Goal: Task Accomplishment & Management: Use online tool/utility

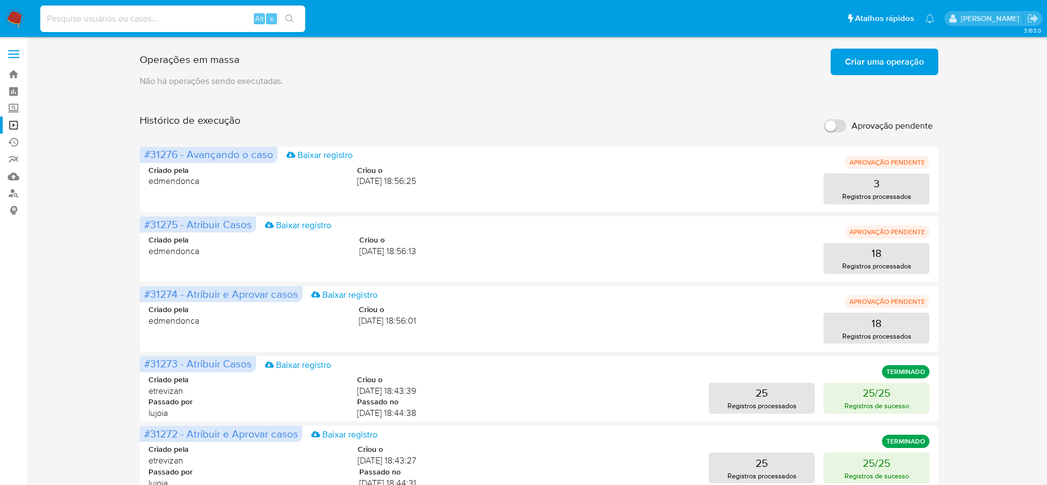
type input "wiKtBdqKEmjjUfzAWE0eg76M"
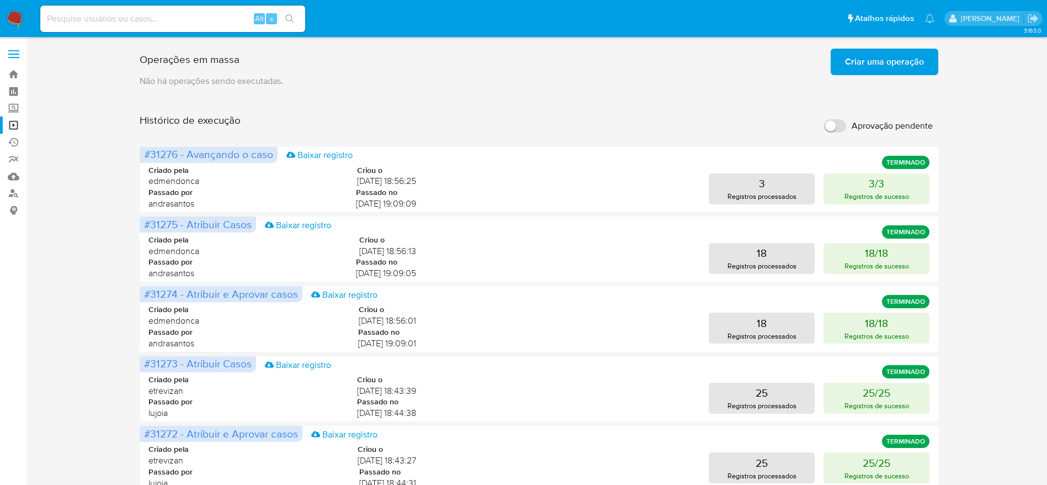
click at [159, 22] on input at bounding box center [172, 19] width 265 height 14
paste input "wiKtBdqKEmjjUfzAWE0eg76M"
type input "wiKtBdqKEmjjUfzAWE0eg76M"
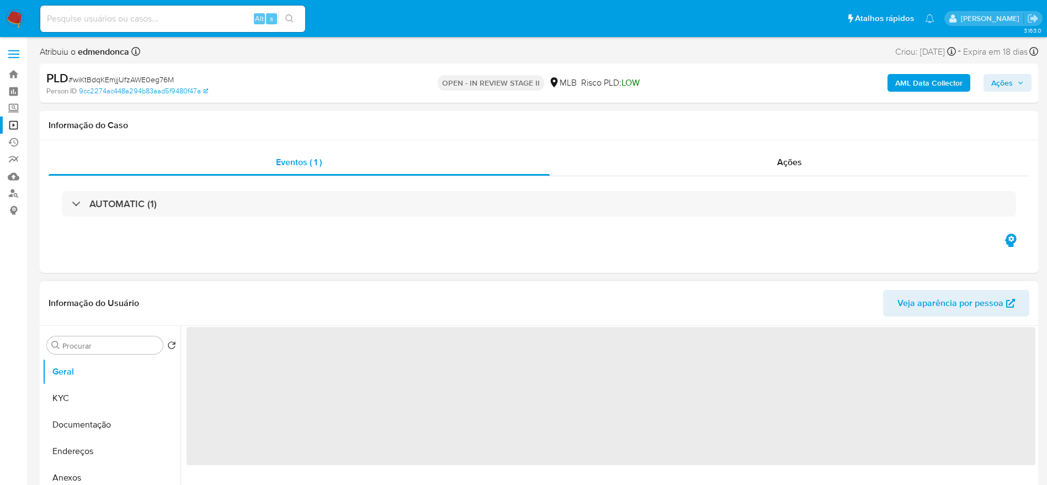
select select "10"
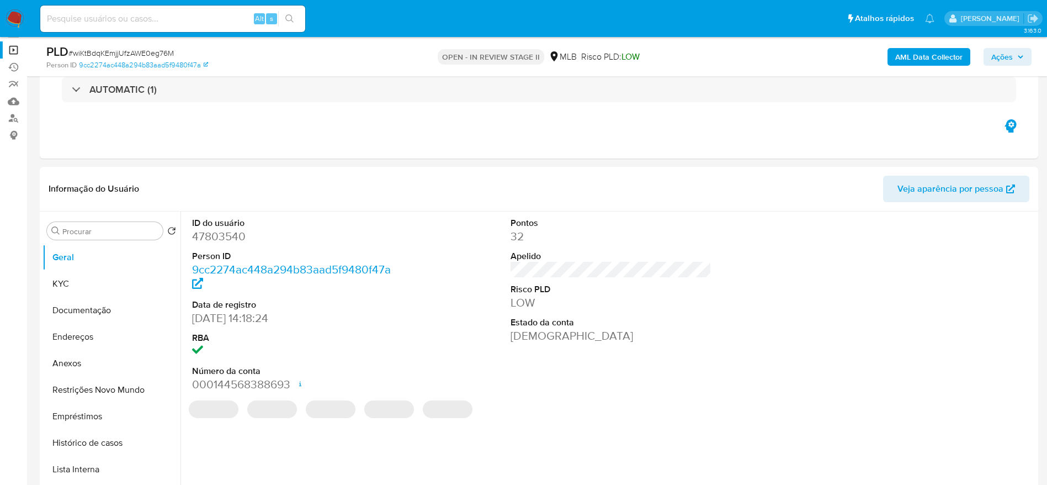
scroll to position [83, 0]
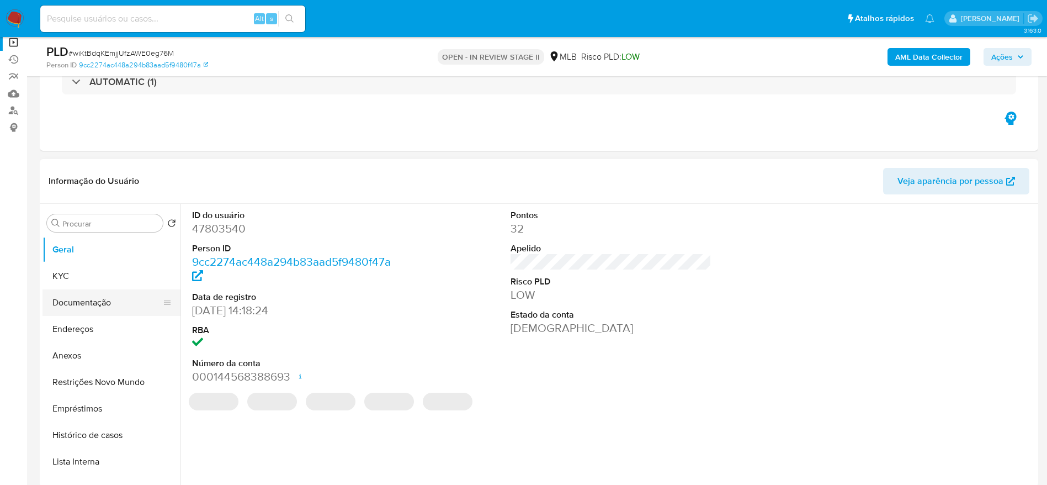
click at [68, 308] on button "Documentação" at bounding box center [106, 302] width 129 height 26
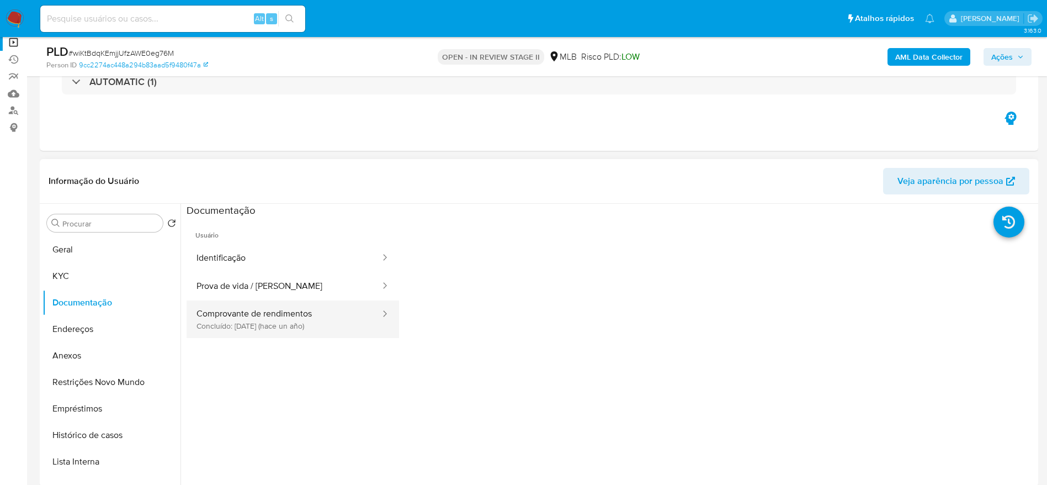
click at [290, 311] on button "Comprovante de rendimentos Concluído: 08/06/2024 (hace un año)" at bounding box center [284, 319] width 195 height 38
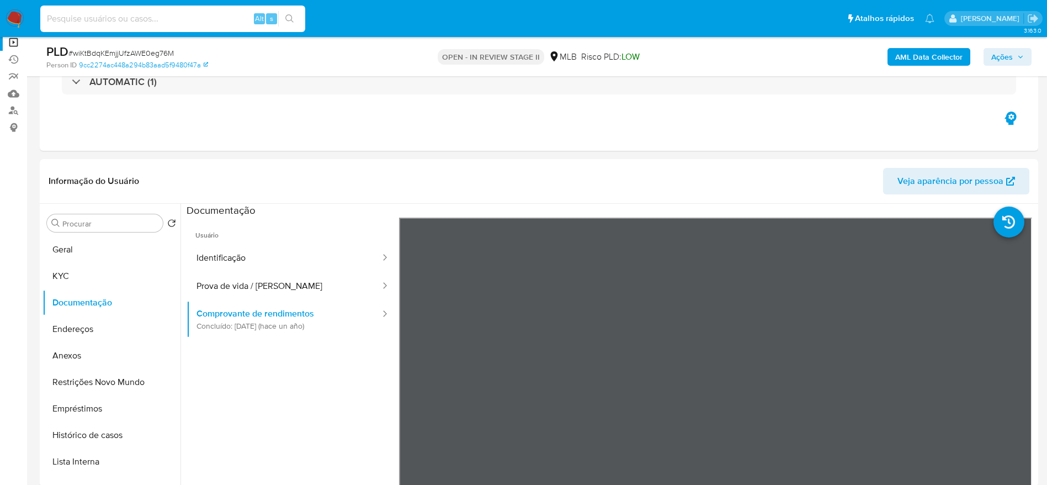
click at [143, 16] on input at bounding box center [172, 19] width 265 height 14
paste input "Dipm4FgPbwcJhDu3bVPASLNV"
type input "Dipm4FgPbwcJhDu3bVPASLNV"
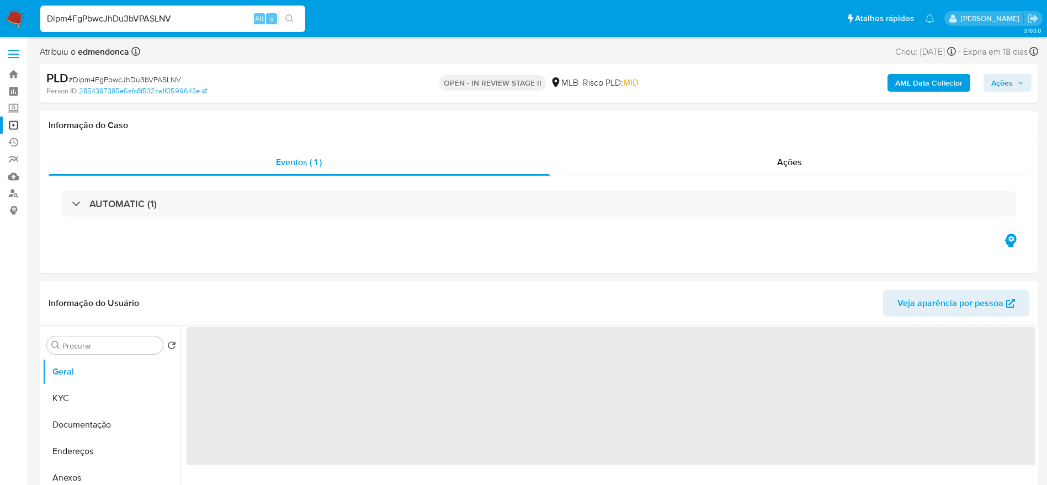
select select "10"
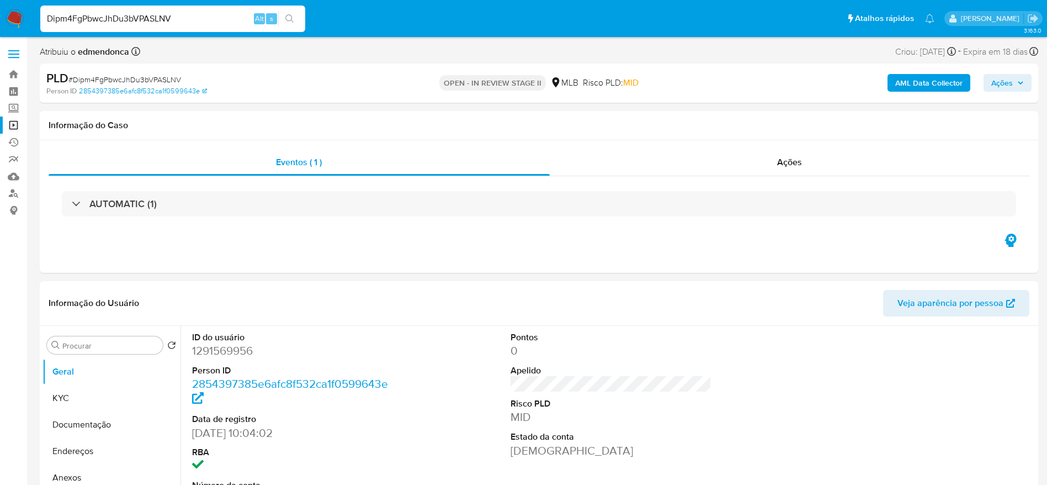
scroll to position [331, 0]
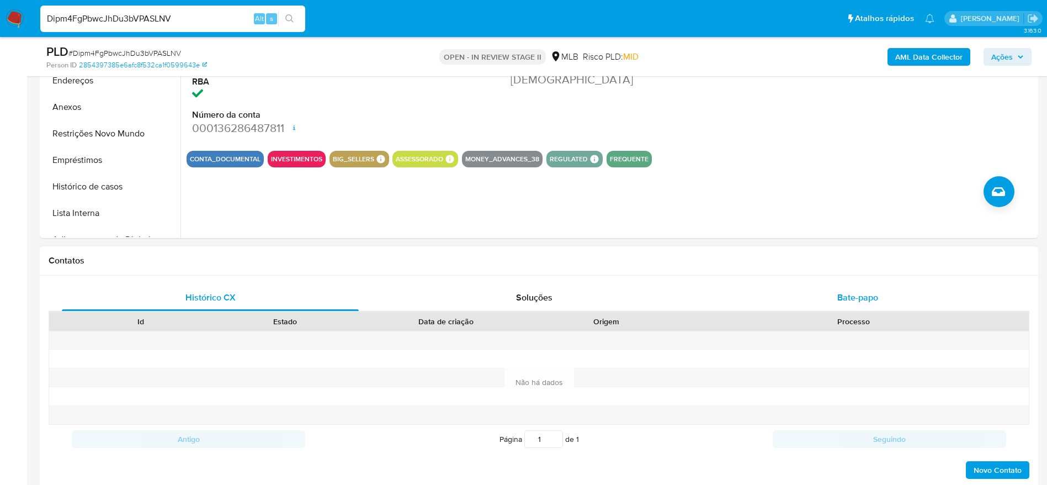
drag, startPoint x: 848, startPoint y: 290, endPoint x: 832, endPoint y: 287, distance: 15.8
click at [848, 291] on span "Bate-papo" at bounding box center [857, 297] width 41 height 13
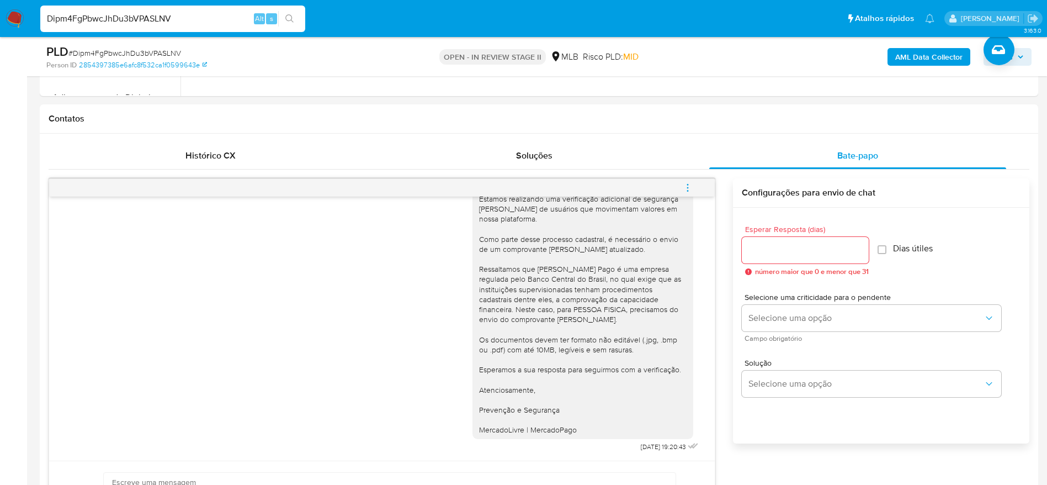
scroll to position [414, 0]
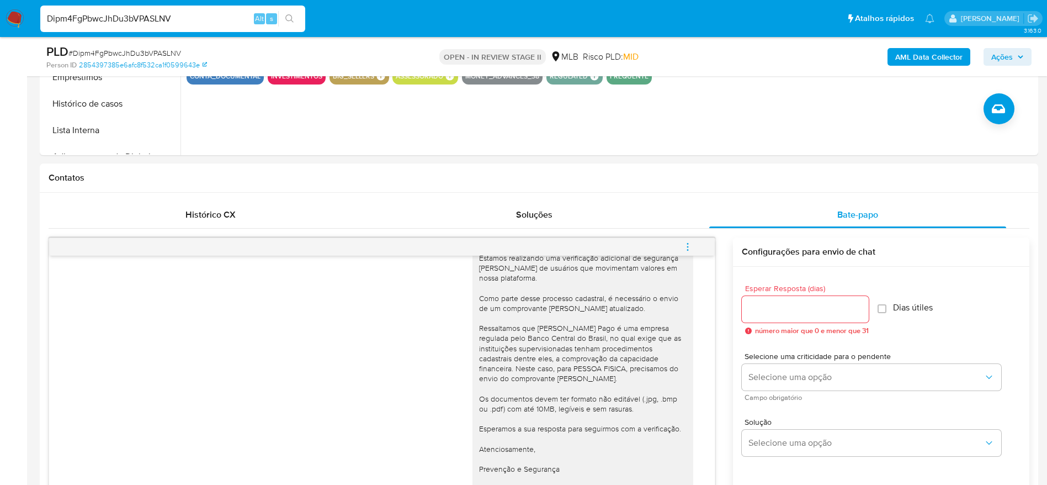
click at [204, 13] on input "Dipm4FgPbwcJhDu3bVPASLNV" at bounding box center [172, 19] width 265 height 14
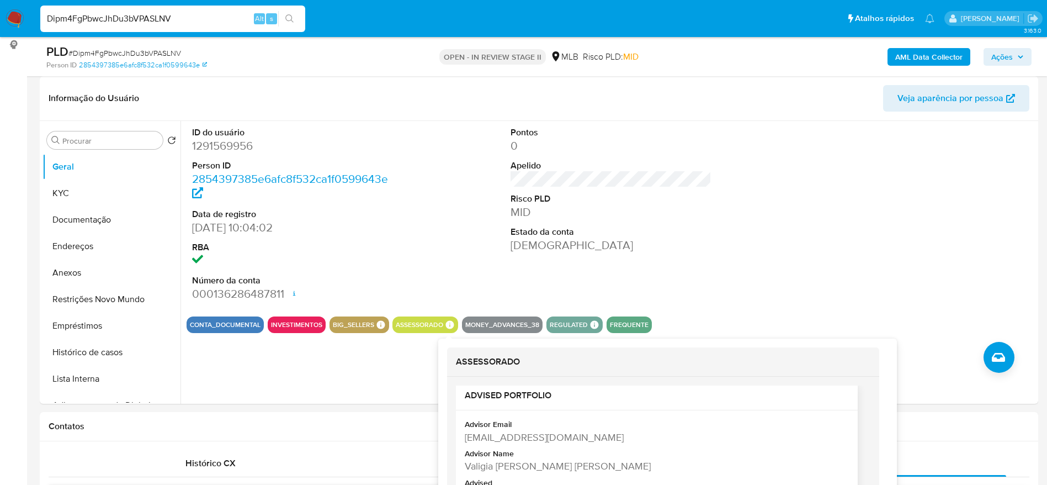
scroll to position [16, 0]
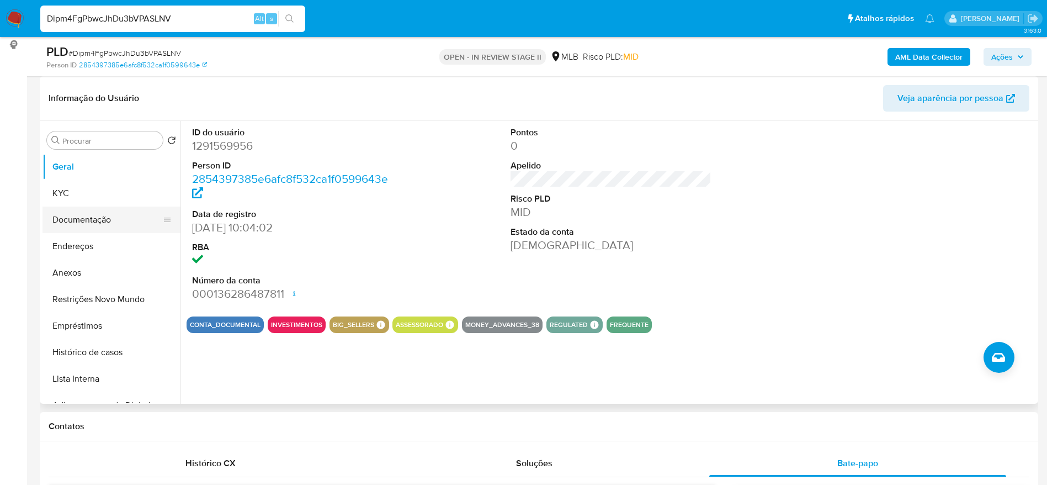
click at [93, 221] on button "Documentação" at bounding box center [106, 219] width 129 height 26
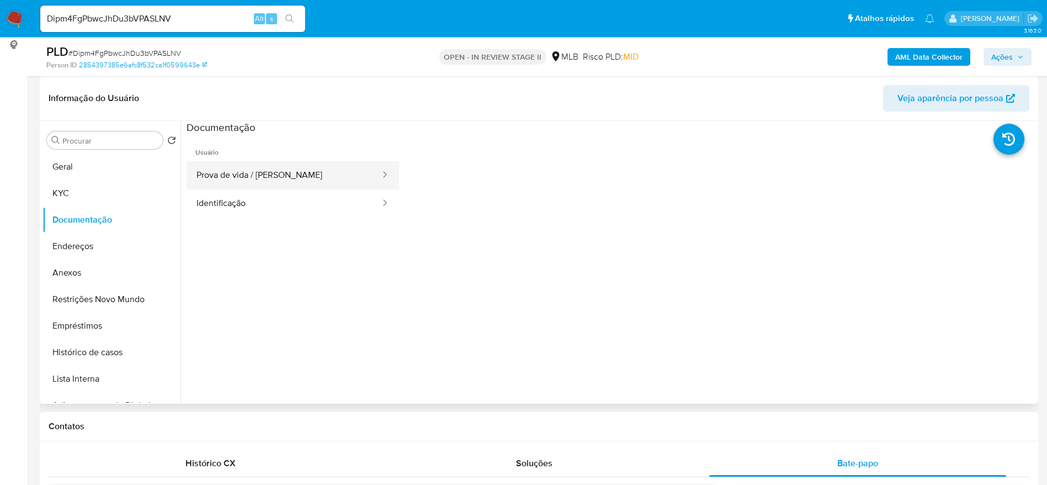
click at [276, 177] on button "Prova de vida / Selfie" at bounding box center [284, 175] width 195 height 28
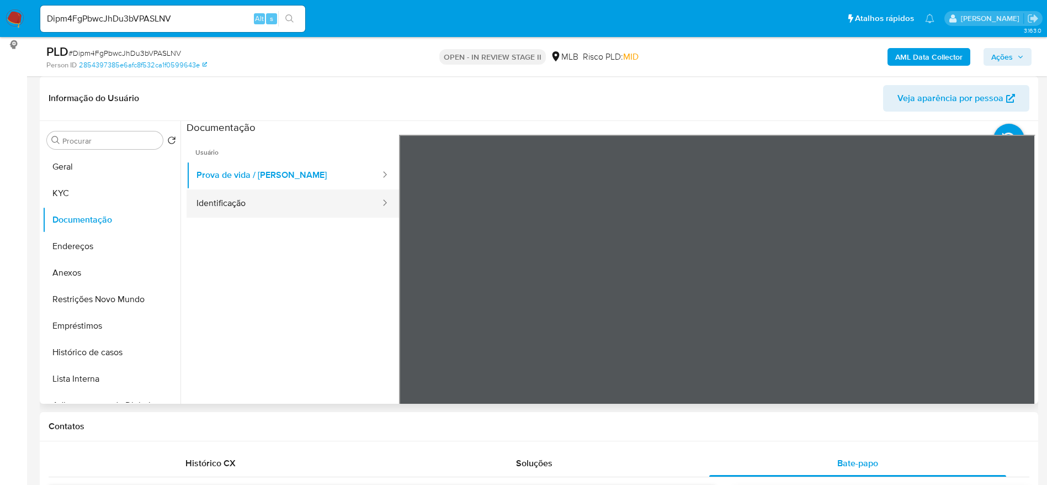
click at [250, 211] on button "Identificação" at bounding box center [284, 203] width 195 height 28
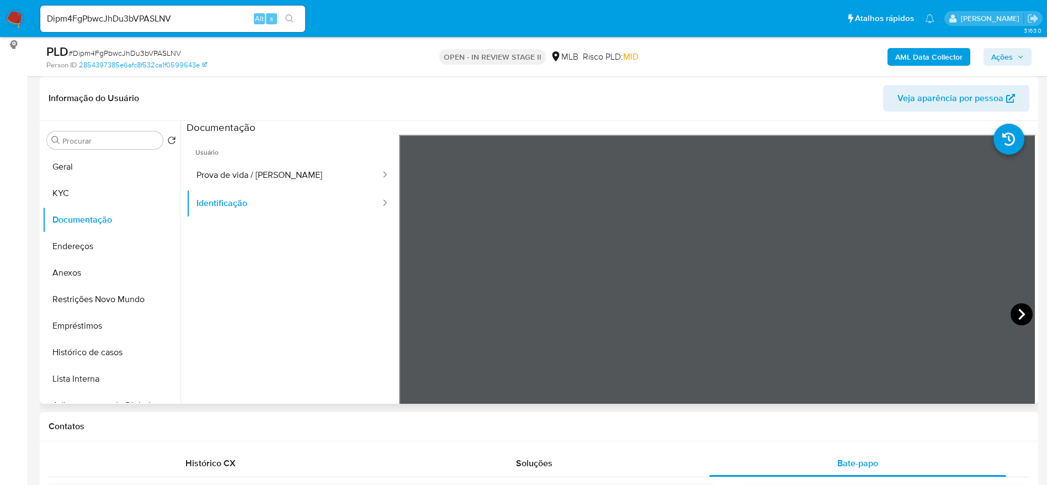
click at [1013, 306] on icon at bounding box center [1021, 314] width 22 height 22
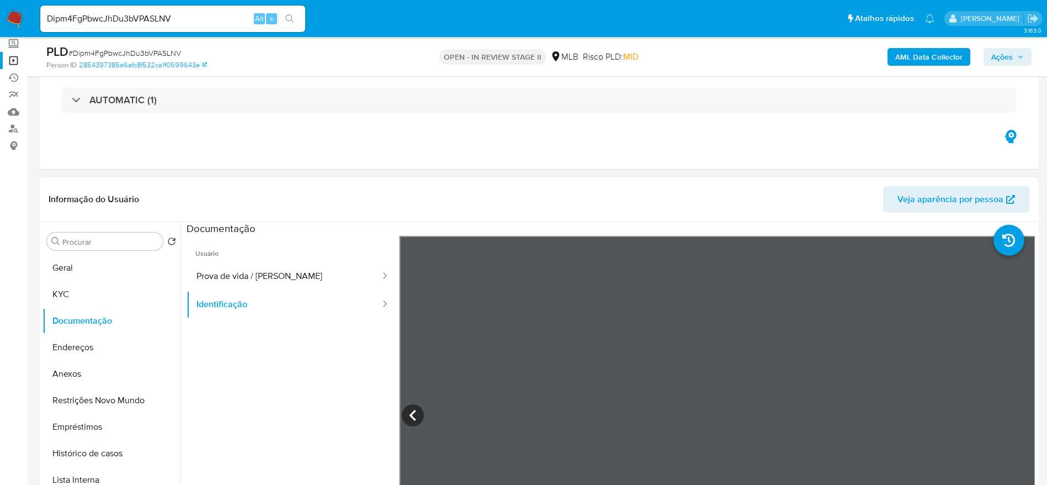
scroll to position [0, 0]
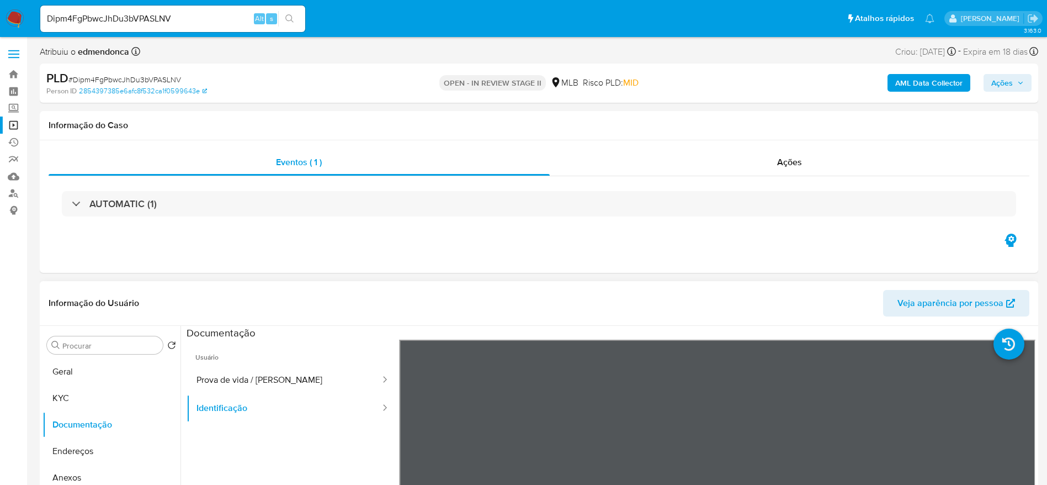
click at [220, 18] on input "Dipm4FgPbwcJhDu3bVPASLNV" at bounding box center [172, 19] width 265 height 14
paste input "MkvtXh67xiXXNrDZNO9GSFLE"
type input "MkvtXh67xiXXNrDZNO9GSFLE"
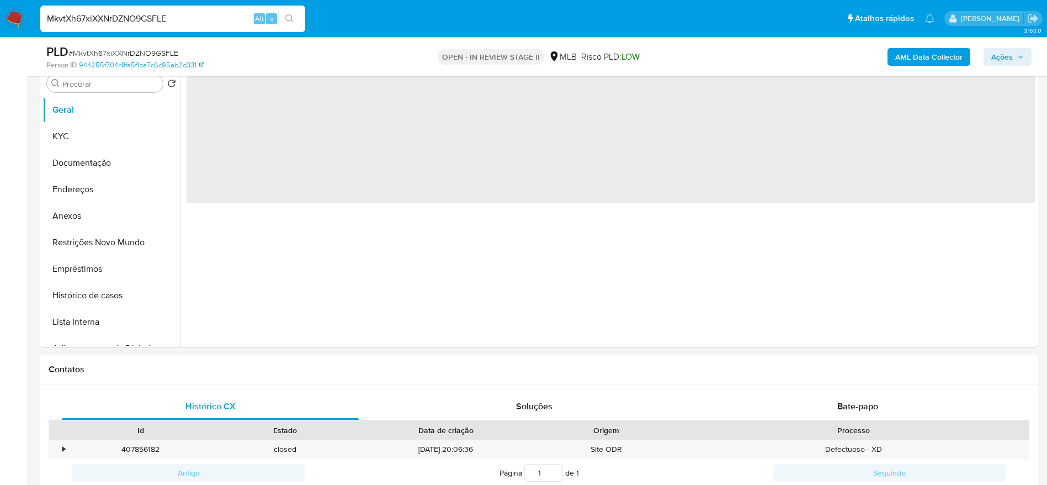
scroll to position [248, 0]
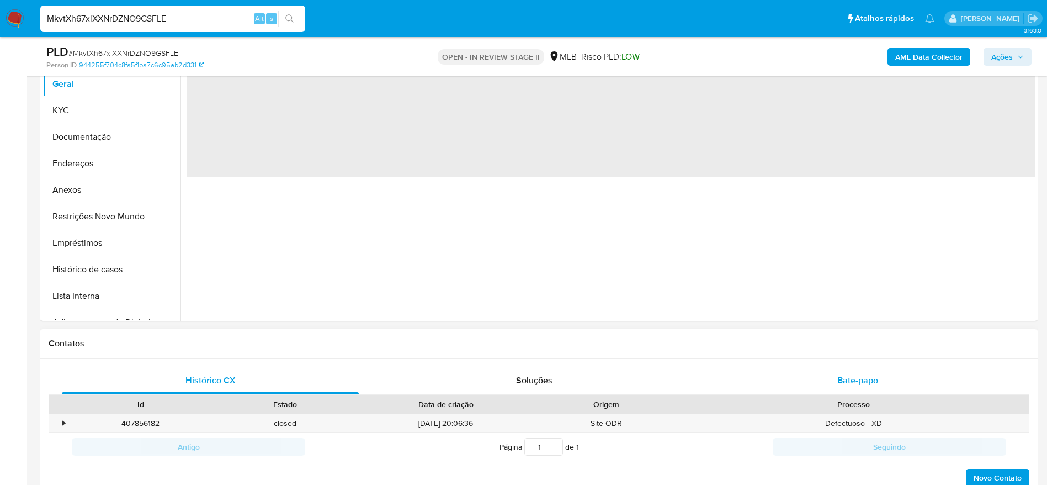
select select "10"
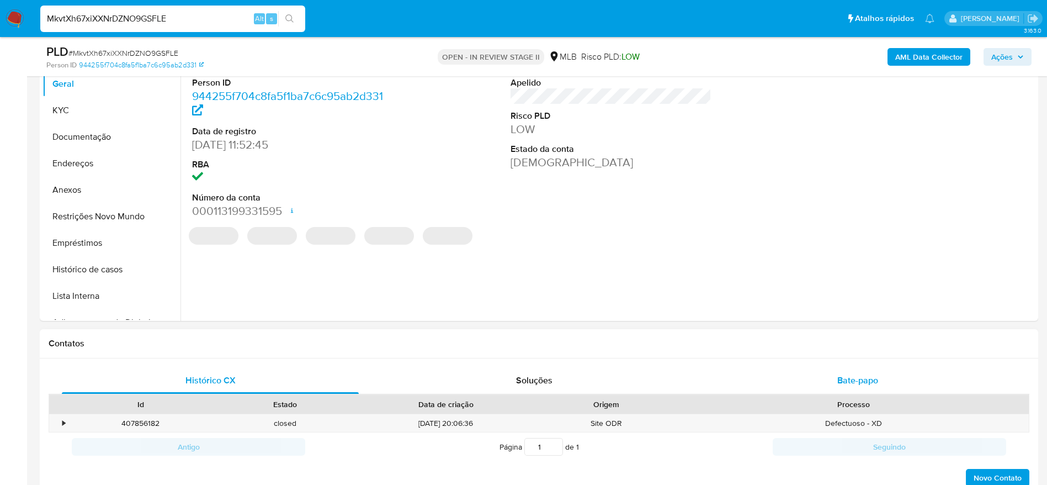
click at [845, 371] on div "Bate-papo" at bounding box center [857, 380] width 297 height 26
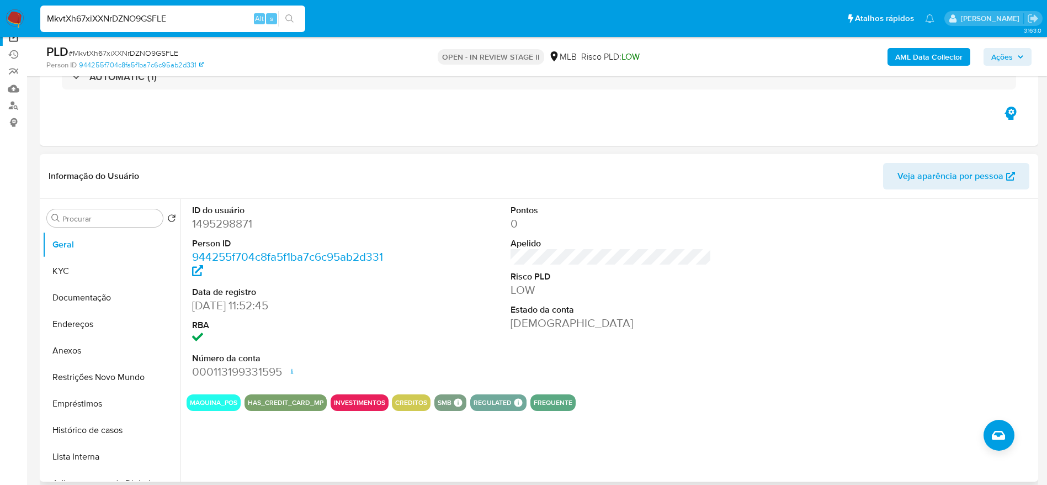
scroll to position [83, 0]
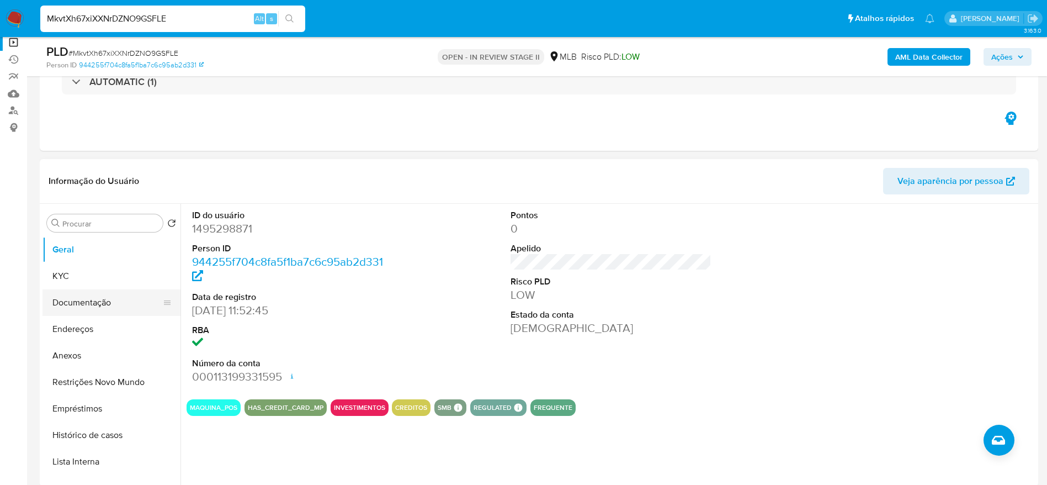
click at [76, 300] on button "Documentação" at bounding box center [106, 302] width 129 height 26
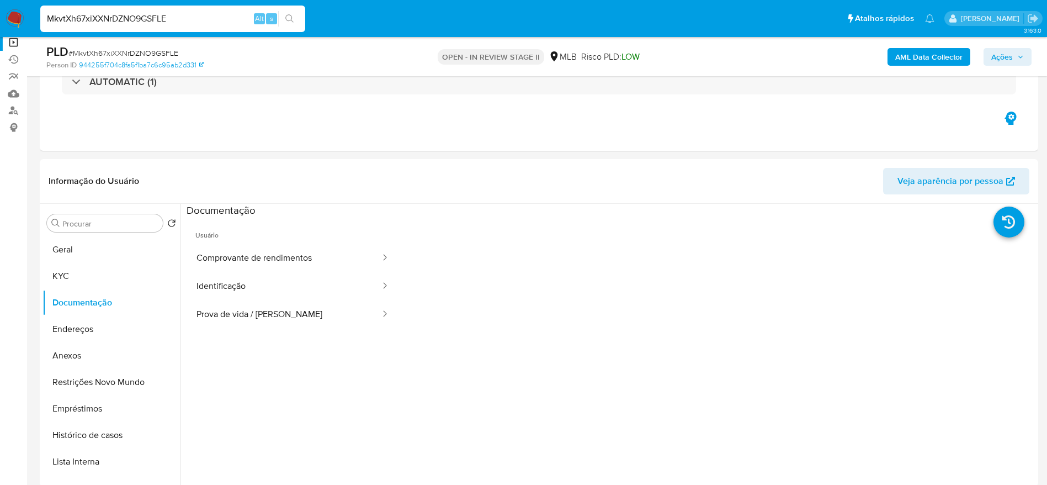
click at [186, 19] on input "MkvtXh67xiXXNrDZNO9GSFLE" at bounding box center [172, 19] width 265 height 14
paste input "BtWyTndu7w3j9IzVZ3abYJqH"
type input "BtWyTndu7w3j9IzVZ3abYJqH"
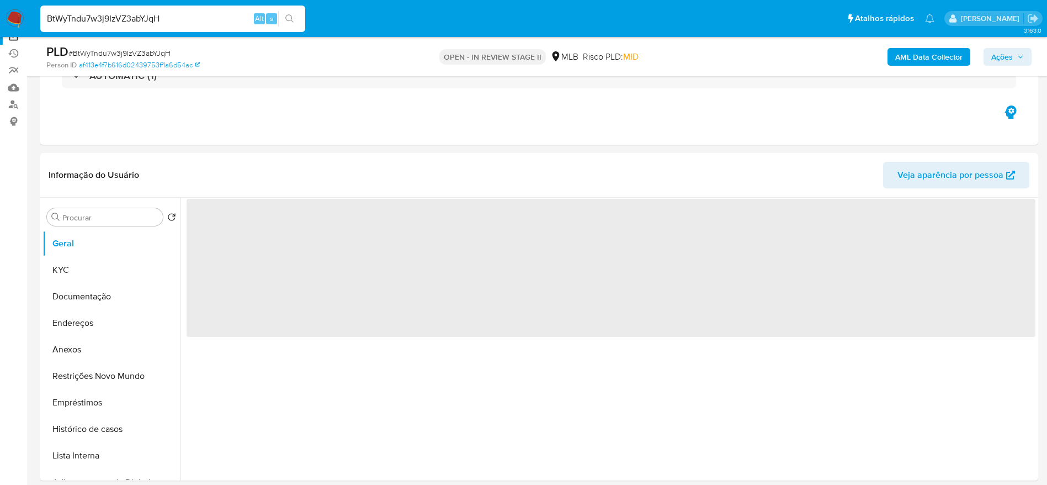
scroll to position [166, 0]
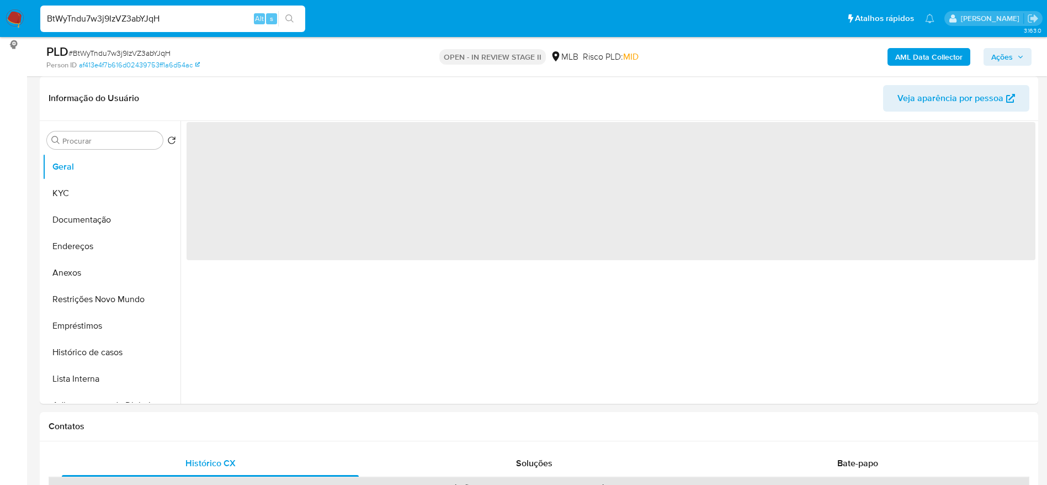
select select "10"
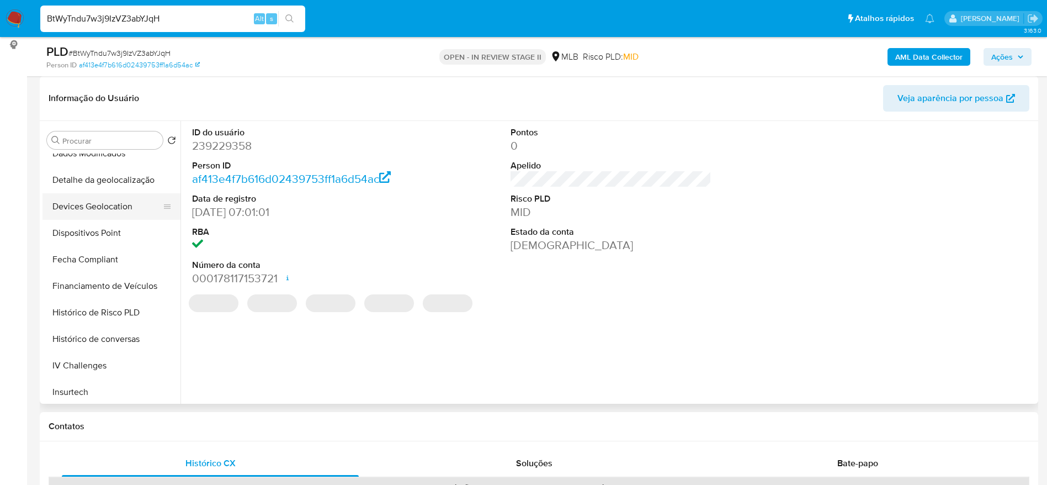
scroll to position [497, 0]
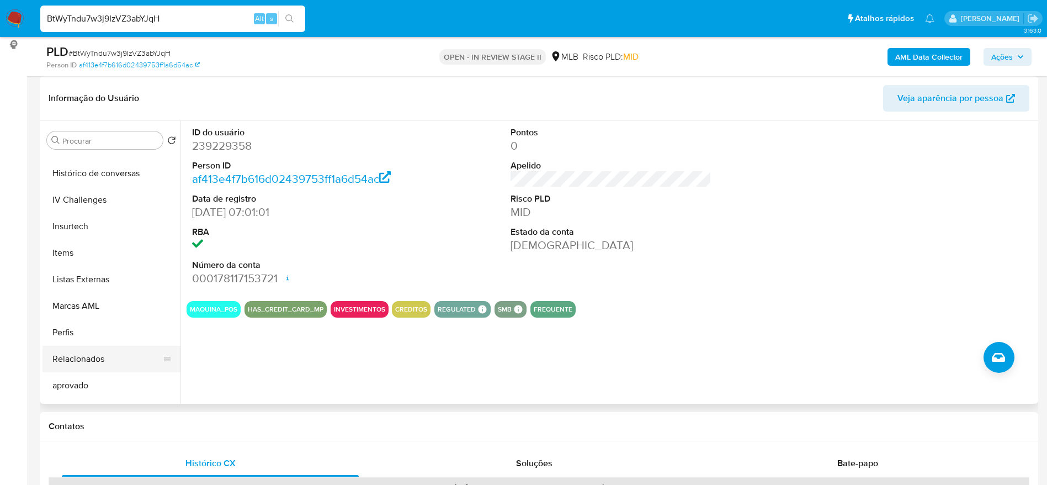
click at [96, 360] on button "Relacionados" at bounding box center [106, 358] width 129 height 26
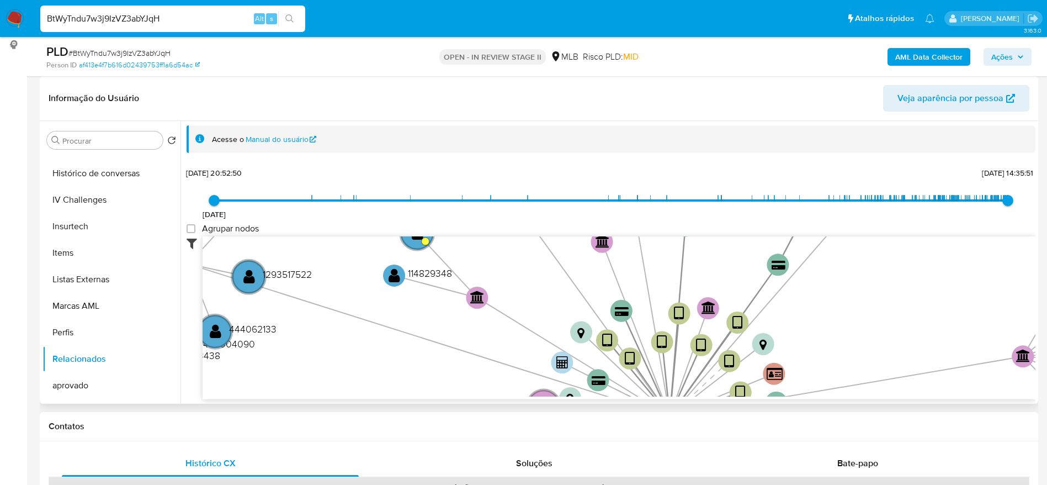
click at [193, 246] on icon at bounding box center [195, 242] width 16 height 13
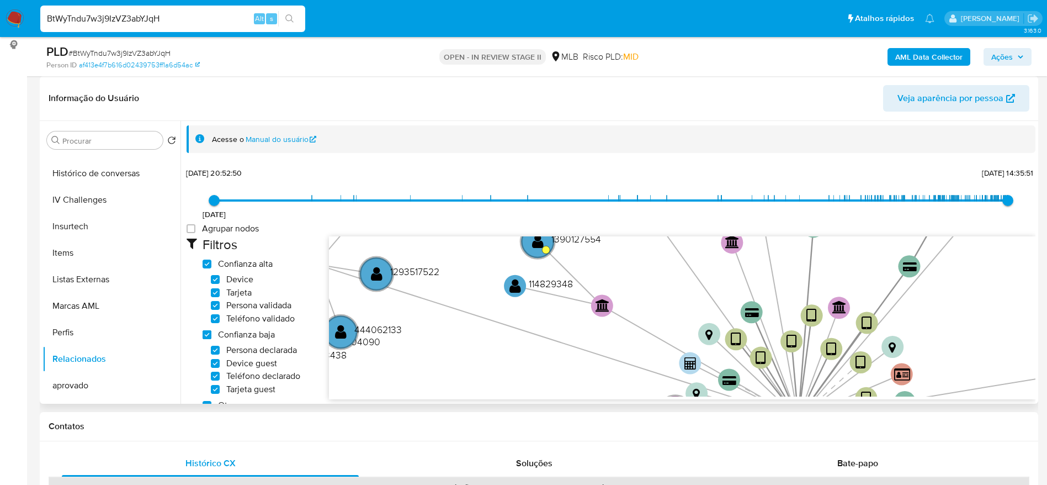
click at [207, 332] on low_trust "Confianza baja" at bounding box center [207, 334] width 9 height 9
checkbox low_trust "false"
checkbox input "false"
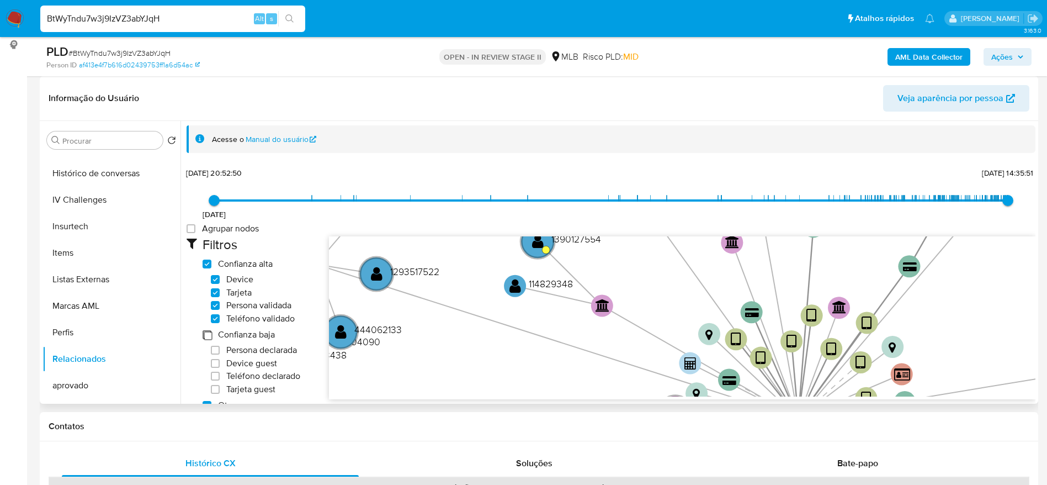
checkbox input "false"
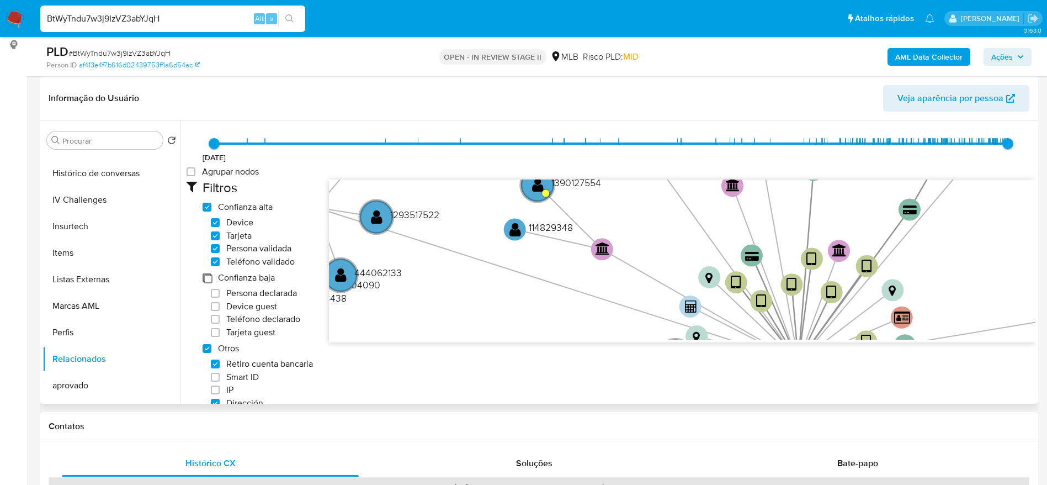
scroll to position [83, 0]
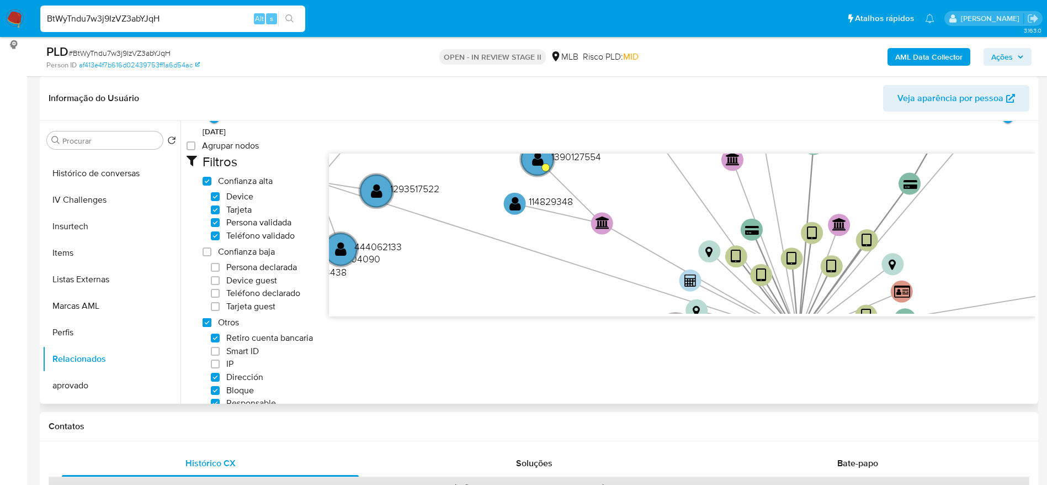
click at [207, 326] on others "Otros" at bounding box center [207, 322] width 9 height 9
checkbox others "false"
checkbox input "false"
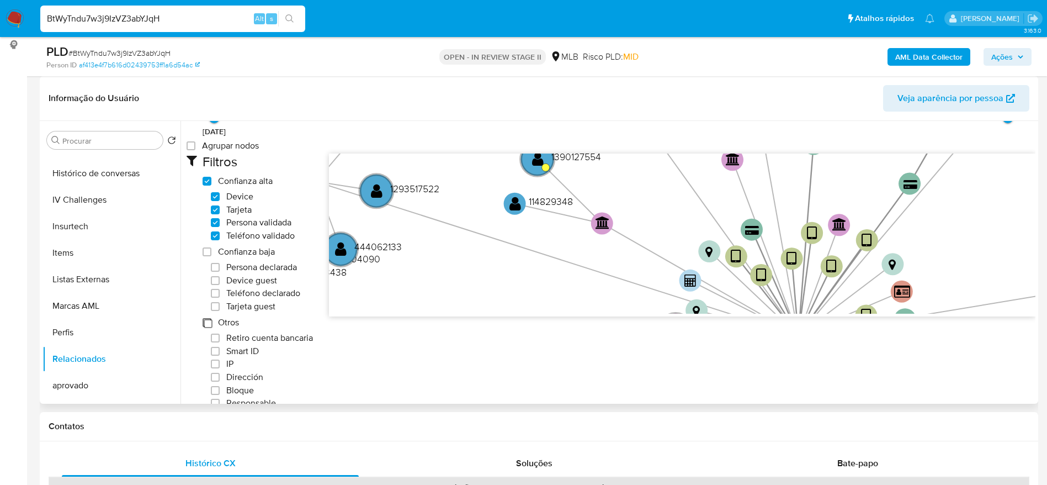
checkbox input "false"
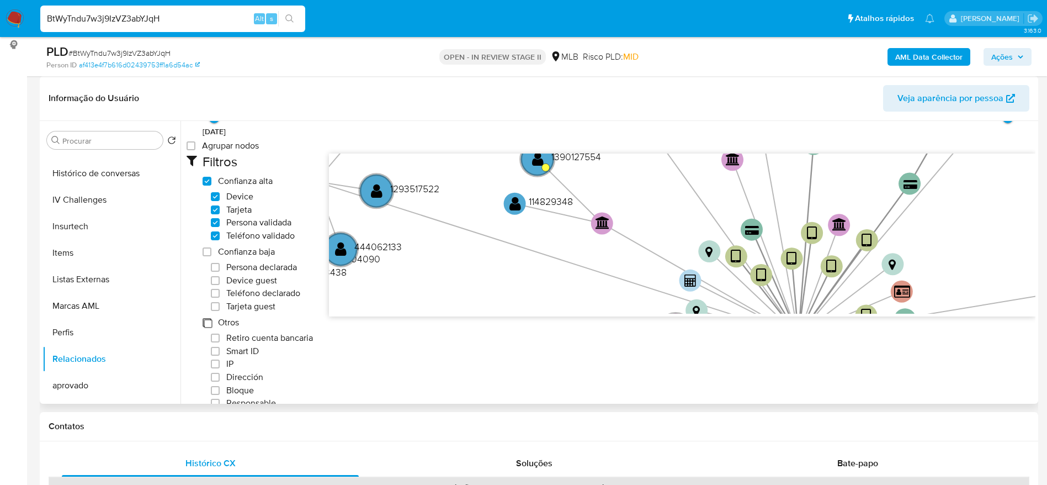
checkbox input "false"
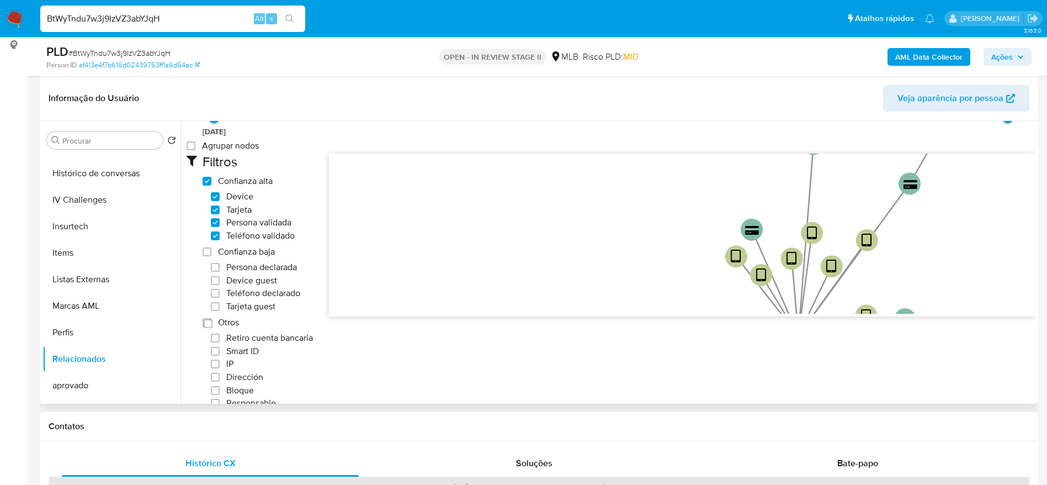
scroll to position [0, 0]
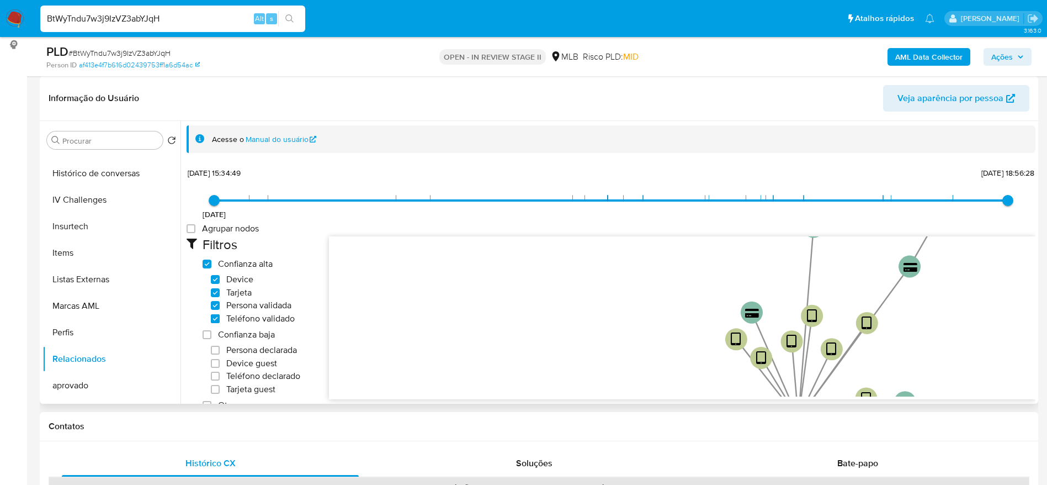
click at [214, 320] on input "Teléfono validado" at bounding box center [215, 318] width 9 height 9
checkbox input "false"
click at [215, 304] on input "Persona validada" at bounding box center [215, 305] width 9 height 9
checkbox input "false"
click at [219, 293] on input "Tarjeta" at bounding box center [215, 292] width 9 height 9
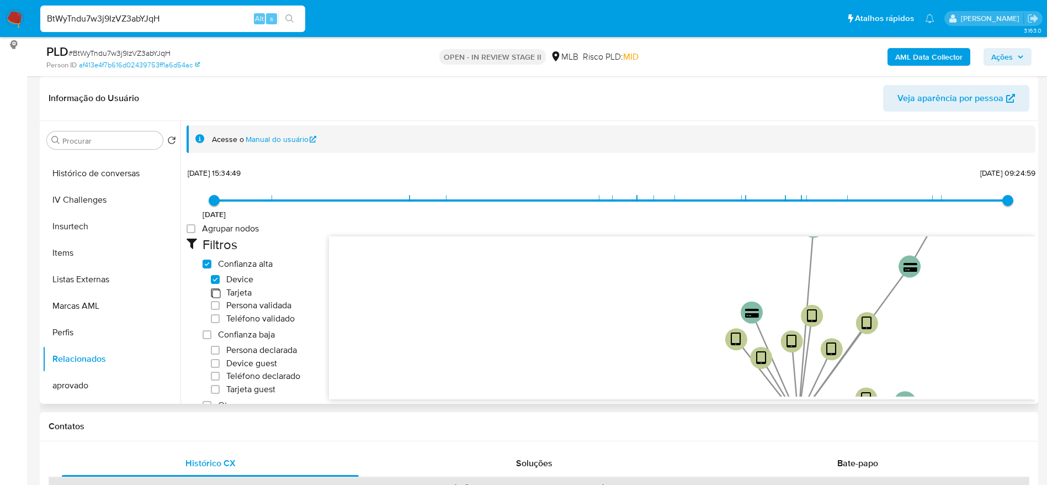
checkbox input "false"
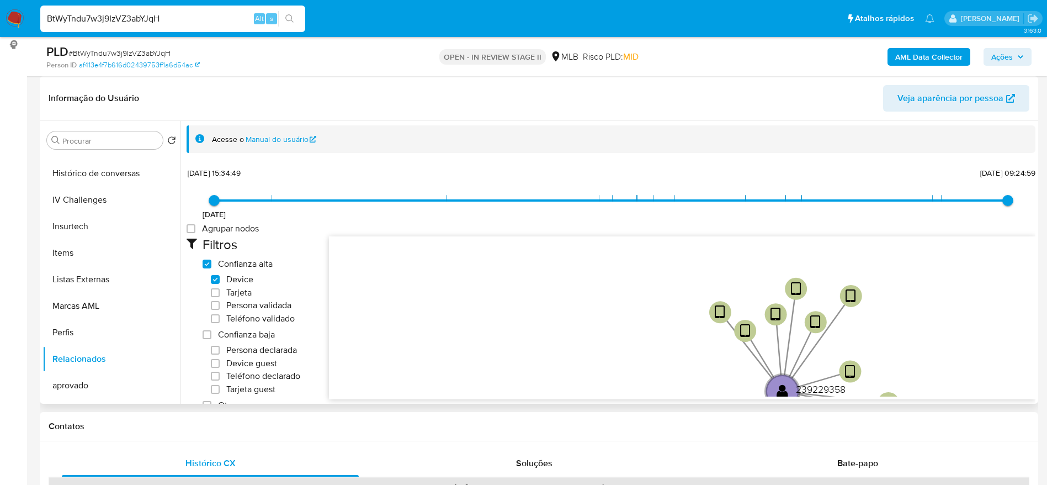
drag, startPoint x: 580, startPoint y: 305, endPoint x: 460, endPoint y: 209, distance: 153.9
click at [460, 209] on div "15/06/2021 15/06/2021, 15:34:49 27/03/2025, 09:24:59 Agrupar nodos Filtros Conf…" at bounding box center [611, 388] width 849 height 448
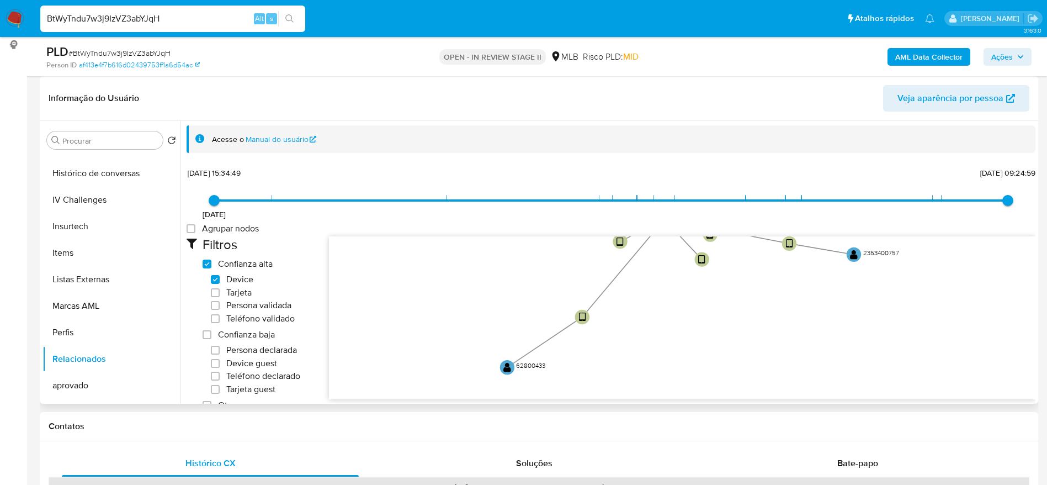
drag, startPoint x: 786, startPoint y: 310, endPoint x: 812, endPoint y: 205, distance: 107.3
click at [812, 205] on div "15/06/2021 15/06/2021, 15:34:49 27/03/2025, 09:24:59 Agrupar nodos Filtros Conf…" at bounding box center [611, 388] width 849 height 448
drag, startPoint x: 764, startPoint y: 338, endPoint x: 777, endPoint y: 317, distance: 24.5
click at [777, 317] on icon "device-674cf33db4d7f6363d9faf24  user-239229358  239229358 device-63a05147088…" at bounding box center [682, 316] width 706 height 160
click at [524, 334] on icon "device-674cf33db4d7f6363d9faf24  user-239229358  239229358 device-63a05147088…" at bounding box center [682, 316] width 706 height 160
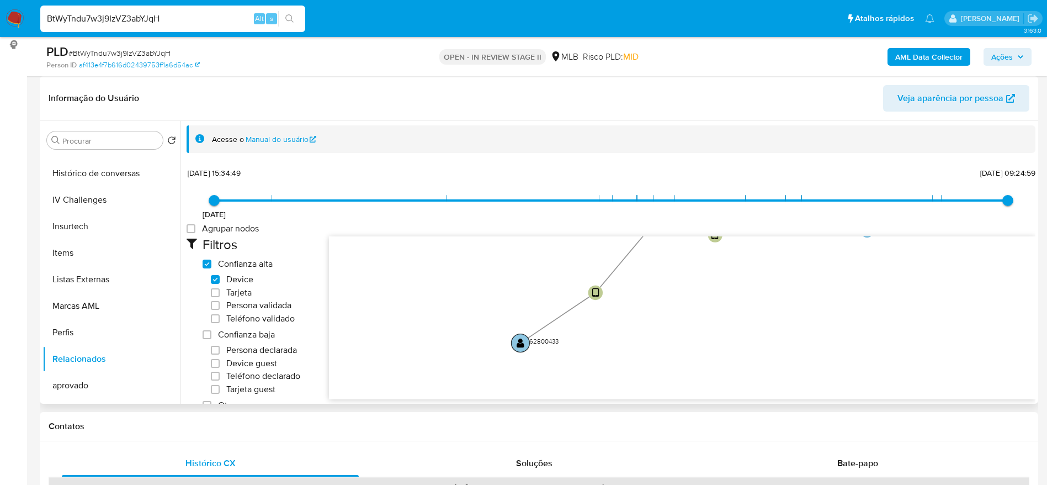
click at [519, 344] on text "" at bounding box center [521, 342] width 8 height 10
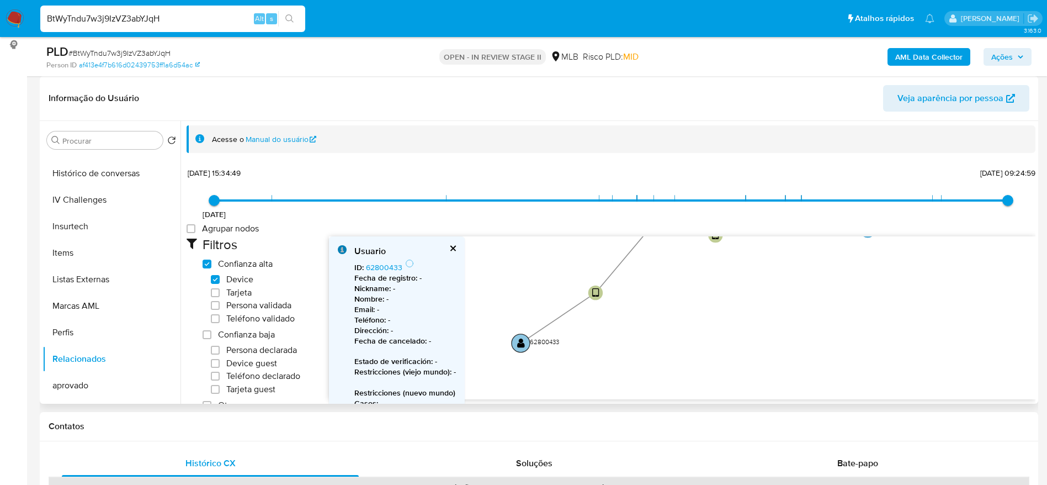
click at [520, 339] on text "" at bounding box center [521, 343] width 8 height 10
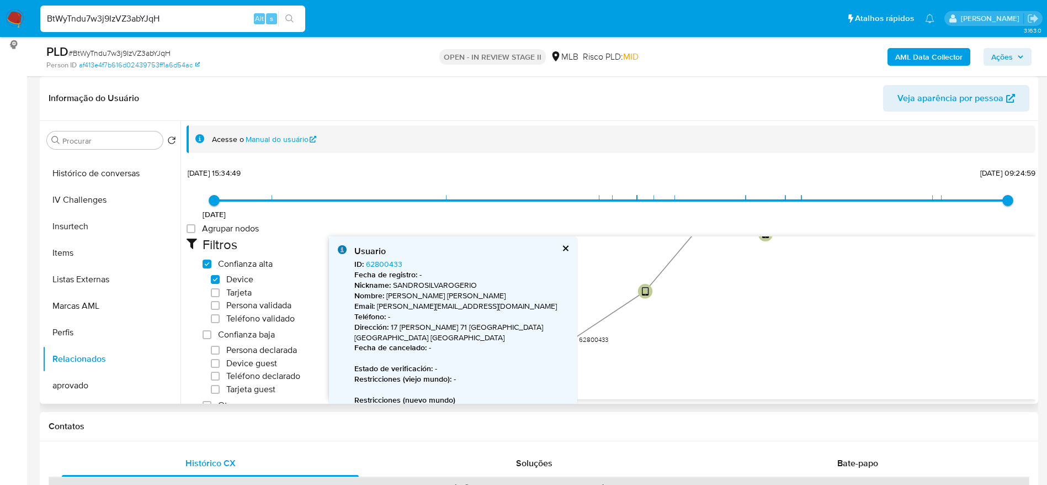
drag, startPoint x: 643, startPoint y: 338, endPoint x: 692, endPoint y: 336, distance: 49.2
click at [692, 336] on icon "device-674cf33db4d7f6363d9faf24  user-239229358  239229358 device-63a05147088…" at bounding box center [682, 316] width 706 height 160
click at [382, 267] on link "62800433" at bounding box center [384, 263] width 36 height 11
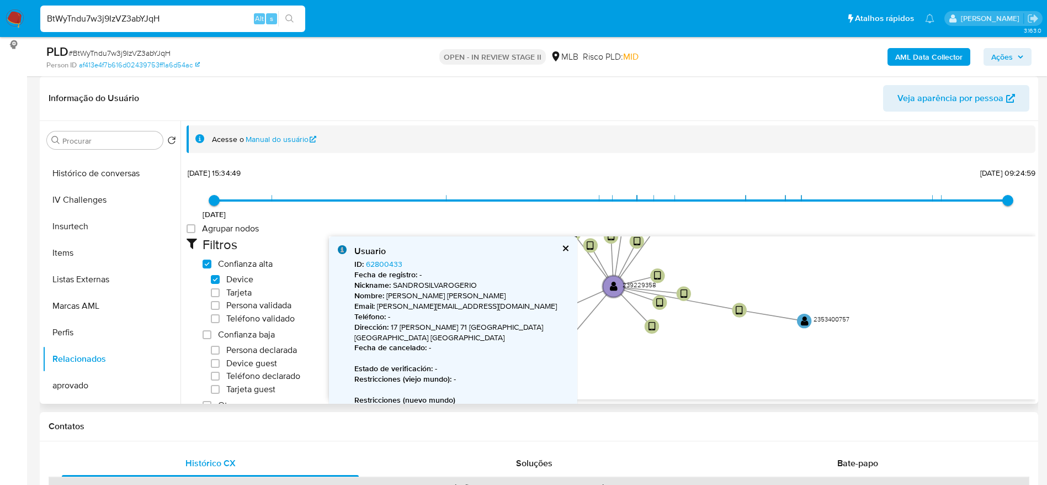
drag, startPoint x: 823, startPoint y: 267, endPoint x: 707, endPoint y: 360, distance: 148.7
click at [707, 360] on icon "device-674cf33db4d7f6363d9faf24  user-239229358  239229358 device-63a05147088…" at bounding box center [682, 316] width 706 height 160
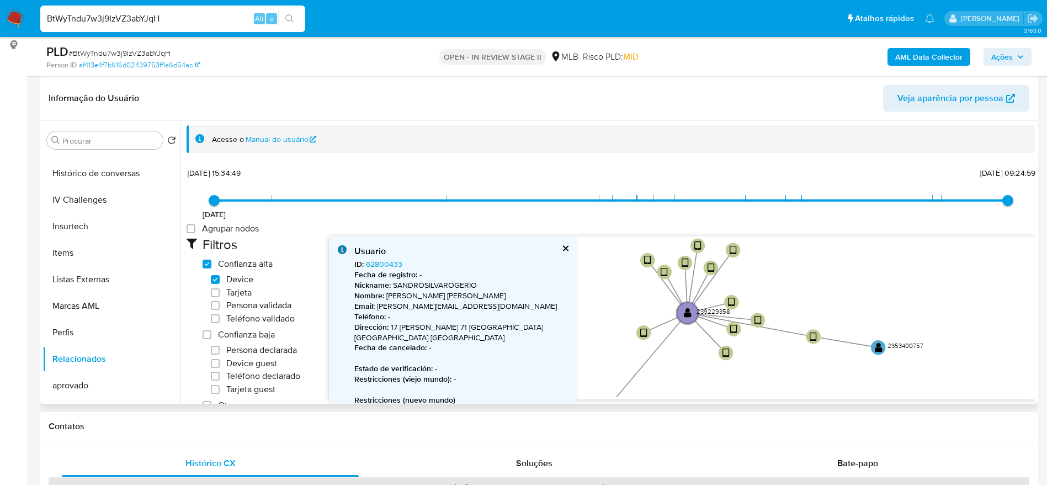
drag, startPoint x: 770, startPoint y: 366, endPoint x: 792, endPoint y: 377, distance: 24.7
click at [792, 377] on icon "device-674cf33db4d7f6363d9faf24  user-239229358  239229358 device-63a05147088…" at bounding box center [682, 316] width 706 height 160
click at [875, 350] on text "" at bounding box center [879, 347] width 8 height 10
click at [877, 343] on text "" at bounding box center [879, 347] width 8 height 10
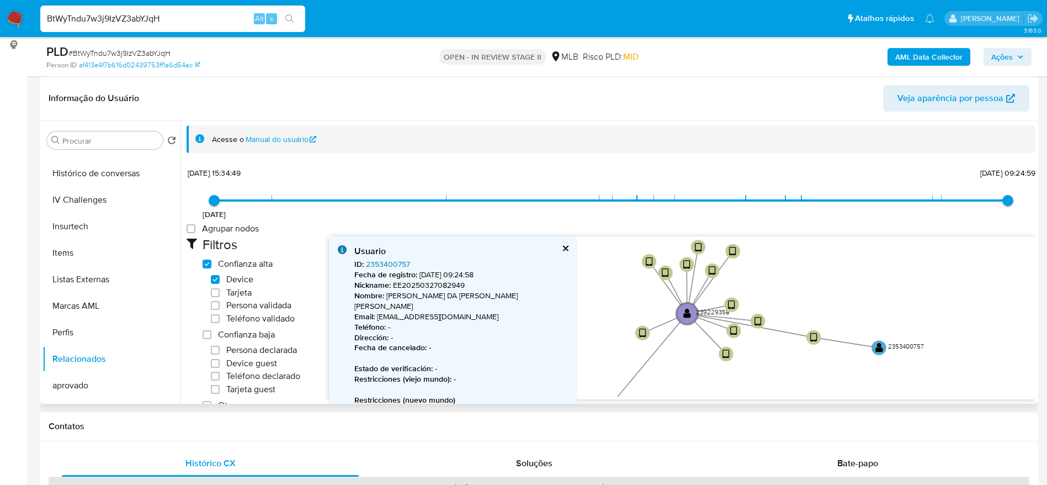
click at [386, 265] on link "2353400757" at bounding box center [388, 263] width 44 height 11
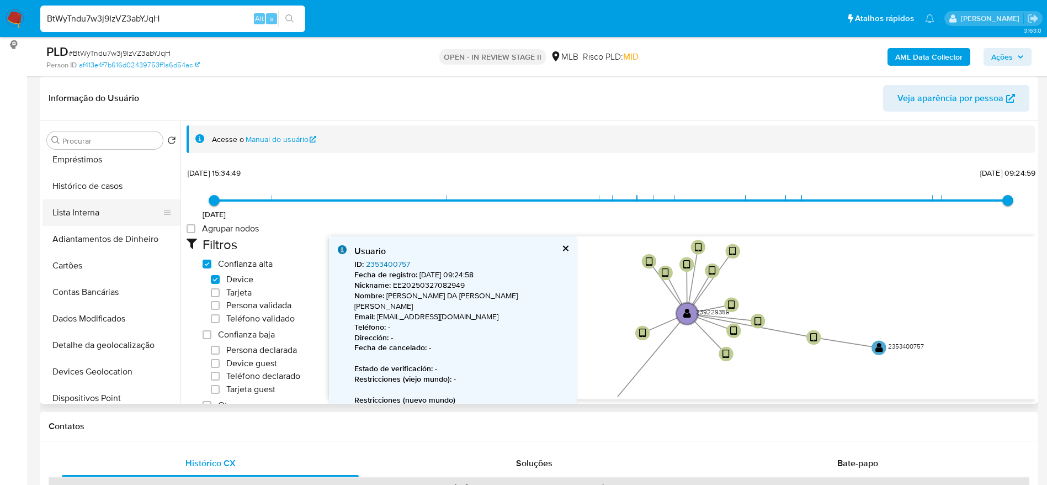
scroll to position [83, 0]
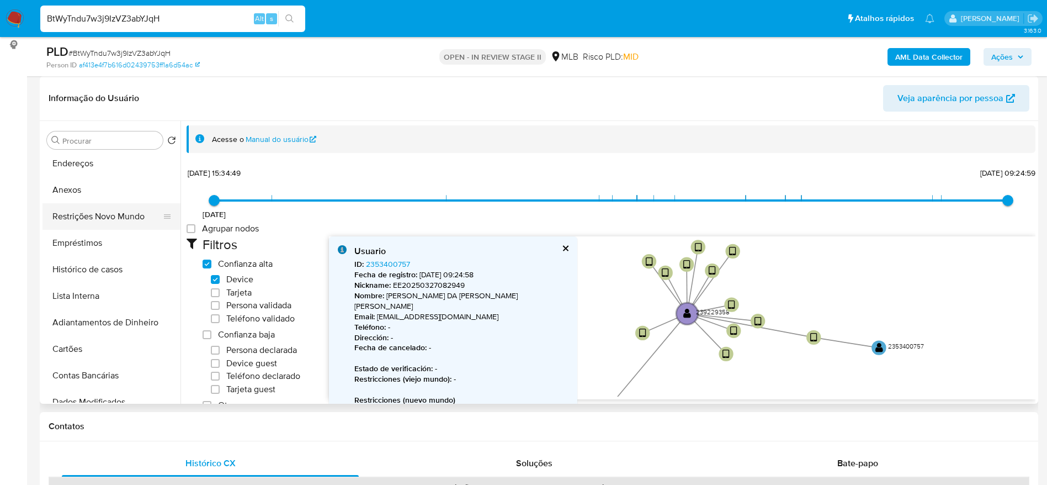
click at [108, 211] on button "Restrições Novo Mundo" at bounding box center [106, 216] width 129 height 26
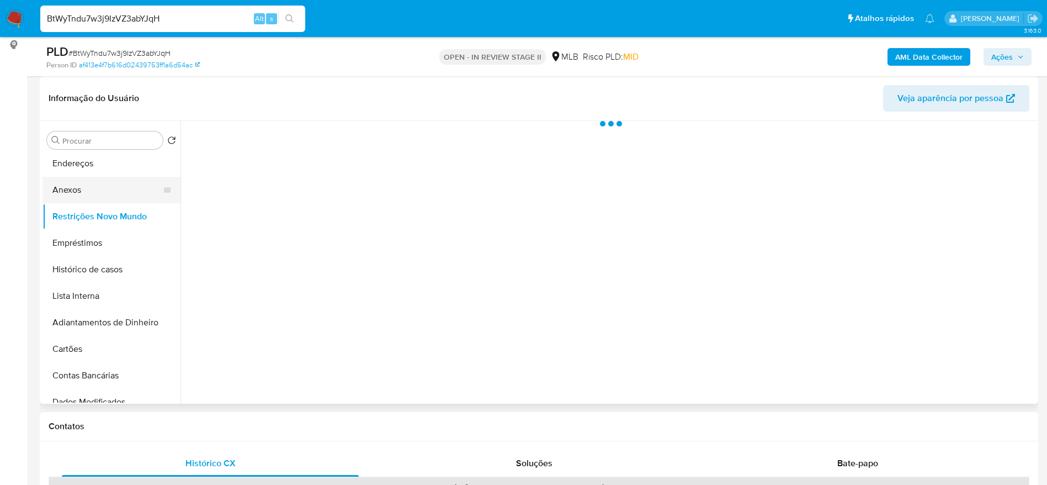
scroll to position [0, 0]
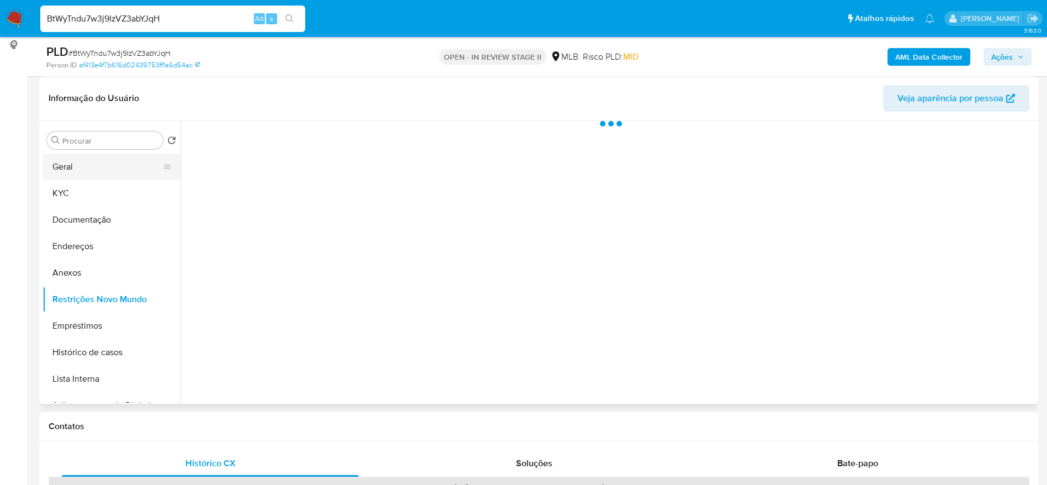
click at [102, 170] on button "Geral" at bounding box center [106, 166] width 129 height 26
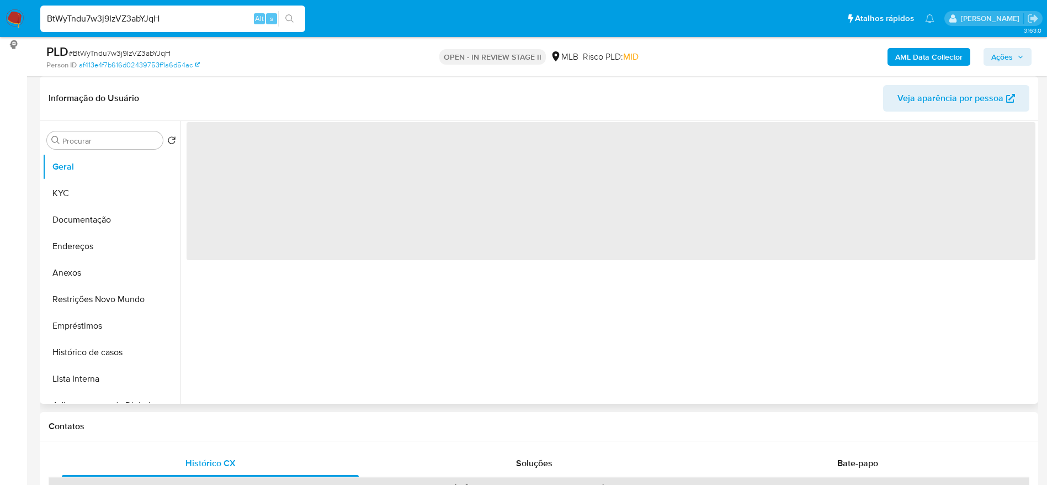
click at [320, 315] on div "‌" at bounding box center [607, 262] width 855 height 283
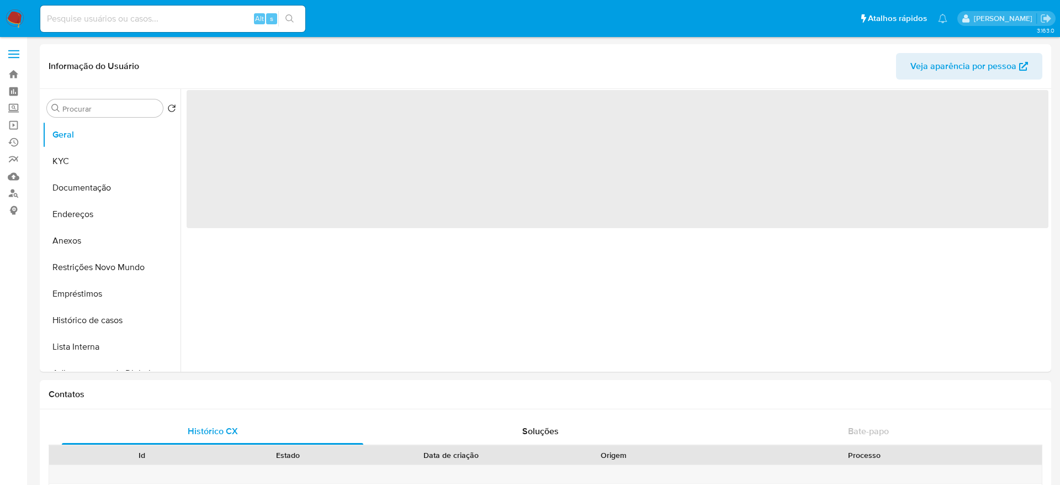
select select "10"
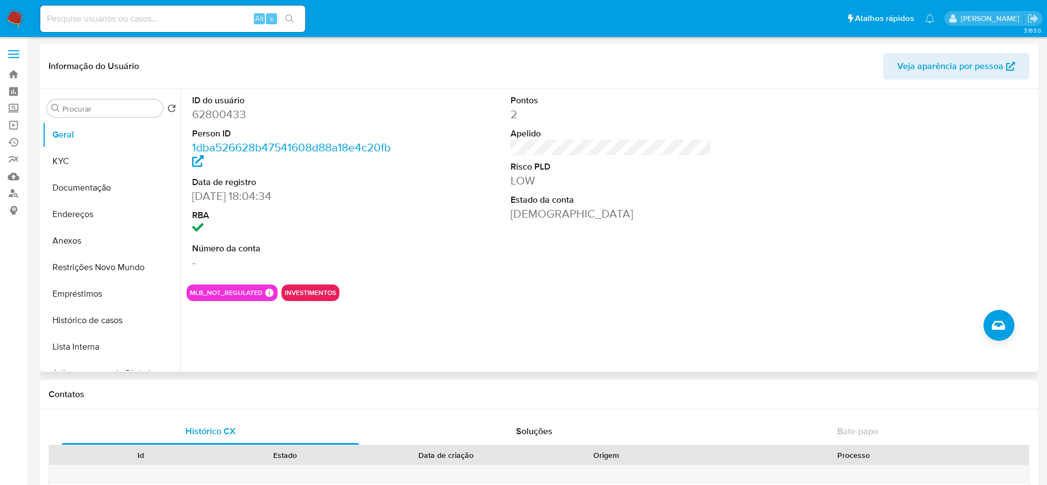
click at [567, 258] on div "Pontos 2 Apelido Risco PLD LOW Estado da conta Ativa" at bounding box center [611, 182] width 212 height 187
click at [115, 178] on button "Documentação" at bounding box center [106, 187] width 129 height 26
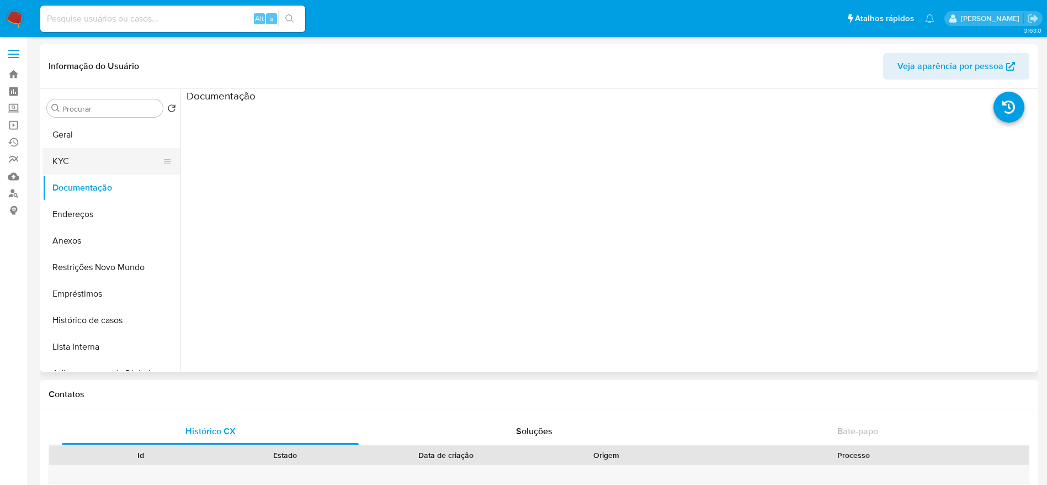
click at [92, 163] on button "KYC" at bounding box center [106, 161] width 129 height 26
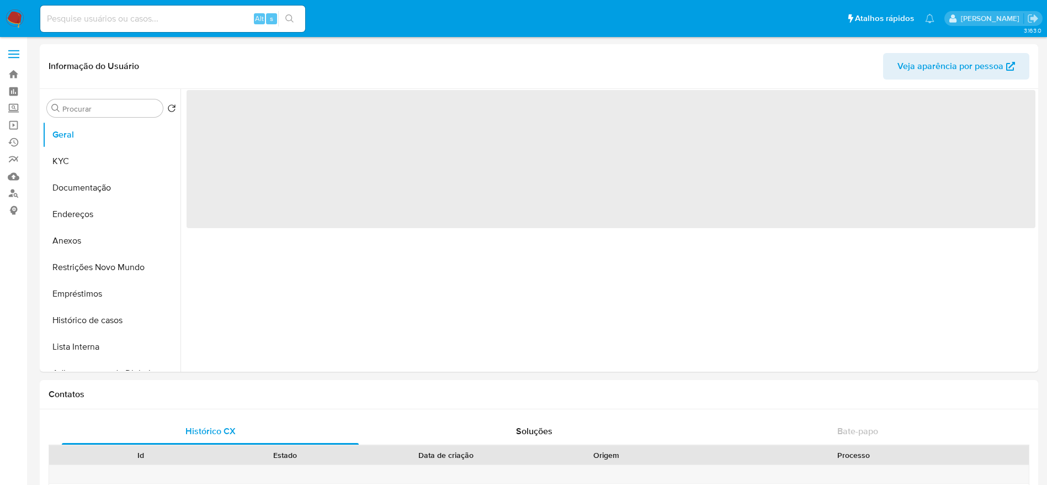
select select "10"
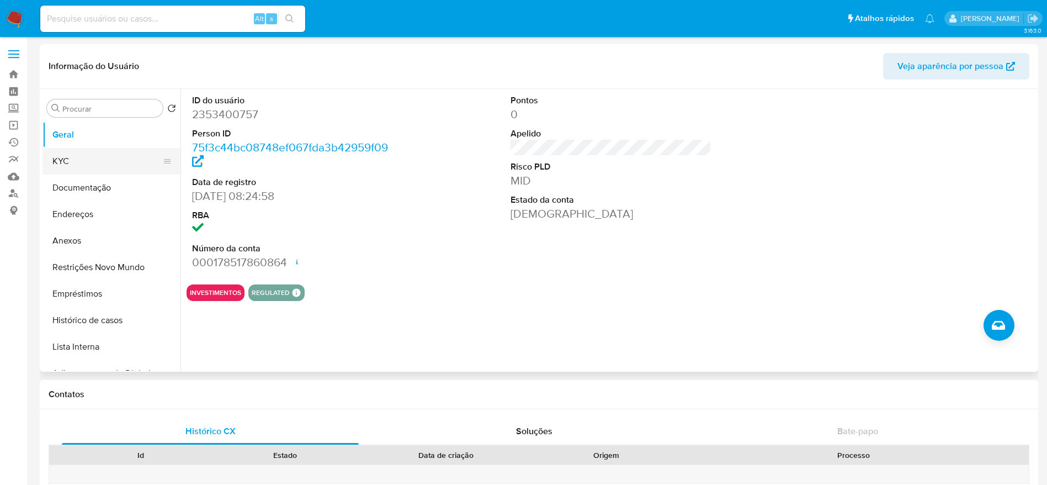
click at [107, 153] on button "KYC" at bounding box center [106, 161] width 129 height 26
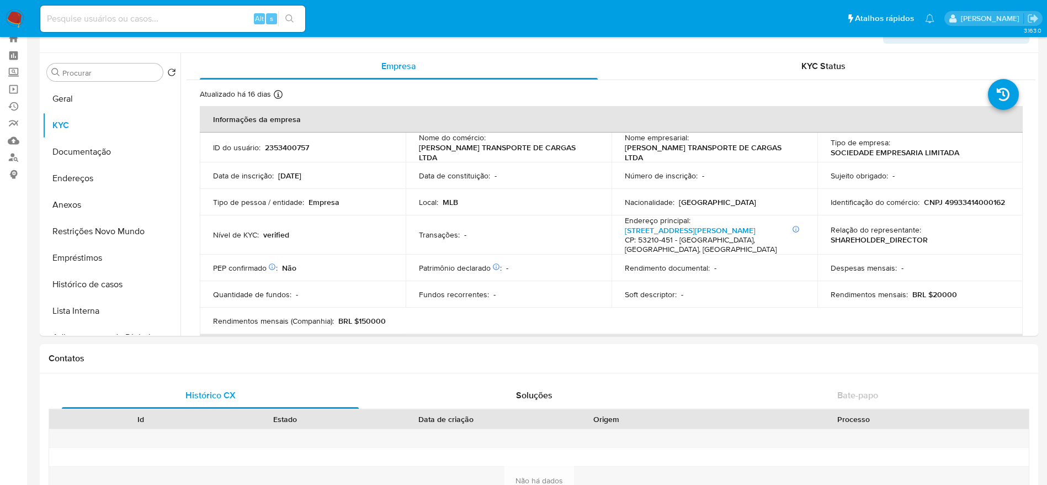
scroll to position [20, 0]
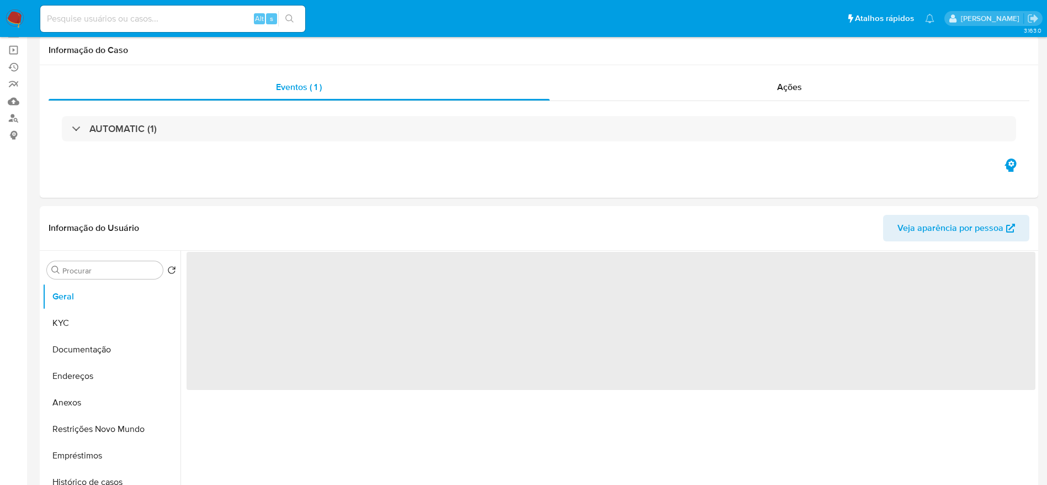
select select "10"
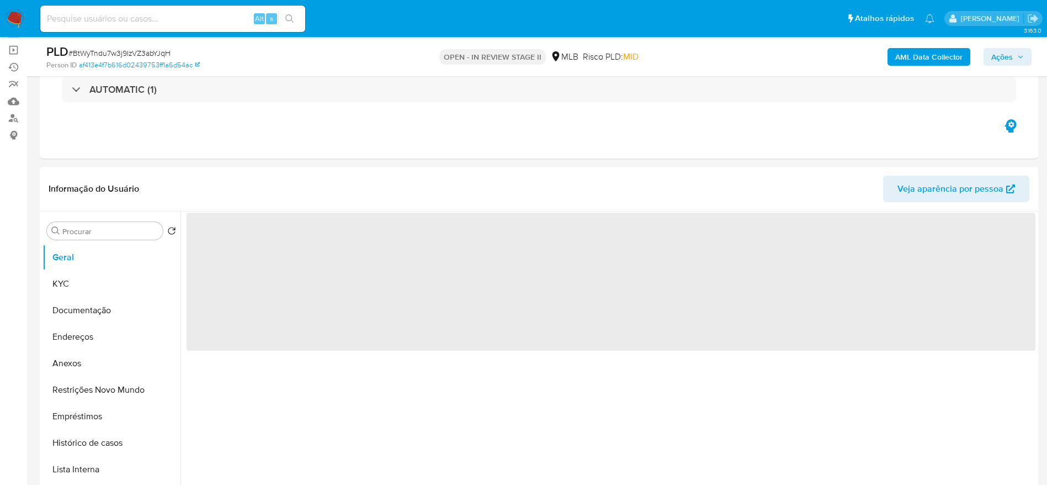
scroll to position [83, 0]
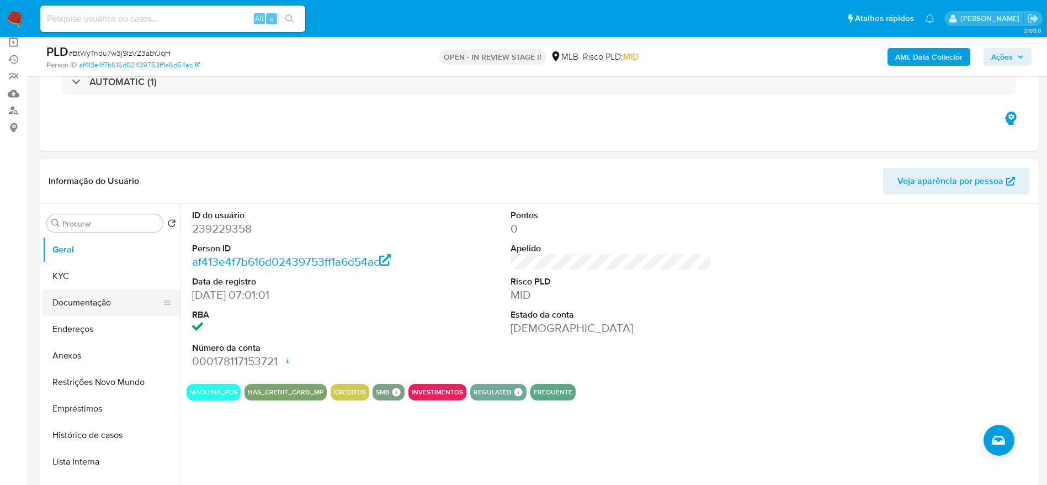
click at [83, 299] on button "Documentação" at bounding box center [106, 302] width 129 height 26
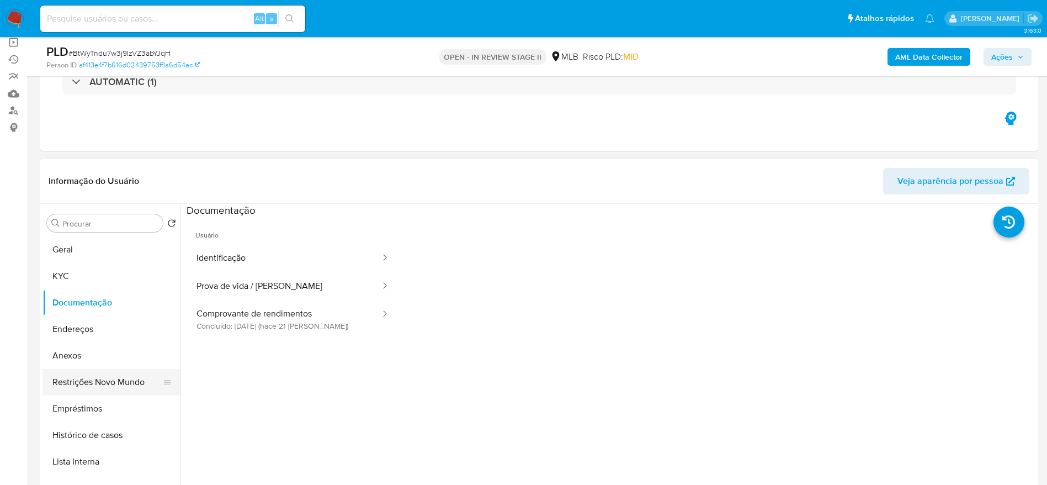
click at [71, 371] on button "Restrições Novo Mundo" at bounding box center [106, 382] width 129 height 26
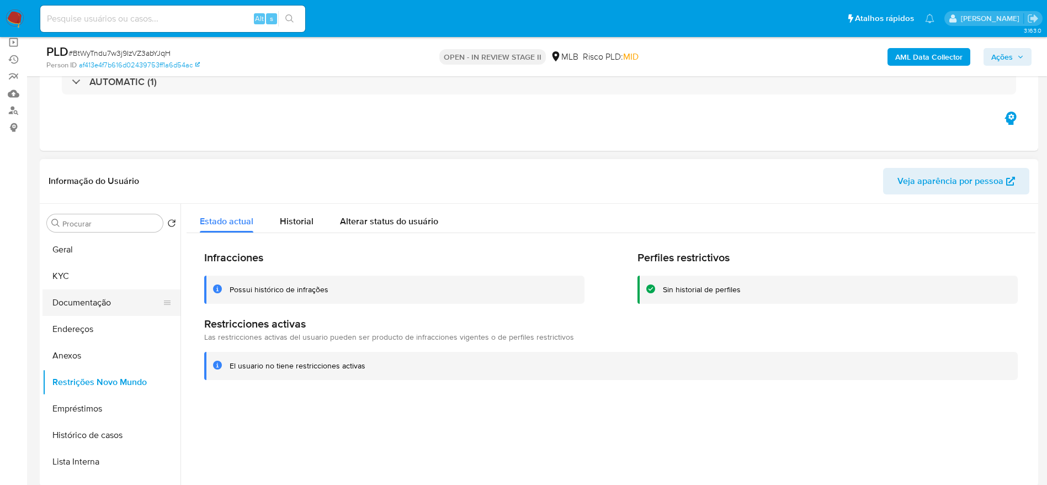
click at [93, 300] on button "Documentação" at bounding box center [106, 302] width 129 height 26
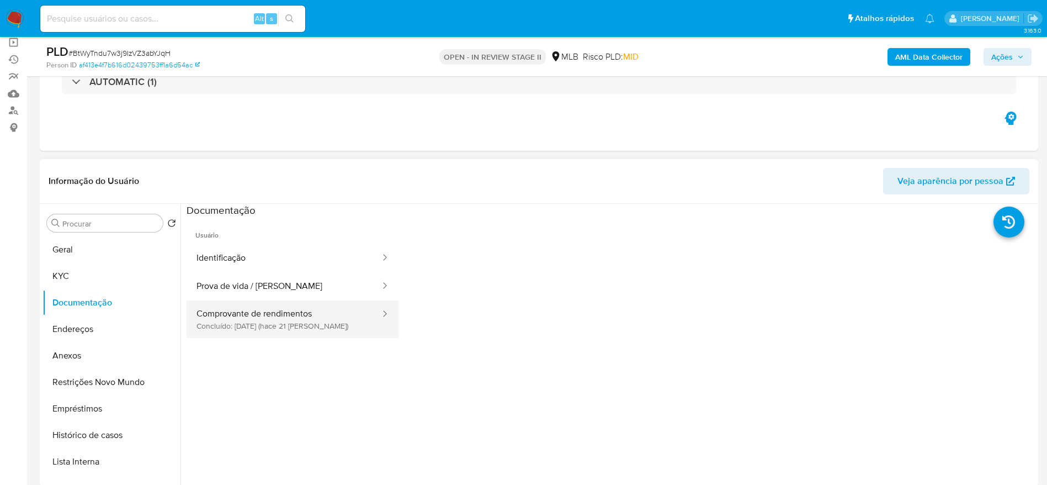
click at [301, 310] on button "Comprovante de rendimentos Concluído: 17/09/2025 (hace 21 días)" at bounding box center [284, 319] width 195 height 38
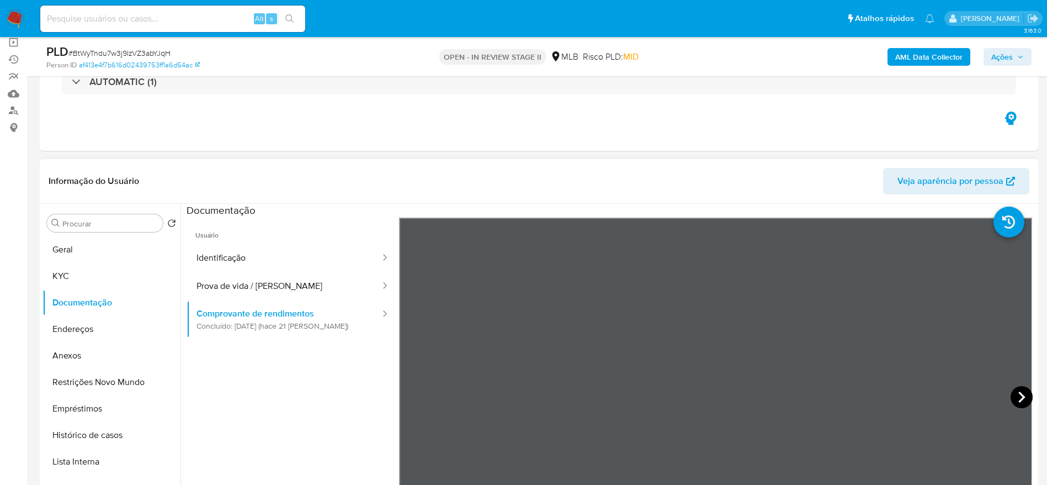
click at [1017, 396] on icon at bounding box center [1021, 397] width 22 height 22
click at [162, 19] on input at bounding box center [172, 19] width 265 height 14
paste input "YajB0BrrJCCRFU4DWNCrL0kt"
type input "YajB0BrrJCCRFU4DWNCrL0kt"
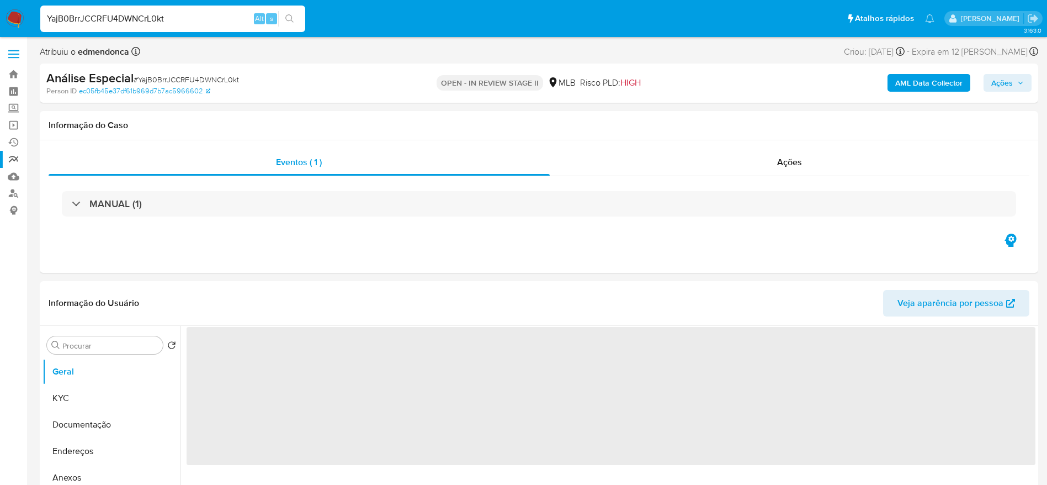
select select "10"
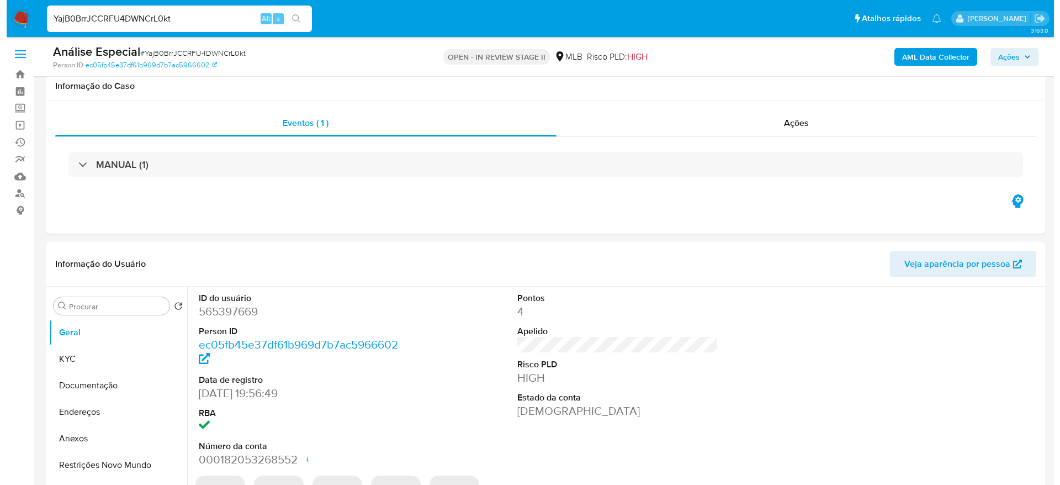
scroll to position [83, 0]
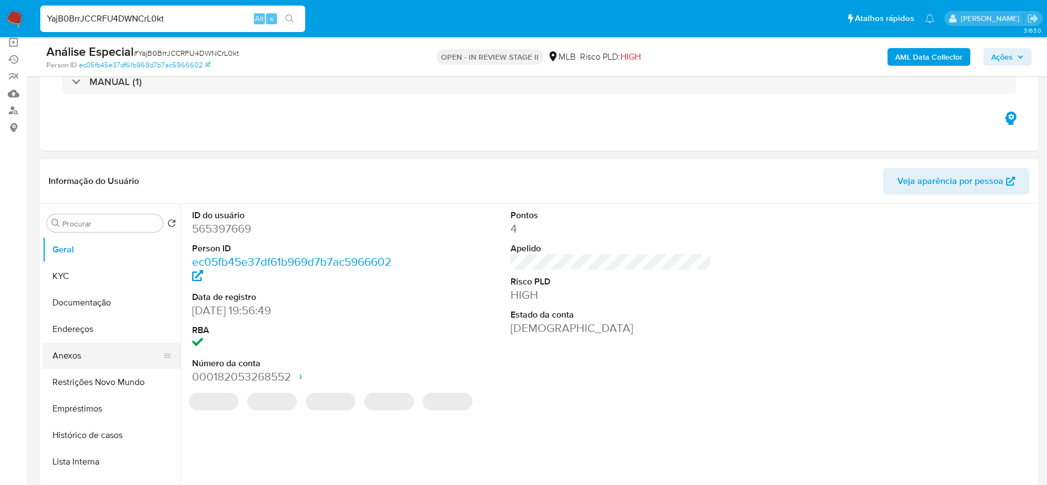
click at [81, 363] on button "Anexos" at bounding box center [106, 355] width 129 height 26
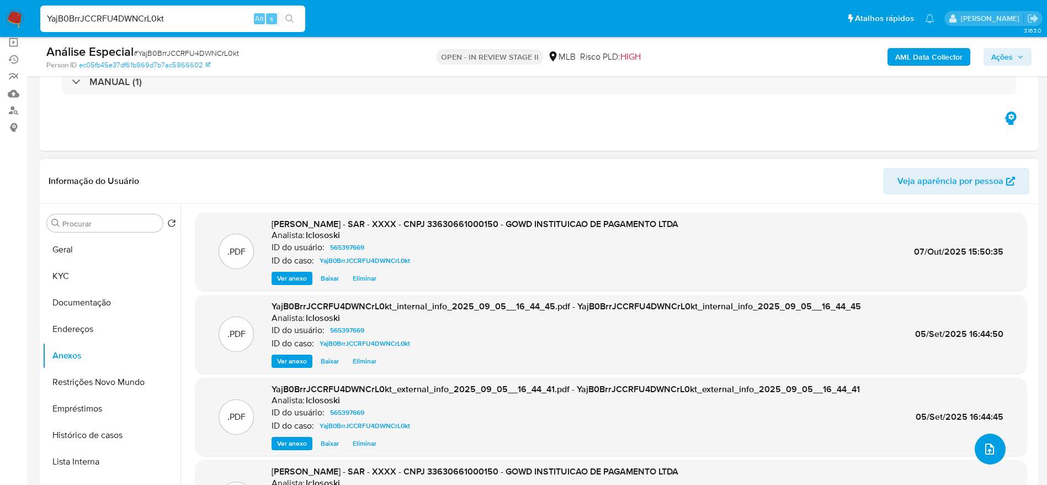
click at [983, 451] on icon "upload-file" at bounding box center [989, 448] width 13 height 13
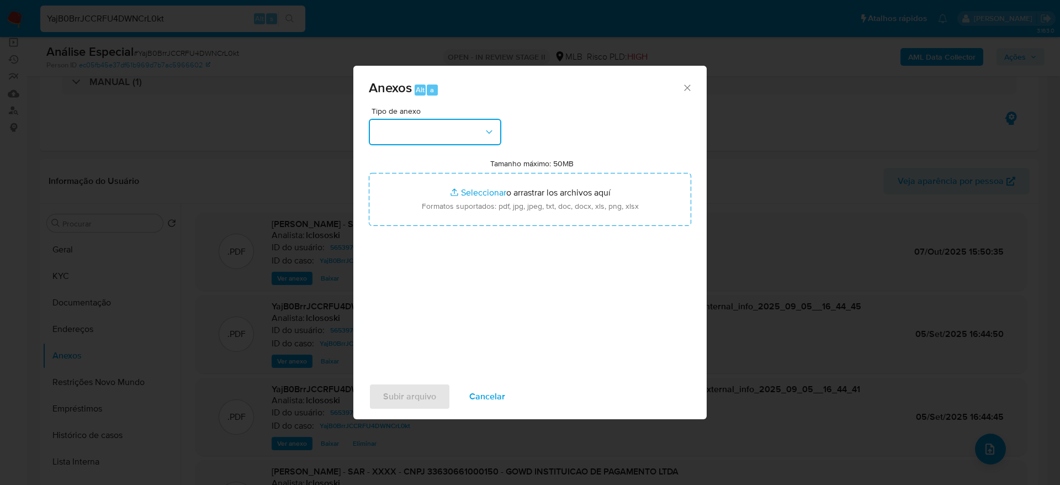
click at [450, 135] on button "button" at bounding box center [435, 132] width 132 height 26
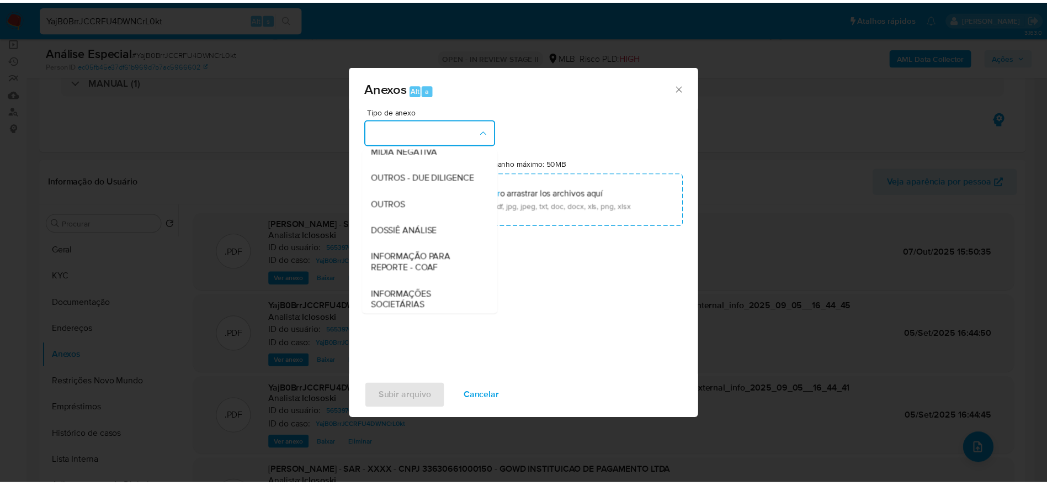
scroll to position [170, 0]
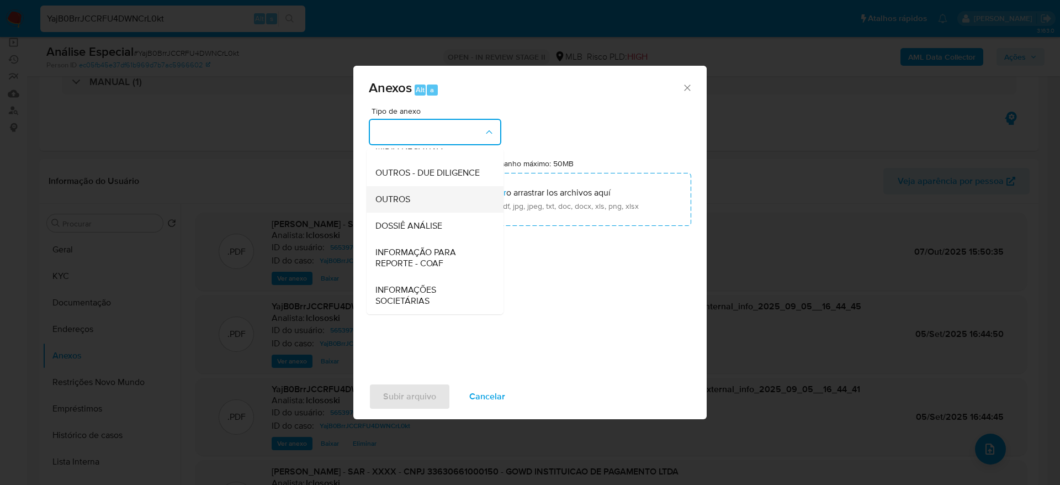
click at [425, 203] on div "OUTROS" at bounding box center [431, 199] width 113 height 26
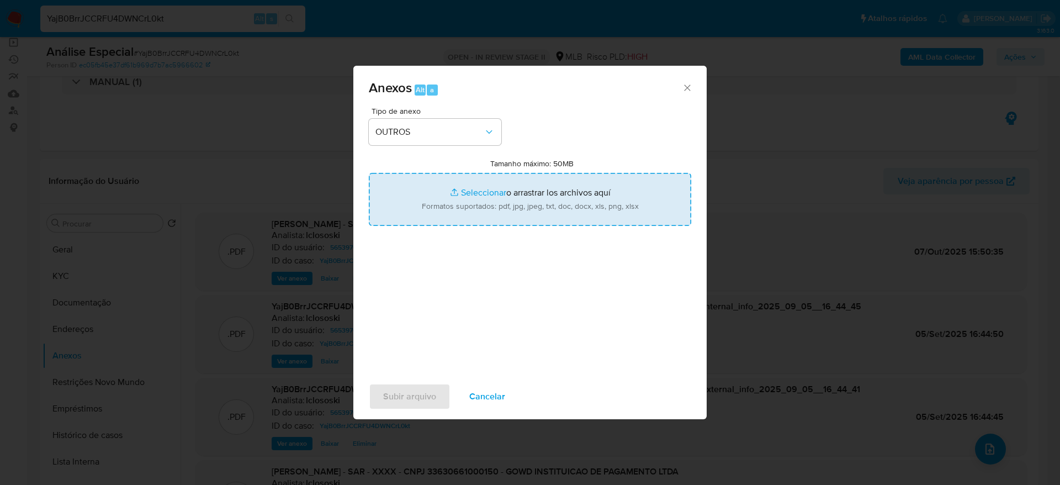
click at [528, 212] on input "Tamanho máximo: 50MB Seleccionar archivos" at bounding box center [530, 199] width 322 height 53
type input "C:\fakepath\E-mail - Deliberação para encerramento.pdf"
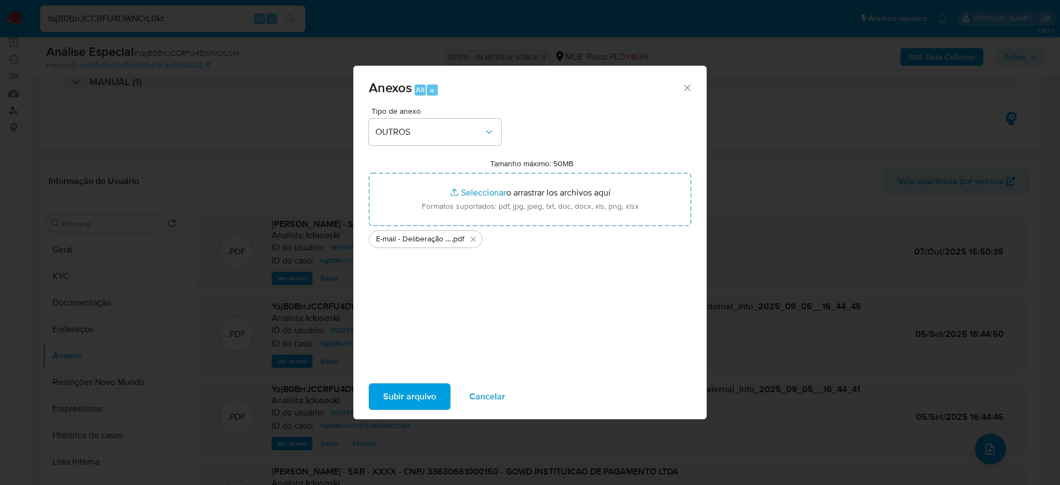
click at [406, 400] on span "Subir arquivo" at bounding box center [409, 396] width 53 height 24
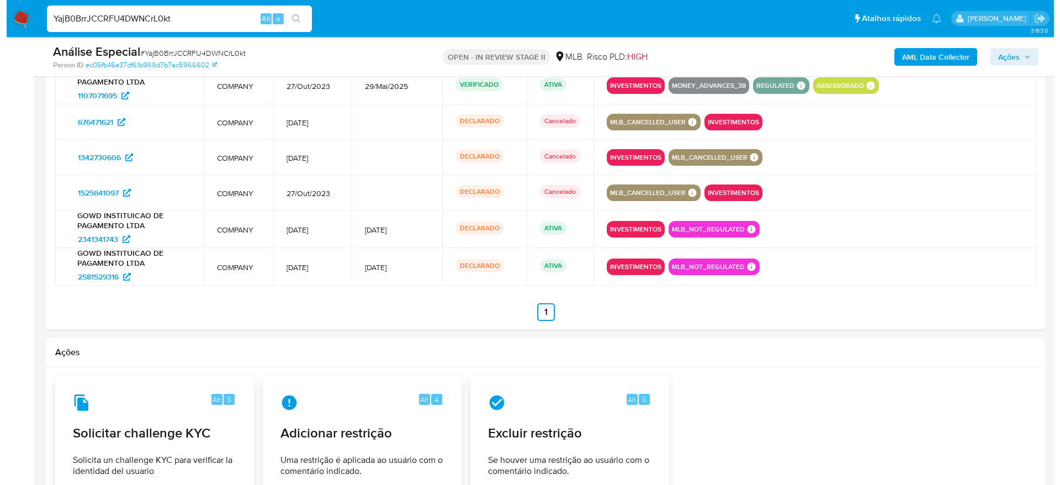
scroll to position [1351, 0]
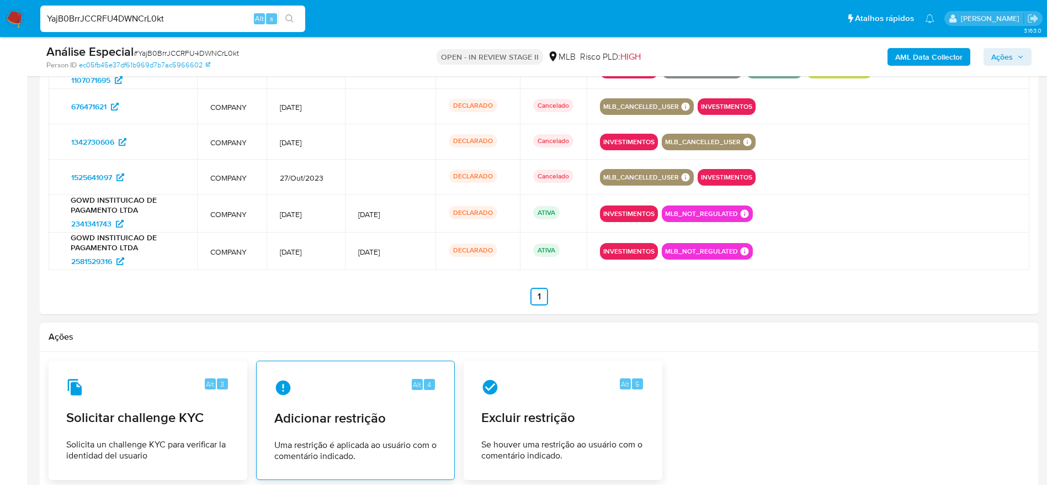
click at [341, 409] on span "Adicionar restrição" at bounding box center [355, 417] width 162 height 17
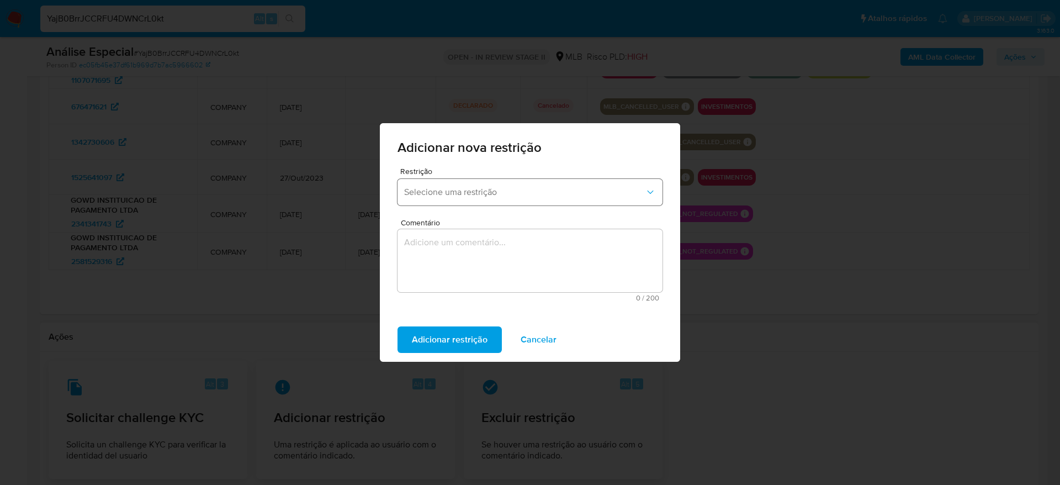
click at [513, 187] on span "Selecione uma restrição" at bounding box center [524, 192] width 241 height 11
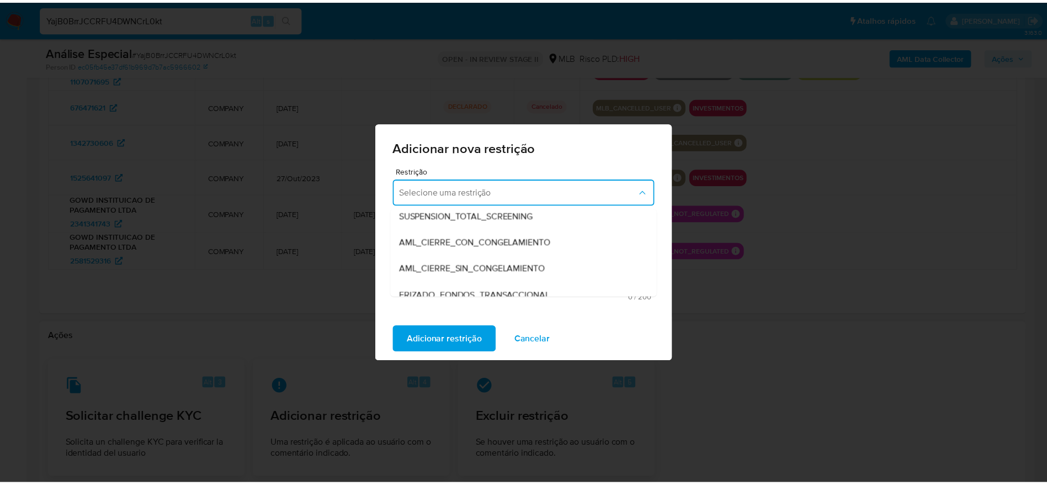
scroll to position [83, 0]
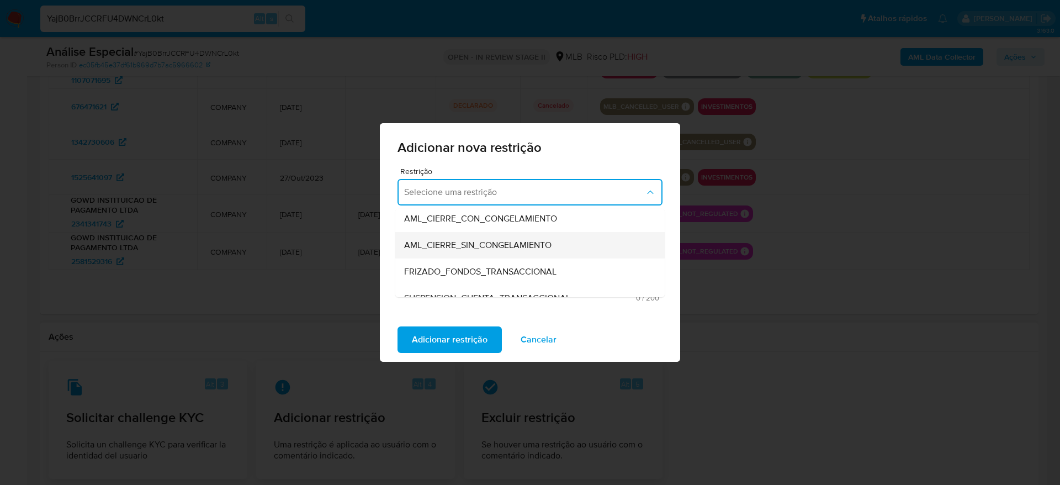
click at [564, 242] on div "AML_CIERRE_SIN_CONGELAMIENTO" at bounding box center [526, 245] width 245 height 26
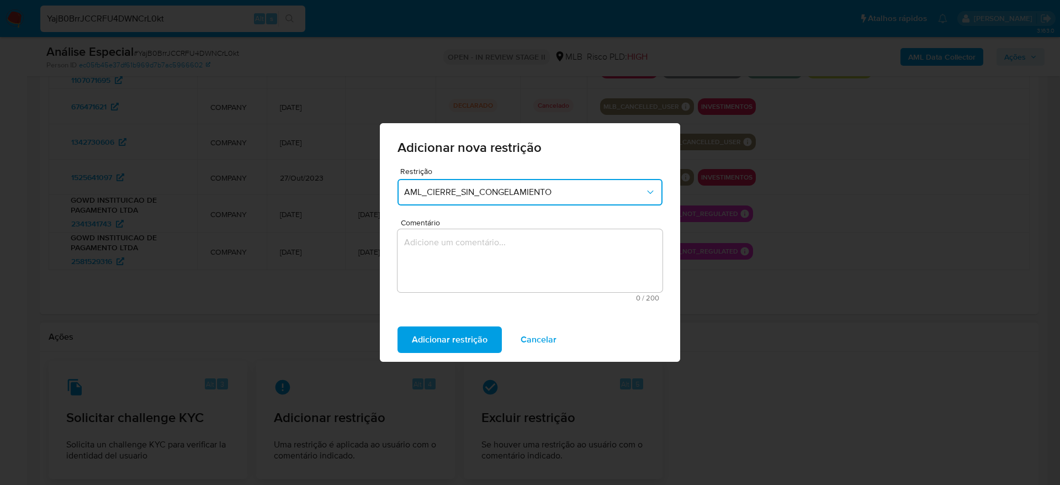
click at [542, 260] on textarea "Comentário" at bounding box center [529, 260] width 265 height 63
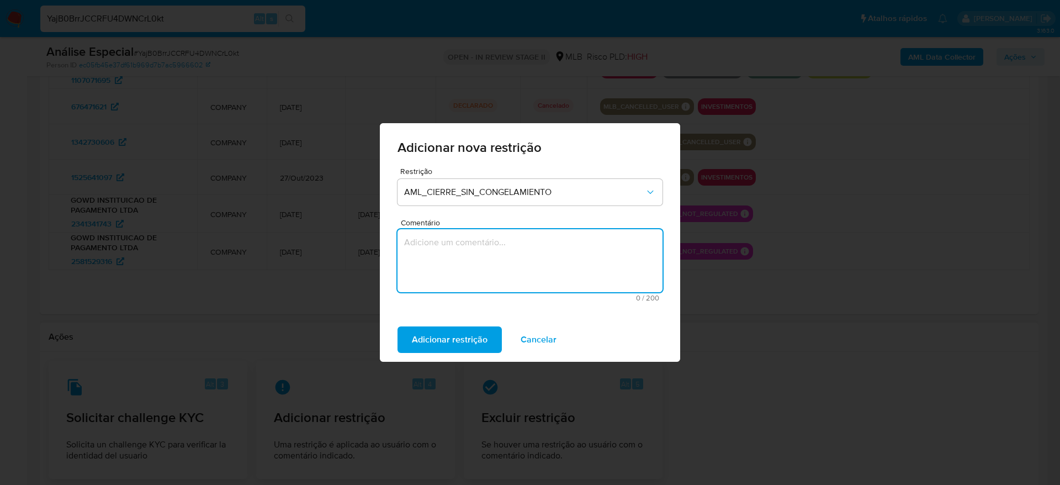
paste textarea "Deliberação para encerrar o relacionamento. NÃO INFORMAR AO USUÁRIO QUE SE TRAT…"
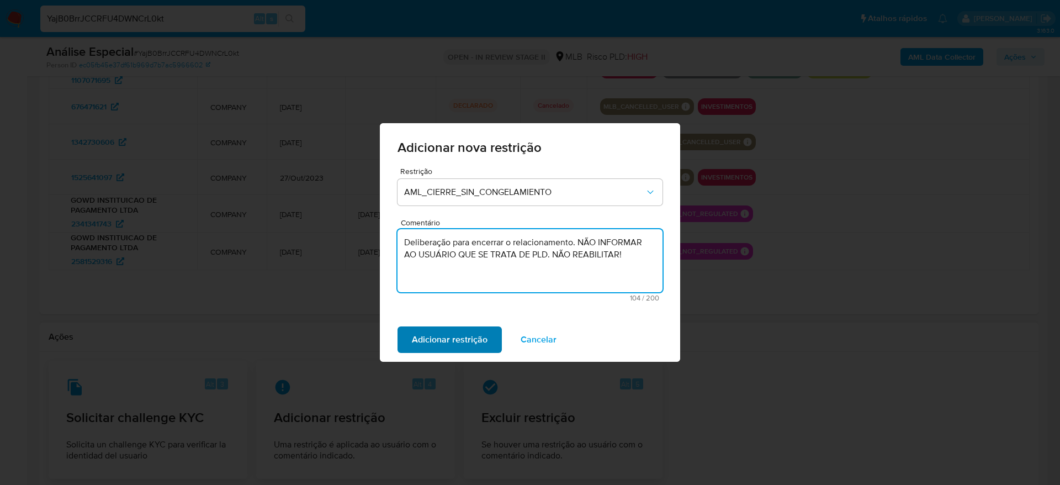
type textarea "Deliberação para encerrar o relacionamento. NÃO INFORMAR AO USUÁRIO QUE SE TRAT…"
drag, startPoint x: 462, startPoint y: 340, endPoint x: 456, endPoint y: 331, distance: 11.2
click at [462, 341] on span "Adicionar restrição" at bounding box center [450, 339] width 76 height 24
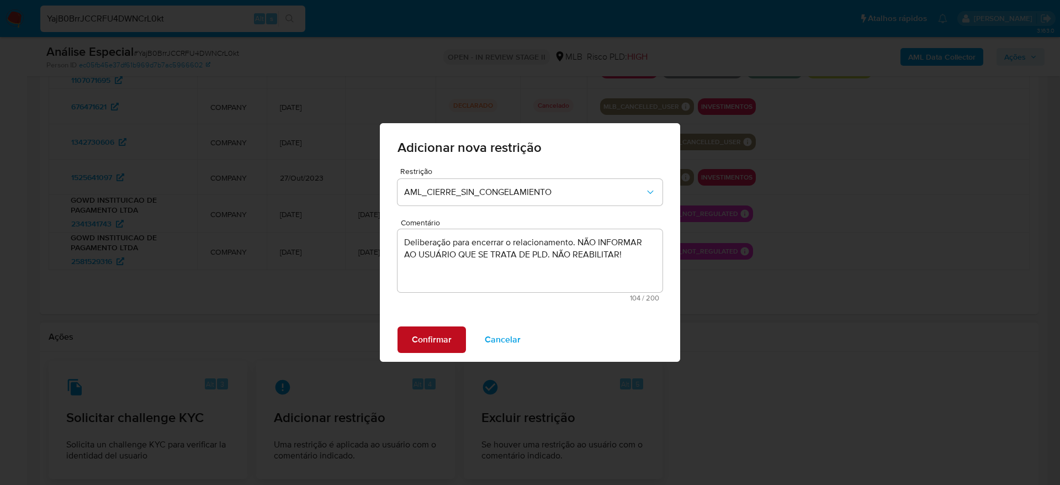
click at [437, 336] on span "Confirmar" at bounding box center [432, 339] width 40 height 24
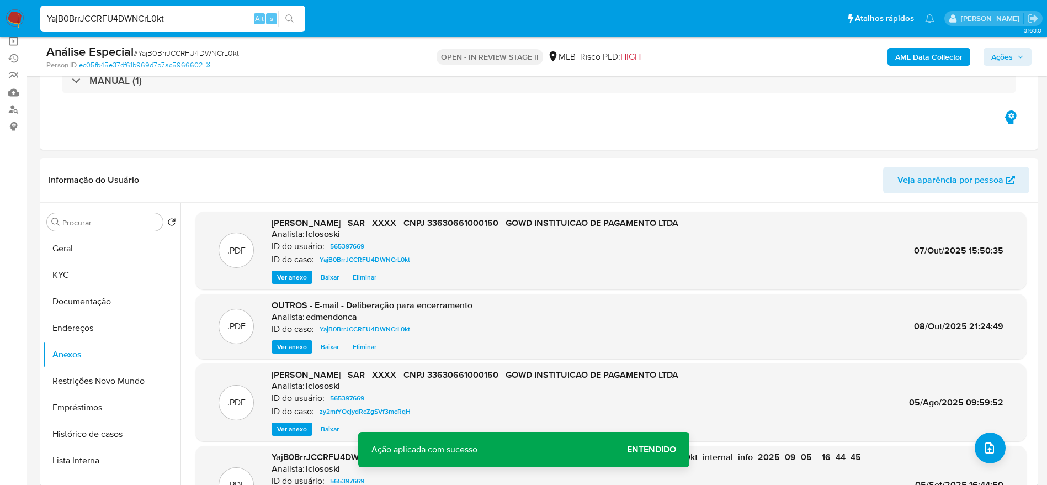
scroll to position [0, 0]
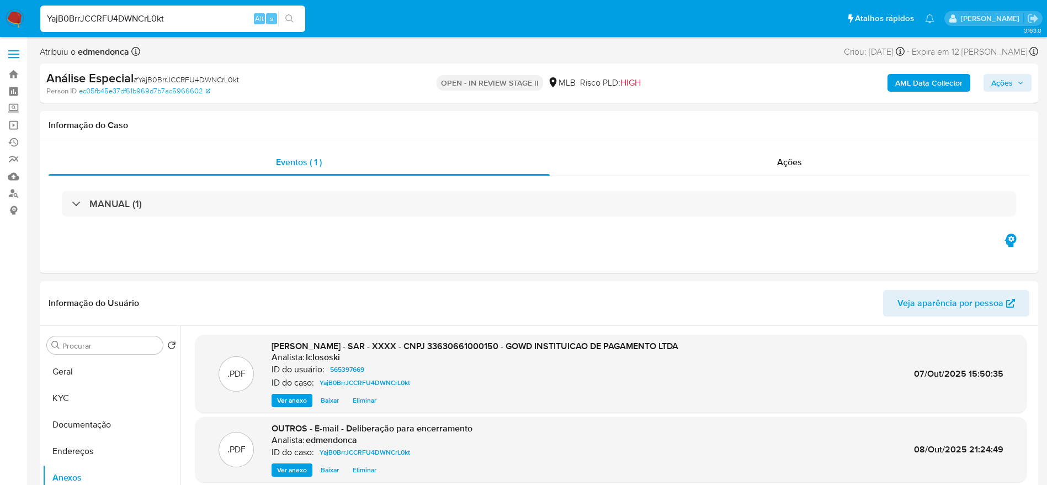
click at [193, 19] on input "YajB0BrrJCCRFU4DWNCrL0kt" at bounding box center [172, 19] width 265 height 14
paste input "jZGFfably1OXhL2oNL8muwrF"
type input "jZGFfably1OXhL2oNL8muwrF"
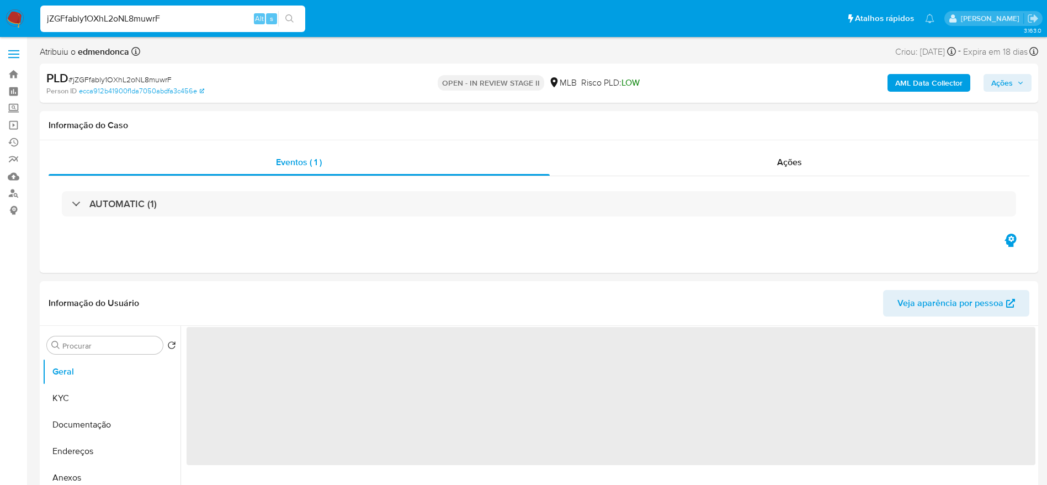
select select "10"
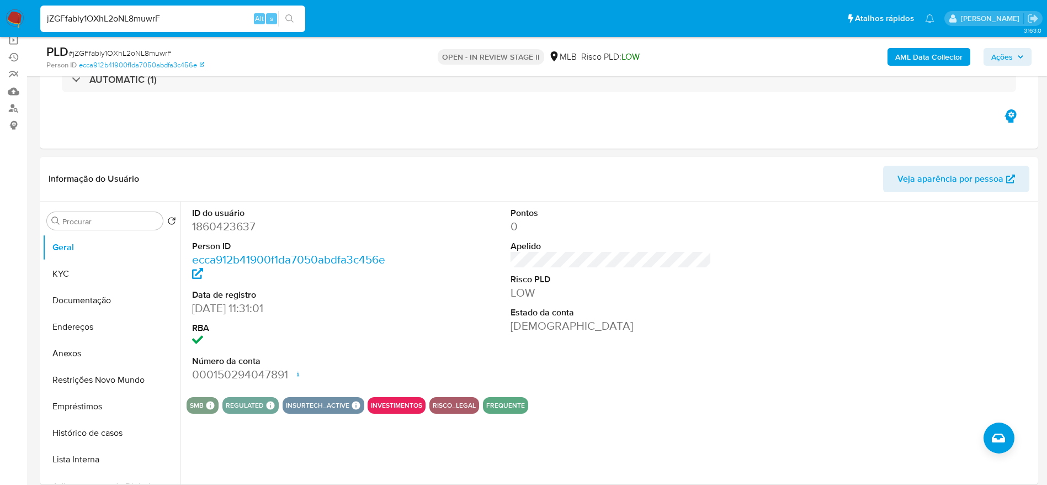
scroll to position [166, 0]
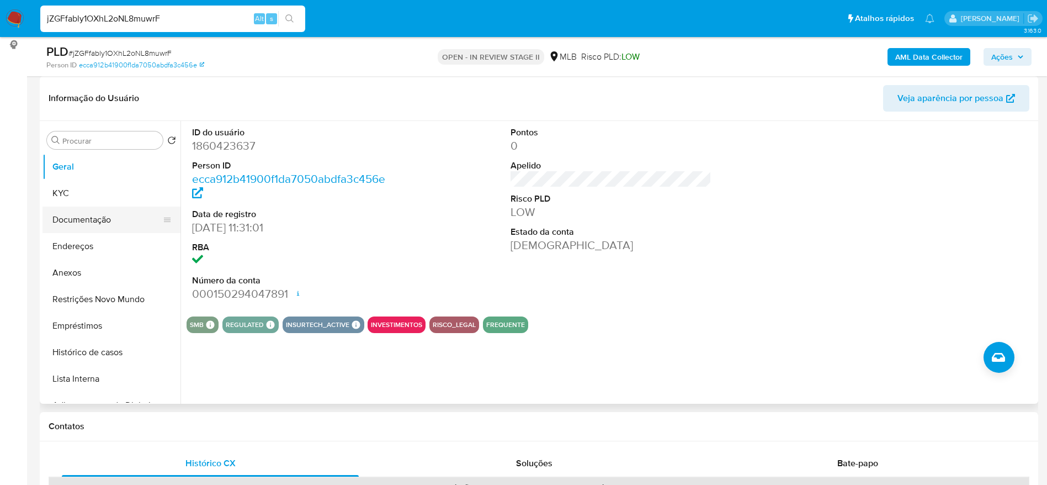
click at [103, 226] on button "Documentação" at bounding box center [106, 219] width 129 height 26
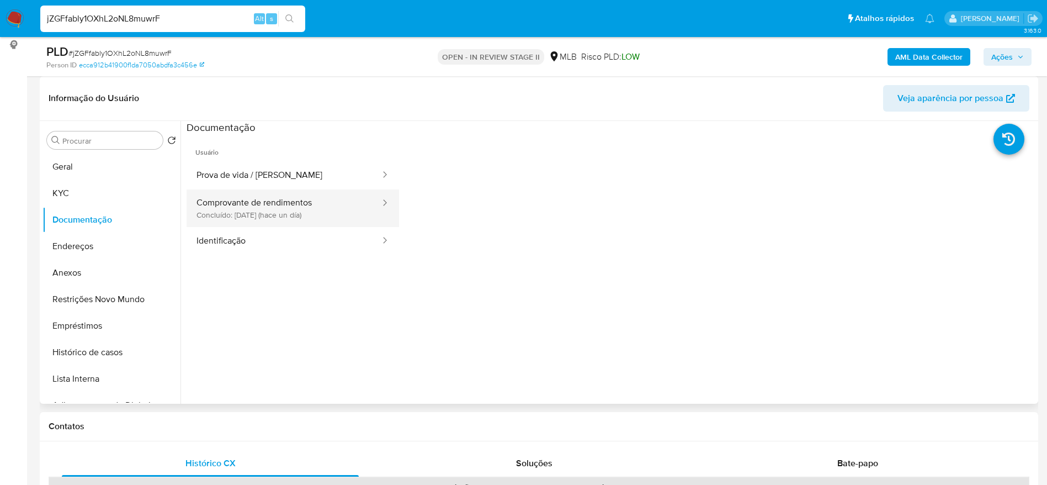
click at [297, 210] on button "Comprovante de rendimentos Concluído: 07/10/2025 (hace un día)" at bounding box center [284, 208] width 195 height 38
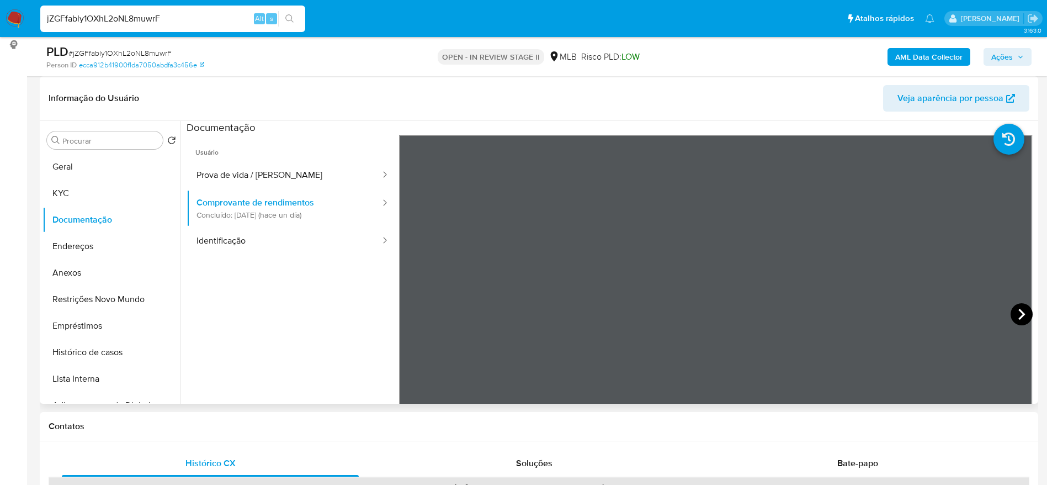
click at [1024, 312] on icon at bounding box center [1021, 314] width 22 height 22
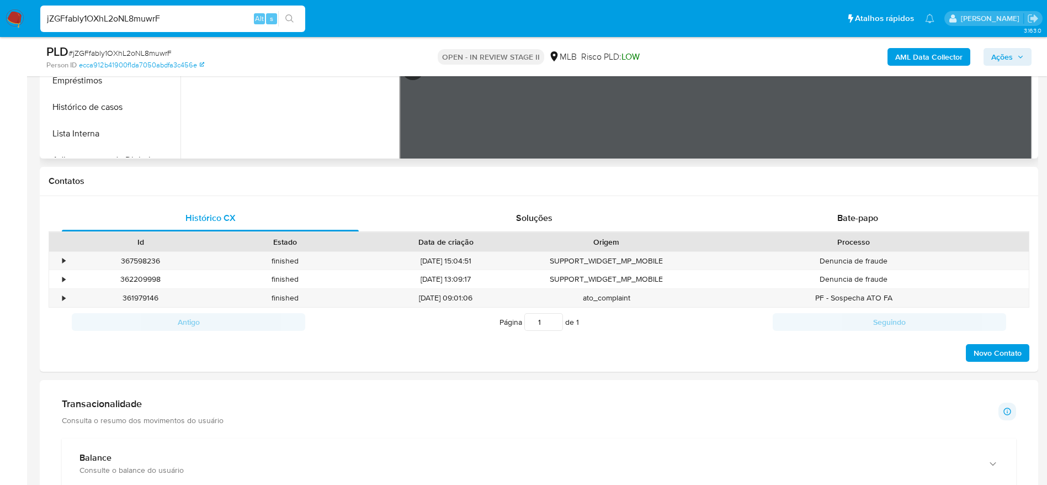
scroll to position [497, 0]
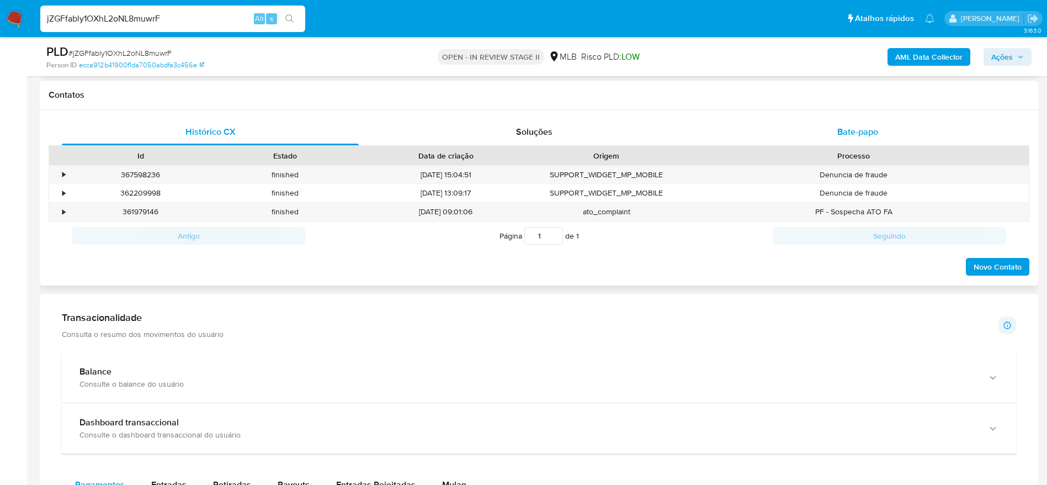
click at [818, 128] on div "Bate-papo" at bounding box center [857, 132] width 297 height 26
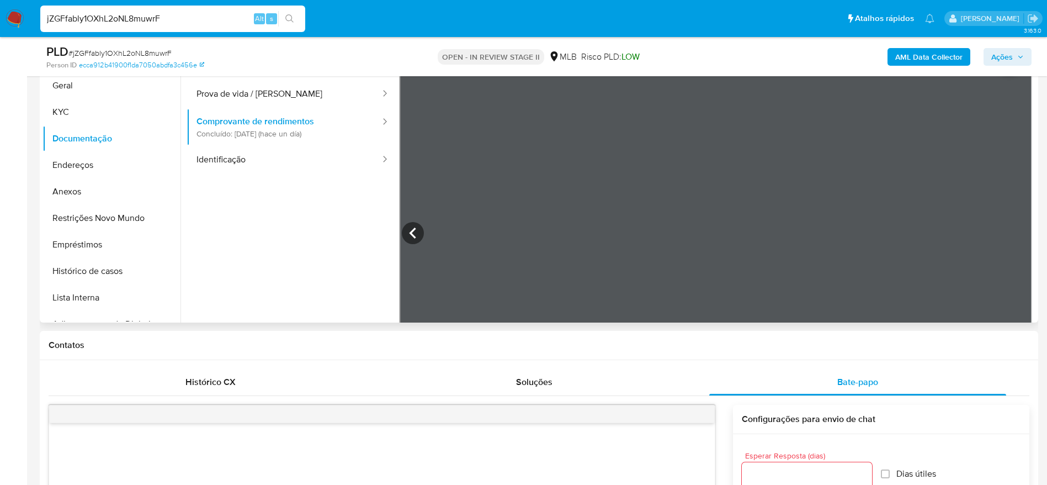
scroll to position [166, 0]
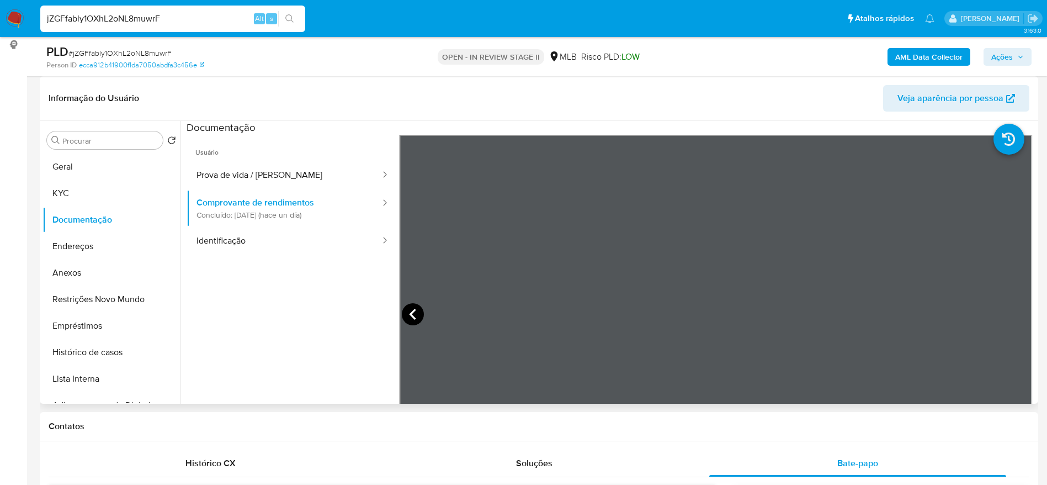
click at [418, 309] on icon at bounding box center [413, 314] width 22 height 22
click at [244, 178] on button "Prova de vida / Selfie" at bounding box center [284, 175] width 195 height 28
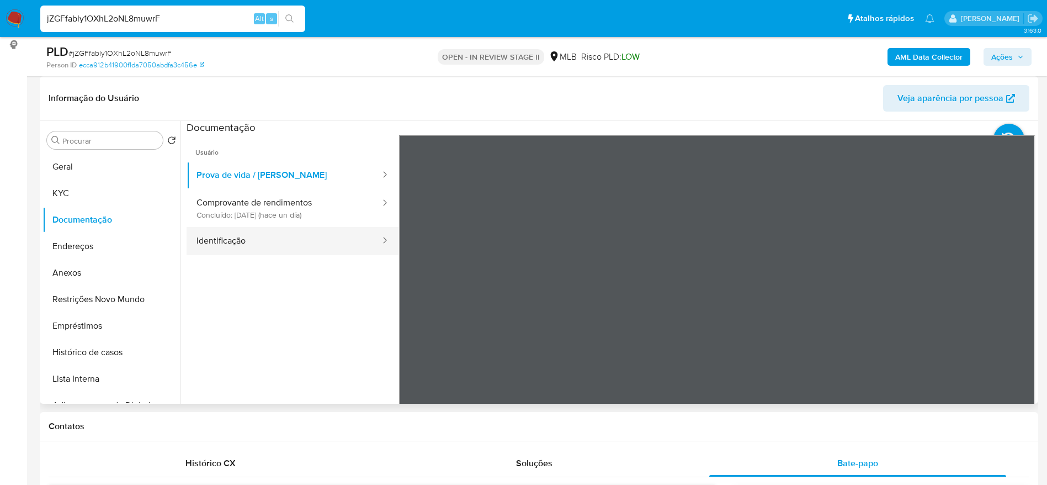
click at [280, 239] on button "Identificação" at bounding box center [284, 241] width 195 height 28
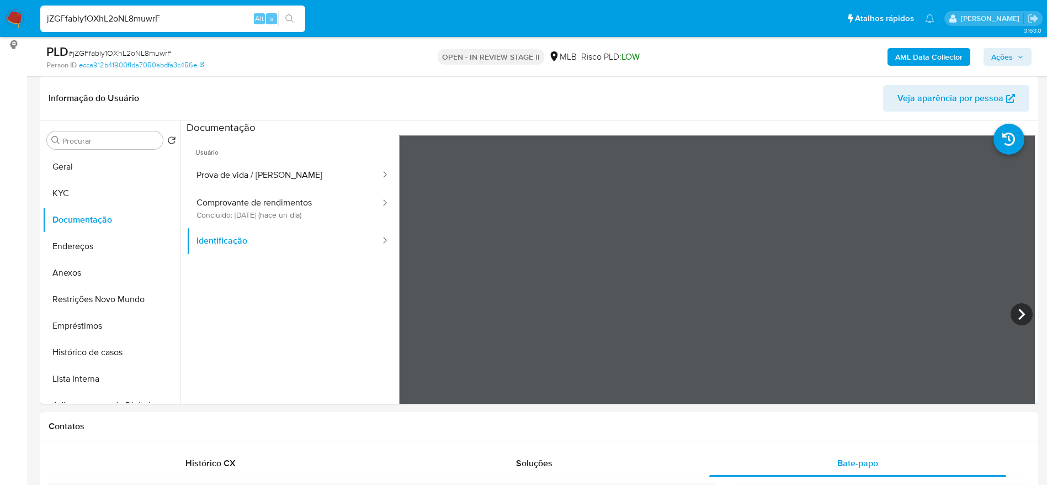
click at [196, 10] on div "jZGFfably1OXhL2oNL8muwrF Alt s" at bounding box center [172, 19] width 265 height 26
click at [200, 18] on input "jZGFfably1OXhL2oNL8muwrF" at bounding box center [172, 19] width 265 height 14
paste input "GP4f90Xat0BkKALlQt1LLaU1"
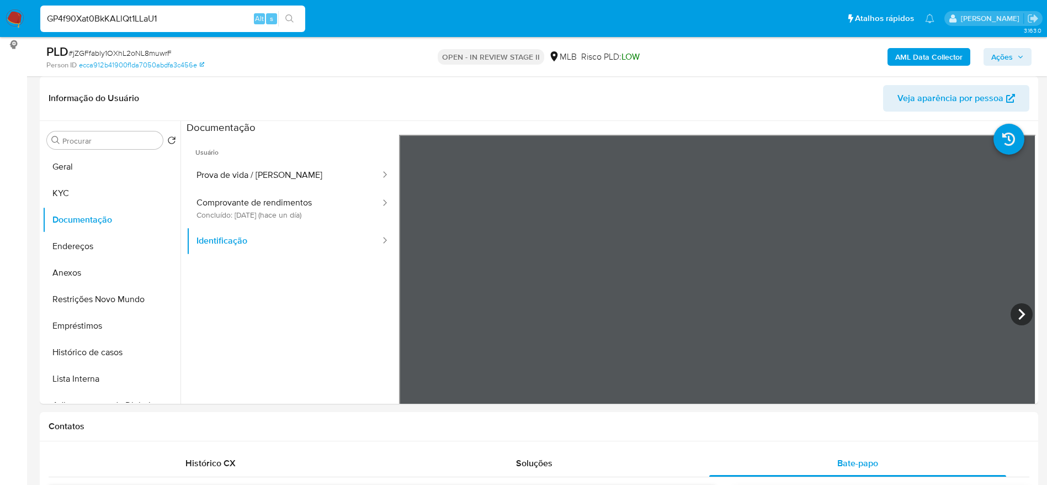
type input "GP4f90Xat0BkKALlQt1LLaU1"
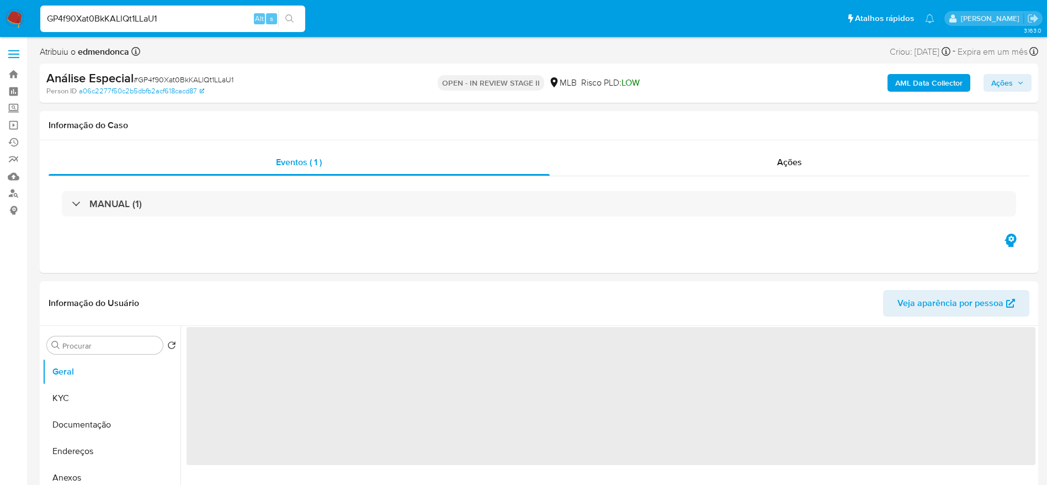
select select "10"
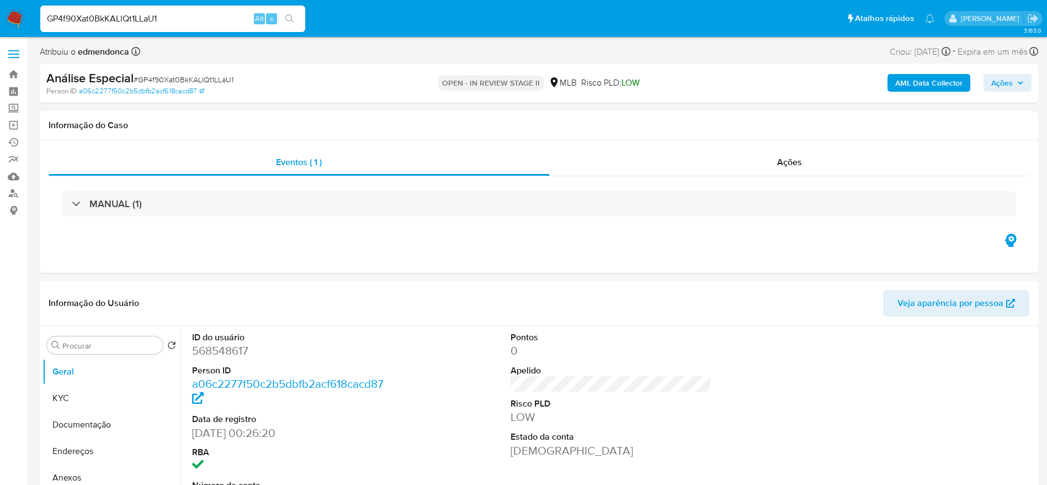
click at [1018, 87] on span "Ações" at bounding box center [1007, 82] width 33 height 15
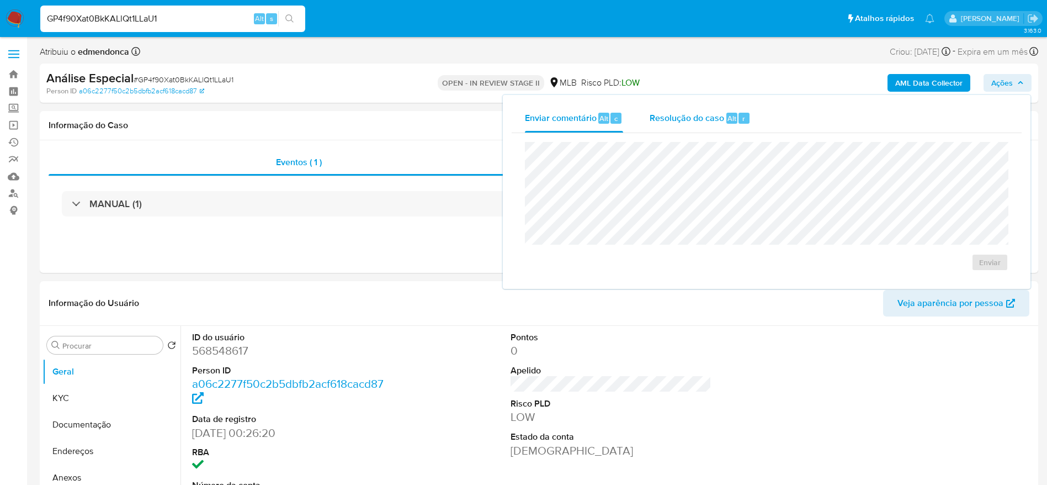
click at [734, 116] on span "Alt" at bounding box center [731, 118] width 9 height 10
paste textarea "Favorável ao DECLÍNIO com o encerramento do relacionamento, confome informações…"
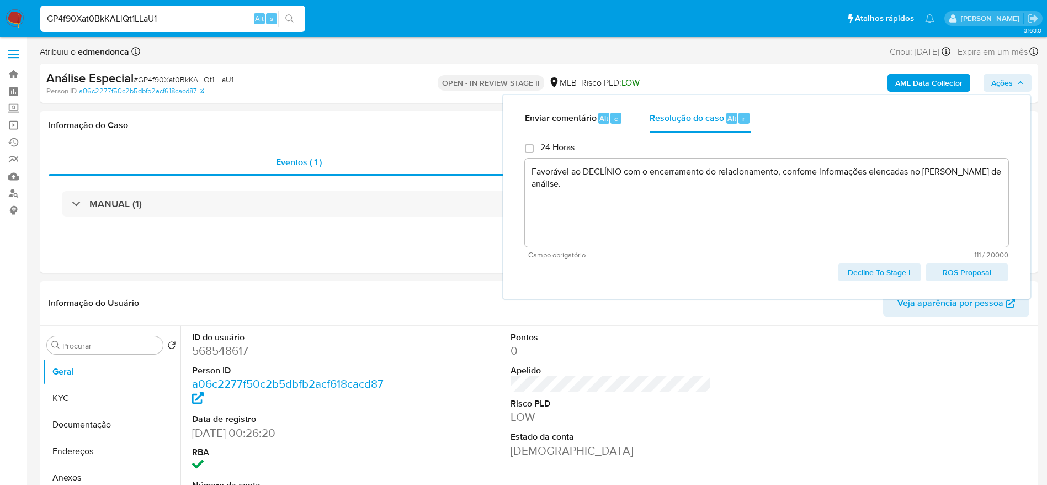
click at [983, 269] on span "ROS Proposal" at bounding box center [966, 271] width 67 height 15
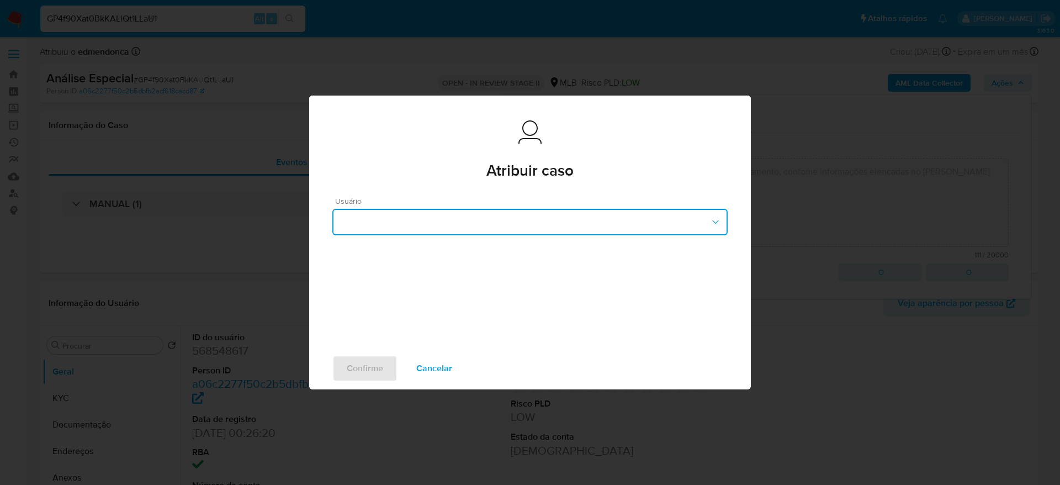
click at [473, 225] on button "button" at bounding box center [529, 222] width 395 height 26
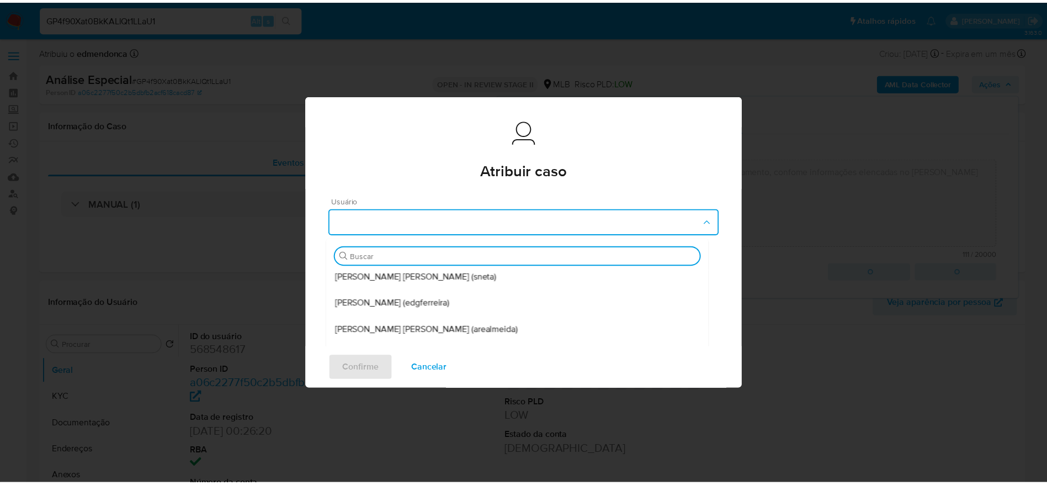
scroll to position [166, 0]
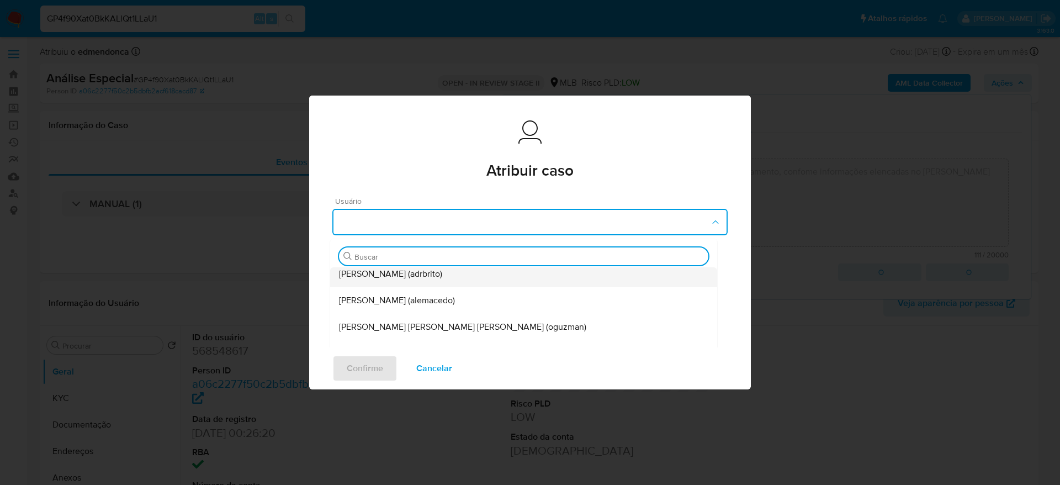
click at [498, 280] on div "Adriano Azeredo Brito (adrbrito)" at bounding box center [523, 273] width 369 height 26
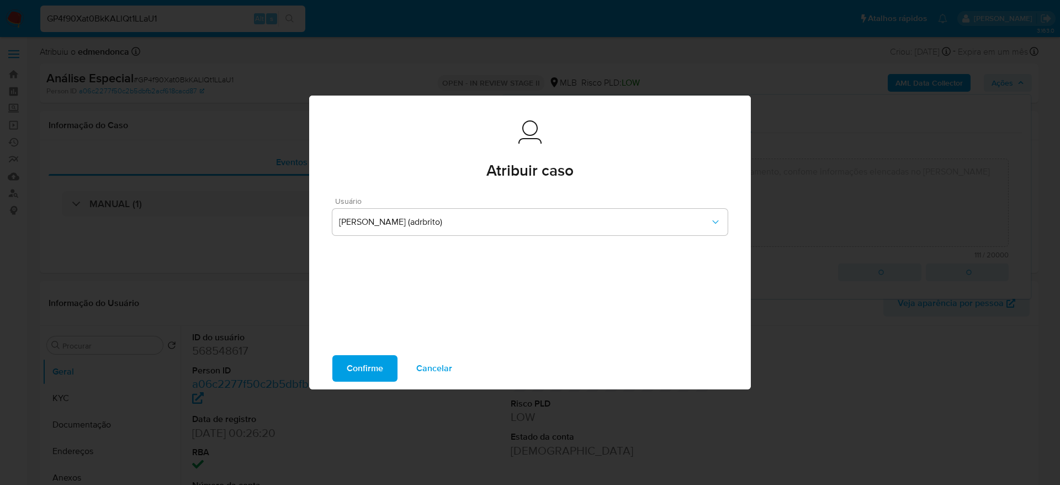
click at [373, 370] on span "Confirme" at bounding box center [365, 368] width 36 height 24
type textarea "Favorável ao DECLÍNIO com o encerramento do relacionamento, confome informações…"
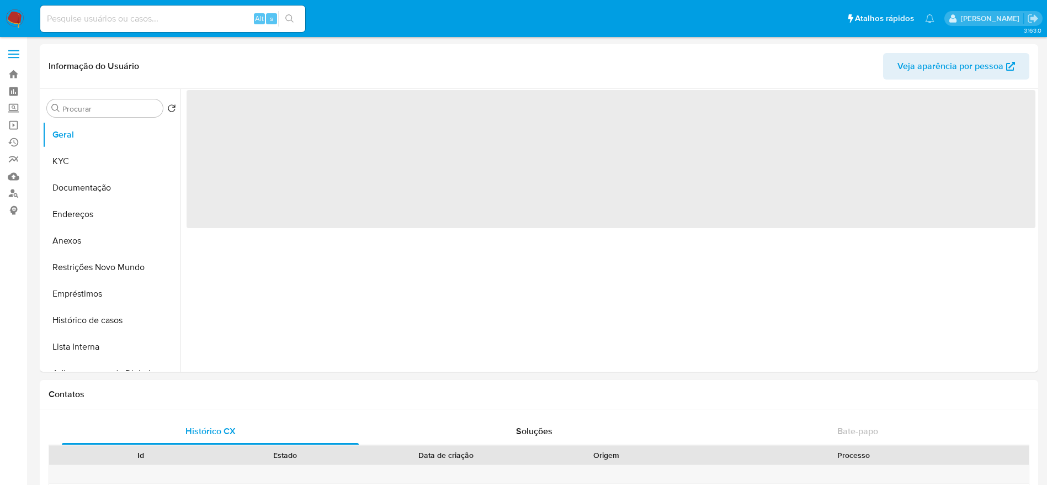
select select "10"
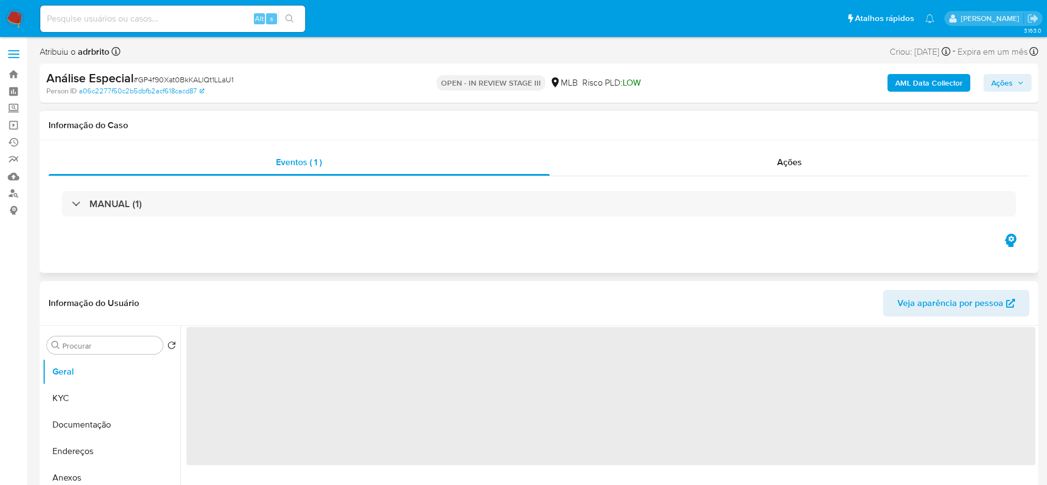
select select "10"
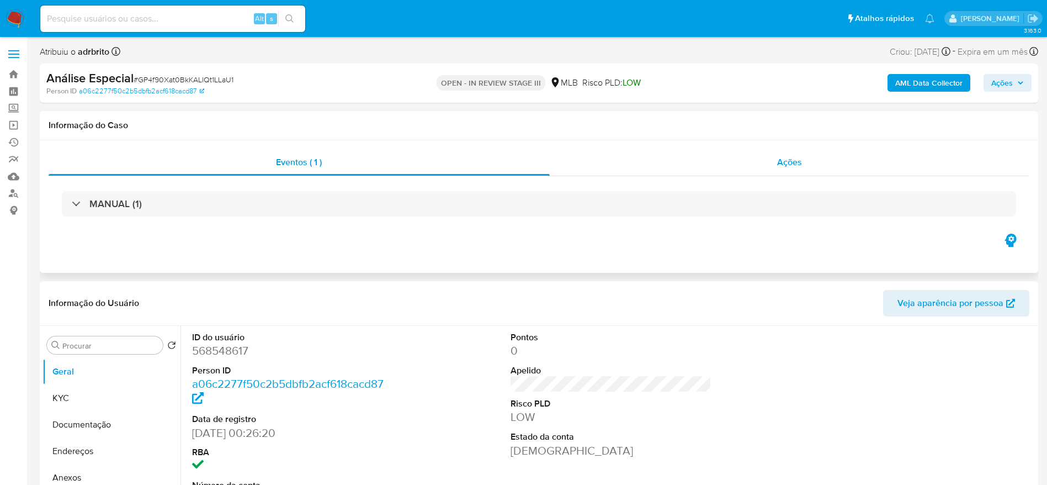
click at [765, 162] on div "Ações" at bounding box center [790, 162] width 480 height 26
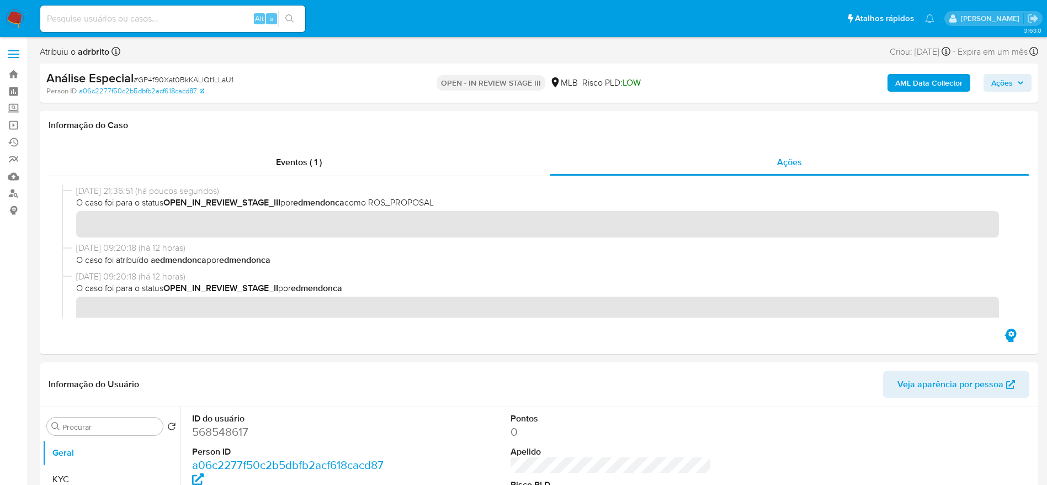
click at [177, 8] on div "Alt s" at bounding box center [172, 19] width 265 height 26
click at [178, 20] on input at bounding box center [172, 19] width 265 height 14
paste input "NeswnJJ3nI7jExn2BXdeICzz"
type input "NeswnJJ3nI7jExn2BXdeICzz"
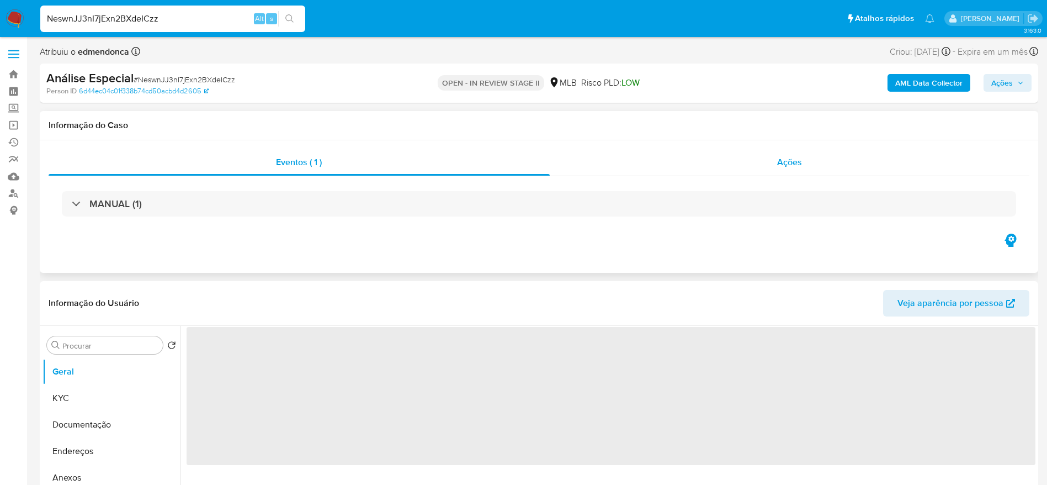
select select "10"
click at [728, 173] on div "Ações" at bounding box center [790, 162] width 480 height 26
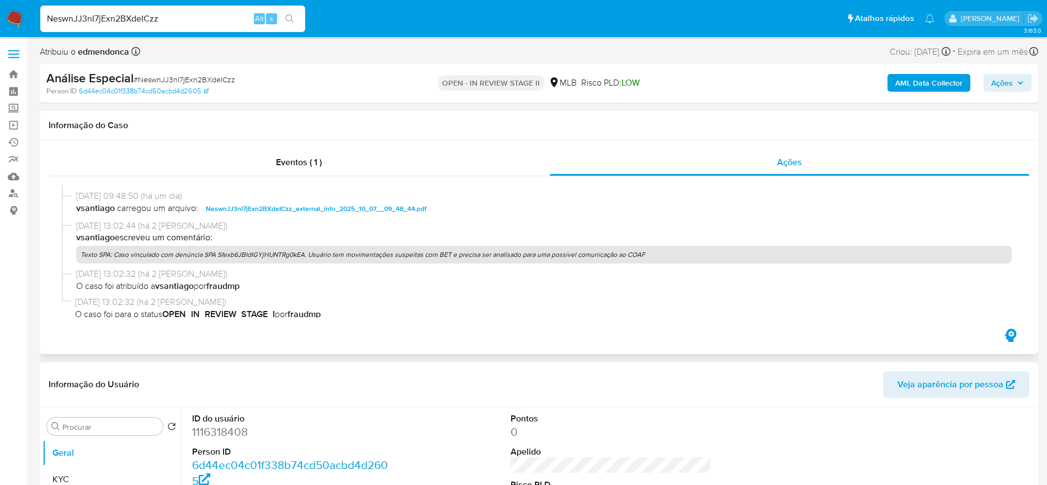
scroll to position [248, 0]
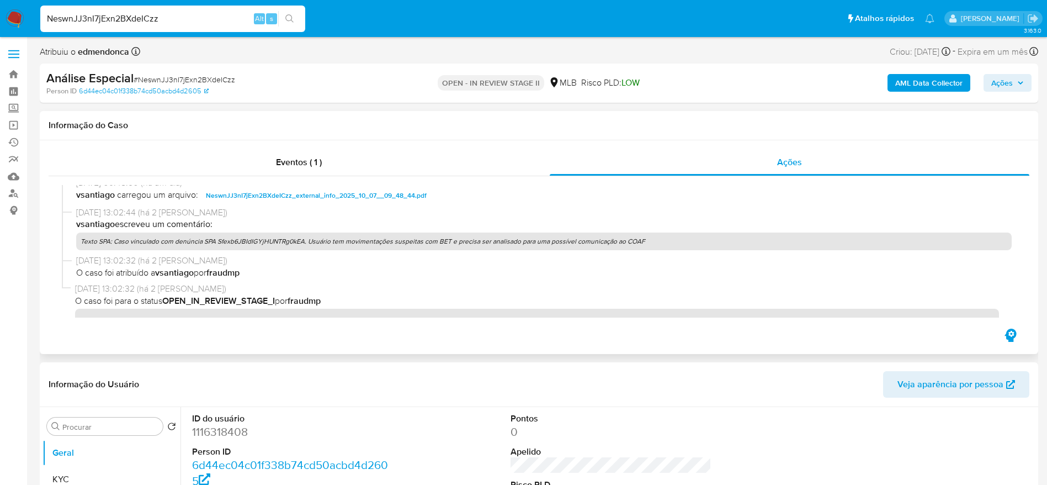
drag, startPoint x: 114, startPoint y: 240, endPoint x: 637, endPoint y: 237, distance: 523.7
click at [643, 241] on p "Texto SPA: Caso vinculado com denúncia SPA Sfexb6JBIdIGYjHUNTRg0kEA. Usuário te…" at bounding box center [543, 241] width 935 height 18
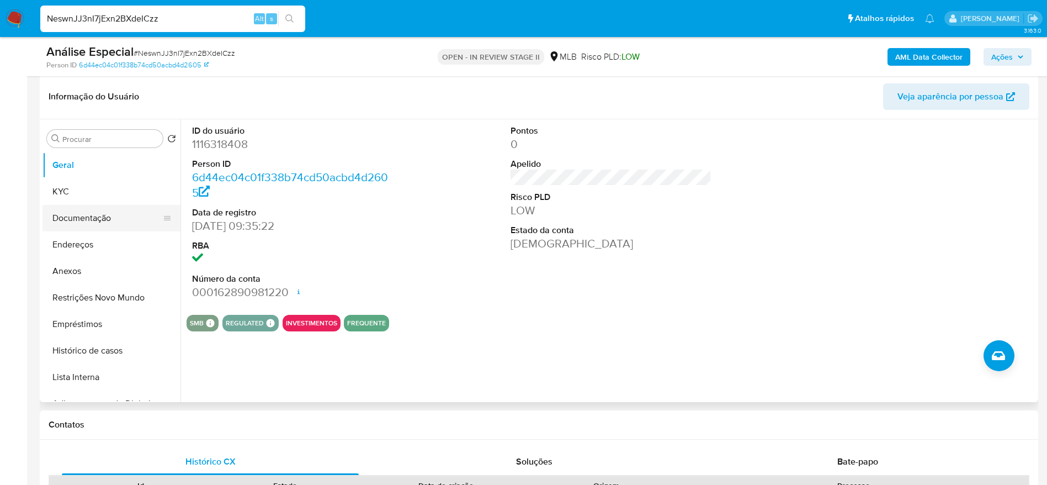
click at [82, 214] on button "Documentação" at bounding box center [106, 218] width 129 height 26
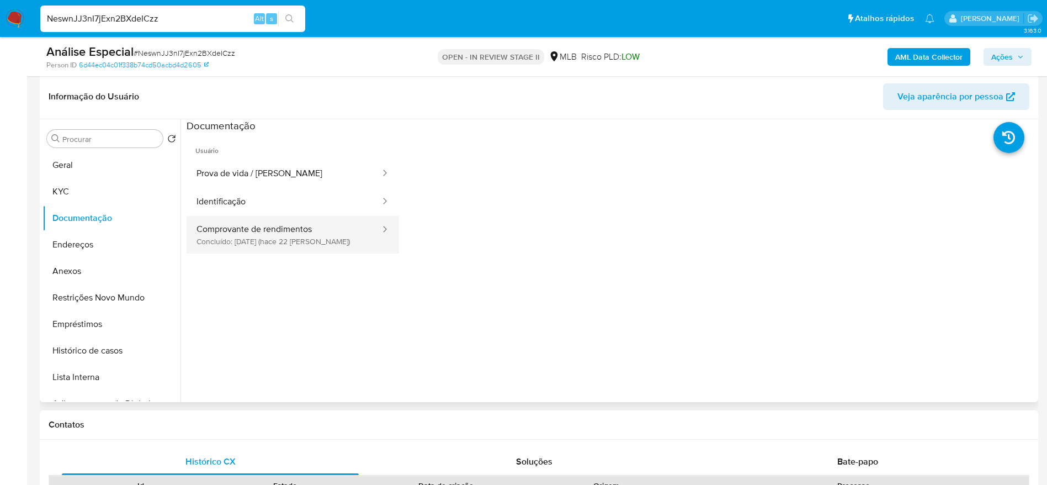
click at [285, 231] on button "Comprovante de rendimentos Concluído: 17/09/2025 (hace 22 días)" at bounding box center [284, 235] width 195 height 38
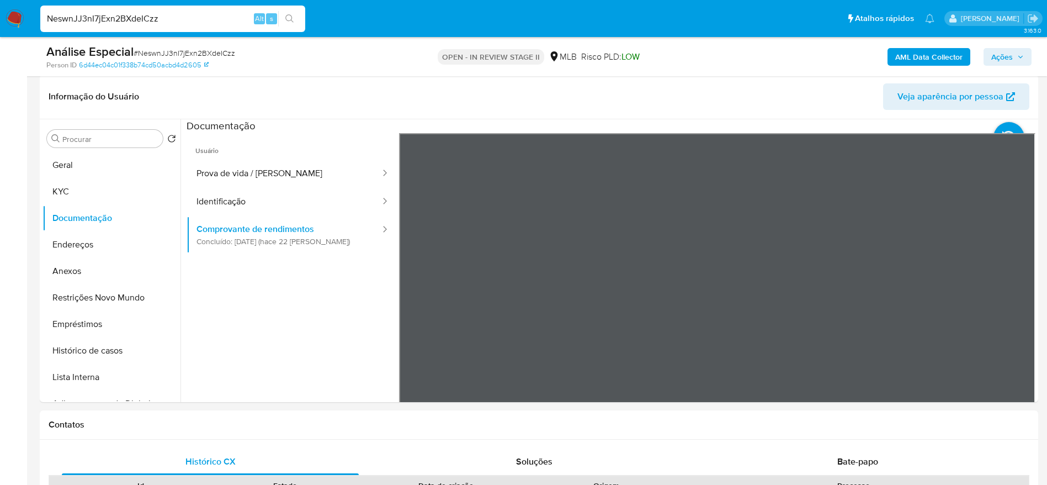
click at [176, 29] on div "NeswnJJ3nI7jExn2BXdeICzz Alt s" at bounding box center [172, 19] width 265 height 26
click at [177, 20] on input "NeswnJJ3nI7jExn2BXdeICzz" at bounding box center [172, 19] width 265 height 14
paste input "paawMEFxM0Cn8KBXor0rT0Ne"
type input "paawMEFxM0Cn8KBXor0rT0Ne"
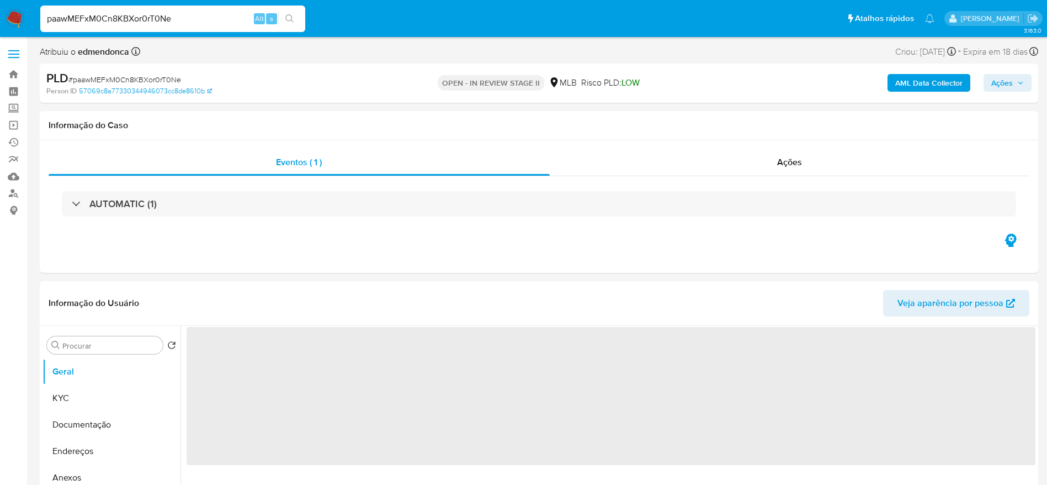
select select "10"
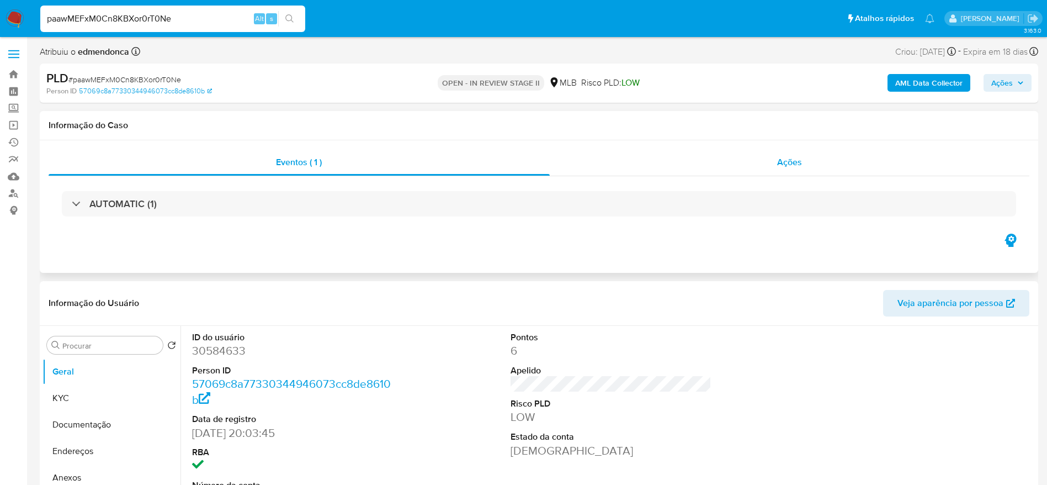
click at [647, 166] on div "Ações" at bounding box center [790, 162] width 480 height 26
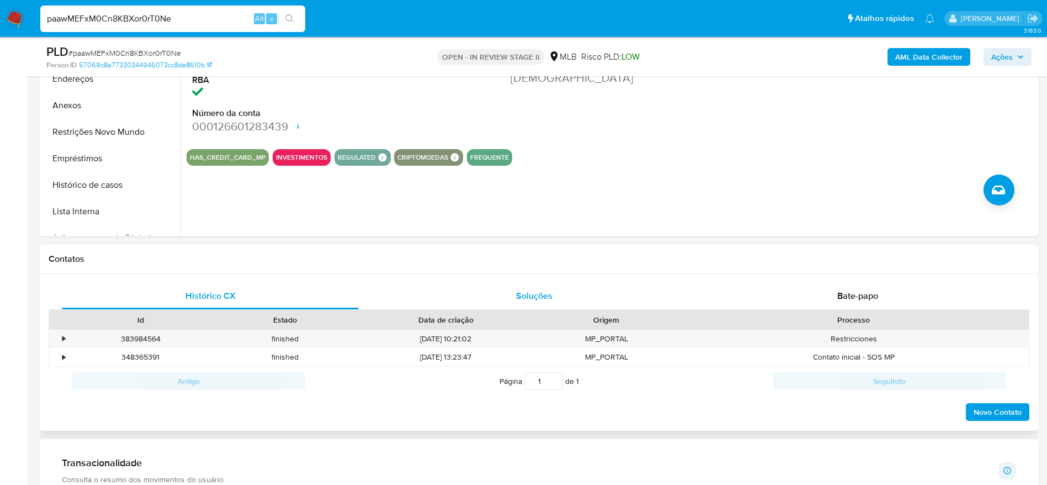
drag, startPoint x: 764, startPoint y: 299, endPoint x: 623, endPoint y: 296, distance: 141.3
click at [764, 299] on div "Bate-papo" at bounding box center [857, 296] width 297 height 26
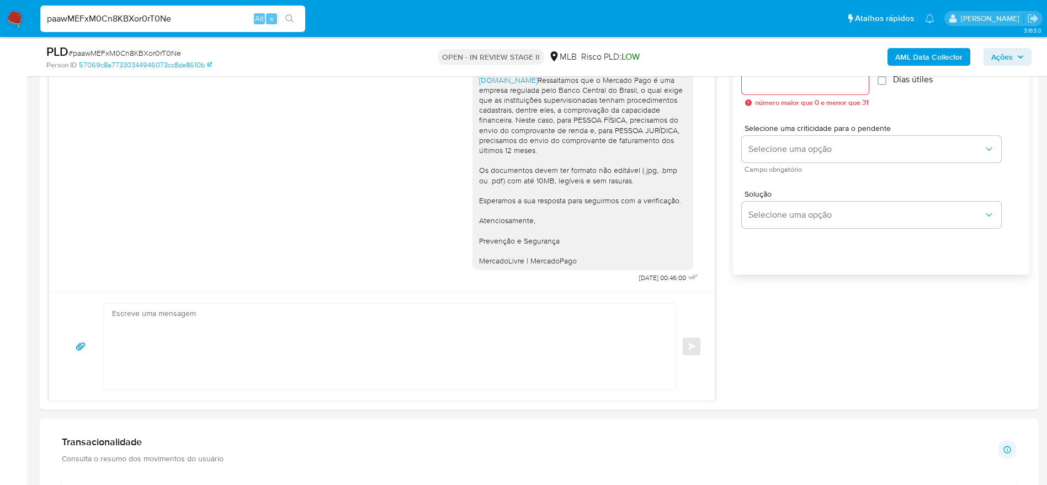
scroll to position [745, 0]
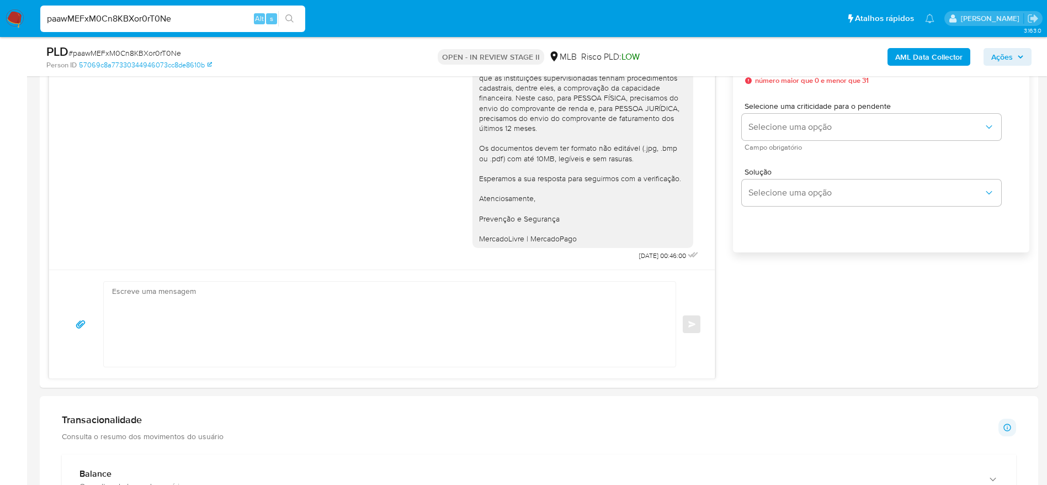
click at [133, 20] on input "paawMEFxM0Cn8KBXor0rT0Ne" at bounding box center [172, 19] width 265 height 14
paste input "erKn8zyhtXkfeFP3FrIKT5ff"
type input "erKn8zyhtXkfeFP3FrIKT5ff"
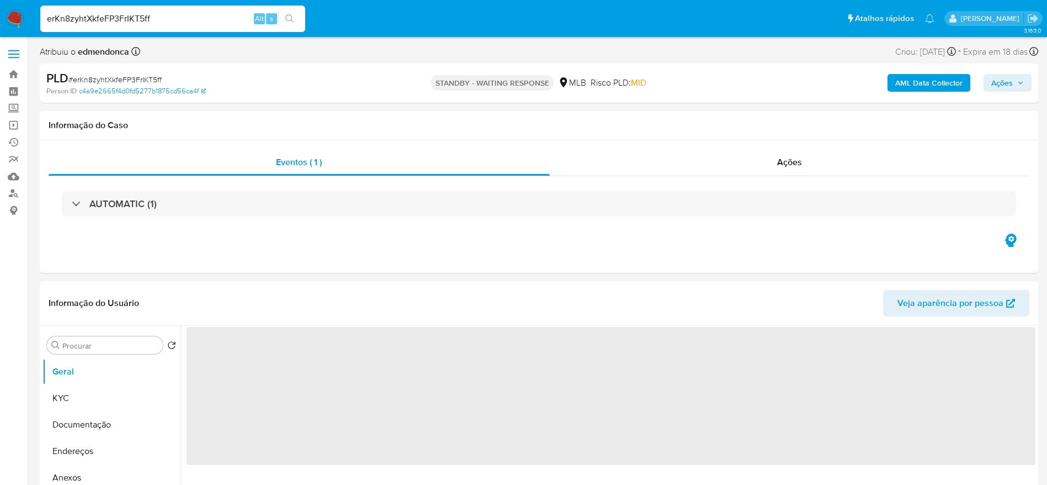
select select "10"
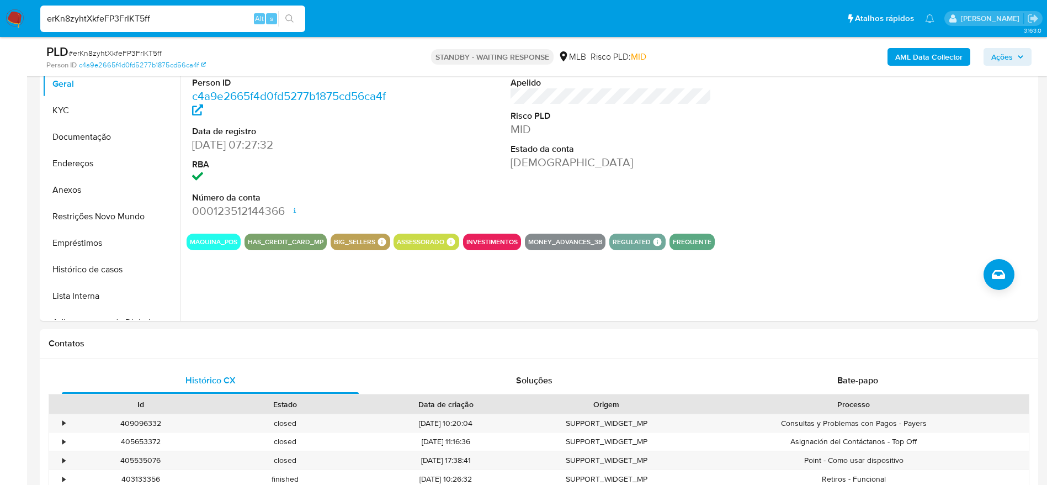
scroll to position [414, 0]
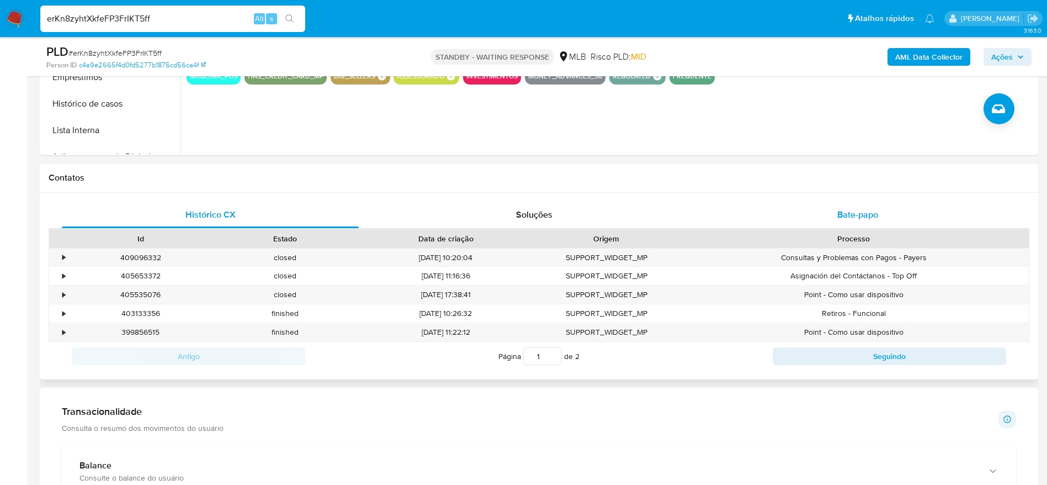
click at [832, 205] on div "Bate-papo" at bounding box center [857, 214] width 297 height 26
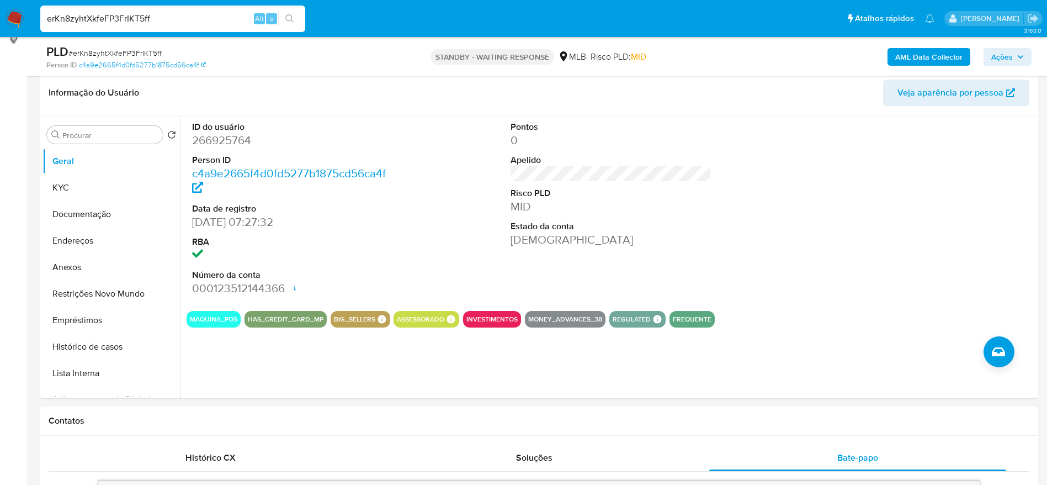
scroll to position [166, 0]
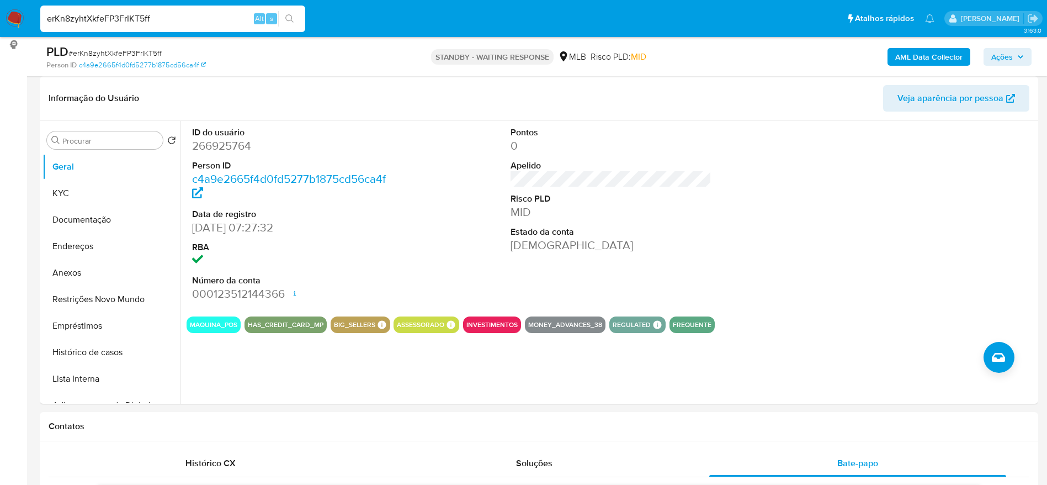
click at [118, 15] on input "erKn8zyhtXkfeFP3FrIKT5ff" at bounding box center [172, 19] width 265 height 14
paste input "NeswnJJ3nI7jExn2BXdeICzz"
type input "NeswnJJ3nI7jExn2BXdeICzz"
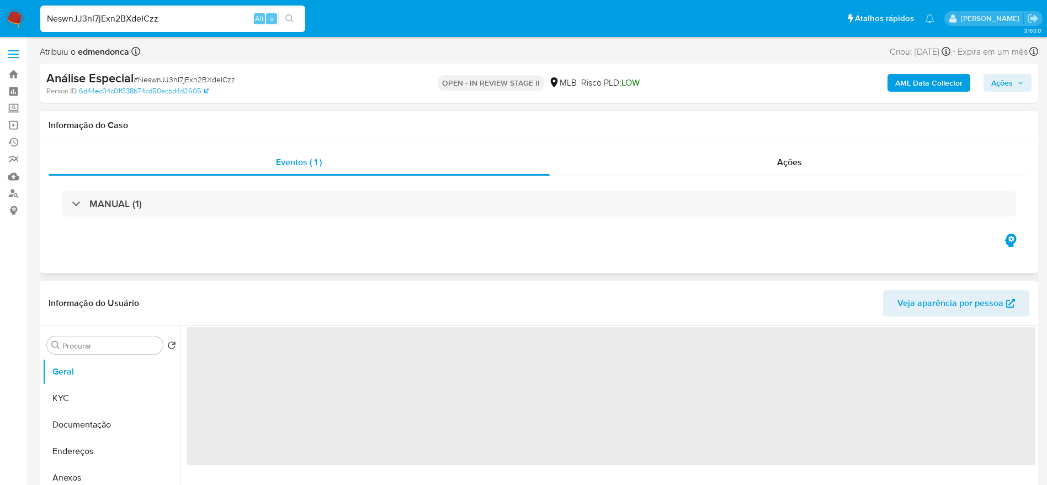
select select "10"
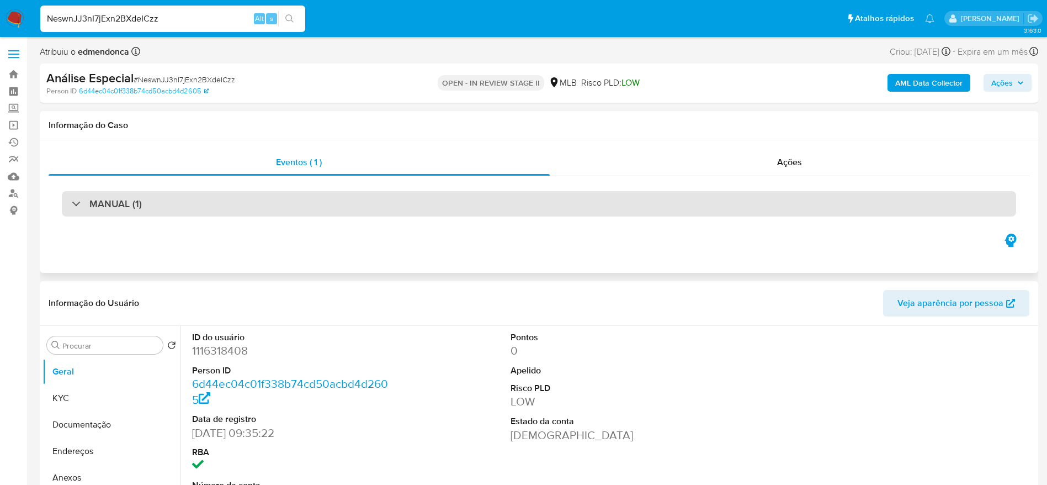
click at [156, 204] on div "MANUAL (1)" at bounding box center [539, 203] width 954 height 25
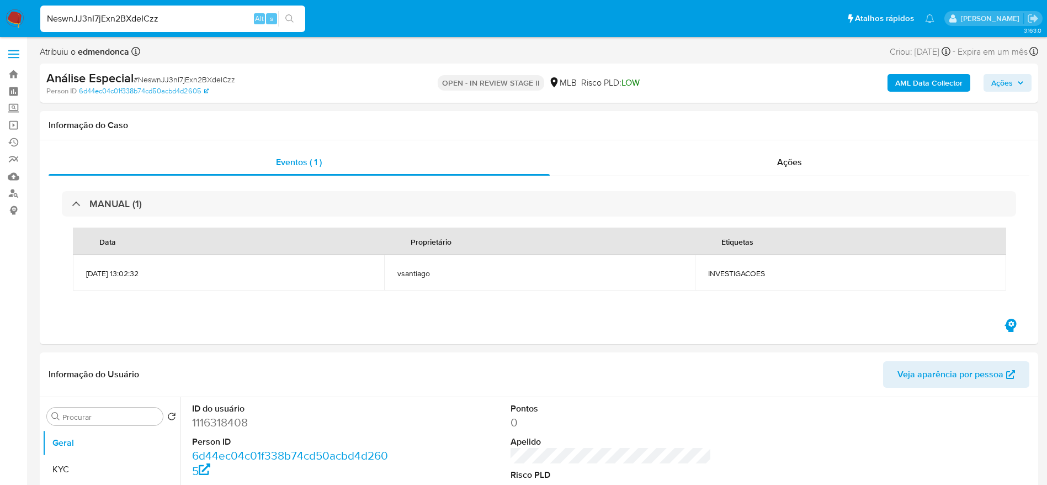
click at [130, 14] on input "NeswnJJ3nI7jExn2BXdeICzz" at bounding box center [172, 19] width 265 height 14
paste input "6KrWB7dciM5G9EretRyhlmOU"
type input "6KrWB7dciM5G9EretRyhlmOU"
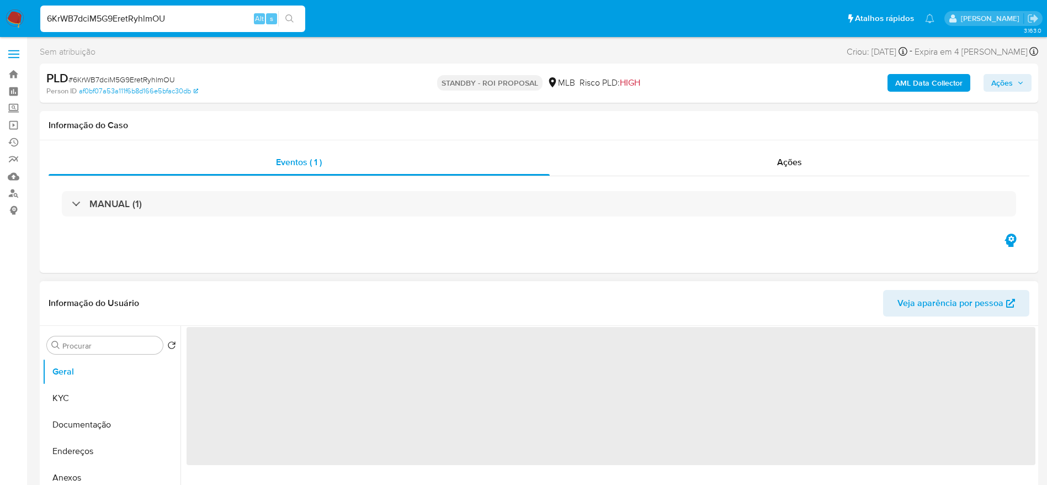
select select "10"
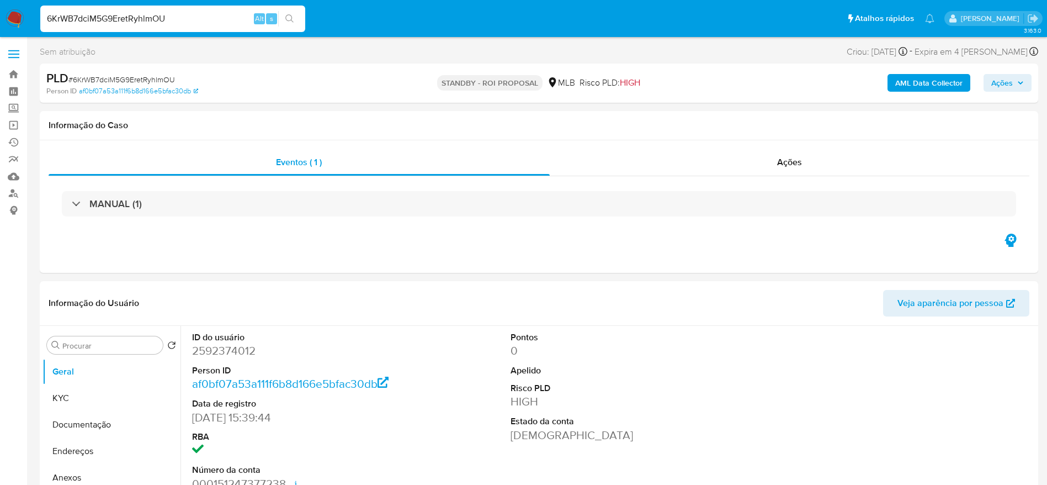
select select "10"
click at [129, 22] on input "6KrWB7dciM5G9EretRyhlmOU" at bounding box center [172, 19] width 265 height 14
paste input "fKdsv0KtQ8zQOckyoz95lQM2"
type input "fKdsv0KtQ8zQOckyoz95lQM2"
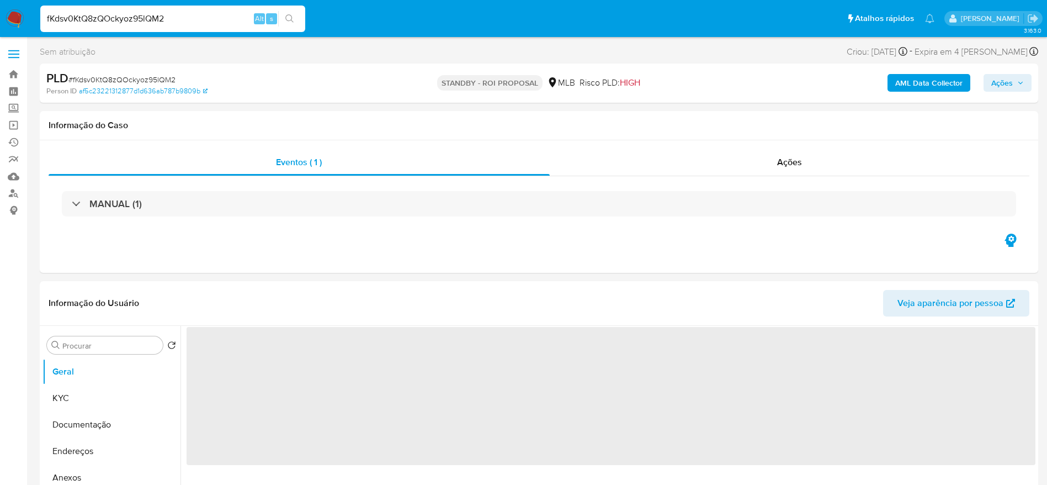
select select "10"
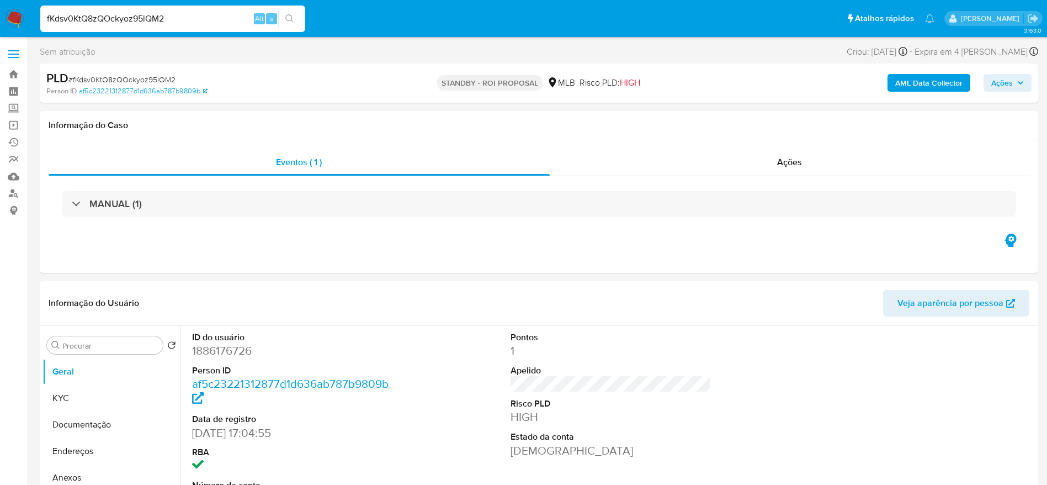
click at [207, 15] on input "fKdsv0KtQ8zQOckyoz95lQM2" at bounding box center [172, 19] width 265 height 14
paste input "xMEeLhApOh0ANwBAuWEgBGja"
type input "xMEeLhApOh0ANwBAuWEgBGja"
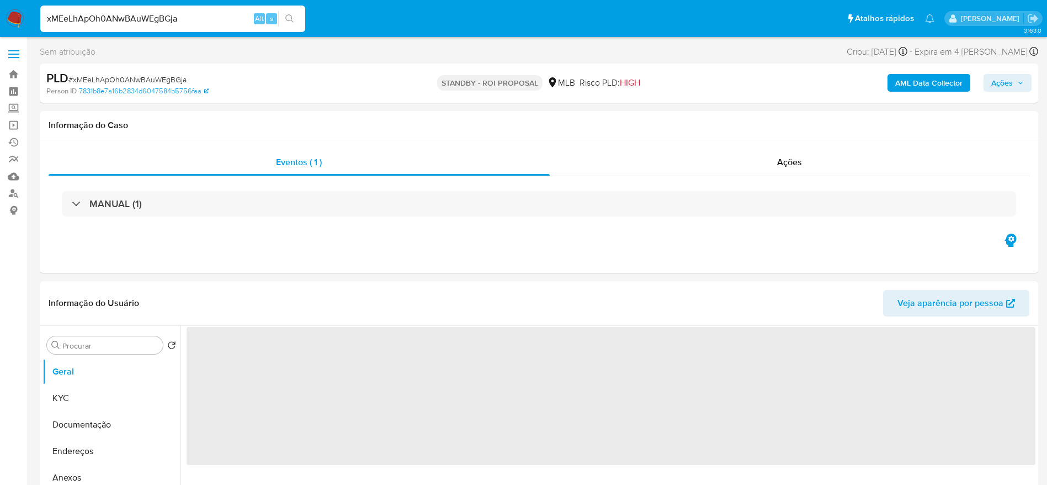
select select "10"
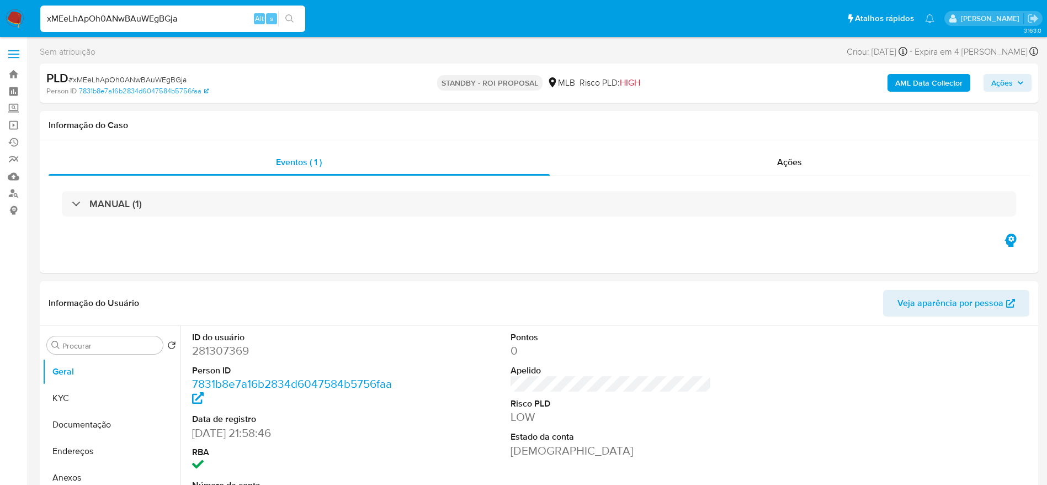
click at [230, 16] on input "xMEeLhApOh0ANwBAuWEgBGja" at bounding box center [172, 19] width 265 height 14
paste input "QK58jcNqn1HdFyZQhaTdZSzX"
type input "QK58jcNqn1HdFyZQhaTdZSzX"
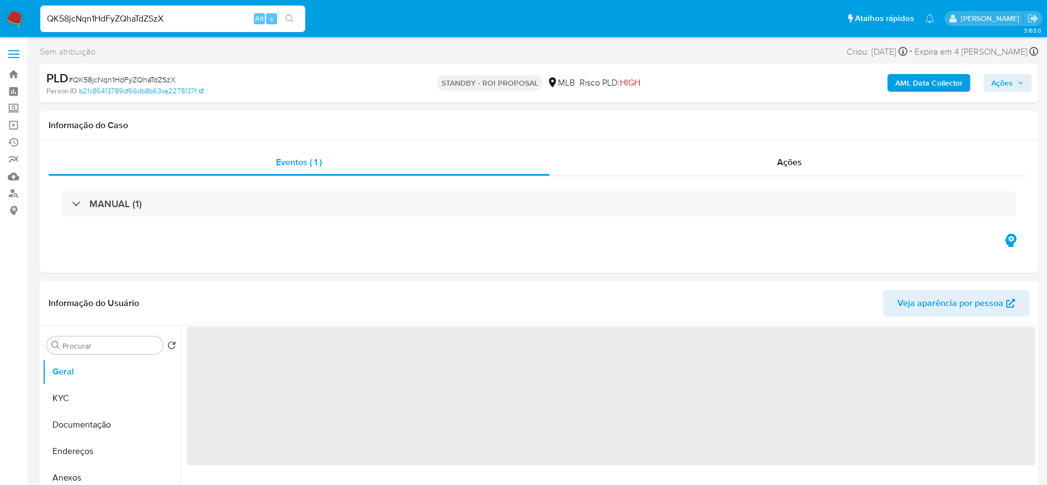
select select "10"
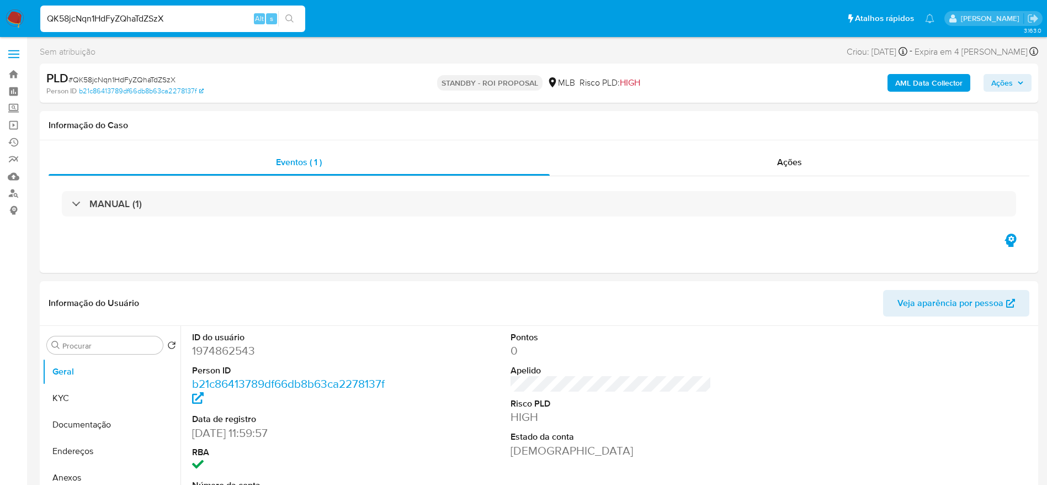
click at [195, 16] on input "QK58jcNqn1HdFyZQhaTdZSzX" at bounding box center [172, 19] width 265 height 14
paste input "FTwdVmZSstnPb89egzlJqw1U"
type input "FTwdVmZSstnPb89egzlJqw1U"
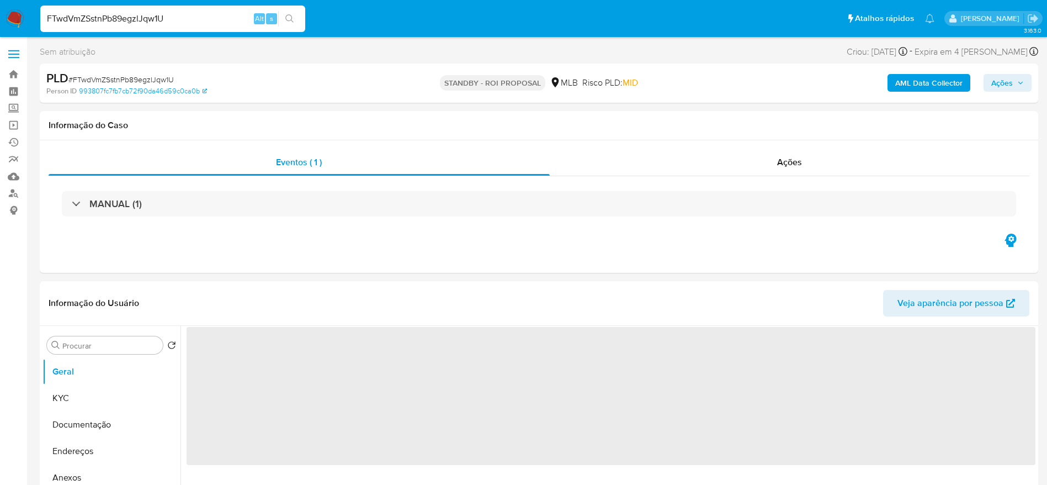
select select "10"
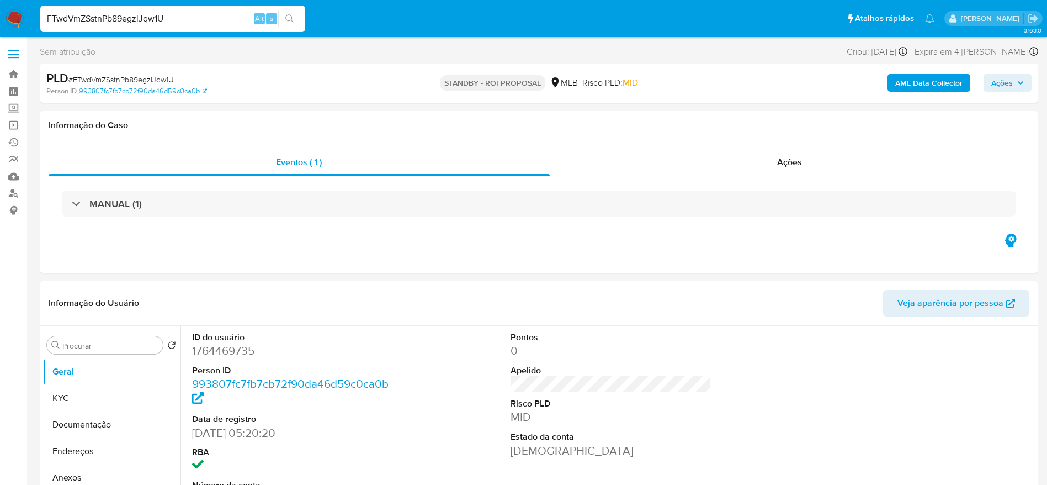
click at [206, 25] on input "FTwdVmZSstnPb89egzlJqw1U" at bounding box center [172, 19] width 265 height 14
paste input "nhxWOQYxXV0cc4MxqfUHEA7x"
type input "nhxWOQYxXV0cc4MxqfUHEA7x"
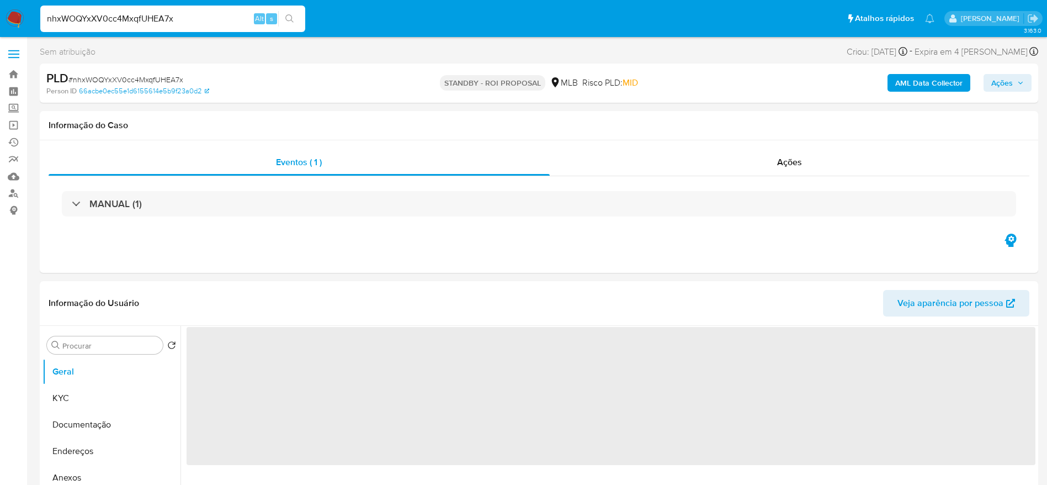
select select "10"
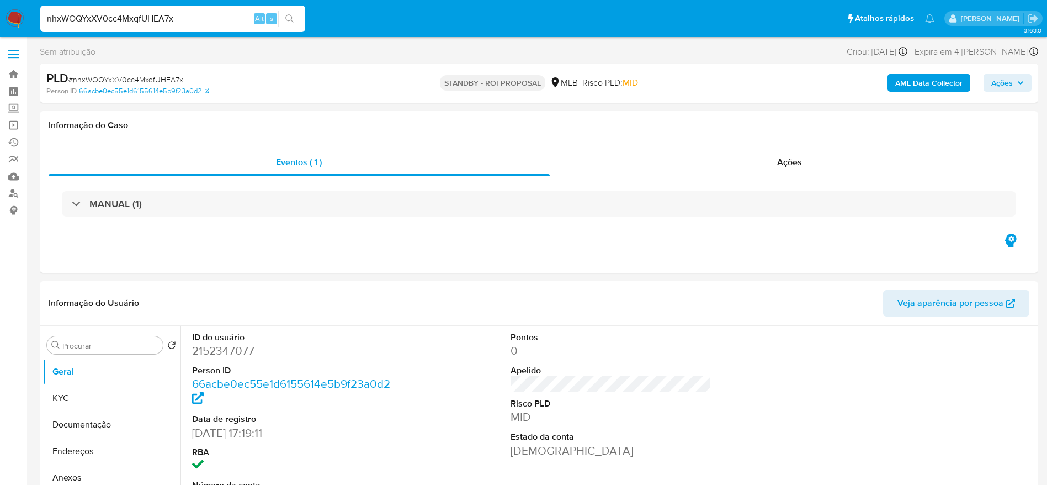
click at [205, 13] on input "nhxWOQYxXV0cc4MxqfUHEA7x" at bounding box center [172, 19] width 265 height 14
paste input "TkdLIvFq3fxroZMEFjPDjo5M"
type input "TkdLIvFq3fxroZMEFjPDjo5M"
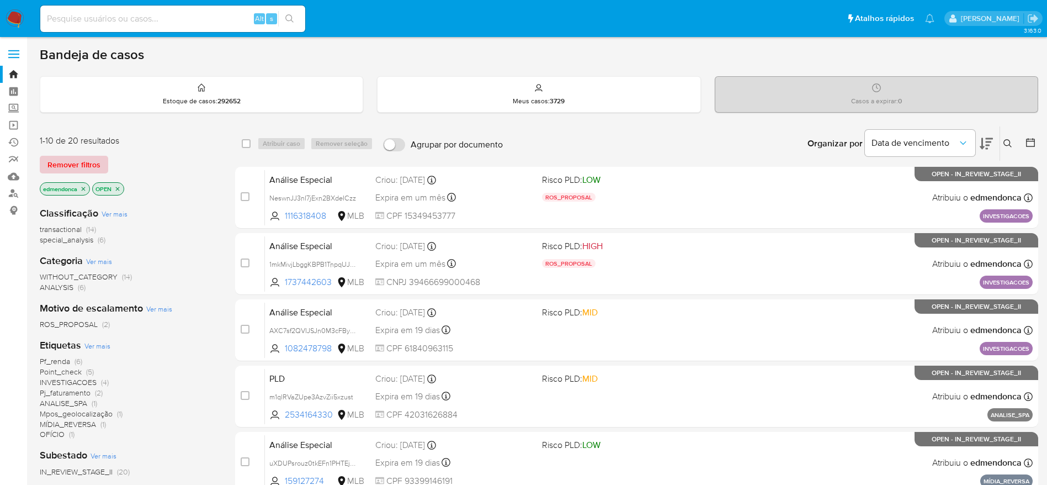
click at [79, 168] on span "Remover filtros" at bounding box center [73, 164] width 53 height 15
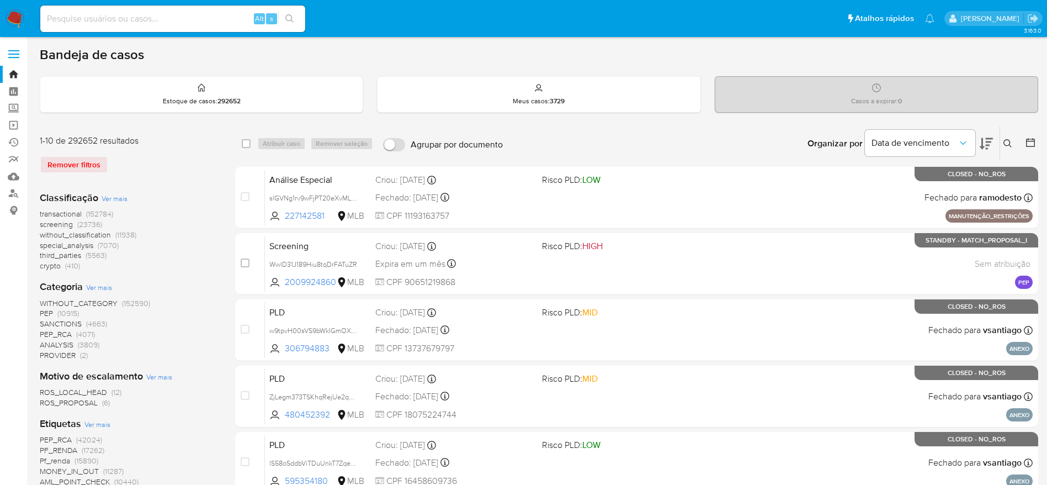
click at [998, 147] on div "Organizar por Data de vencimento" at bounding box center [899, 143] width 201 height 34
click at [1010, 147] on icon at bounding box center [1007, 143] width 9 height 9
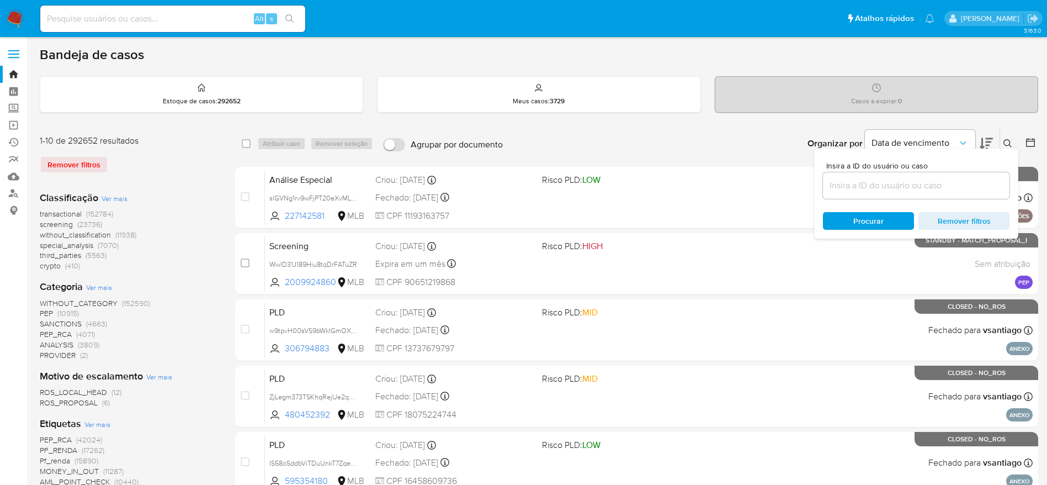
click at [896, 189] on input at bounding box center [916, 185] width 187 height 14
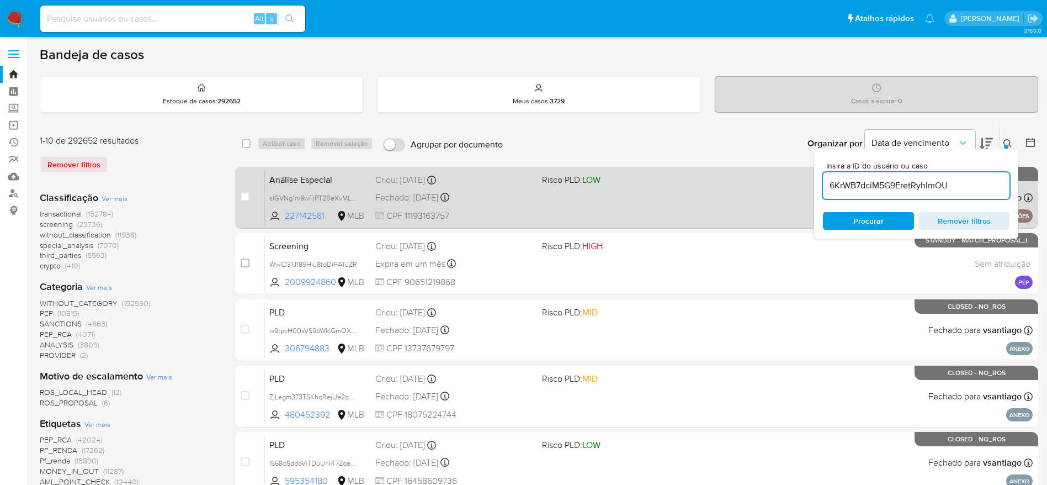
type input "6KrWB7dciM5G9EretRyhlmOU"
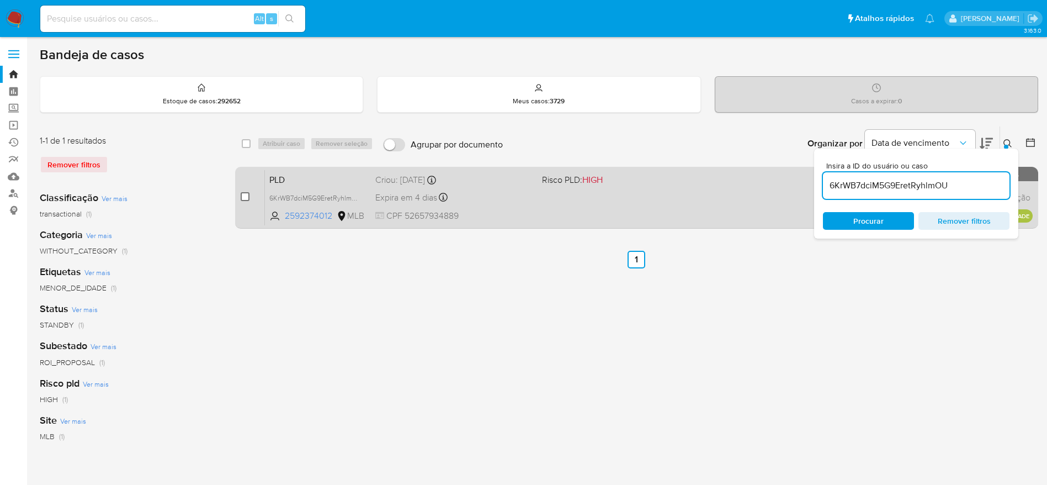
click at [248, 201] on div "case-item-checkbox" at bounding box center [245, 196] width 9 height 11
click at [245, 198] on input "checkbox" at bounding box center [245, 196] width 9 height 9
checkbox input "true"
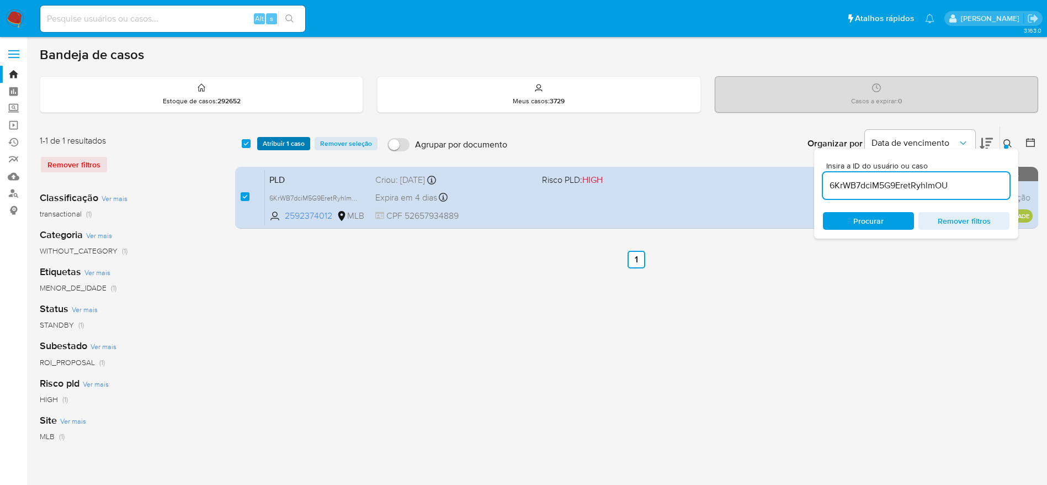
click at [276, 145] on span "Atribuir 1 caso" at bounding box center [284, 143] width 42 height 11
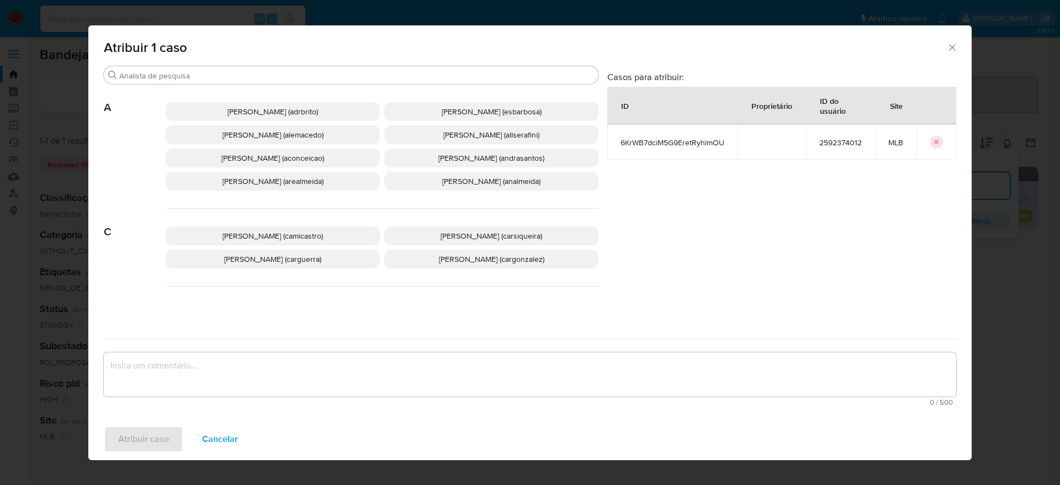
click at [950, 51] on icon "Fechar a janela" at bounding box center [951, 47] width 11 height 11
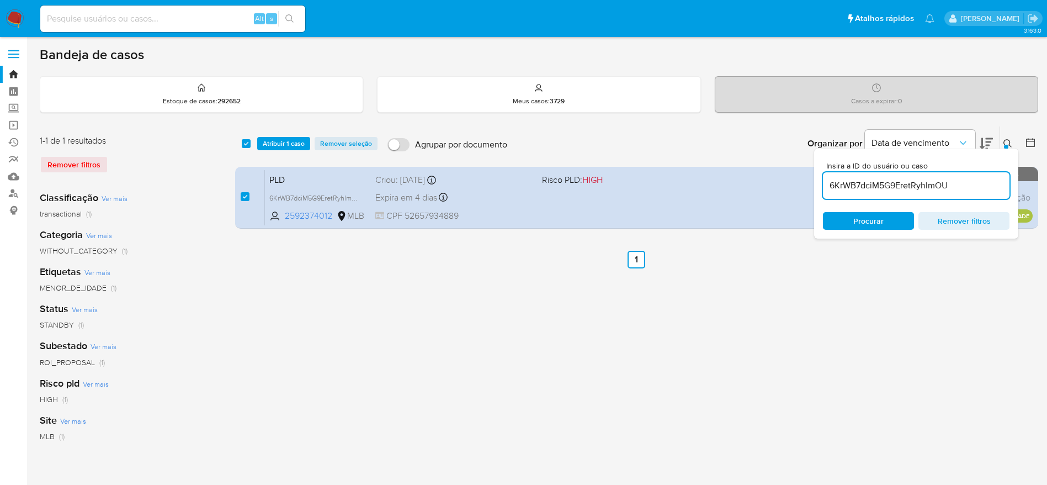
click at [884, 187] on input "6KrWB7dciM5G9EretRyhlmOU" at bounding box center [916, 185] width 187 height 14
click at [883, 187] on input "6KrWB7dciM5G9EretRyhlmOU" at bounding box center [916, 185] width 187 height 14
paste input "fKdsv0KtQ8zQOckyoz95lQM2"
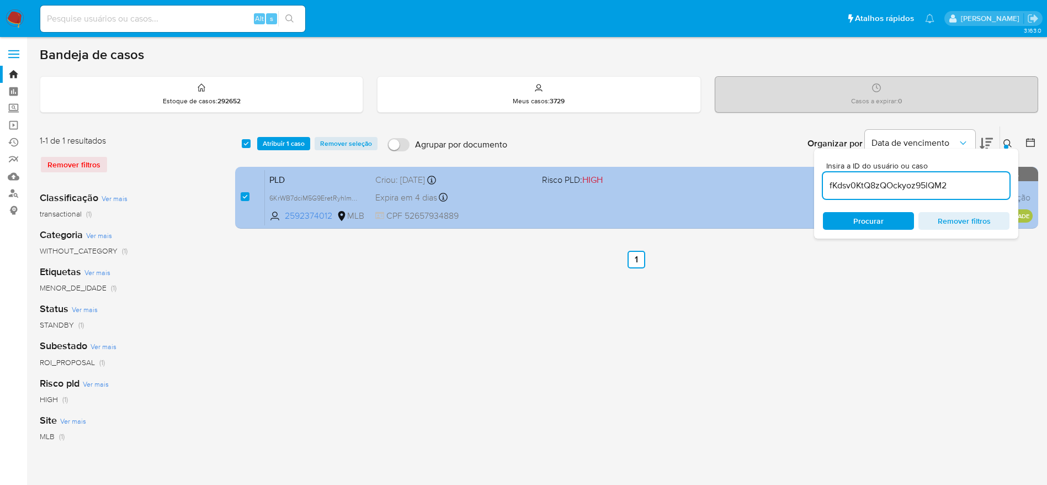
type input "fKdsv0KtQ8zQOckyoz95lQM2"
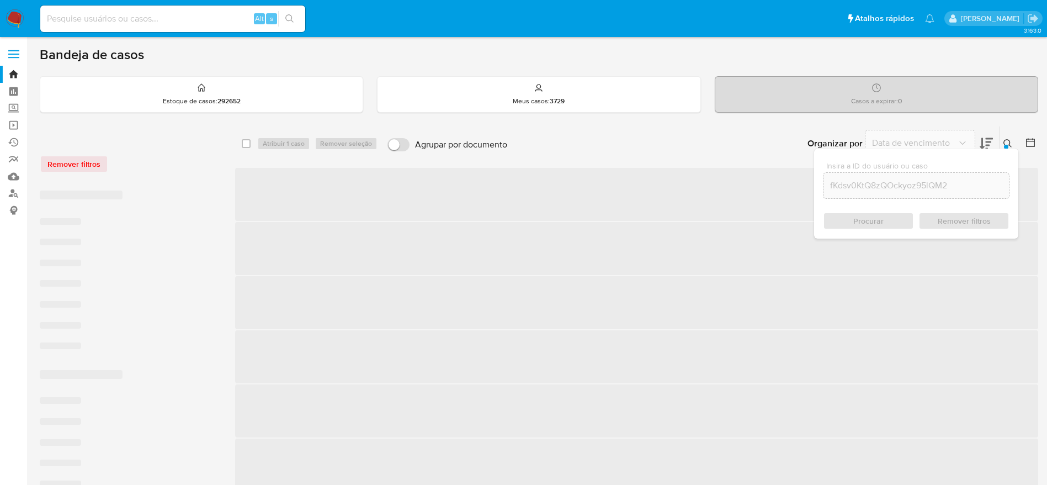
checkbox input "false"
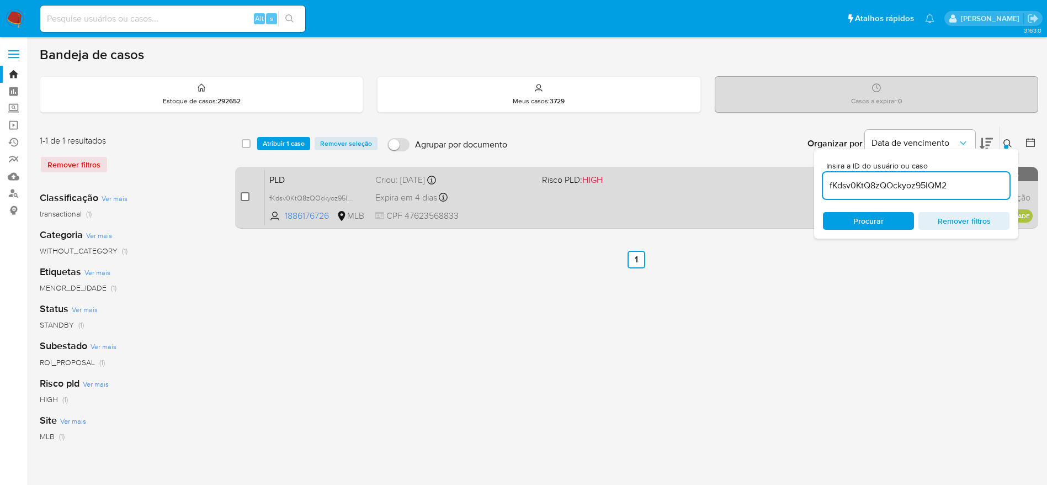
click at [245, 193] on input "checkbox" at bounding box center [245, 196] width 9 height 9
checkbox input "true"
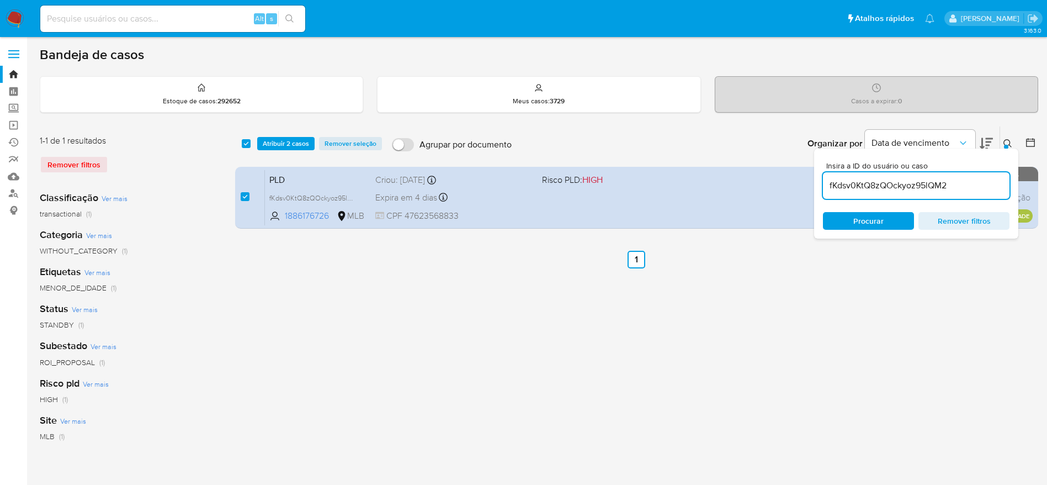
click at [909, 182] on input "fKdsv0KtQ8zQOckyoz95lQM2" at bounding box center [916, 185] width 187 height 14
type input "xMEeLhApOh0ANwBAuWEgBGja"
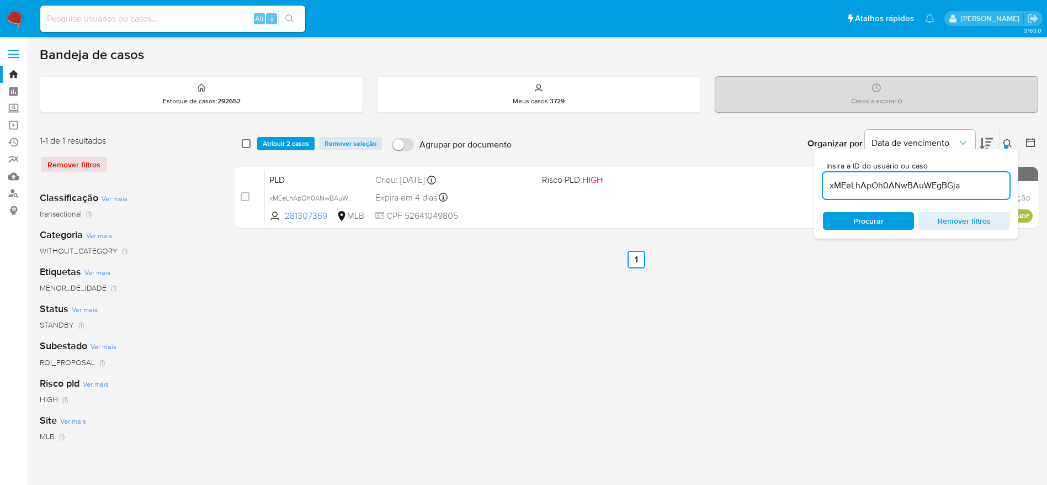
click at [243, 146] on input "checkbox" at bounding box center [246, 143] width 9 height 9
checkbox input "true"
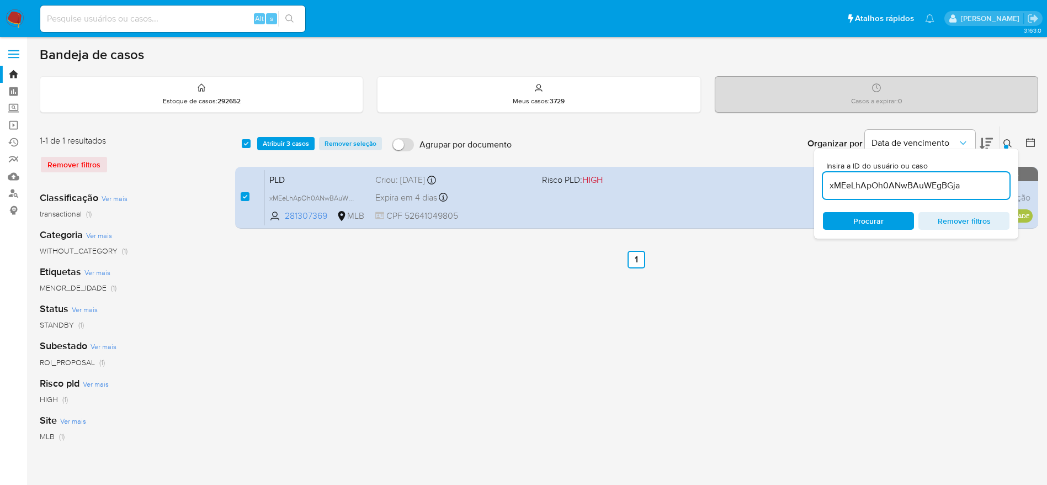
click at [903, 188] on input "xMEeLhApOh0ANwBAuWEgBGja" at bounding box center [916, 185] width 187 height 14
type input "QK58jcNqn1HdFyZQhaTdZSzX"
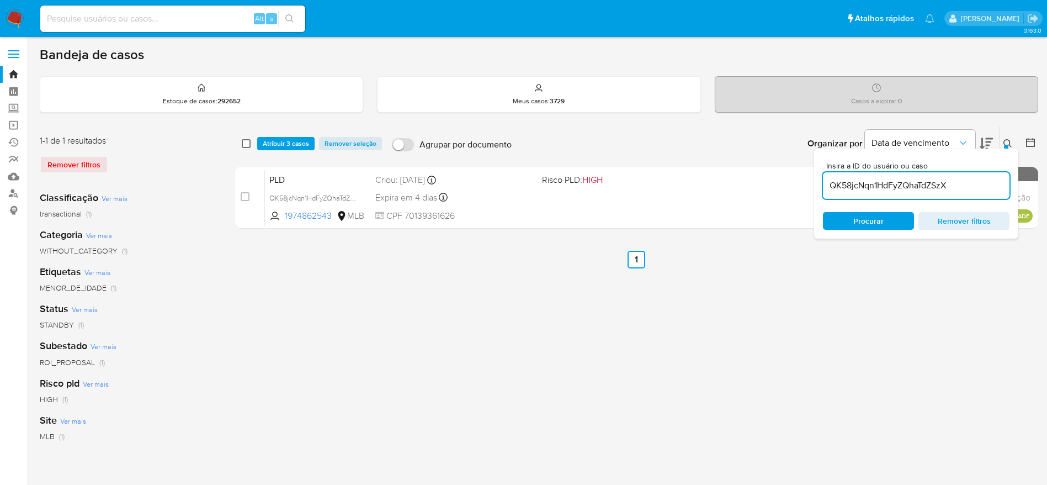
click at [247, 145] on input "checkbox" at bounding box center [246, 143] width 9 height 9
checkbox input "true"
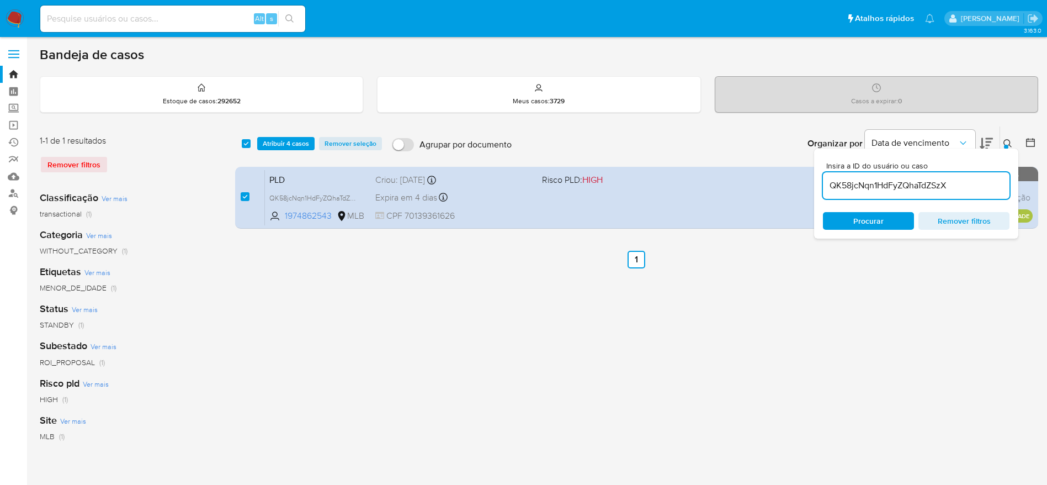
click at [927, 184] on input "QK58jcNqn1HdFyZQhaTdZSzX" at bounding box center [916, 185] width 187 height 14
type input "FTwdVmZSstnPb89egzlJqw1U"
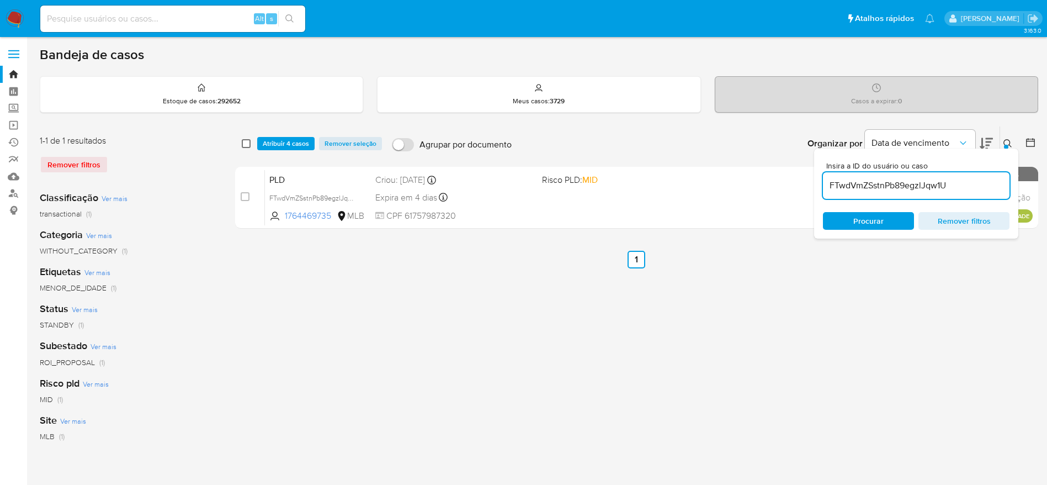
click at [243, 145] on input "checkbox" at bounding box center [246, 143] width 9 height 9
checkbox input "true"
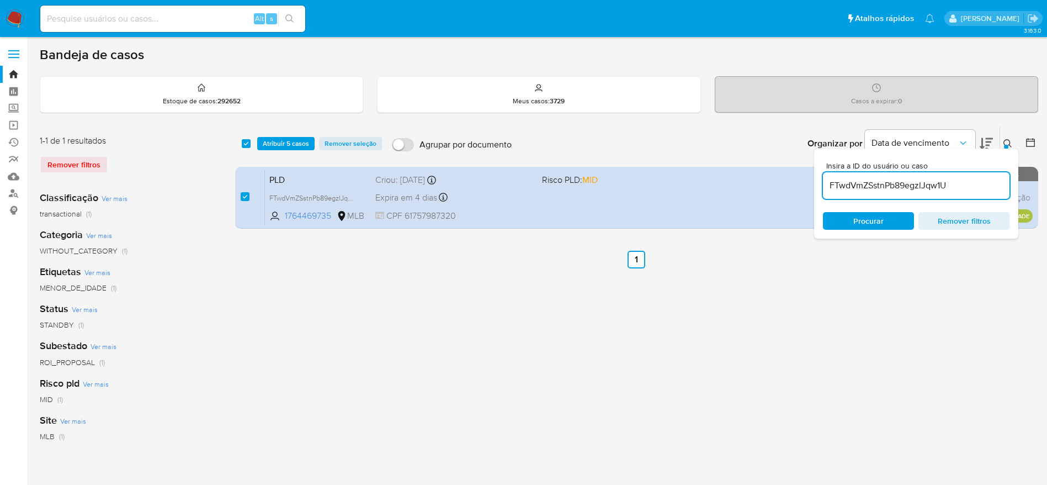
click at [865, 191] on input "FTwdVmZSstnPb89egzlJqw1U" at bounding box center [916, 185] width 187 height 14
type input "nhxWOQYxXV0cc4MxqfUHEA7x"
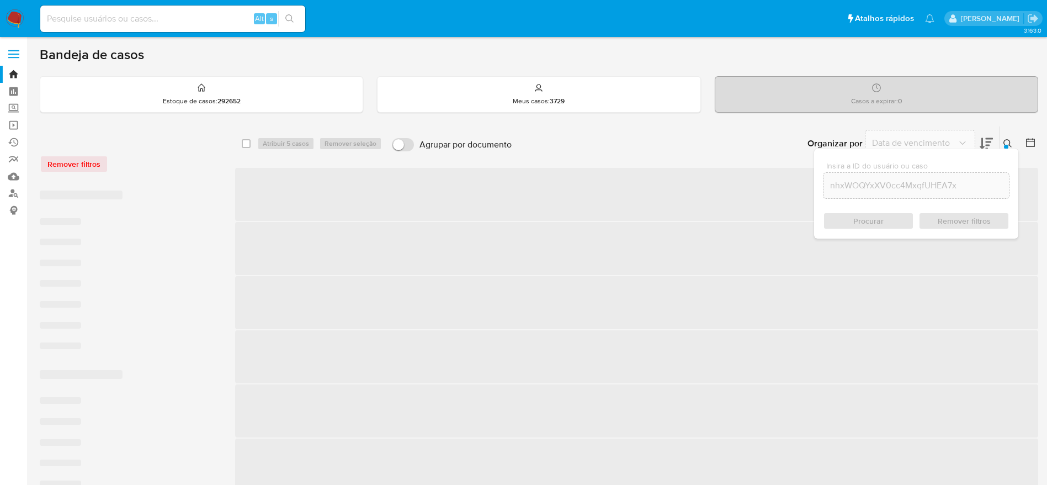
checkbox input "false"
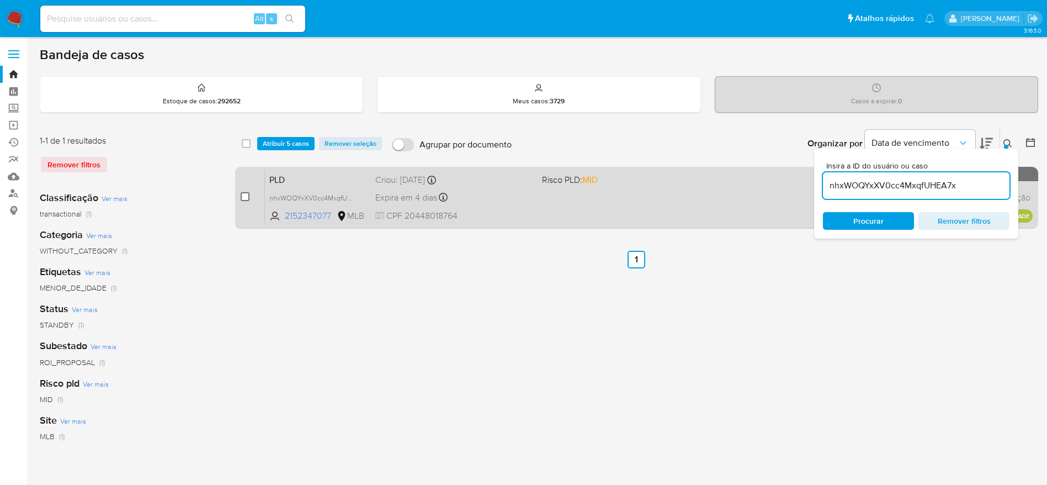
click at [243, 194] on input "checkbox" at bounding box center [245, 196] width 9 height 9
checkbox input "true"
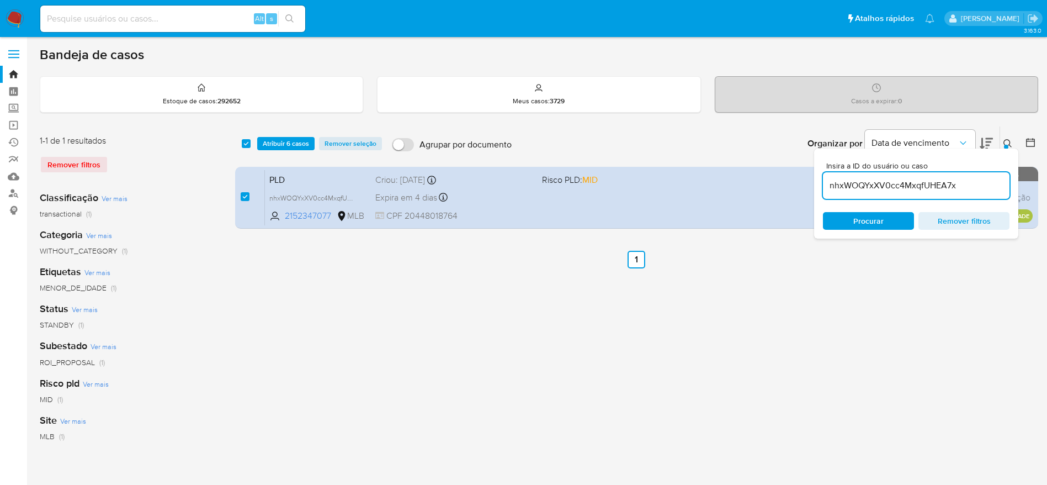
click at [898, 190] on input "nhxWOQYxXV0cc4MxqfUHEA7x" at bounding box center [916, 185] width 187 height 14
type input "TkdLIvFq3fxroZMEFjPDjo5M"
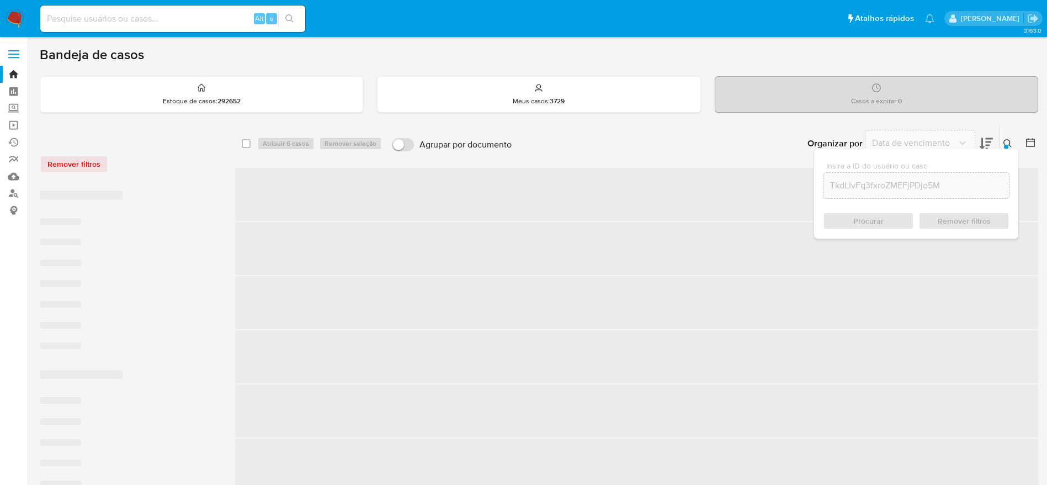
checkbox input "false"
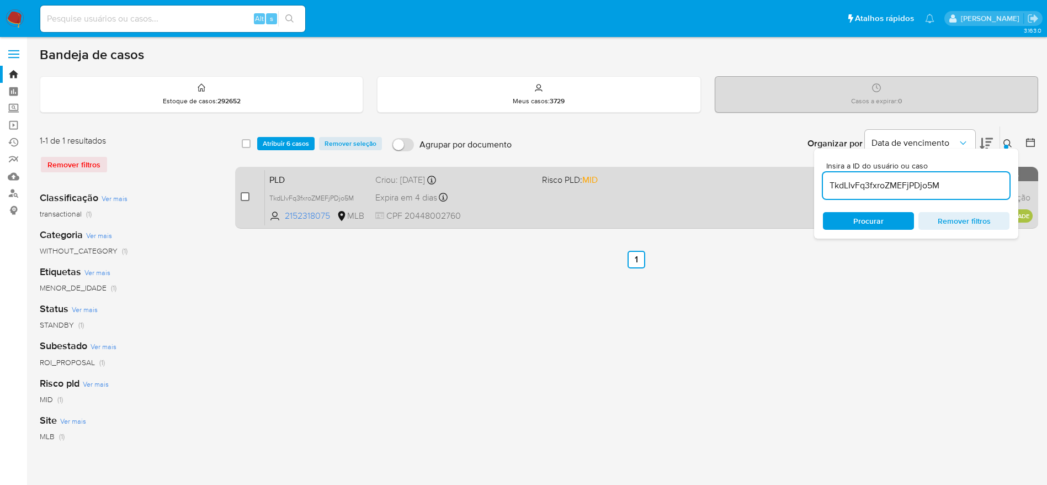
click at [243, 196] on input "checkbox" at bounding box center [245, 196] width 9 height 9
checkbox input "true"
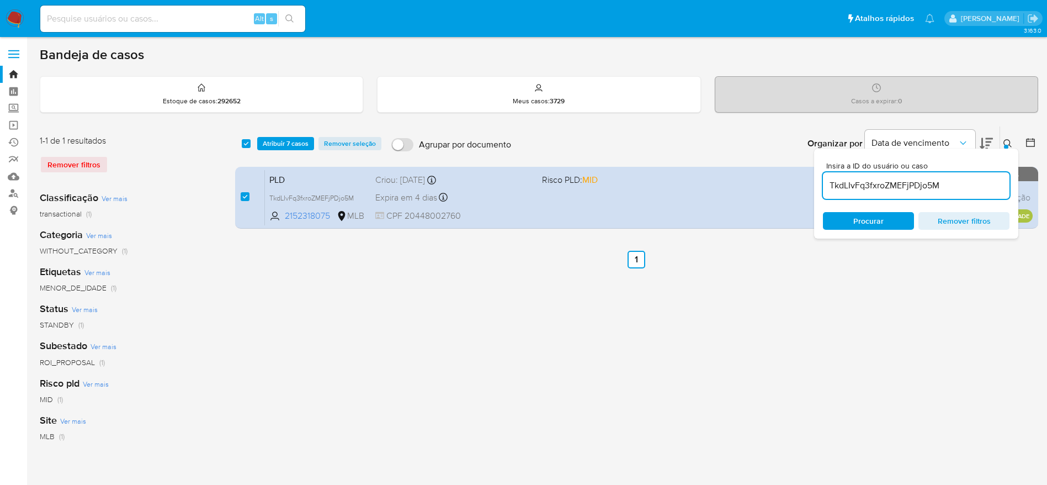
click at [858, 186] on input "TkdLIvFq3fxroZMEFjPDjo5M" at bounding box center [916, 185] width 187 height 14
type input "LHZhQVEK5yACB3jTkLG0B5NM"
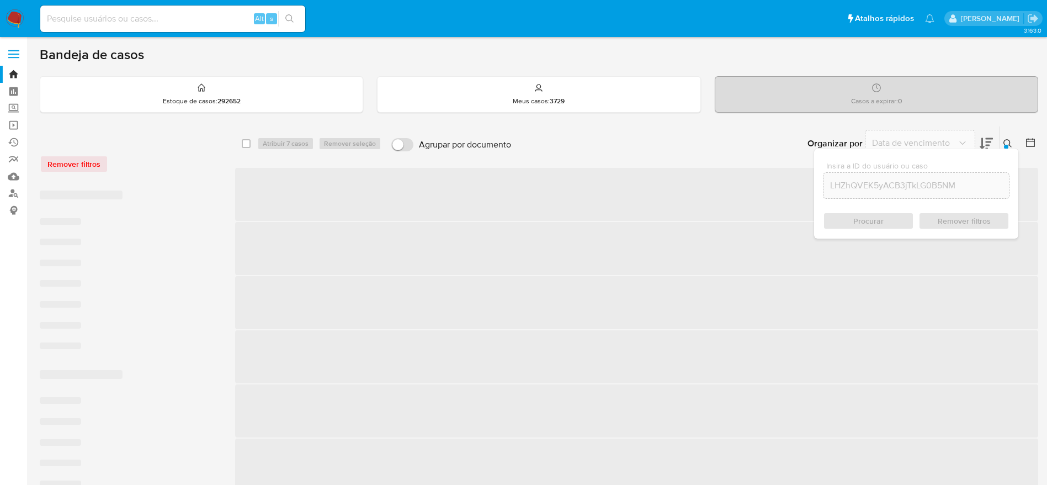
checkbox input "false"
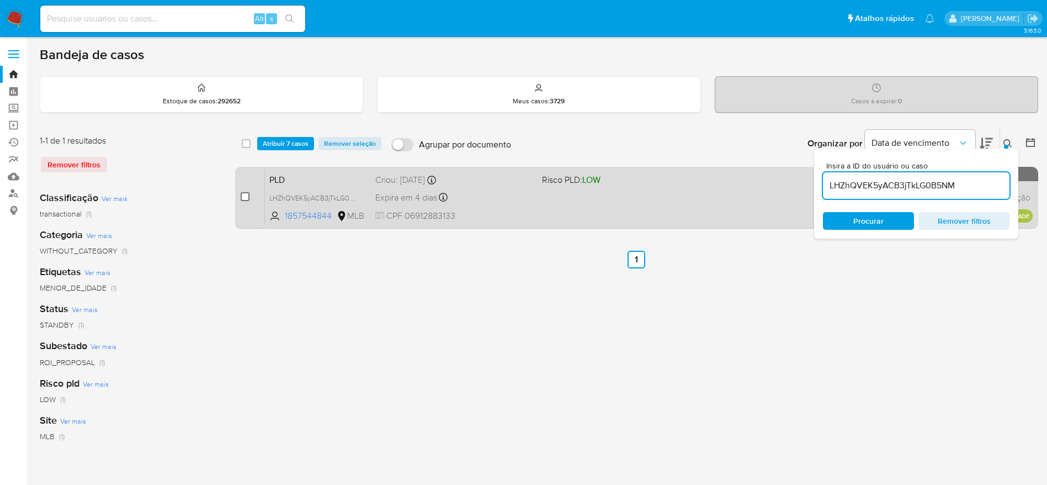
click at [246, 193] on input "checkbox" at bounding box center [245, 196] width 9 height 9
checkbox input "true"
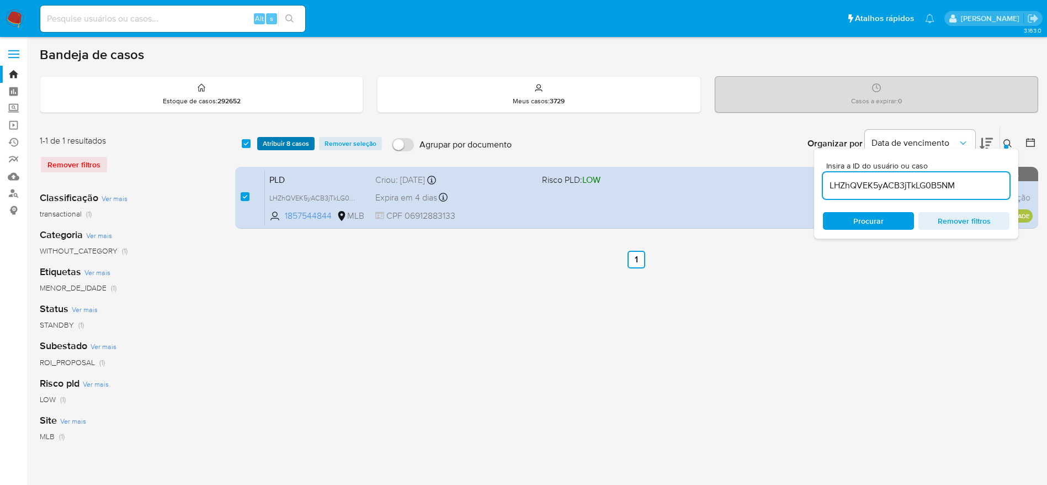
click at [281, 143] on span "Atribuir 8 casos" at bounding box center [286, 143] width 46 height 11
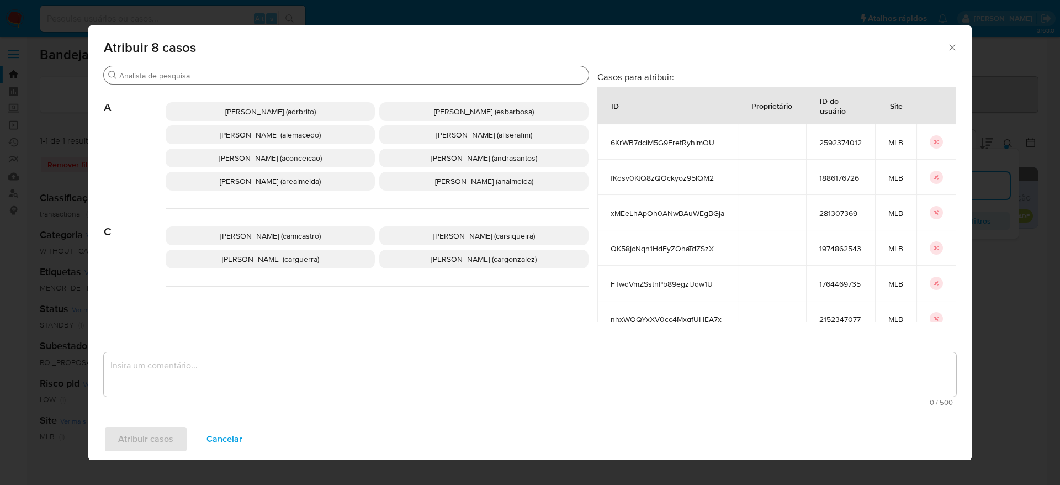
click at [311, 82] on div "Buscar" at bounding box center [346, 75] width 485 height 18
click at [311, 77] on input "Buscar" at bounding box center [351, 76] width 465 height 10
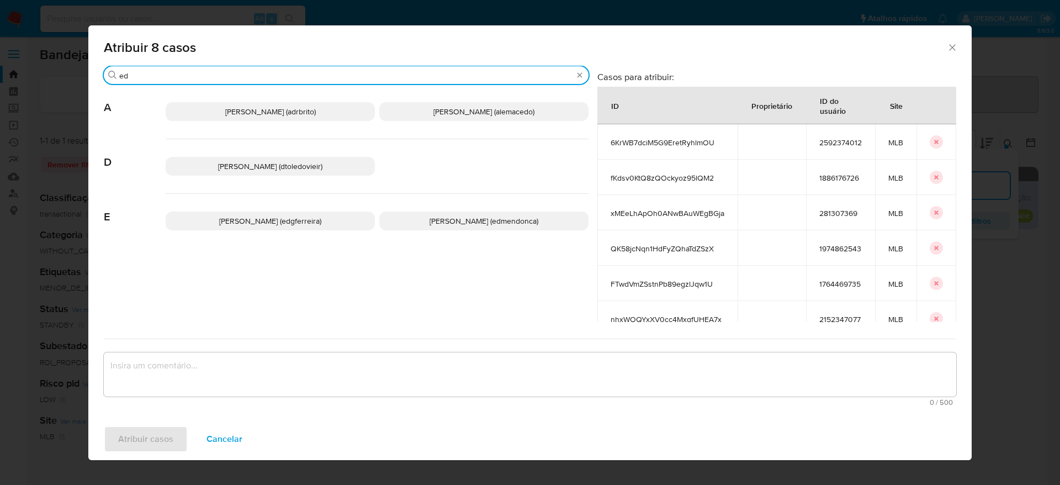
type input "ed"
click at [466, 224] on span "[PERSON_NAME] (edmendonca)" at bounding box center [483, 220] width 109 height 11
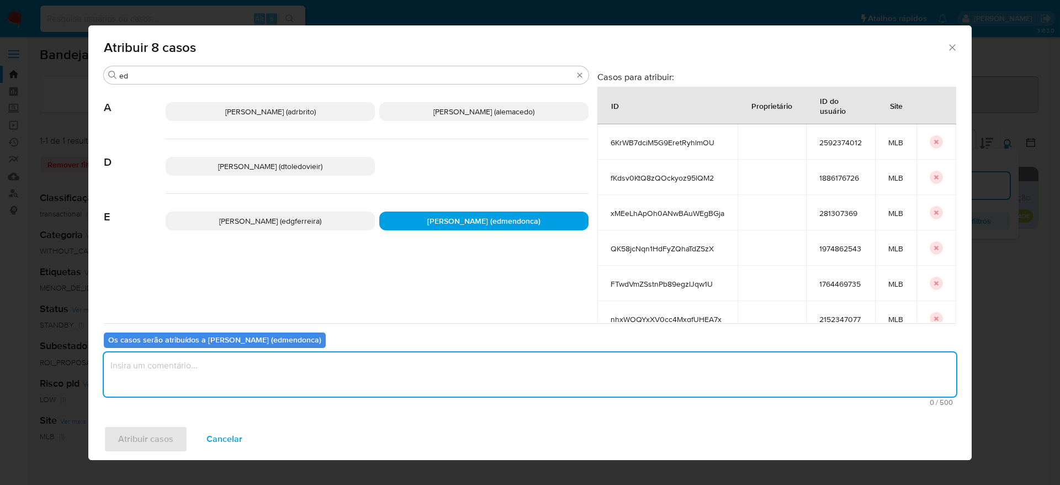
click at [377, 354] on textarea "assign-modal" at bounding box center [530, 374] width 852 height 44
type textarea "."
click at [177, 437] on button "Atribuir casos" at bounding box center [146, 438] width 84 height 26
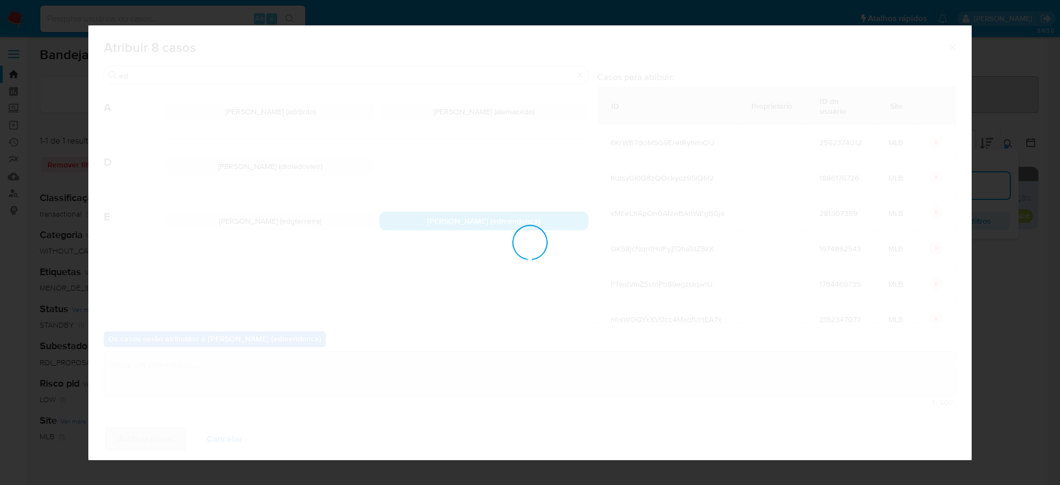
checkbox input "false"
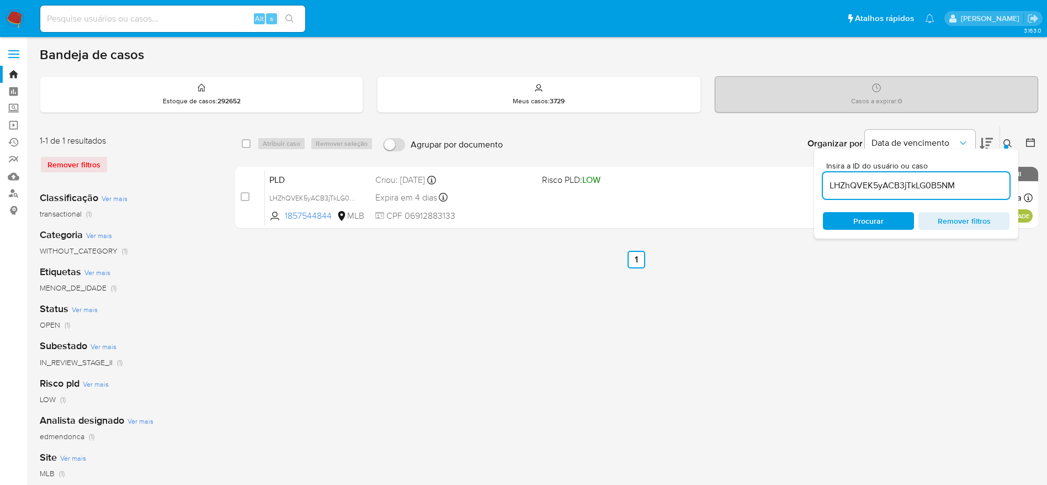
click at [925, 184] on input "LHZhQVEK5yACB3jTkLG0B5NM" at bounding box center [916, 185] width 187 height 14
paste input "6KrWB7dciM5G9EretRyhlmOU"
type input "6KrWB7dciM5G9EretRyhlmOU"
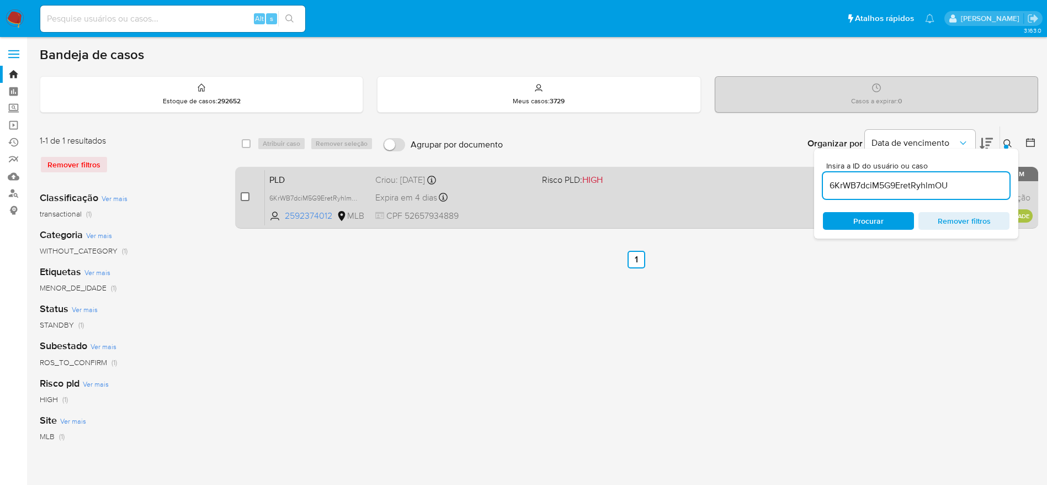
click at [243, 196] on input "checkbox" at bounding box center [245, 196] width 9 height 9
checkbox input "true"
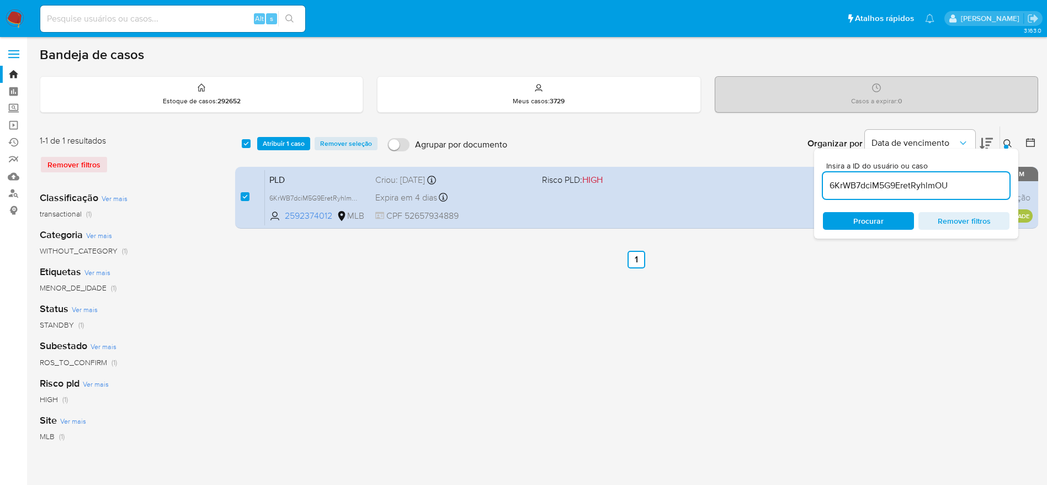
click at [279, 135] on div "select-all-cases-checkbox Atribuir 1 caso Remover seleção Agrupar por documento…" at bounding box center [636, 143] width 803 height 34
click at [273, 147] on span "Atribuir 1 caso" at bounding box center [284, 143] width 42 height 11
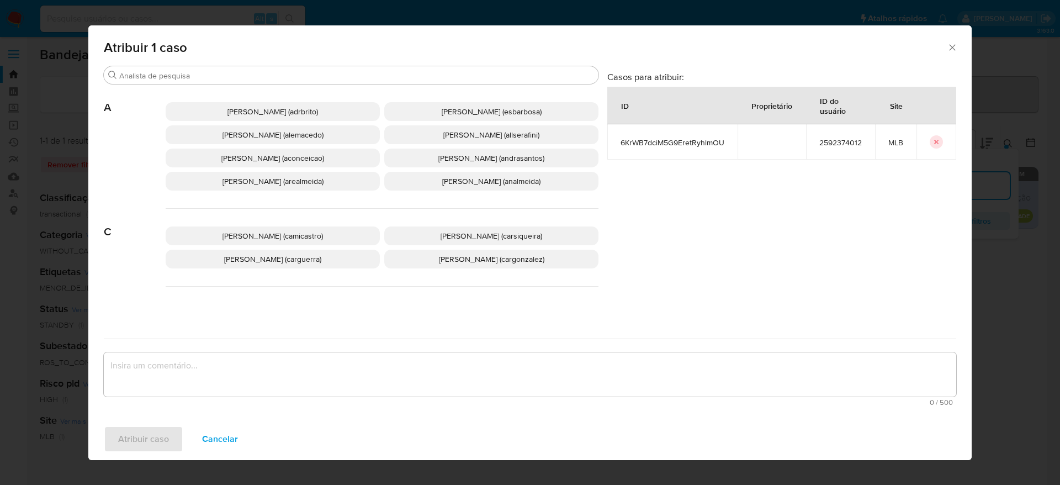
click at [261, 107] on span "[PERSON_NAME] (adrbrito)" at bounding box center [272, 111] width 91 height 11
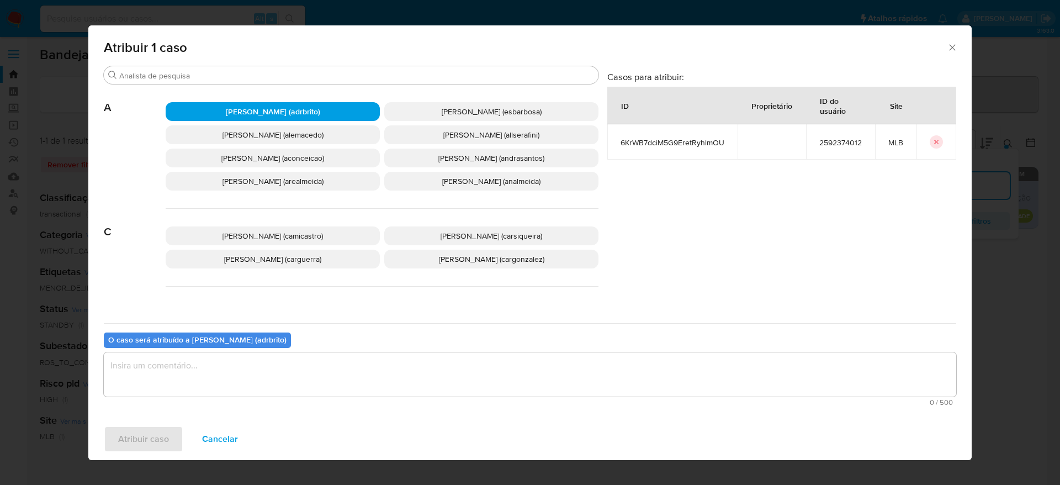
click at [291, 374] on textarea "assign-modal" at bounding box center [530, 374] width 852 height 44
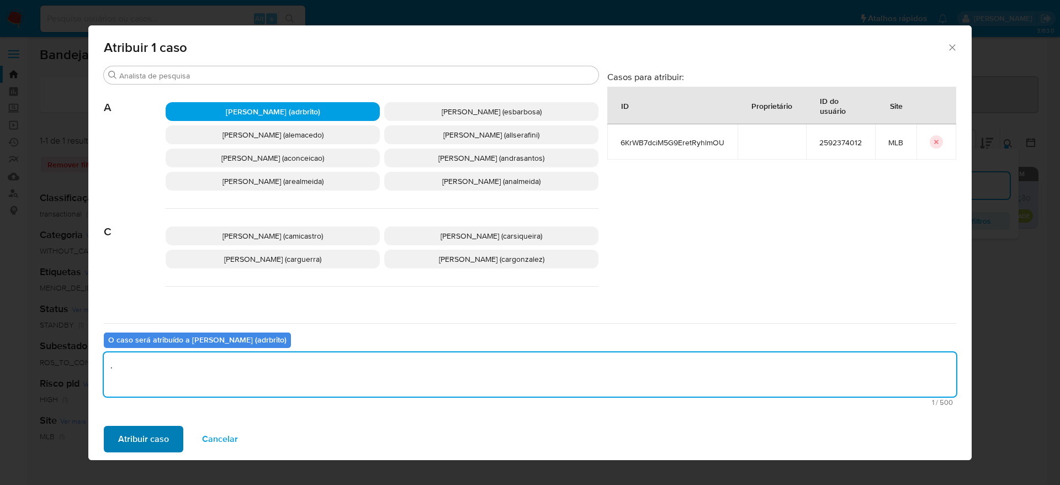
type textarea "."
click at [153, 439] on span "Atribuir caso" at bounding box center [143, 439] width 51 height 24
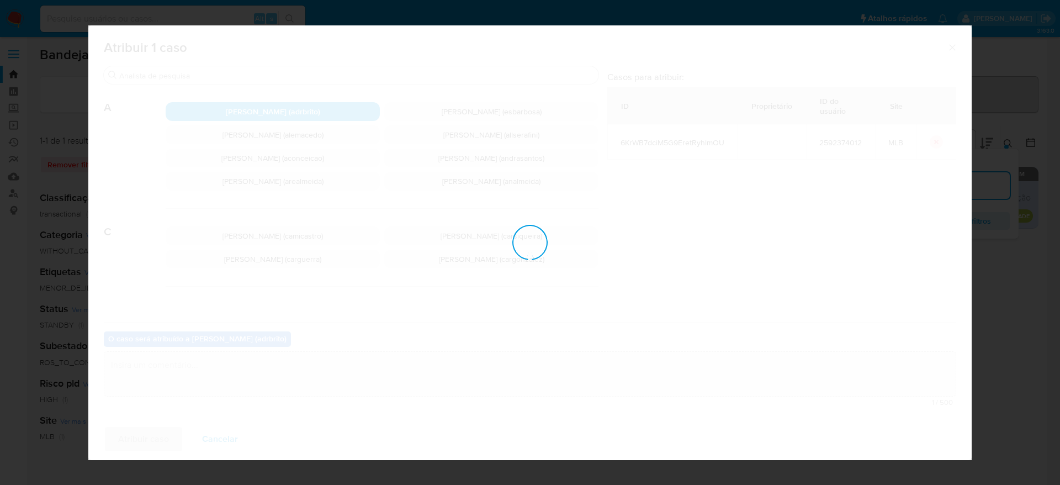
checkbox input "false"
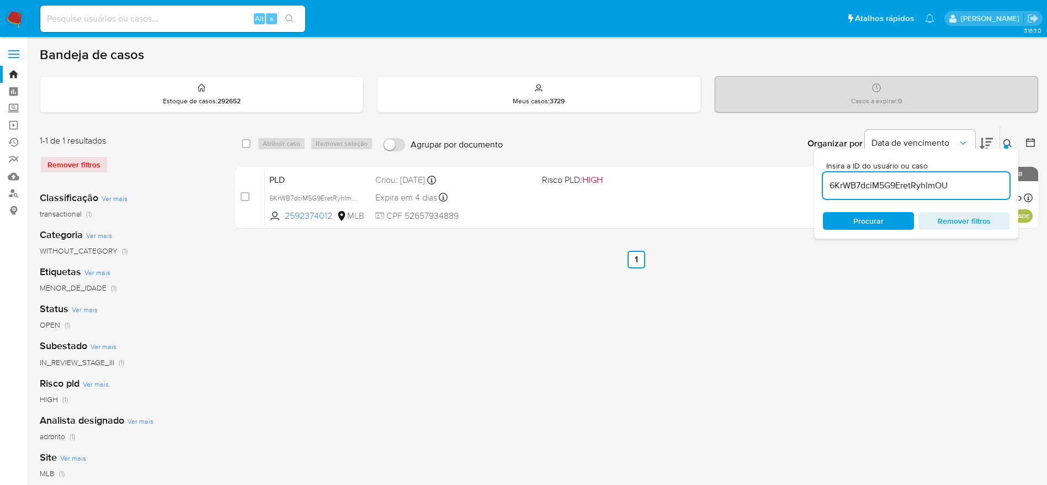
click at [905, 185] on input "6KrWB7dciM5G9EretRyhlmOU" at bounding box center [916, 185] width 187 height 14
paste input "xMEeLhApOh0ANwBAuWEgBGja"
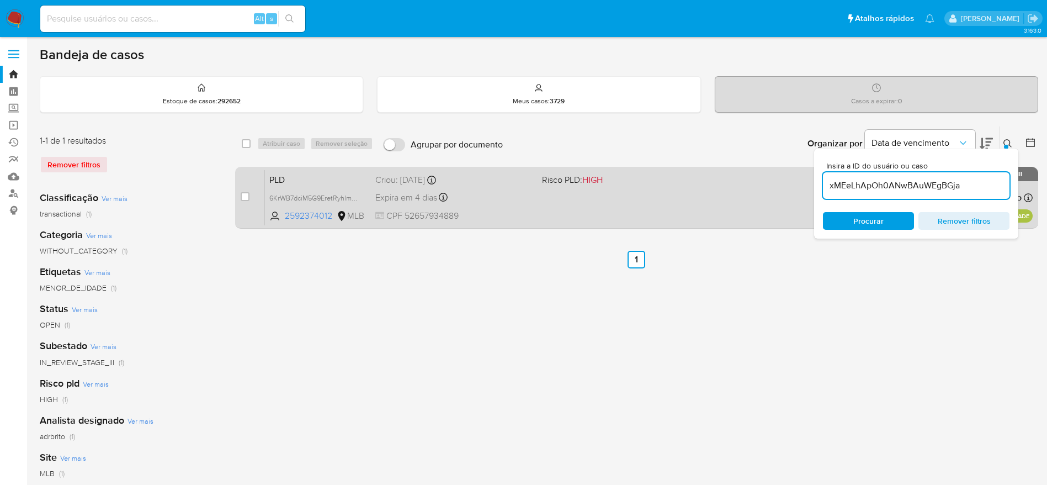
type input "xMEeLhApOh0ANwBAuWEgBGja"
click at [247, 194] on input "checkbox" at bounding box center [245, 196] width 9 height 9
checkbox input "true"
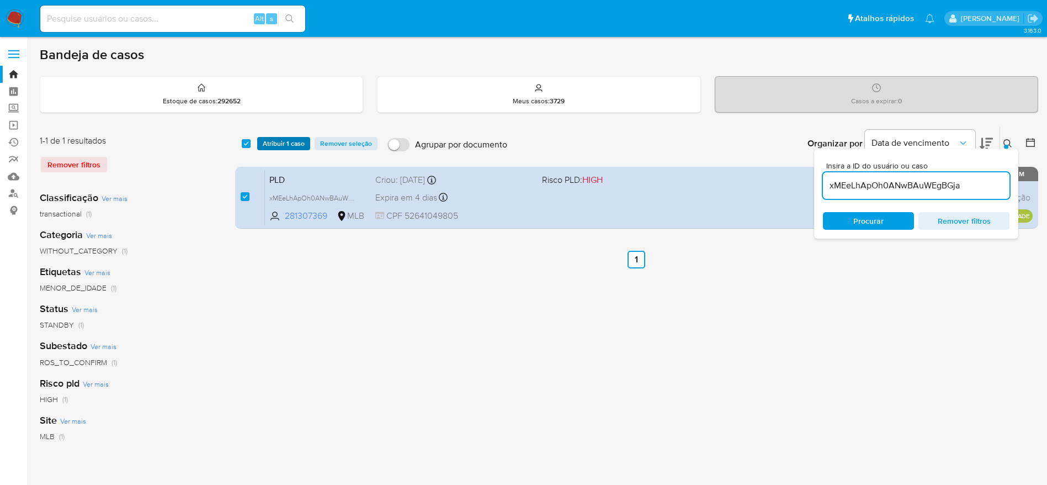
click at [303, 139] on span "Atribuir 1 caso" at bounding box center [284, 143] width 42 height 11
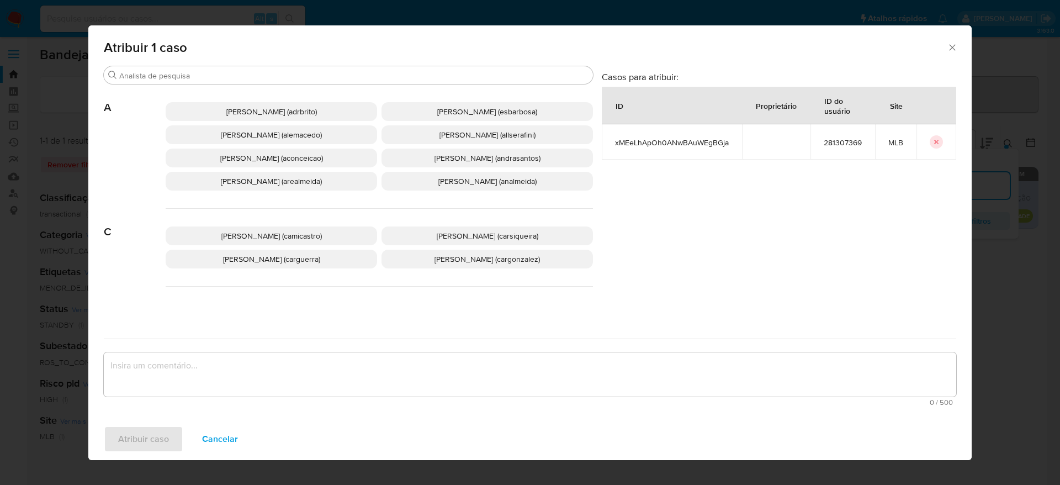
click at [280, 113] on span "[PERSON_NAME] (adrbrito)" at bounding box center [271, 111] width 91 height 11
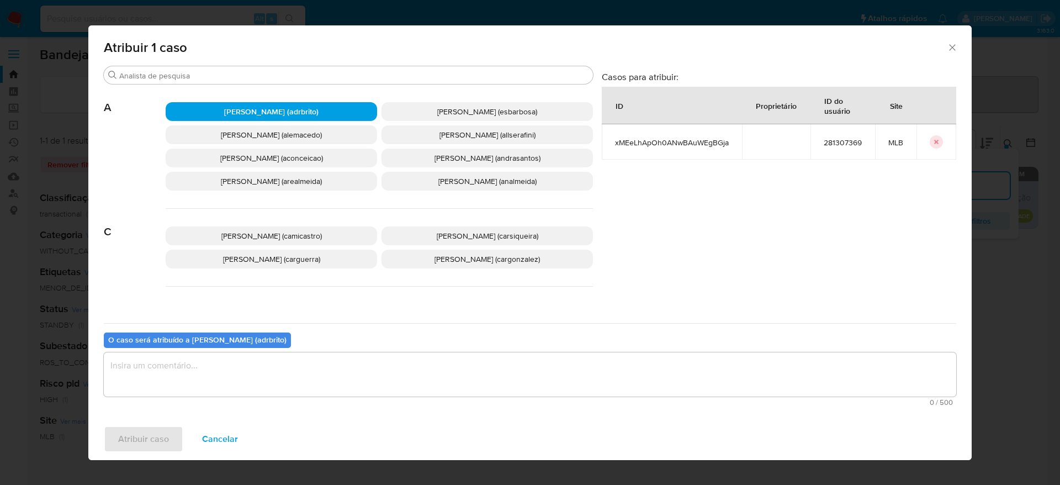
click at [273, 368] on textarea "assign-modal" at bounding box center [530, 374] width 852 height 44
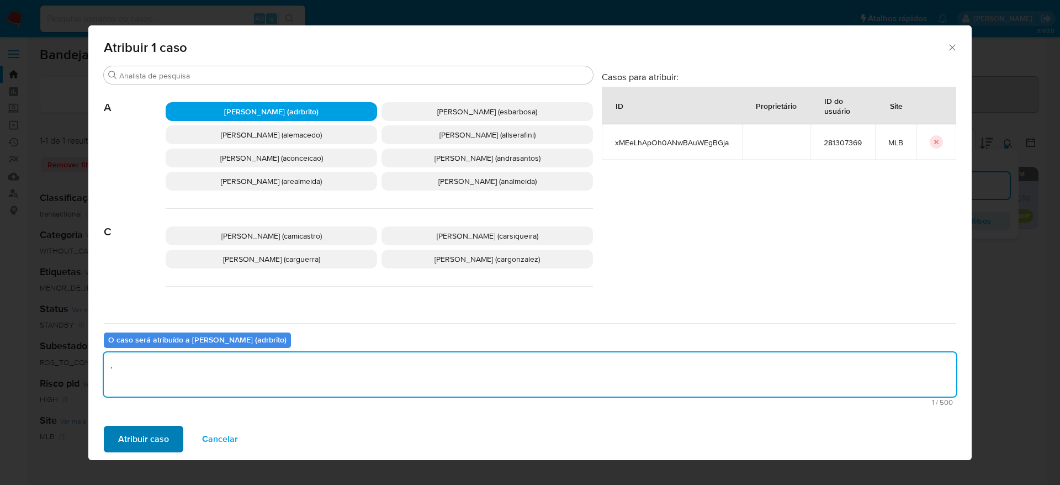
type textarea "."
click at [162, 430] on span "Atribuir caso" at bounding box center [143, 439] width 51 height 24
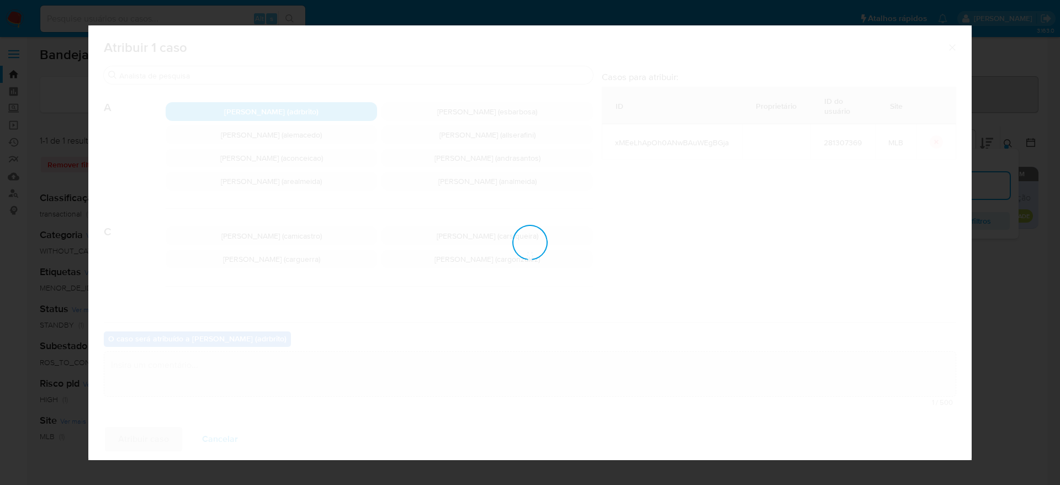
checkbox input "false"
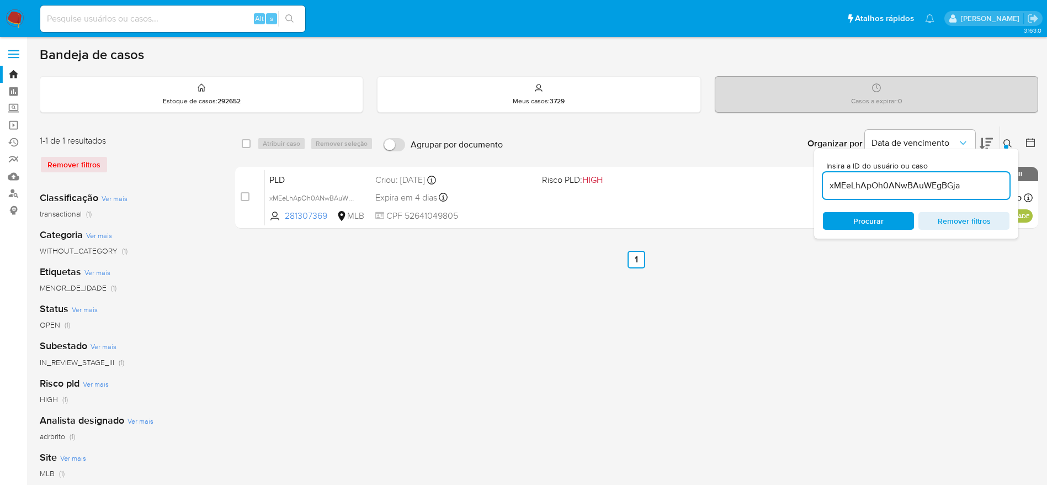
click at [861, 190] on input "xMEeLhApOh0ANwBAuWEgBGja" at bounding box center [916, 185] width 187 height 14
paste input "QK58jcNqn1HdFyZQhaTdZSzX"
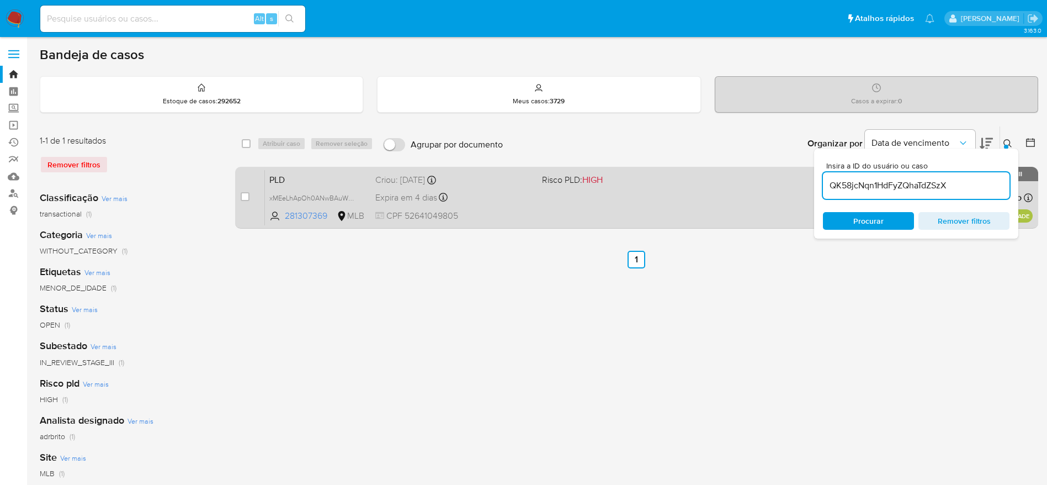
type input "QK58jcNqn1HdFyZQhaTdZSzX"
click at [242, 200] on input "checkbox" at bounding box center [245, 196] width 9 height 9
checkbox input "true"
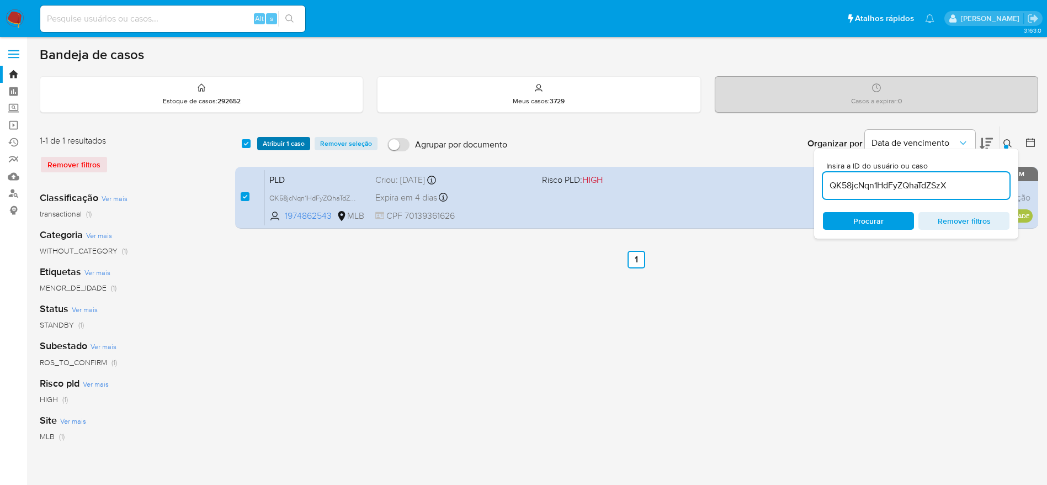
click at [281, 138] on span "Atribuir 1 caso" at bounding box center [284, 143] width 42 height 11
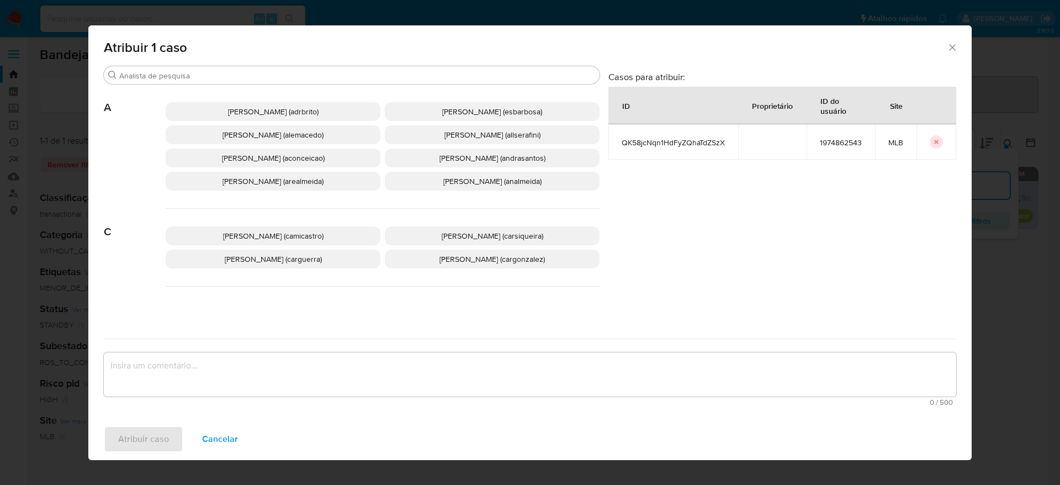
click at [250, 111] on span "[PERSON_NAME] (adrbrito)" at bounding box center [273, 111] width 91 height 11
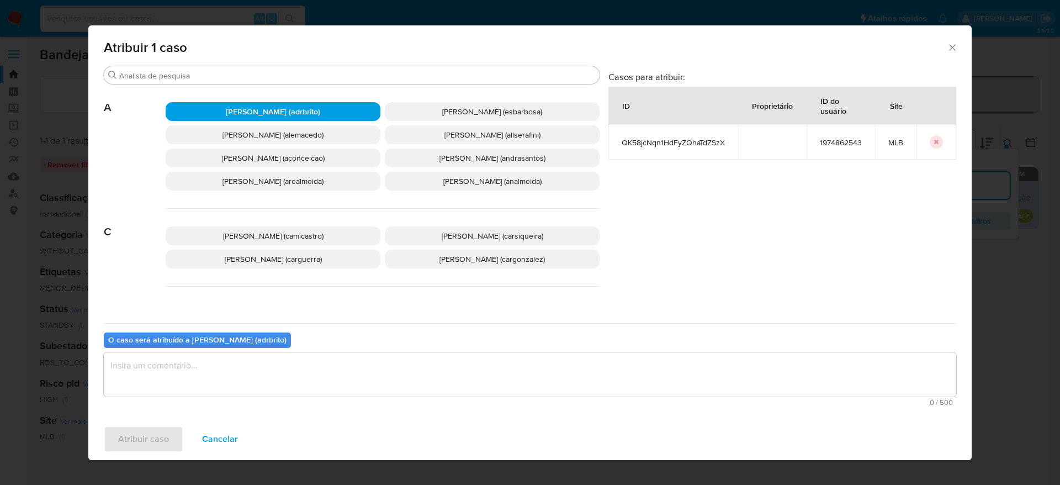
click at [286, 381] on textarea "assign-modal" at bounding box center [530, 374] width 852 height 44
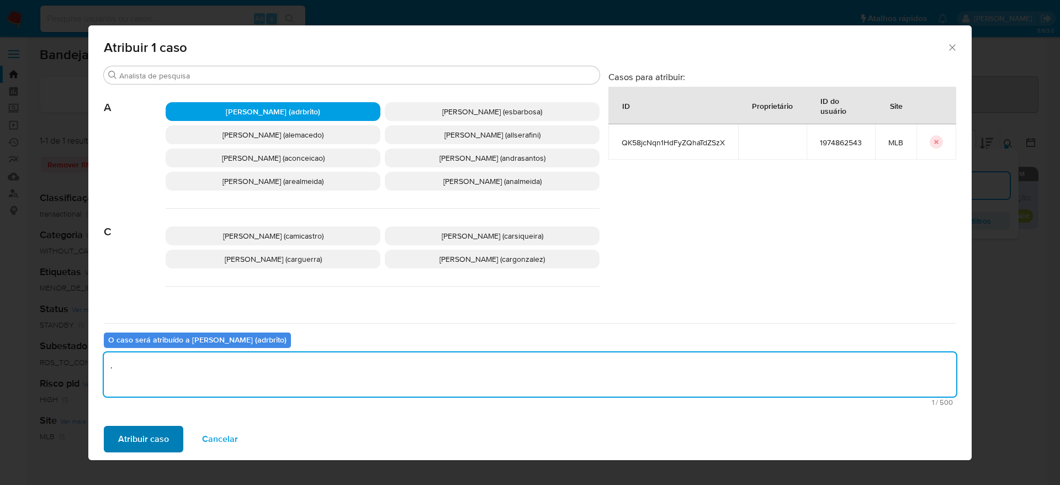
type textarea "."
click at [112, 441] on button "Atribuir caso" at bounding box center [143, 438] width 79 height 26
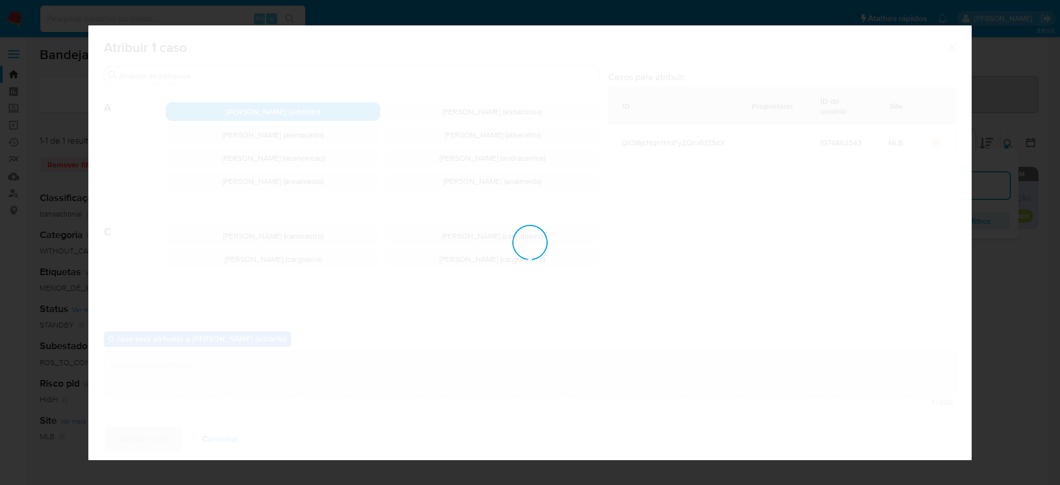
checkbox input "false"
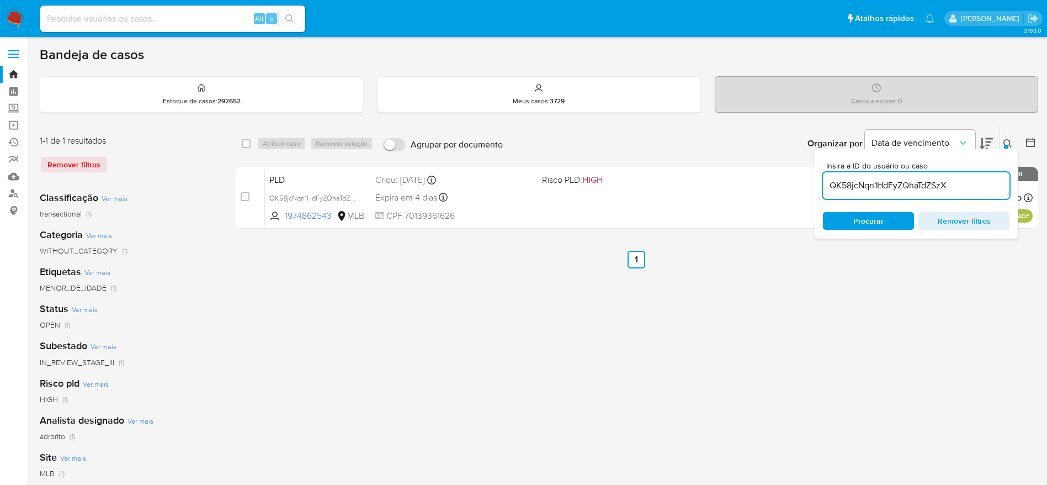
click at [864, 188] on input "QK58jcNqn1HdFyZQhaTdZSzX" at bounding box center [916, 185] width 187 height 14
paste input "FTwdVmZSstnPb89egzlJqw1U"
type input "FTwdVmZSstnPb89egzlJqw1U"
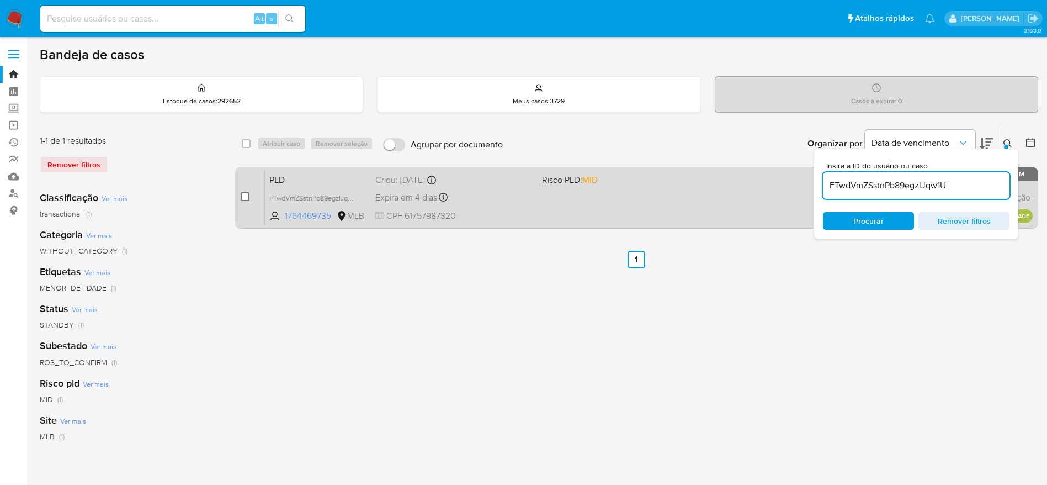
click at [247, 195] on input "checkbox" at bounding box center [245, 196] width 9 height 9
checkbox input "true"
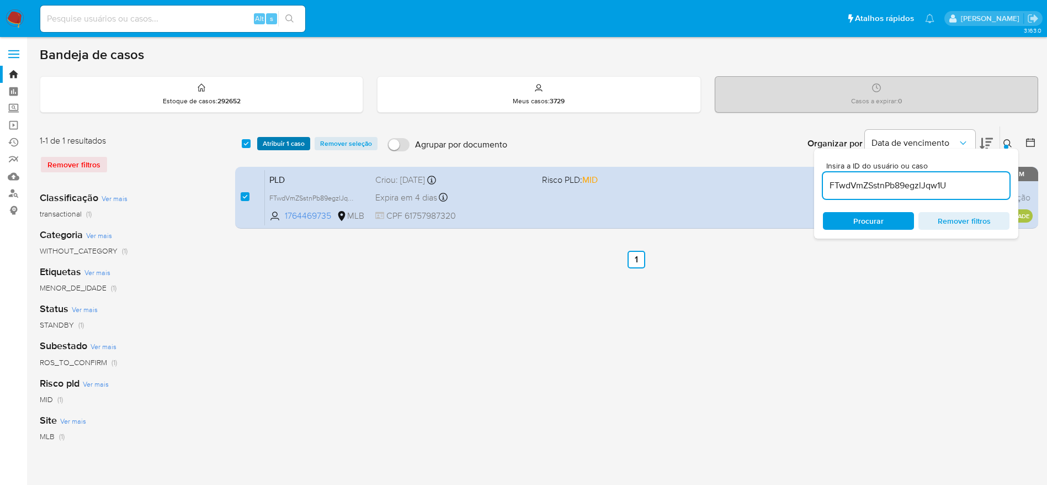
click at [285, 143] on span "Atribuir 1 caso" at bounding box center [284, 143] width 42 height 11
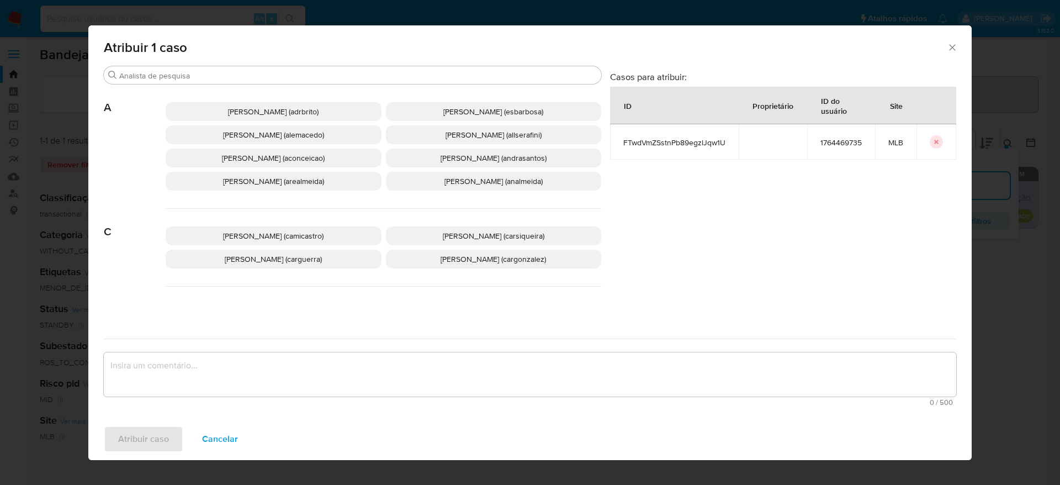
click at [263, 116] on span "Adriano Azeredo Brito (adrbrito)" at bounding box center [273, 111] width 91 height 11
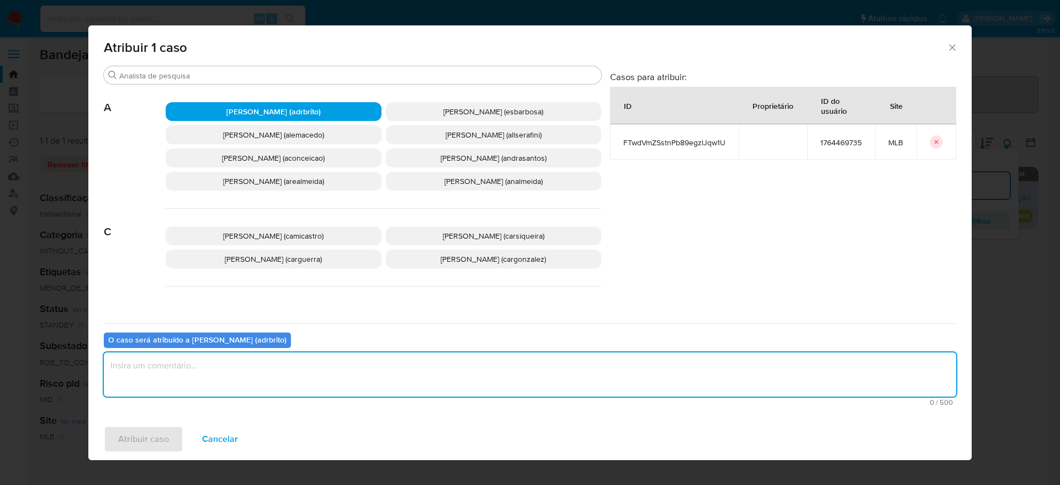
click at [250, 367] on textarea "assign-modal" at bounding box center [530, 374] width 852 height 44
type textarea "."
drag, startPoint x: 147, startPoint y: 453, endPoint x: 149, endPoint y: 447, distance: 6.3
click at [147, 453] on div "Atribuir caso Cancelar" at bounding box center [529, 439] width 883 height 42
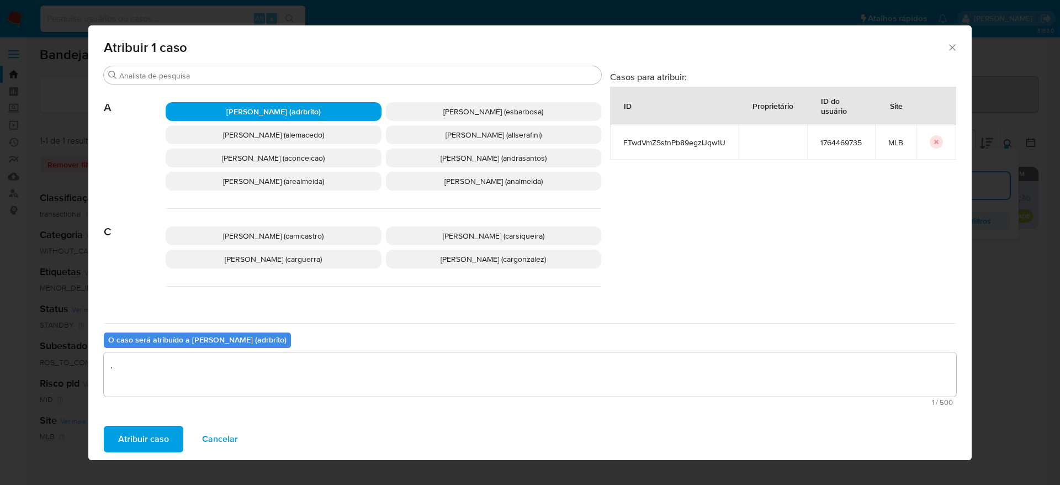
click at [150, 434] on span "Atribuir caso" at bounding box center [143, 439] width 51 height 24
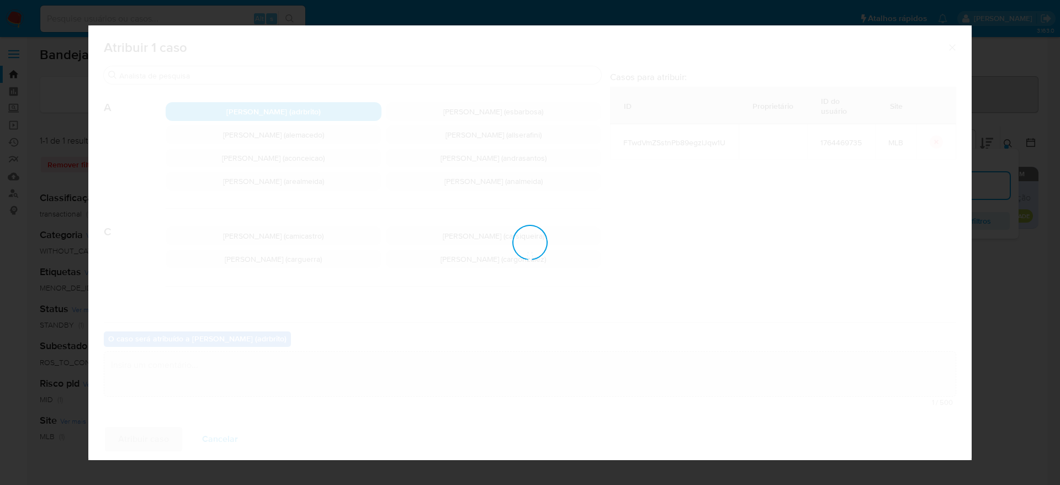
checkbox input "false"
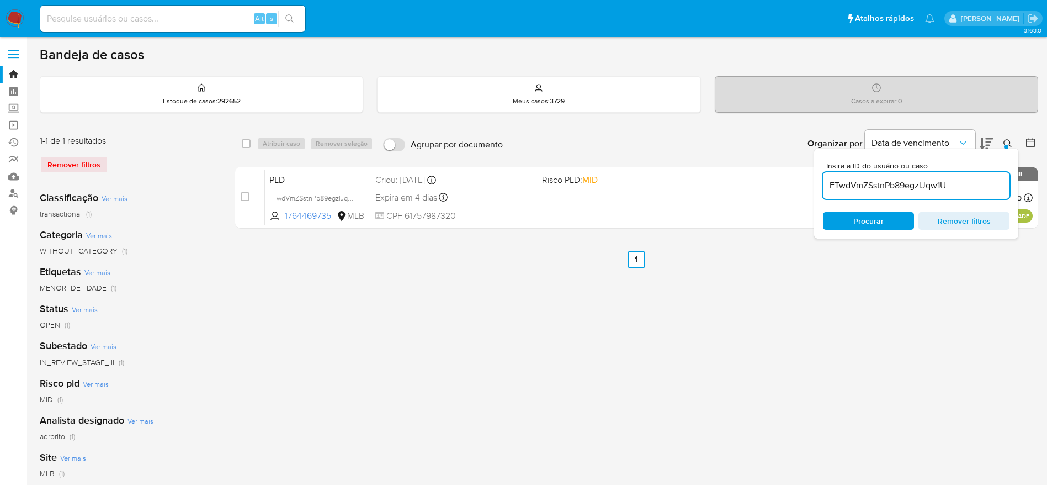
click at [855, 188] on input "FTwdVmZSstnPb89egzlJqw1U" at bounding box center [916, 185] width 187 height 14
paste input "nhxWOQYxXV0cc4MxqfUHEA7x"
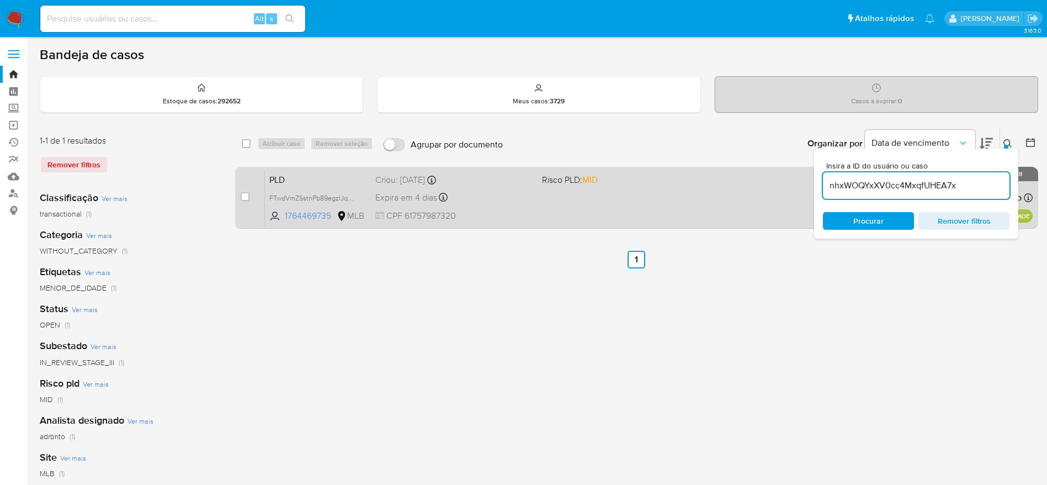
type input "nhxWOQYxXV0cc4MxqfUHEA7x"
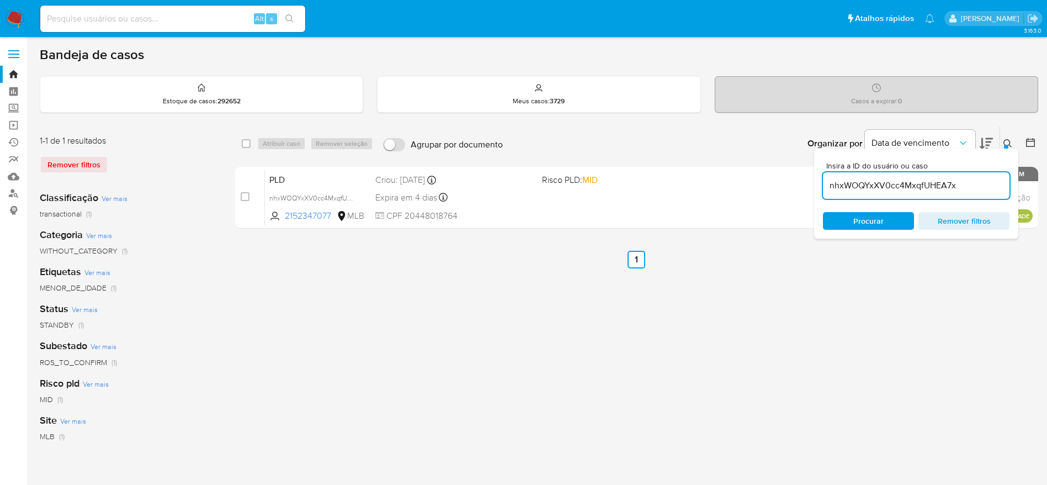
click at [242, 198] on input "checkbox" at bounding box center [245, 196] width 9 height 9
checkbox input "true"
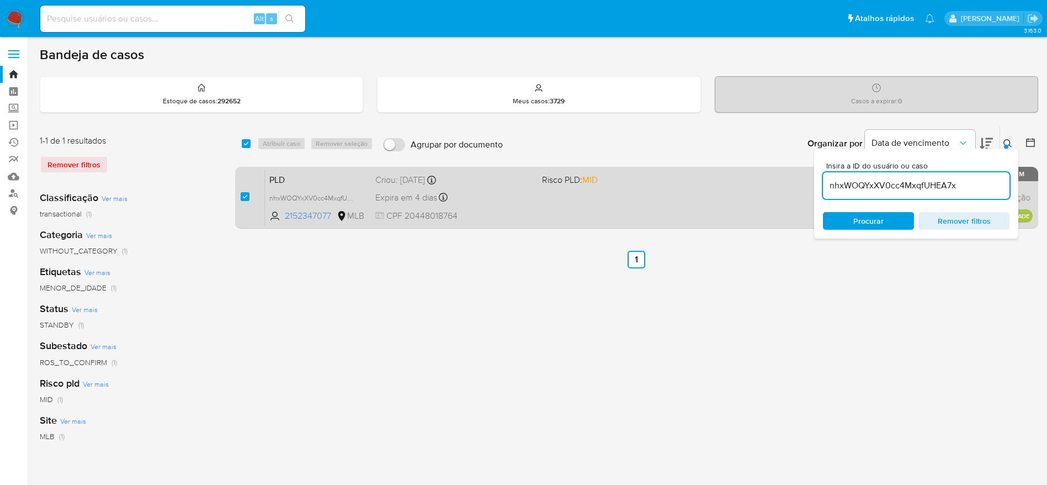
checkbox input "true"
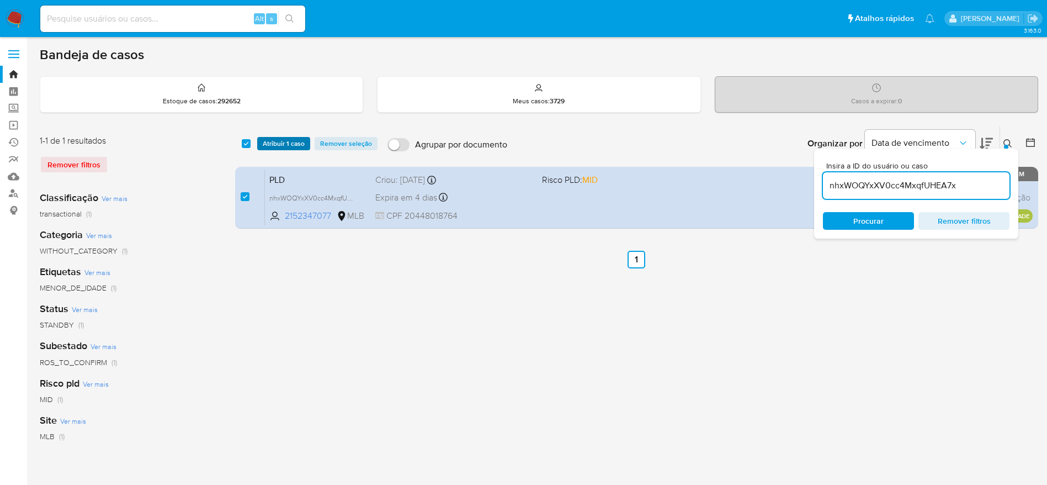
click at [286, 142] on span "Atribuir 1 caso" at bounding box center [284, 143] width 42 height 11
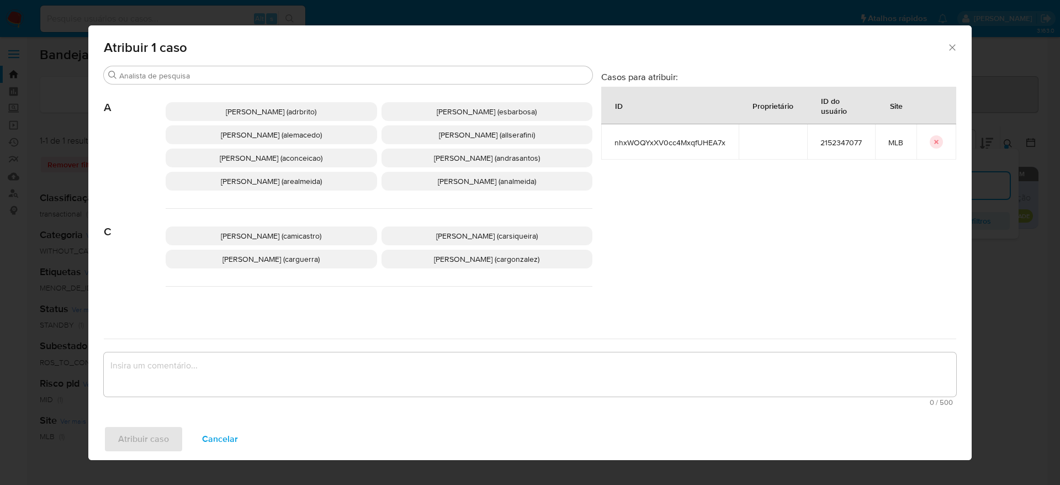
click at [274, 115] on span "Adriano Azeredo Brito (adrbrito)" at bounding box center [271, 111] width 91 height 11
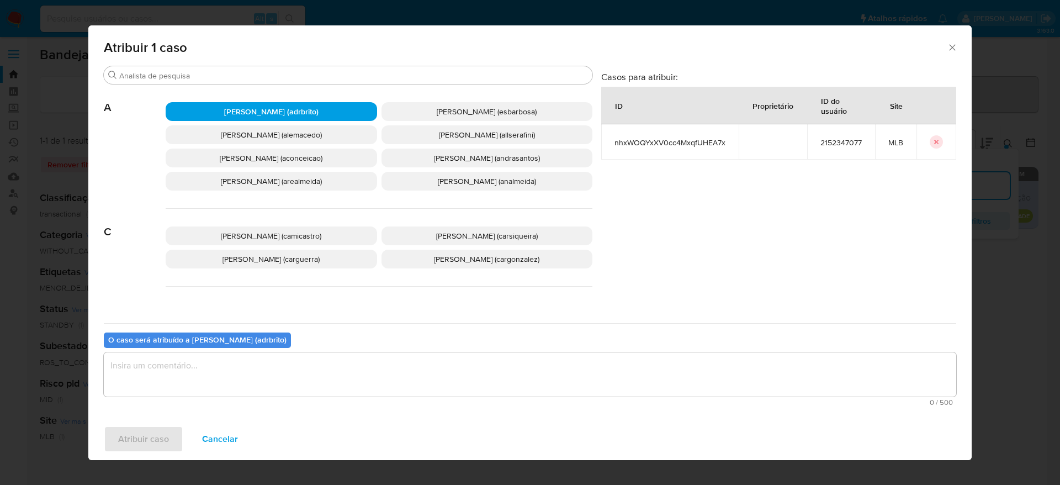
click at [306, 359] on textarea "assign-modal" at bounding box center [530, 374] width 852 height 44
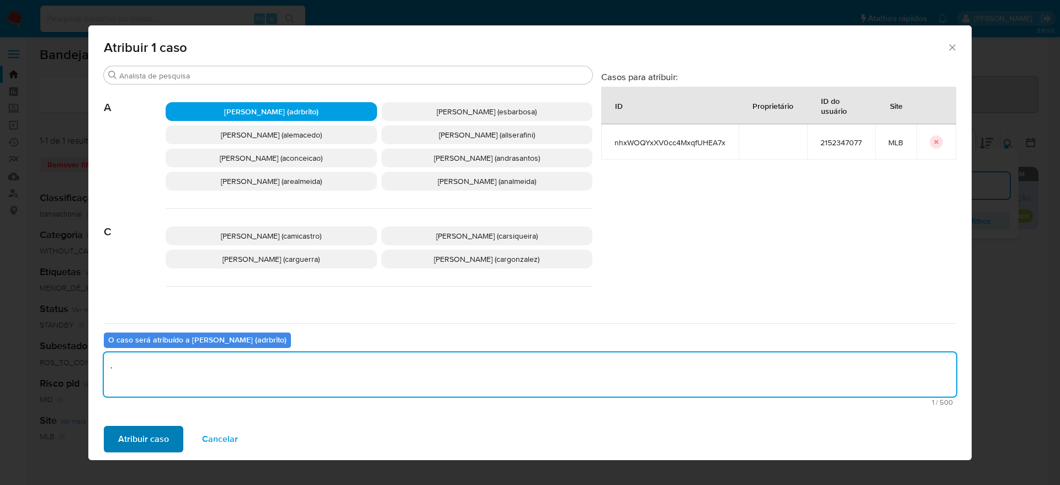
type textarea "."
click at [169, 444] on button "Atribuir caso" at bounding box center [143, 438] width 79 height 26
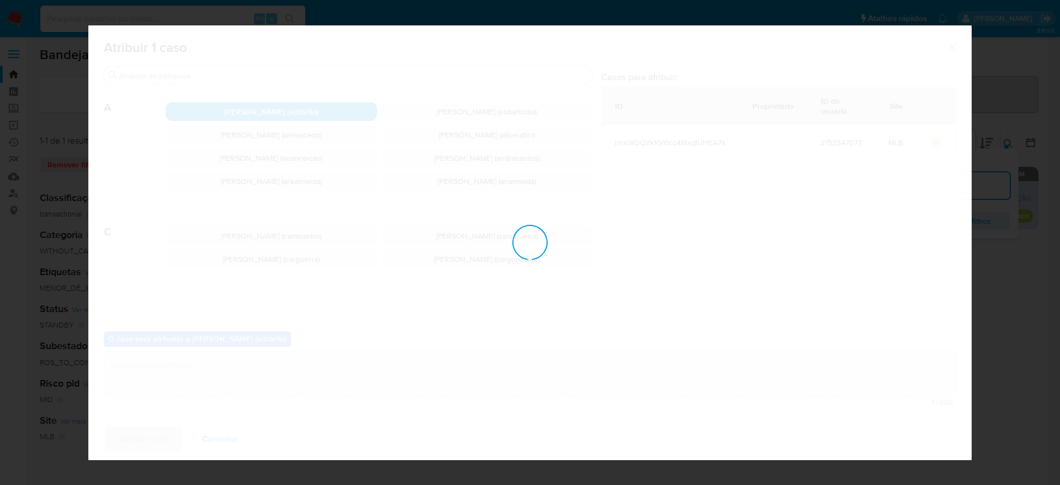
checkbox input "false"
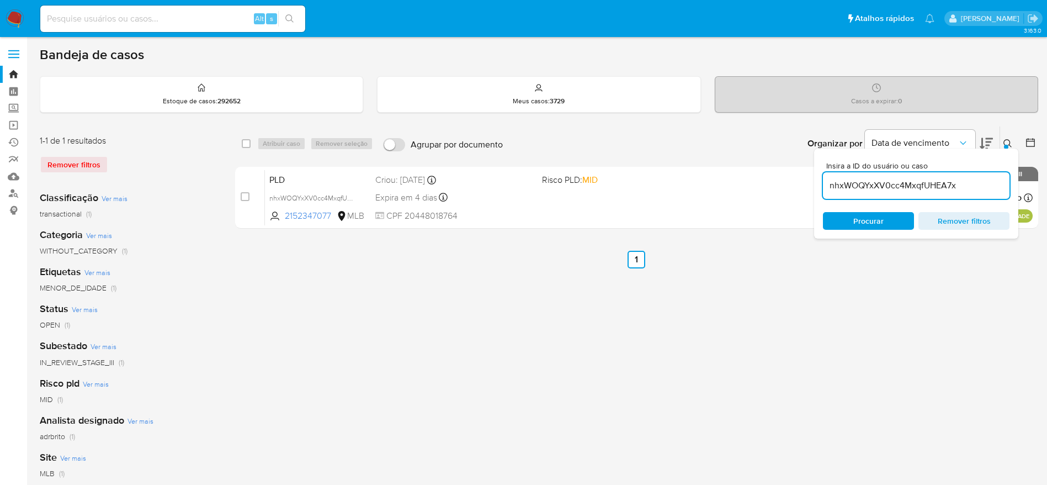
click at [860, 182] on input "nhxWOQYxXV0cc4MxqfUHEA7x" at bounding box center [916, 185] width 187 height 14
paste input "TkdLIvFq3fxroZMEFjPDjo5M"
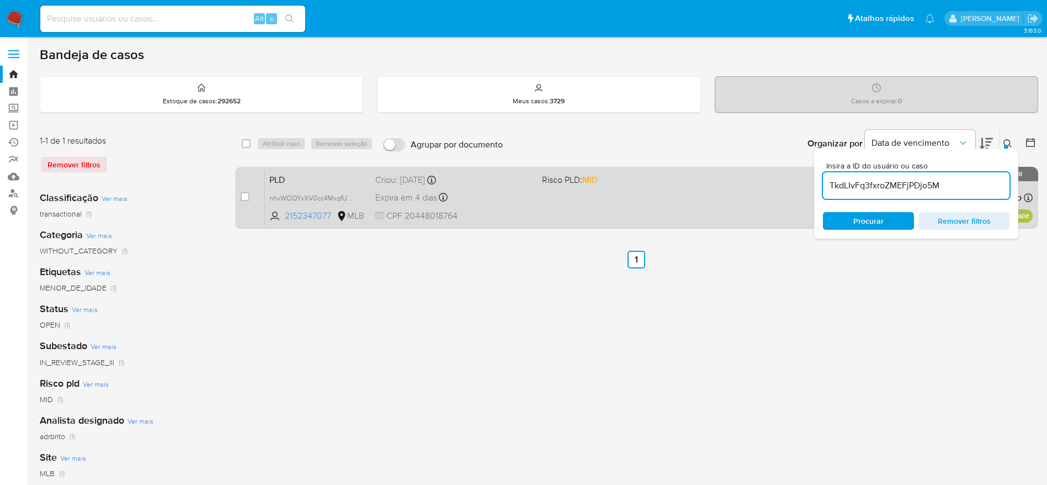
type input "TkdLIvFq3fxroZMEFjPDjo5M"
click at [246, 200] on input "checkbox" at bounding box center [245, 196] width 9 height 9
checkbox input "true"
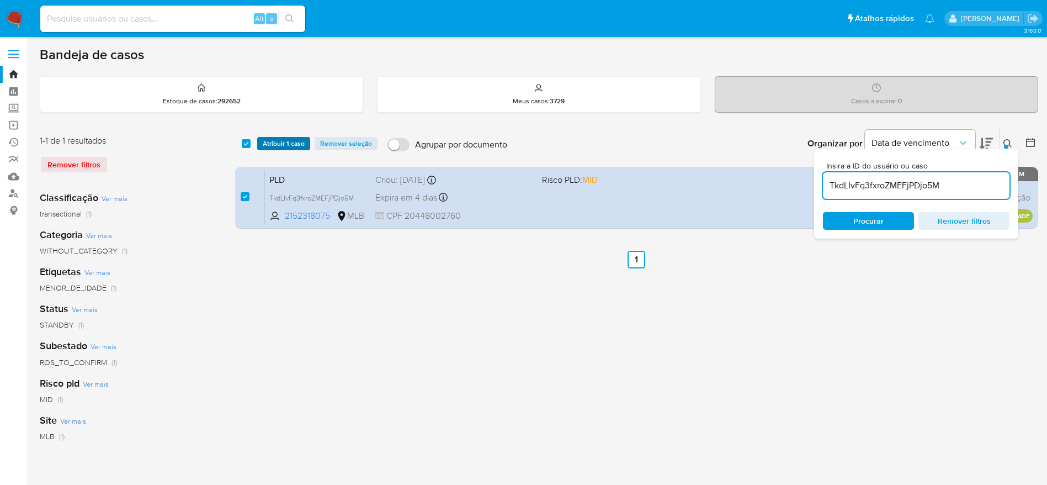
click at [284, 141] on span "Atribuir 1 caso" at bounding box center [284, 143] width 42 height 11
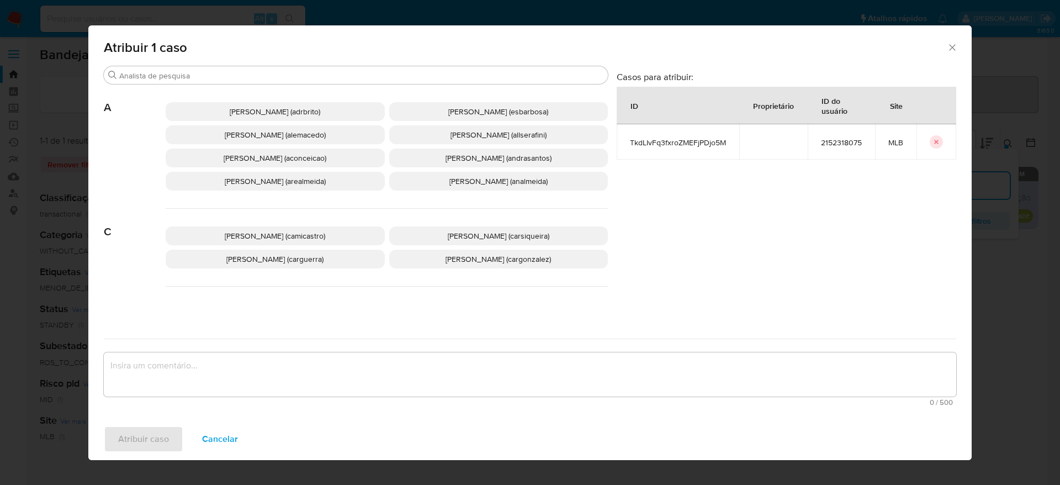
click at [247, 109] on span "Adriano Azeredo Brito (adrbrito)" at bounding box center [275, 111] width 91 height 11
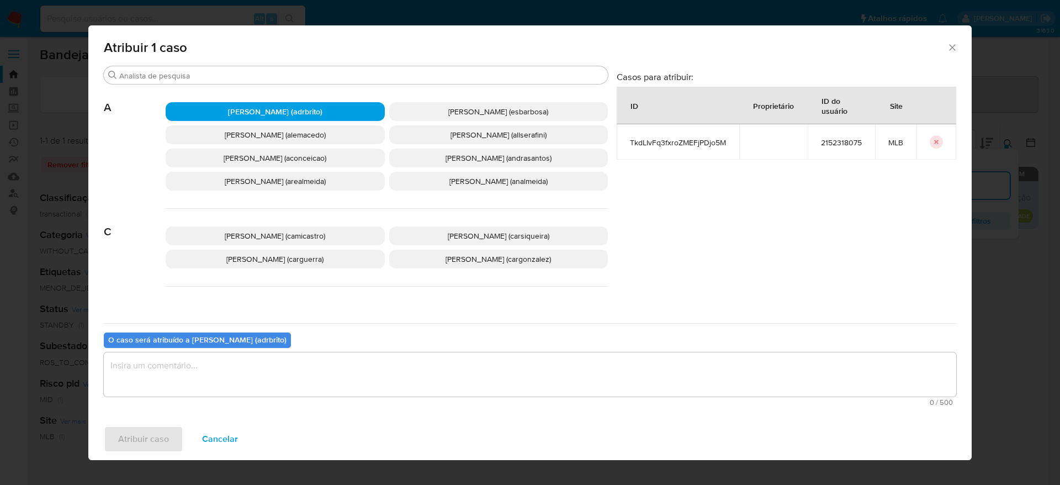
click at [266, 366] on textarea "assign-modal" at bounding box center [530, 374] width 852 height 44
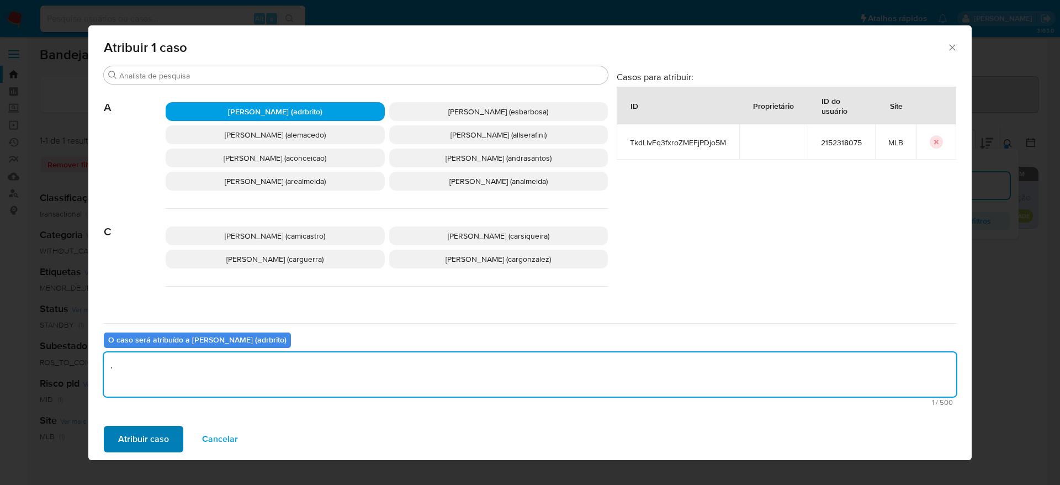
type textarea "."
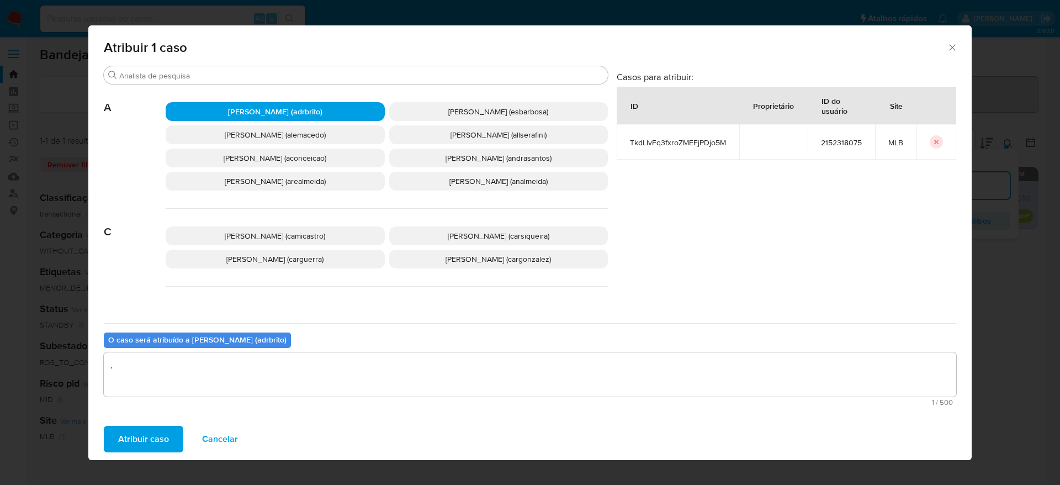
click at [170, 435] on button "Atribuir caso" at bounding box center [143, 438] width 79 height 26
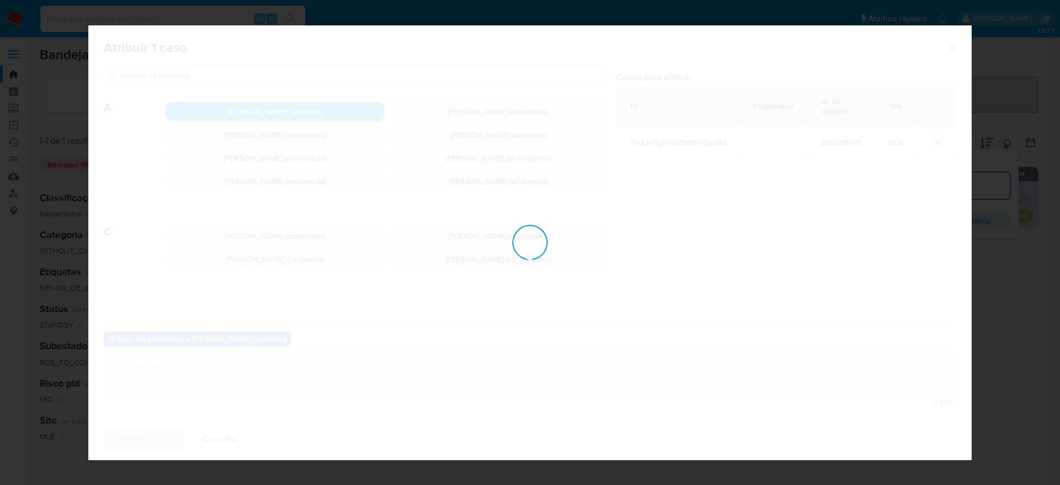
checkbox input "false"
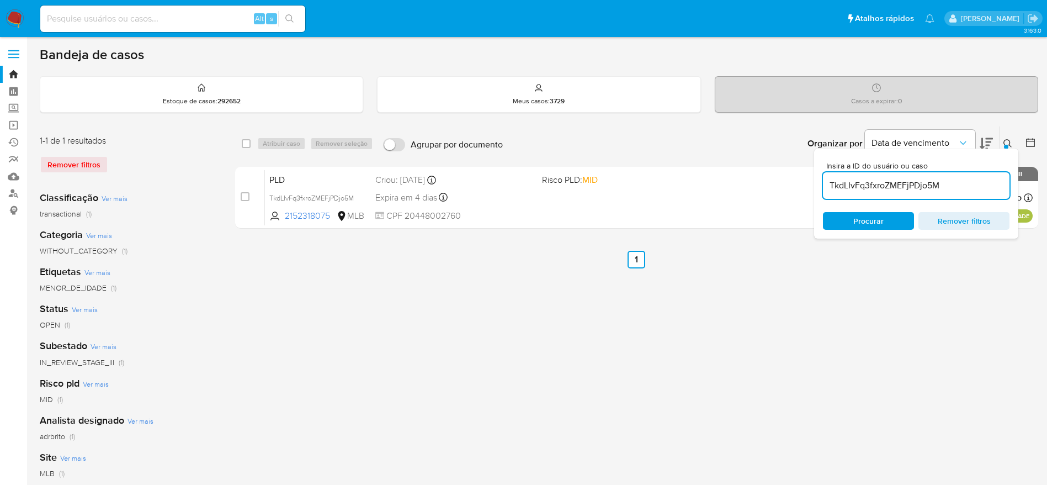
click at [875, 184] on input "TkdLIvFq3fxroZMEFjPDjo5M" at bounding box center [916, 185] width 187 height 14
paste input "LHZhQVEK5yACB3jTkLG0B5N"
type input "LHZhQVEK5yACB3jTkLG0B5NM"
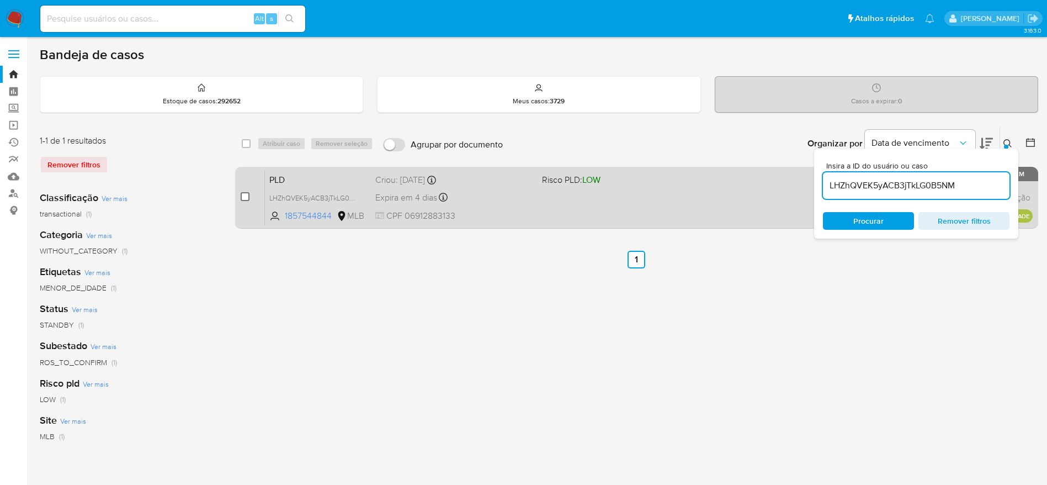
click at [246, 195] on input "checkbox" at bounding box center [245, 196] width 9 height 9
checkbox input "true"
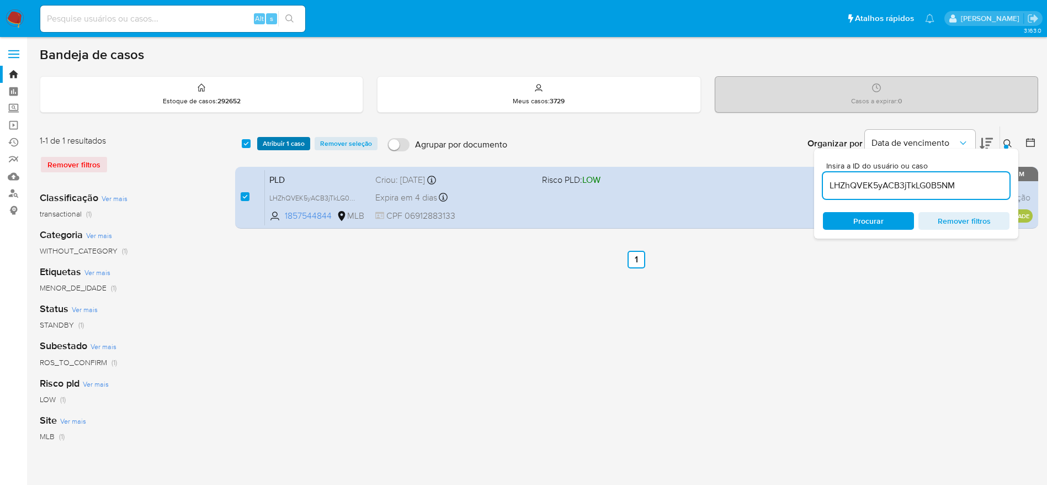
click at [264, 141] on span "Atribuir 1 caso" at bounding box center [284, 143] width 42 height 11
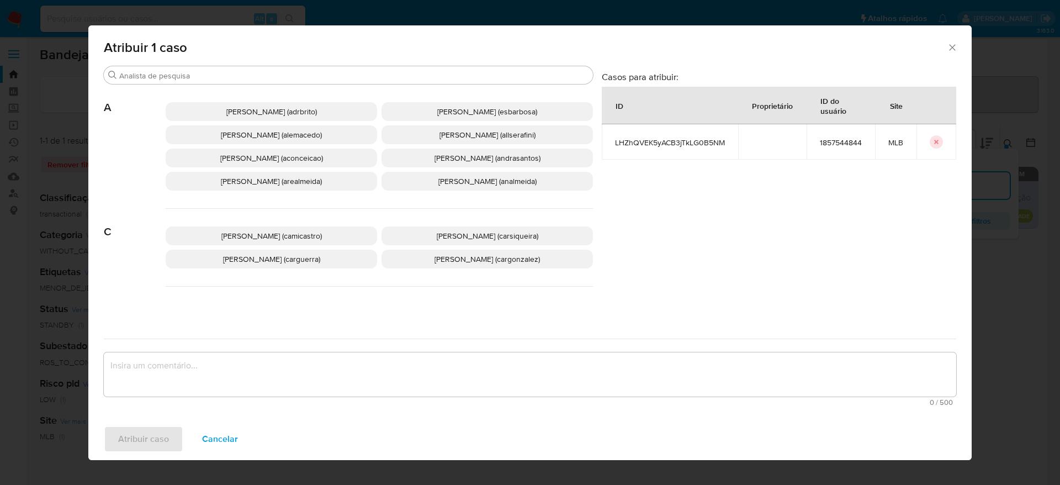
click at [265, 118] on p "Adriano Azeredo Brito (adrbrito)" at bounding box center [271, 111] width 211 height 19
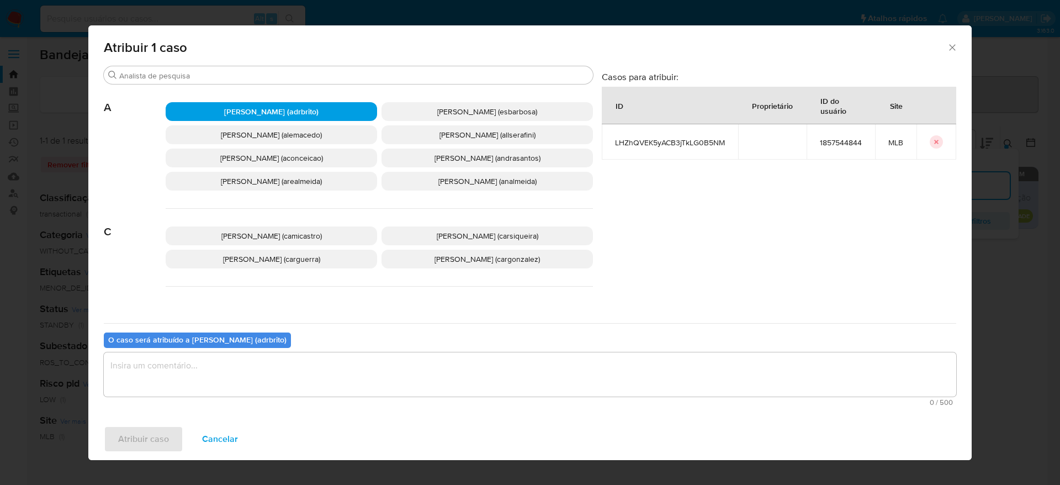
click at [278, 386] on textarea "assign-modal" at bounding box center [530, 374] width 852 height 44
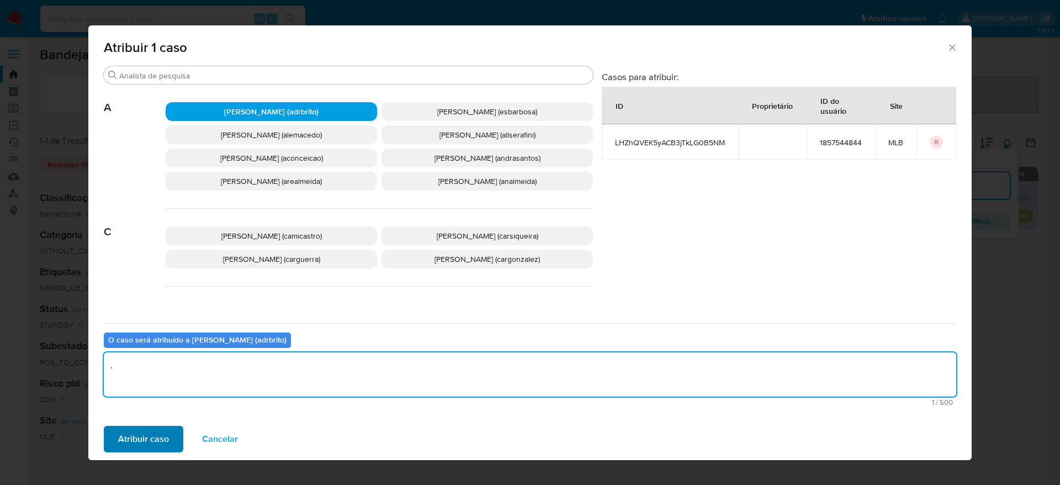
type textarea "."
click at [105, 443] on button "Atribuir caso" at bounding box center [143, 438] width 79 height 26
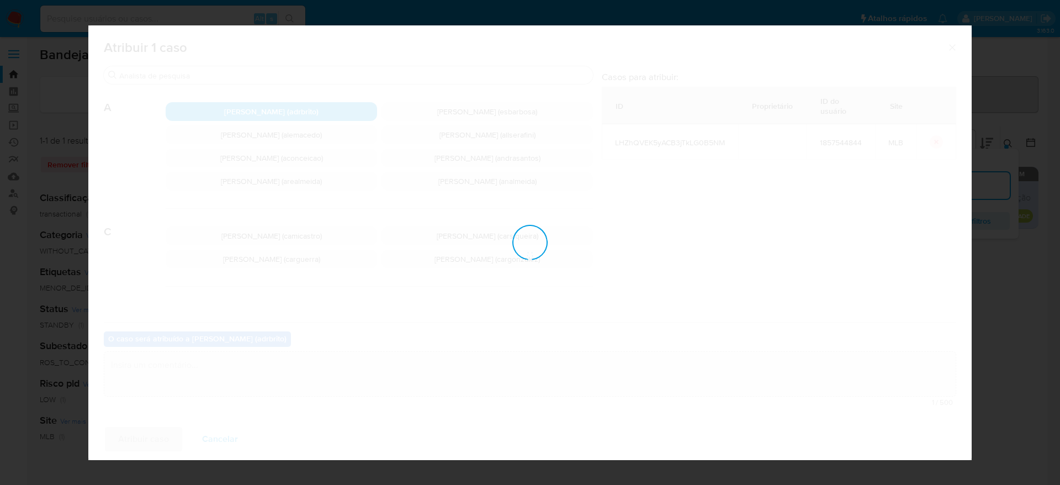
checkbox input "false"
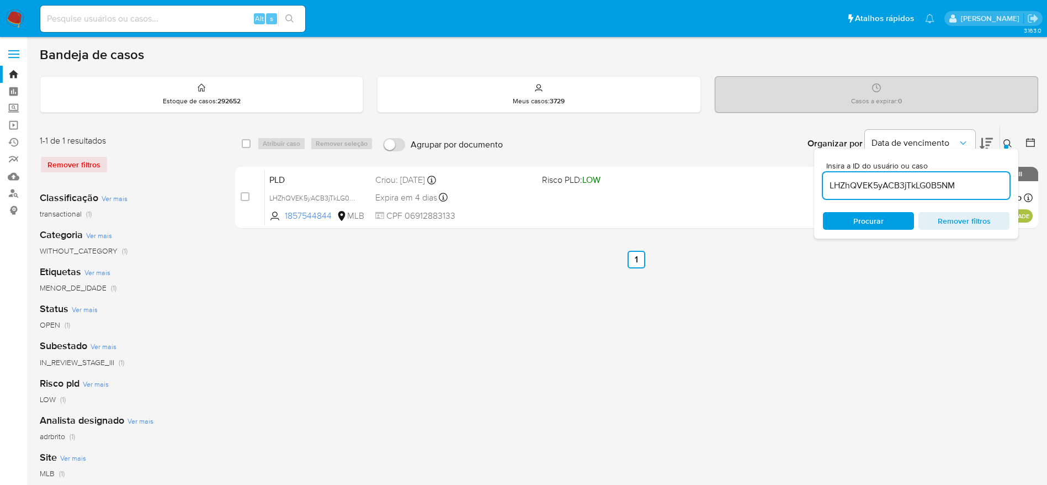
click at [903, 185] on input "LHZhQVEK5yACB3jTkLG0B5NM" at bounding box center [916, 185] width 187 height 14
paste input "yBtmDoSL4TpQDLzZFuVWS7lZ"
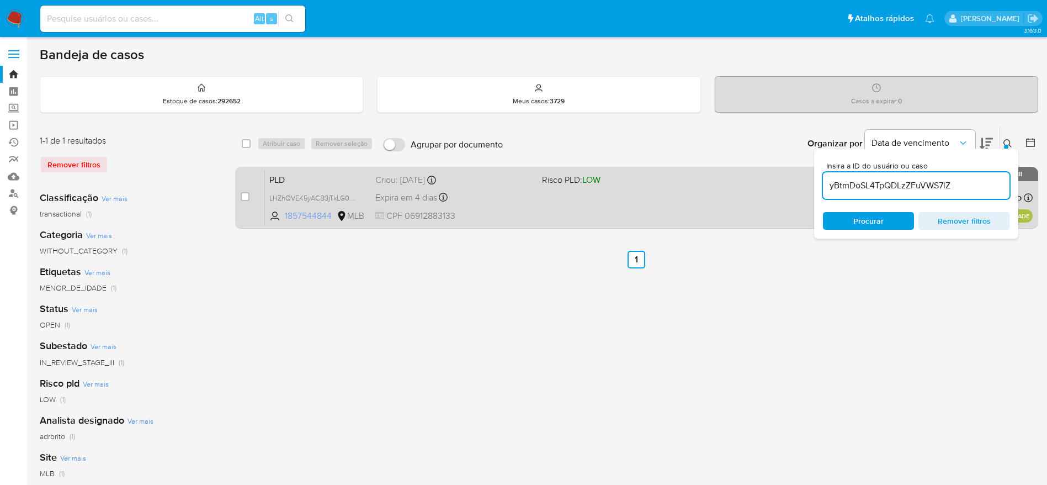
type input "yBtmDoSL4TpQDLzZFuVWS7lZ"
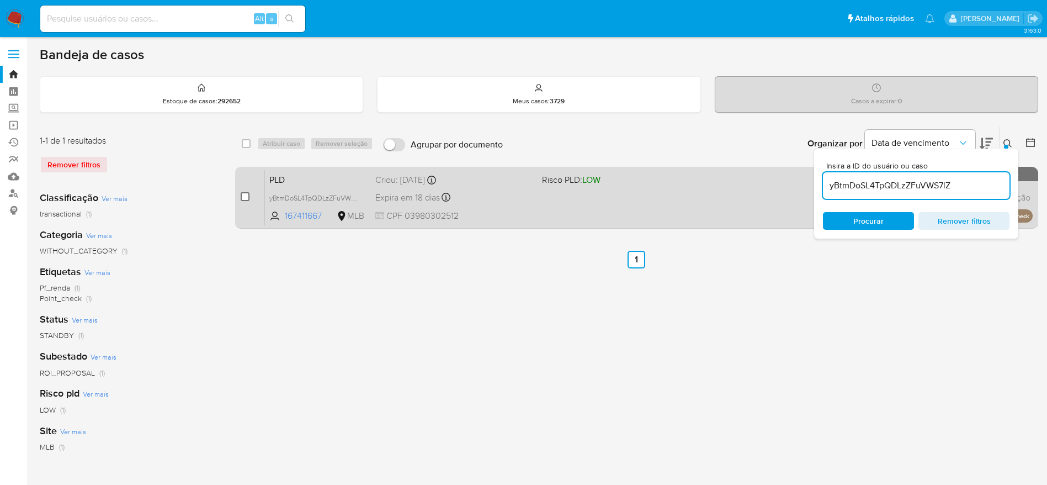
click at [242, 195] on input "checkbox" at bounding box center [245, 196] width 9 height 9
checkbox input "true"
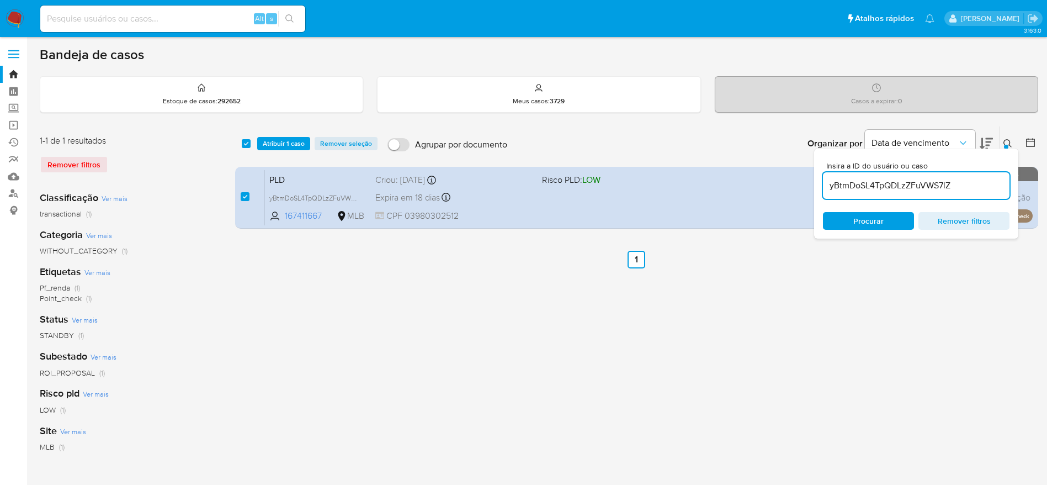
click at [889, 190] on input "yBtmDoSL4TpQDLzZFuVWS7lZ" at bounding box center [916, 185] width 187 height 14
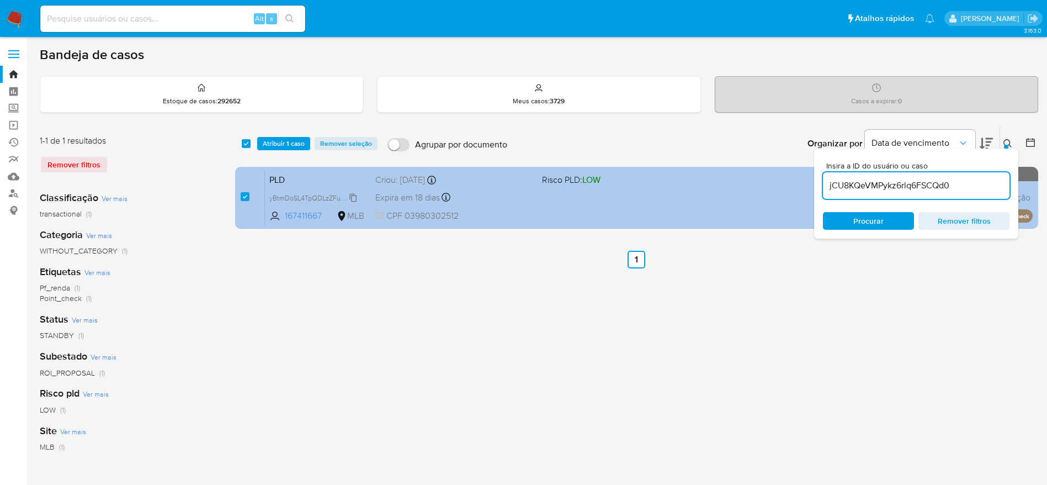
type input "jCU8KQeVMPykz6rlq6FSCQd0"
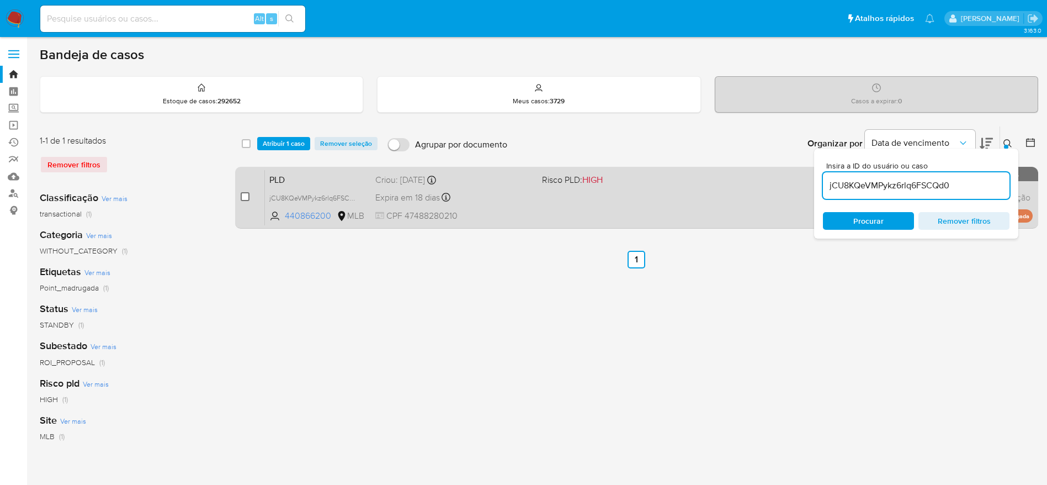
checkbox input "false"
click at [242, 194] on input "checkbox" at bounding box center [245, 196] width 9 height 9
checkbox input "true"
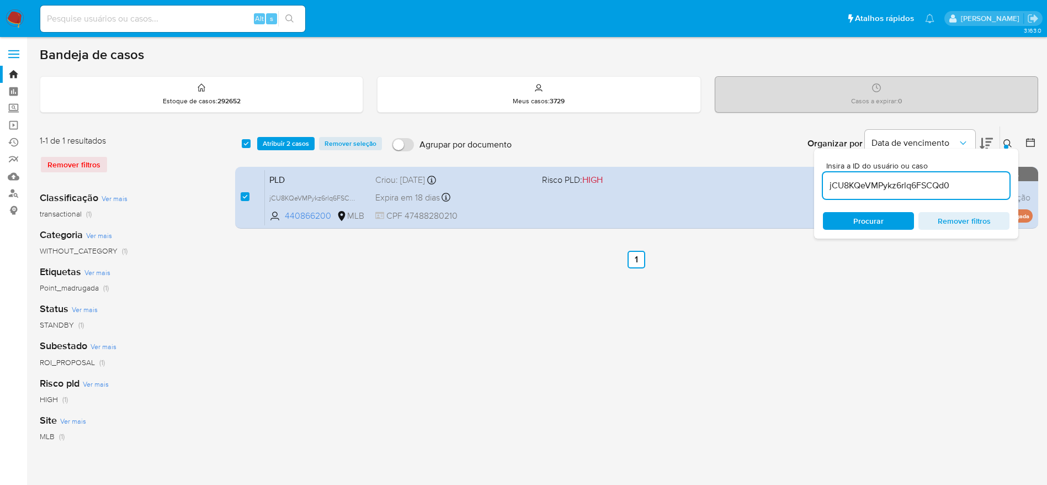
click at [869, 180] on input "jCU8KQeVMPykz6rlq6FSCQd0" at bounding box center [916, 185] width 187 height 14
type input "cnGW4JQKfFEhAe4jaPl0w9Ty"
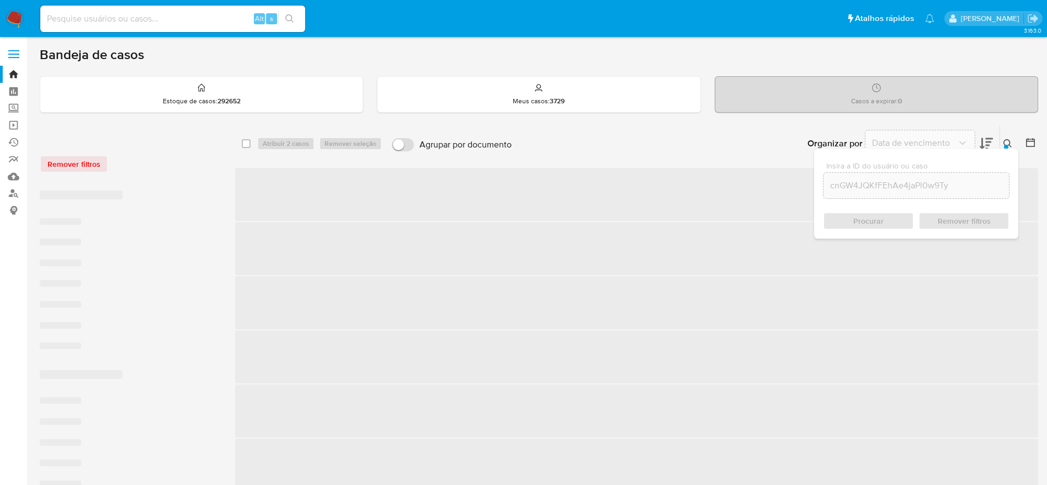
checkbox input "false"
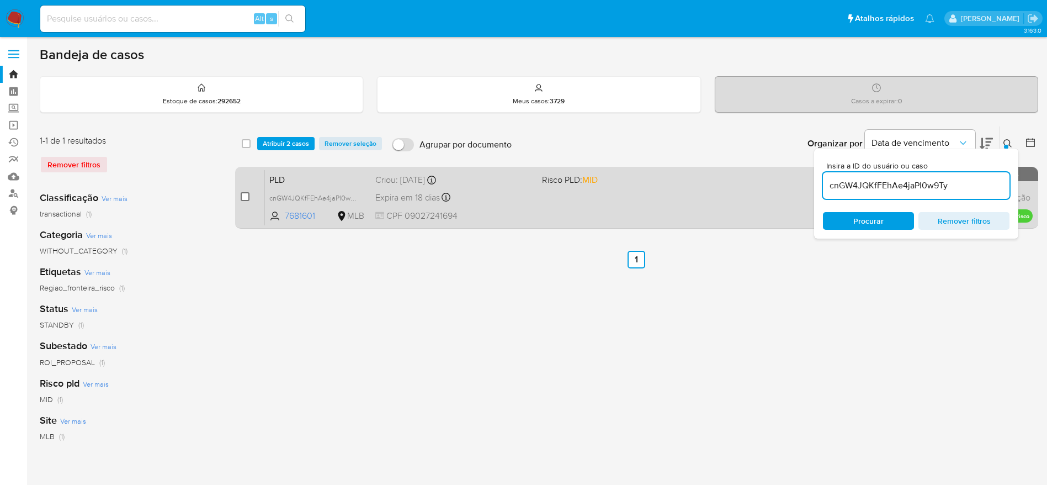
click at [242, 196] on input "checkbox" at bounding box center [245, 196] width 9 height 9
checkbox input "true"
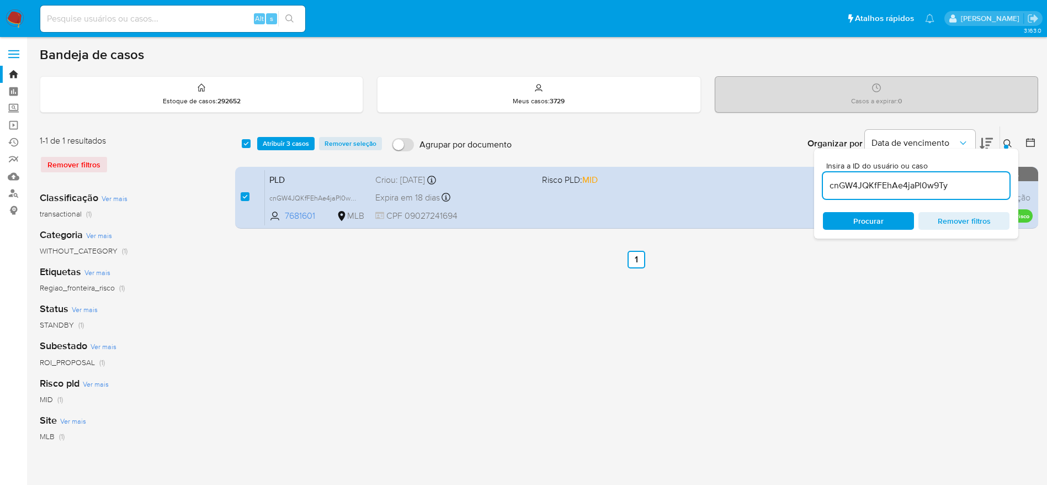
click at [903, 188] on input "cnGW4JQKfFEhAe4jaPl0w9Ty" at bounding box center [916, 185] width 187 height 14
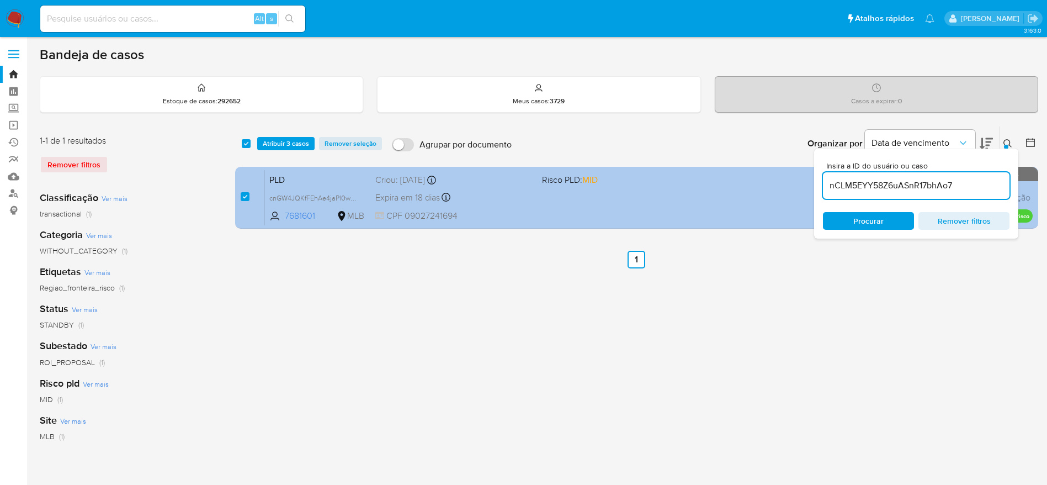
type input "nCLM5EYY58Z6uASnR17bhAo7"
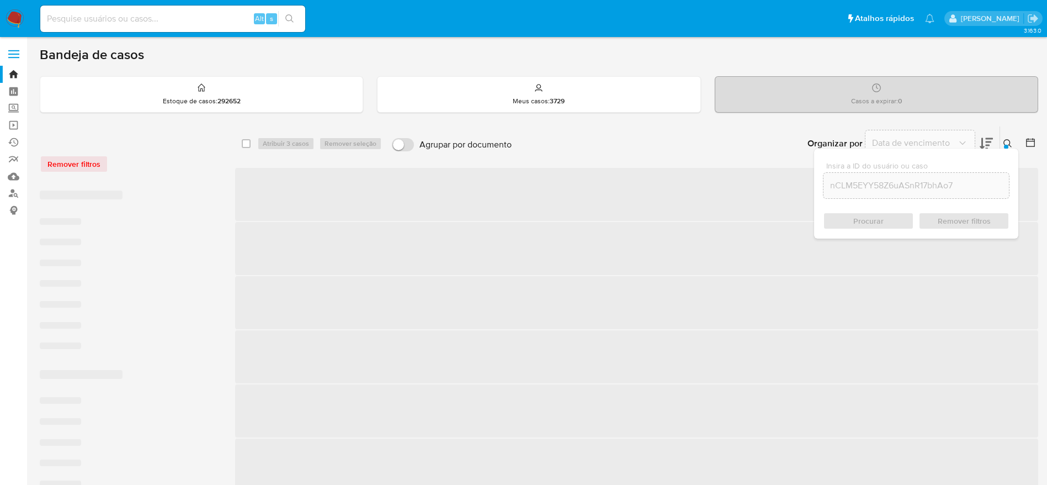
checkbox input "false"
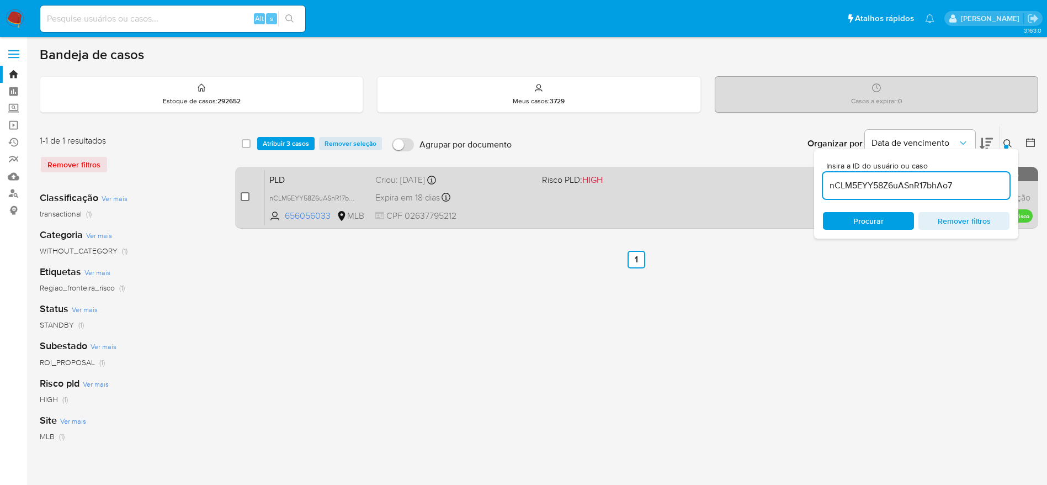
click at [244, 198] on input "checkbox" at bounding box center [245, 196] width 9 height 9
checkbox input "true"
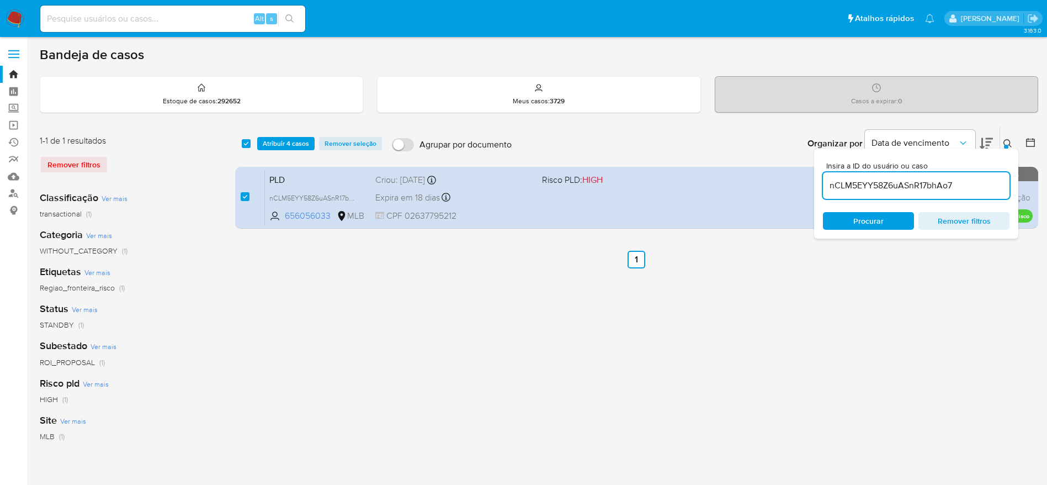
click at [864, 187] on input "nCLM5EYY58Z6uASnR17bhAo7" at bounding box center [916, 185] width 187 height 14
type input "avYr4cdejAIcAikcMBCu4SV1"
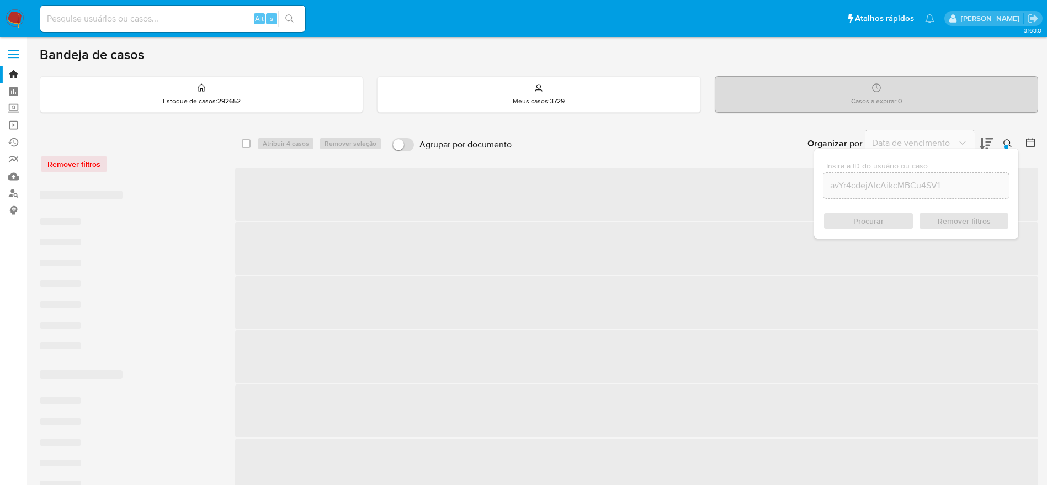
checkbox input "false"
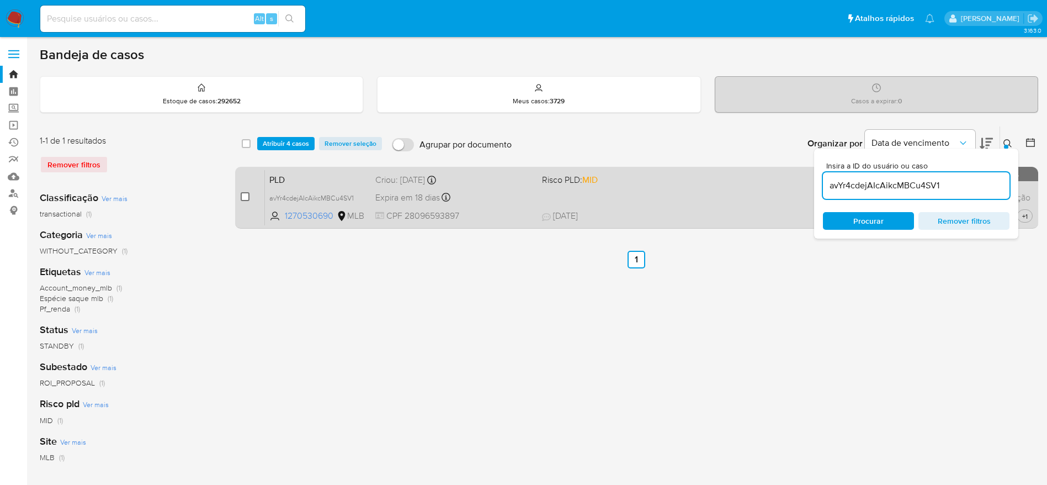
click at [248, 198] on input "checkbox" at bounding box center [245, 196] width 9 height 9
checkbox input "true"
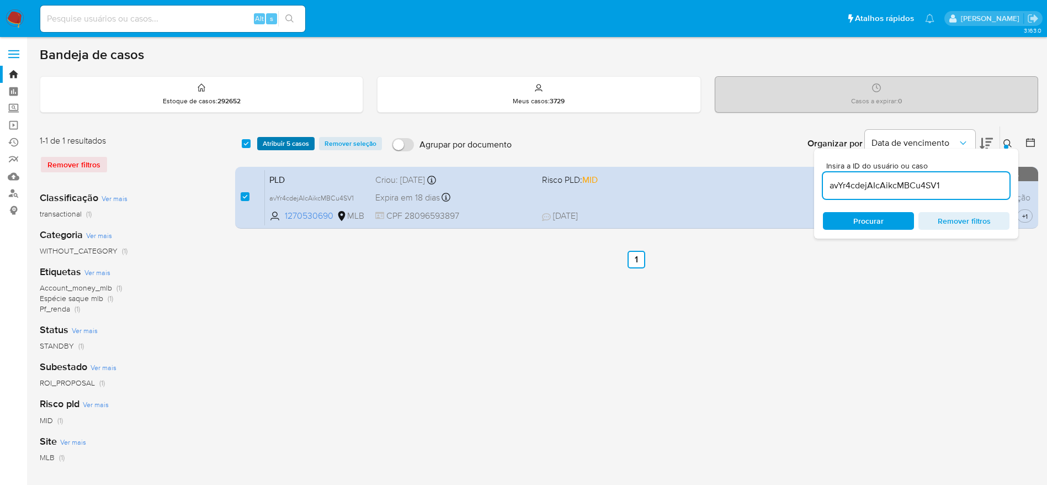
click at [272, 142] on span "Atribuir 5 casos" at bounding box center [286, 143] width 46 height 11
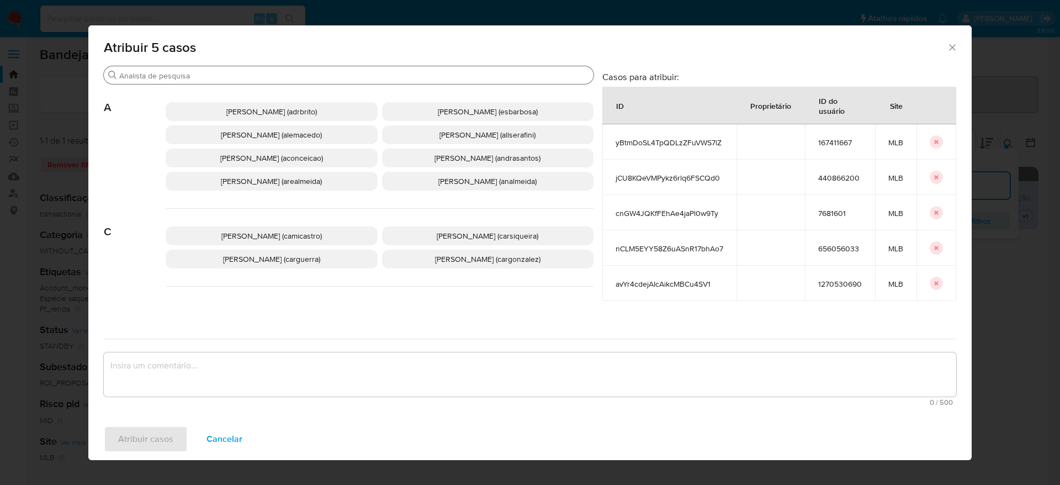
click at [251, 75] on input "Buscar" at bounding box center [354, 76] width 470 height 10
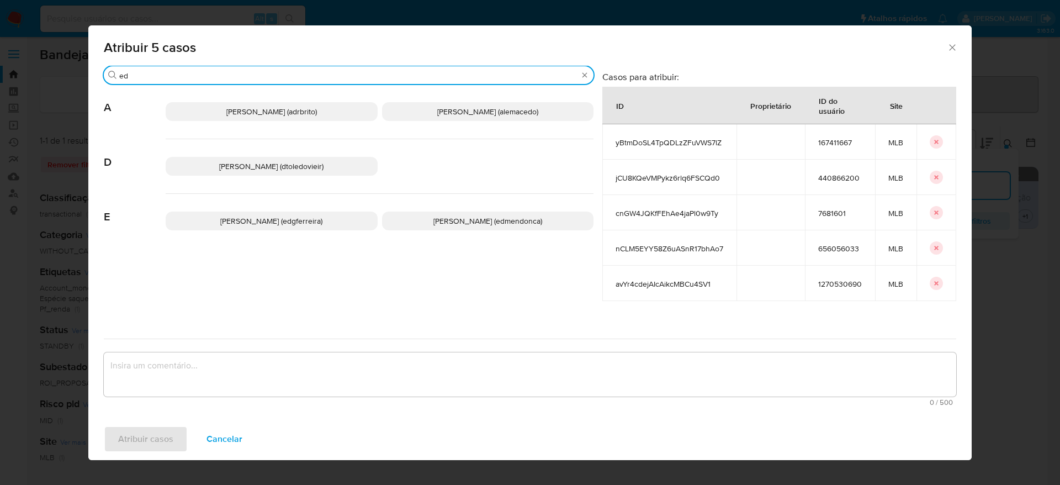
type input "ed"
click at [441, 220] on span "Eduardo Mendonca Dutra (edmendonca)" at bounding box center [487, 220] width 109 height 11
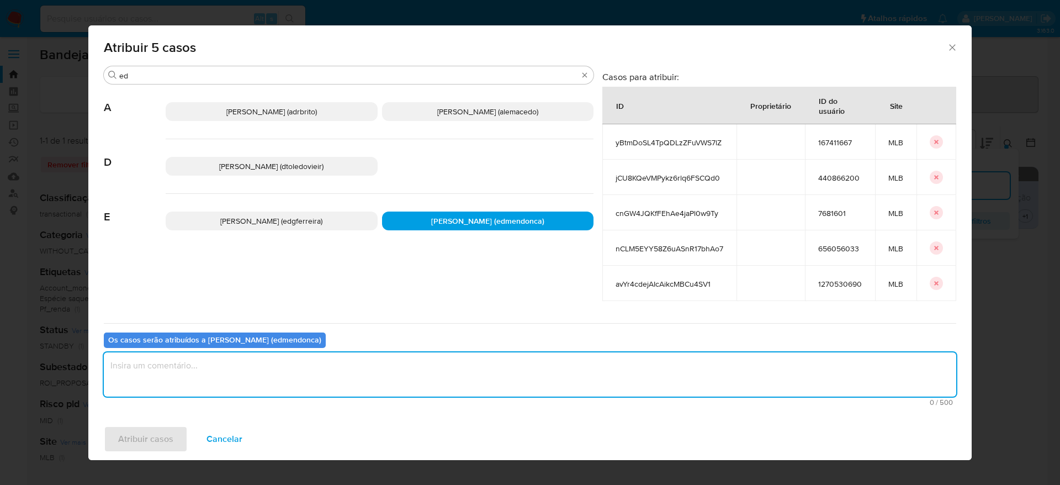
click at [360, 390] on textarea "assign-modal" at bounding box center [530, 374] width 852 height 44
type textarea "."
click at [168, 438] on span "Atribuir casos" at bounding box center [145, 439] width 55 height 24
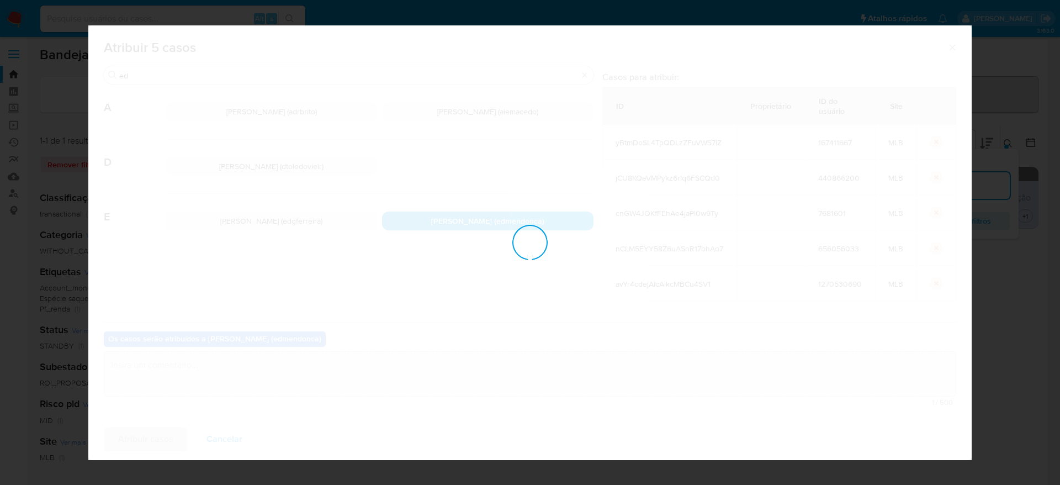
checkbox input "false"
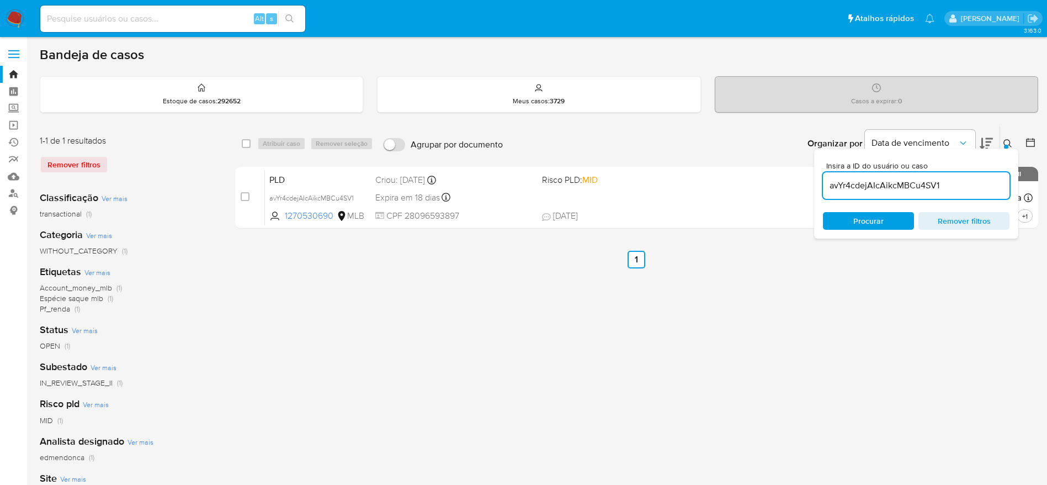
click at [856, 187] on input "avYr4cdejAIcAikcMBCu4SV1" at bounding box center [916, 185] width 187 height 14
paste input "yBtmDoSL4TpQDLzZFuVWS7lZ"
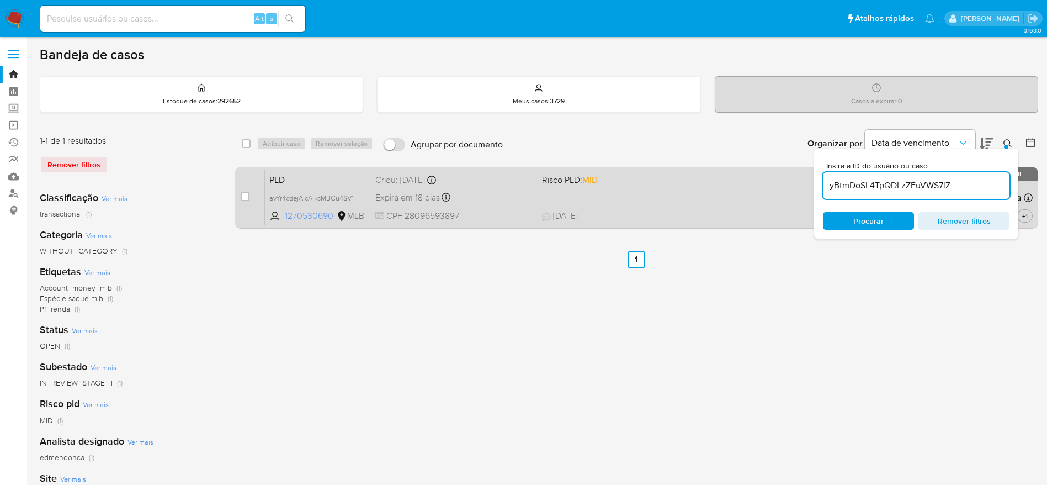
type input "yBtmDoSL4TpQDLzZFuVWS7lZ"
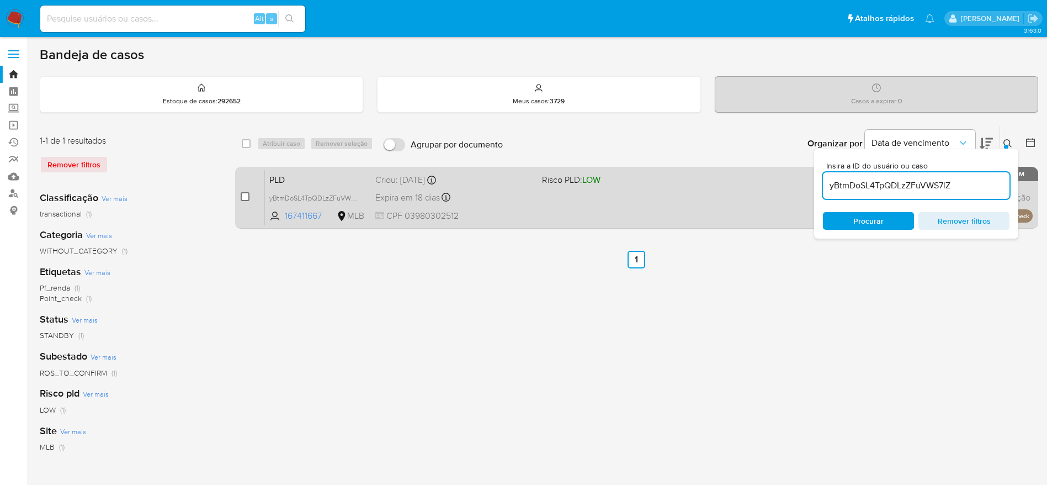
click at [241, 196] on input "checkbox" at bounding box center [245, 196] width 9 height 9
checkbox input "true"
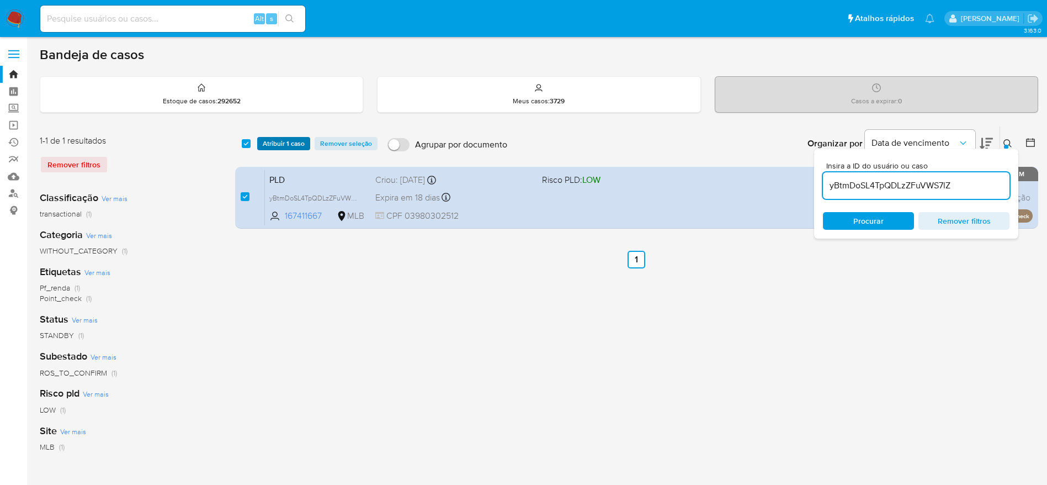
click at [278, 145] on span "Atribuir 1 caso" at bounding box center [284, 143] width 42 height 11
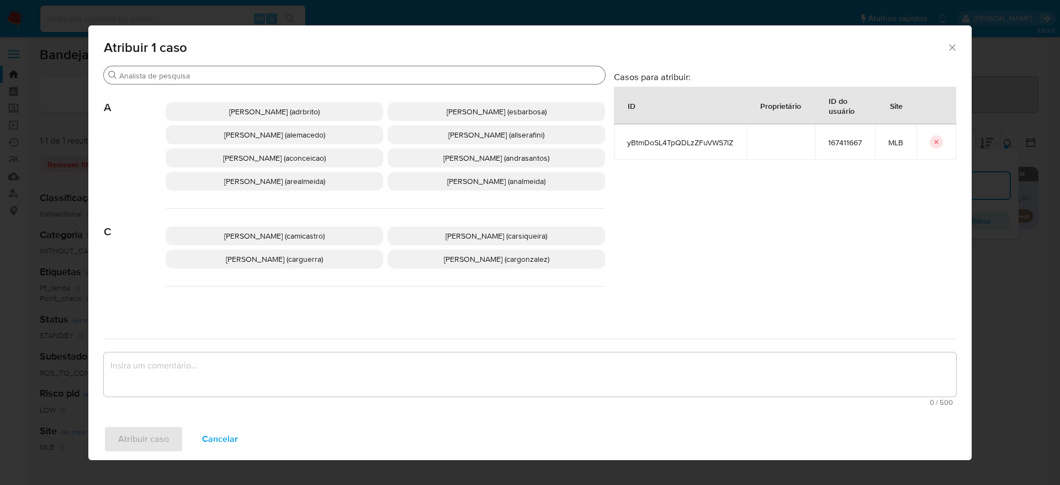
click at [296, 68] on div "Buscar" at bounding box center [354, 75] width 501 height 18
click at [293, 77] on input "Buscar" at bounding box center [359, 76] width 481 height 10
click at [429, 164] on p "Andrea Aparecida Dos Santos Trinanes Barbosa (andrasantos)" at bounding box center [495, 157] width 217 height 19
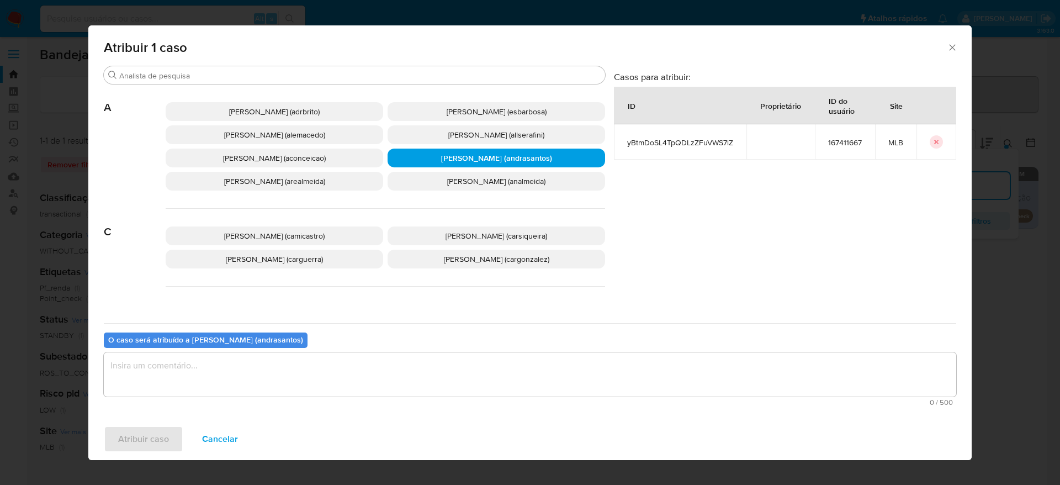
click at [375, 380] on textarea "assign-modal" at bounding box center [530, 374] width 852 height 44
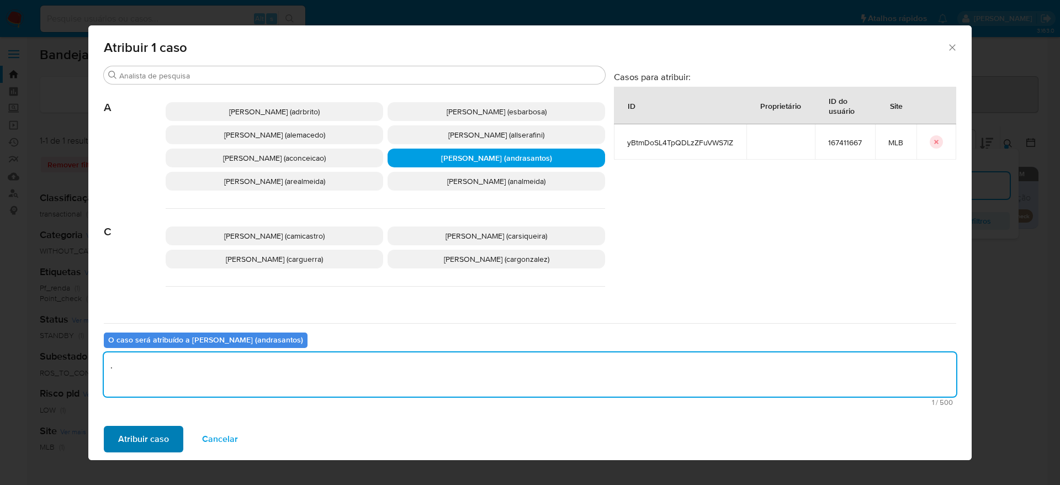
type textarea "."
click at [162, 440] on span "Atribuir caso" at bounding box center [143, 439] width 51 height 24
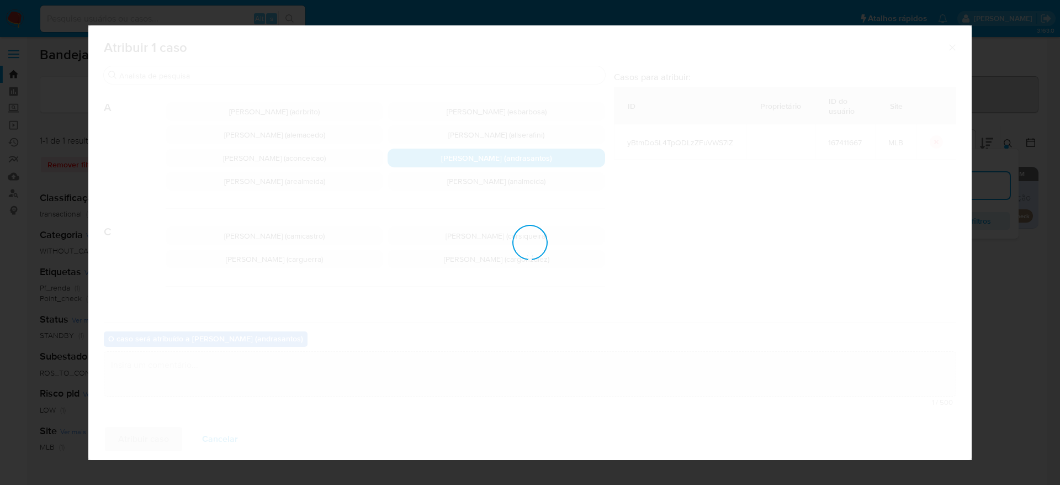
checkbox input "false"
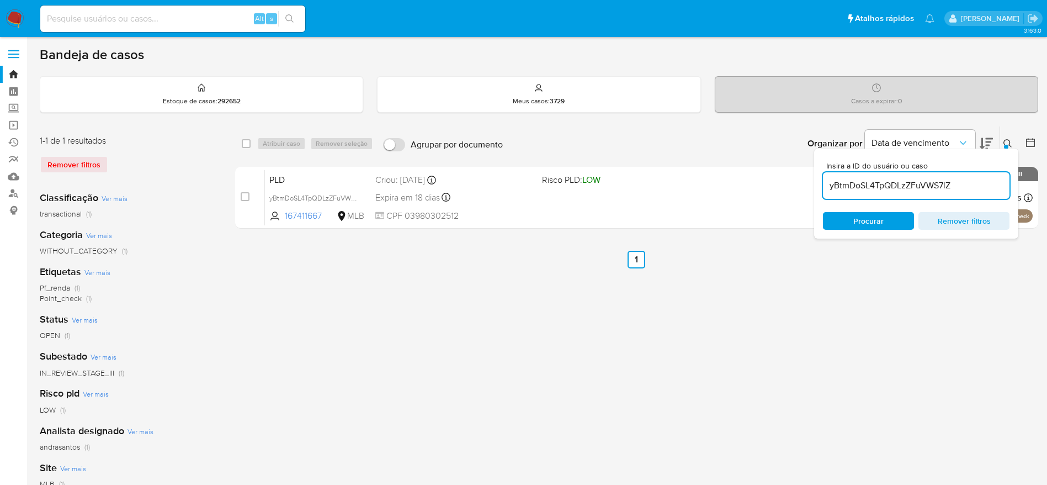
click at [870, 186] on input "yBtmDoSL4TpQDLzZFuVWS7lZ" at bounding box center [916, 185] width 187 height 14
paste input "jCU8KQeVMPykz6rlq6FSCQd0"
type input "jCU8KQeVMPykz6rlq6FSCQd0"
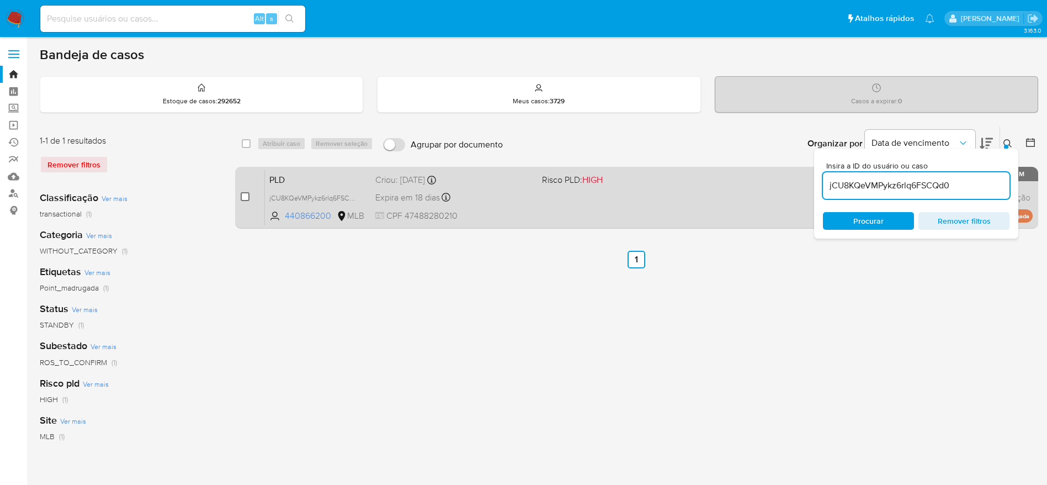
click at [243, 195] on input "checkbox" at bounding box center [245, 196] width 9 height 9
checkbox input "true"
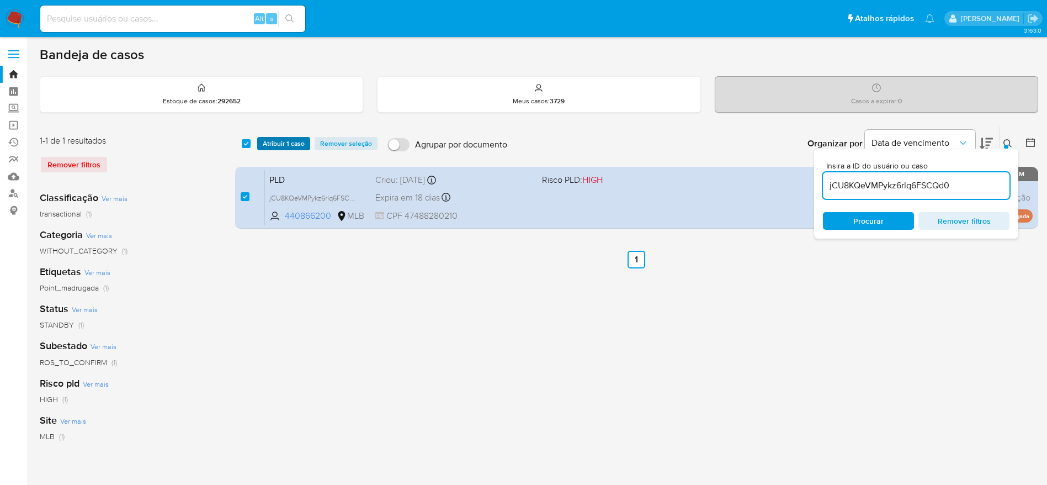
click at [286, 138] on span "Atribuir 1 caso" at bounding box center [284, 143] width 42 height 11
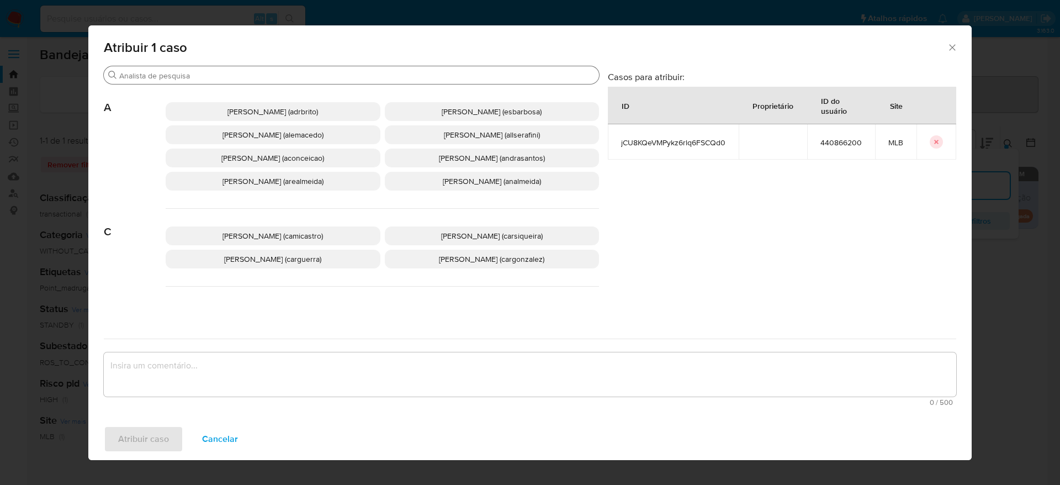
click at [244, 74] on input "Buscar" at bounding box center [356, 76] width 475 height 10
click at [469, 163] on span "Andrea Aparecida Dos Santos Trinanes Barbosa (andrasantos)" at bounding box center [492, 157] width 106 height 11
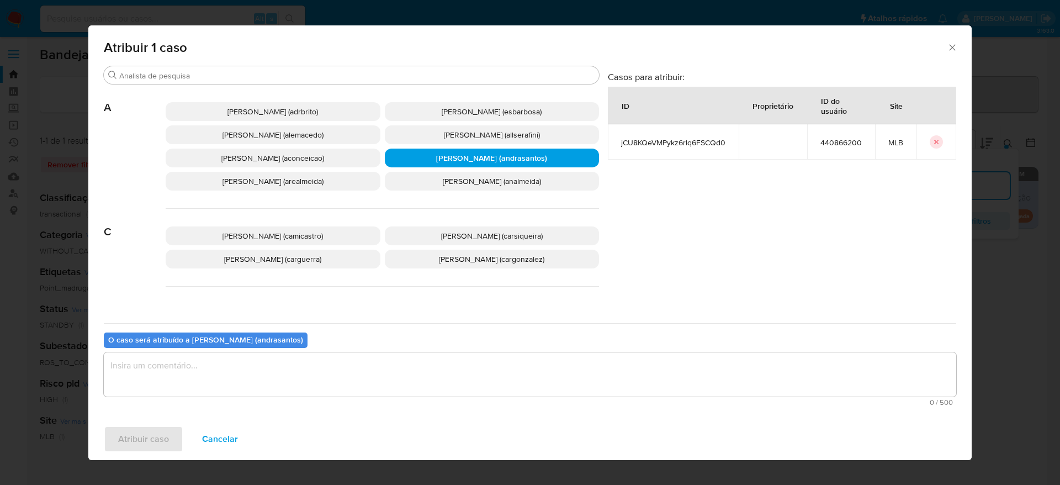
click at [412, 378] on textarea "assign-modal" at bounding box center [530, 374] width 852 height 44
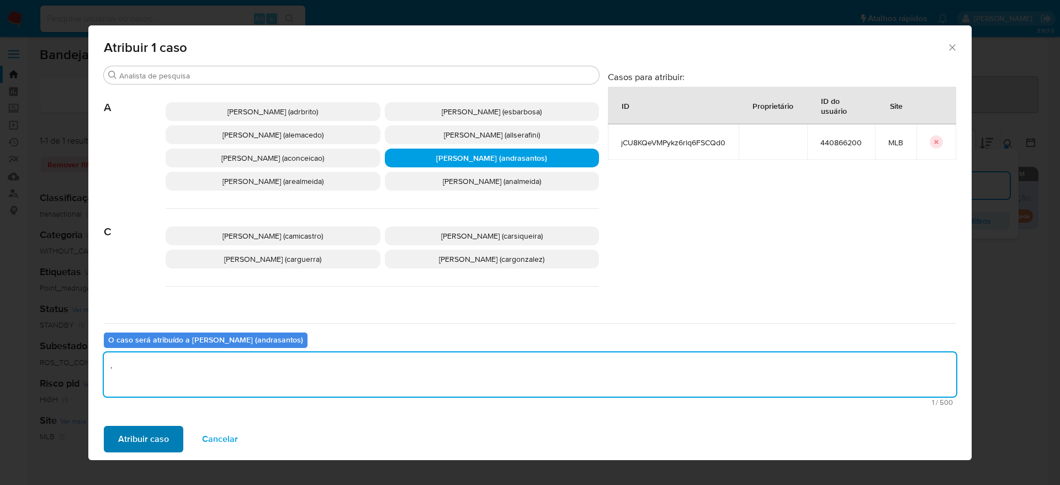
type textarea "."
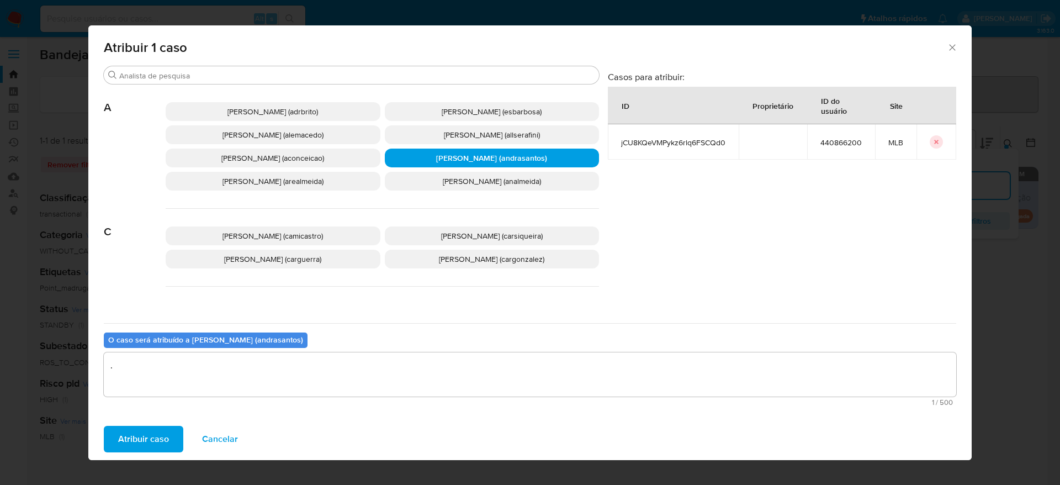
click at [136, 438] on span "Atribuir caso" at bounding box center [143, 439] width 51 height 24
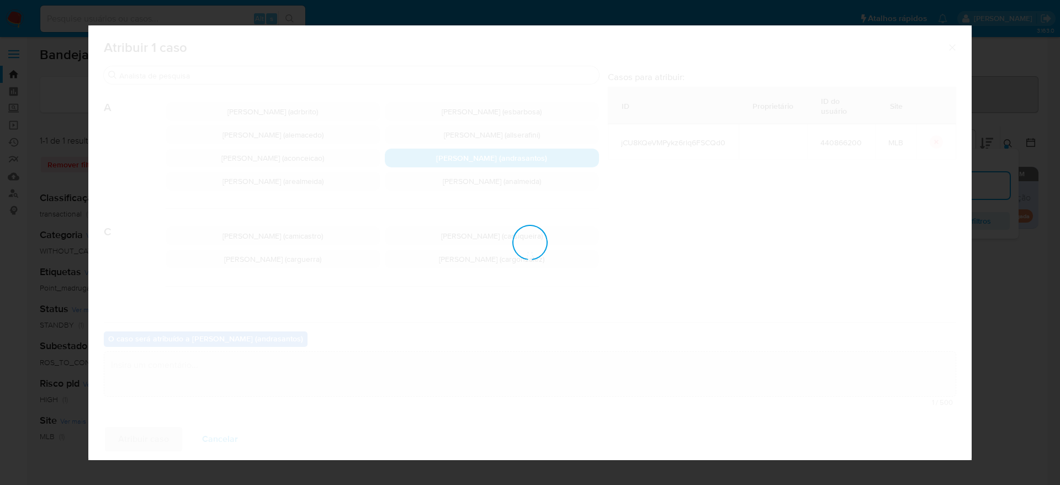
checkbox input "false"
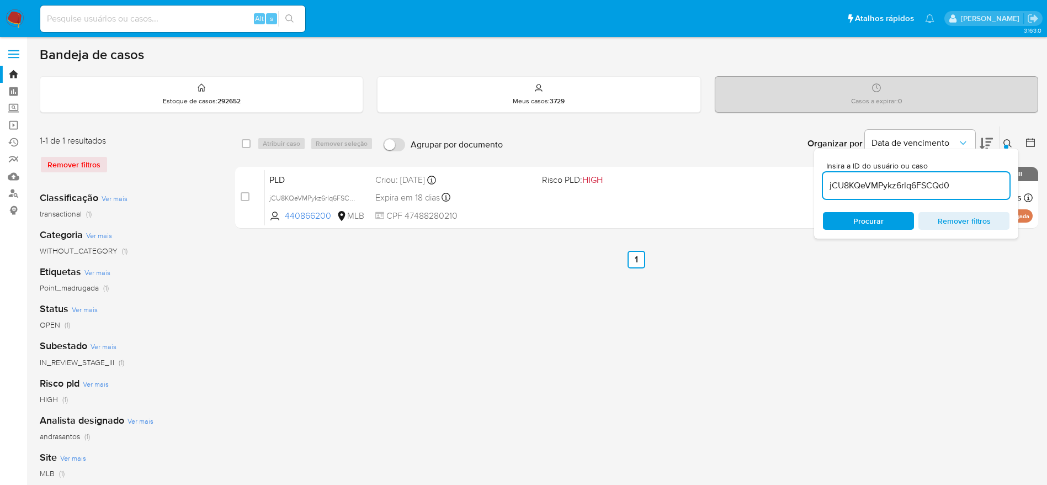
click at [874, 185] on input "jCU8KQeVMPykz6rlq6FSCQd0" at bounding box center [916, 185] width 187 height 14
paste input "cnGW4JQKfFEhAe4jaPl0w9Ty"
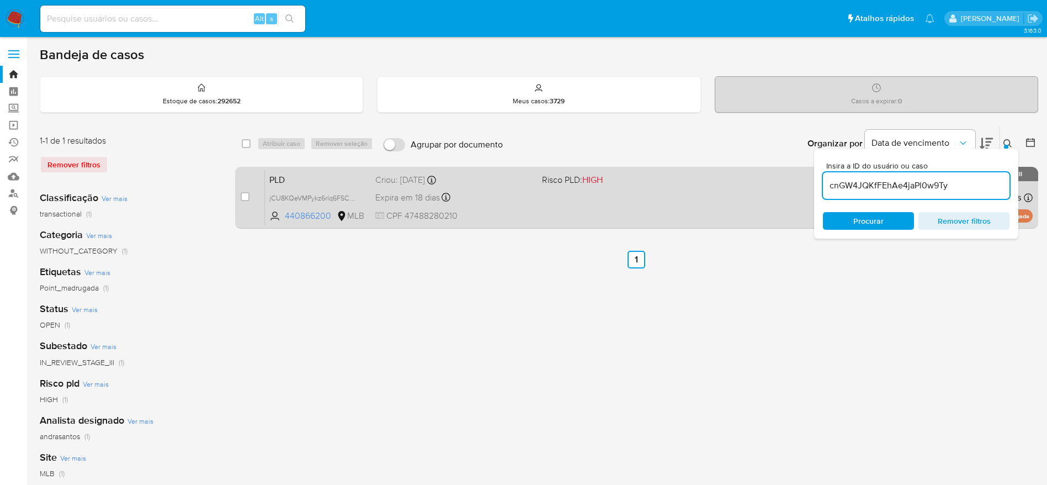
type input "cnGW4JQKfFEhAe4jaPl0w9Ty"
click at [241, 194] on input "checkbox" at bounding box center [245, 196] width 9 height 9
checkbox input "true"
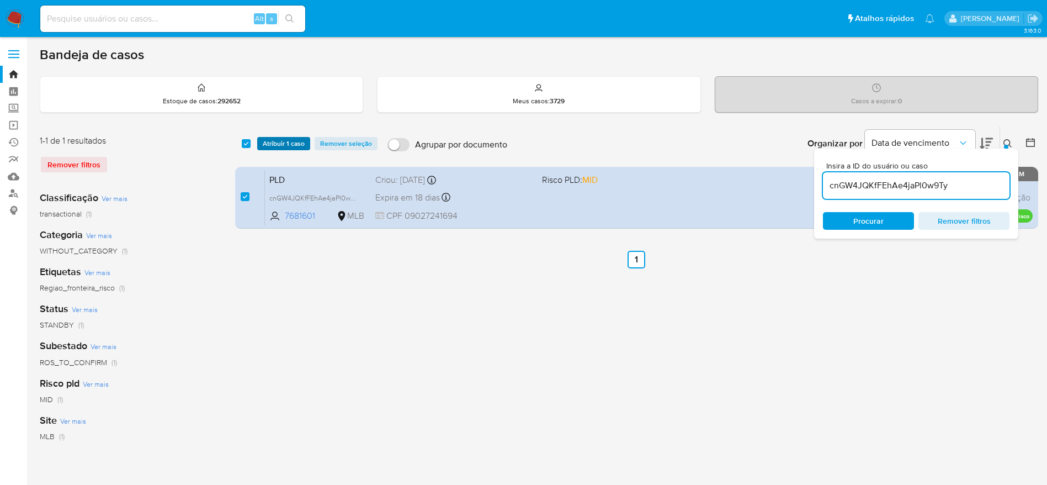
click at [269, 143] on span "Atribuir 1 caso" at bounding box center [284, 143] width 42 height 11
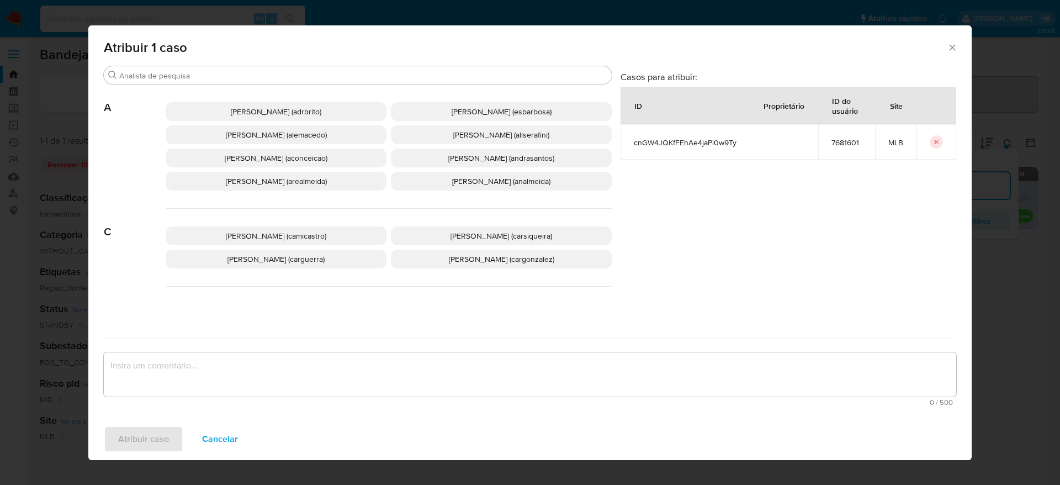
click at [482, 156] on span "Andrea Aparecida Dos Santos Trinanes Barbosa (andrasantos)" at bounding box center [501, 157] width 106 height 11
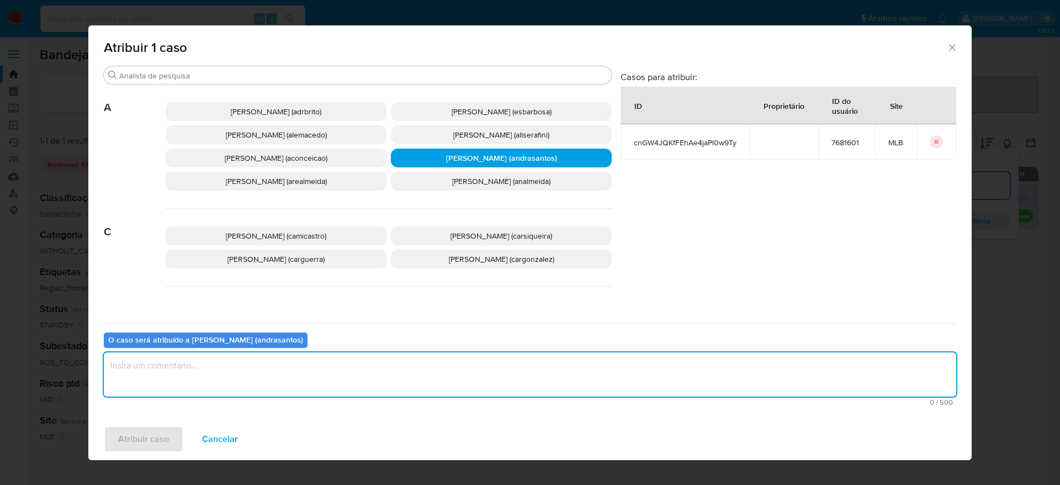
click at [485, 382] on textarea "assign-modal" at bounding box center [530, 374] width 852 height 44
type textarea "."
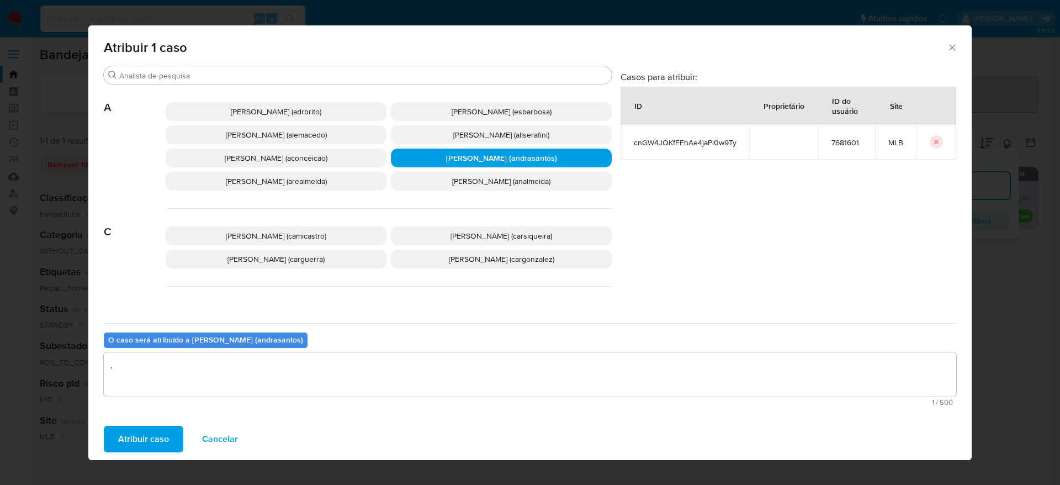
click at [153, 429] on span "Atribuir caso" at bounding box center [143, 439] width 51 height 24
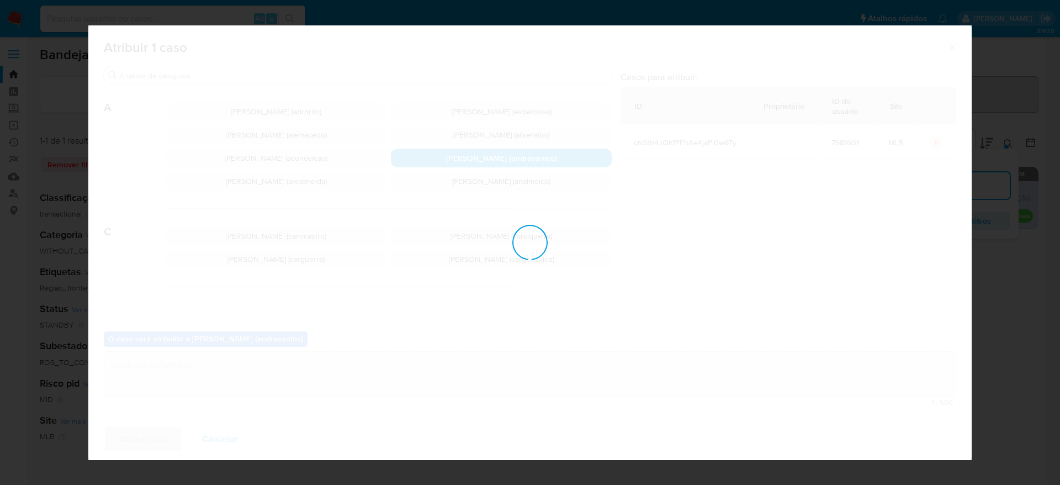
checkbox input "false"
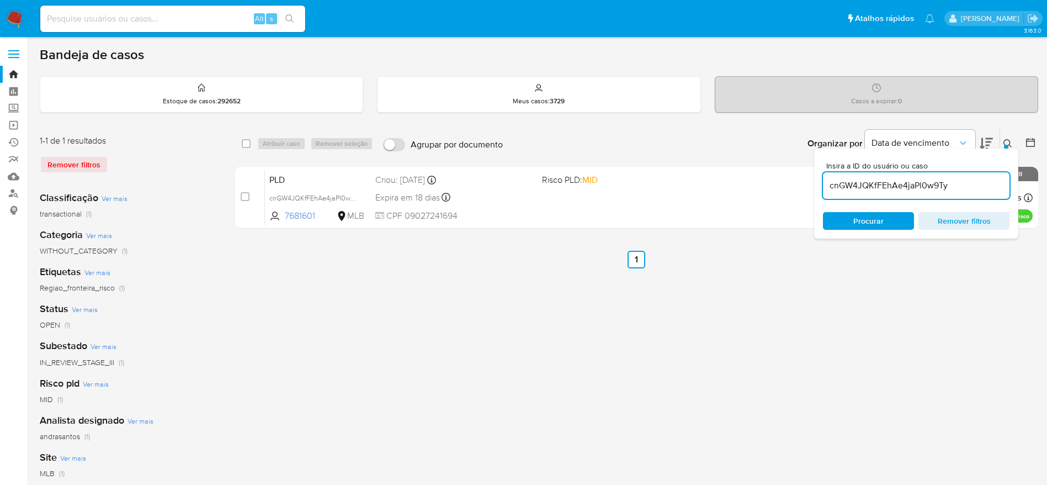
click at [827, 181] on input "cnGW4JQKfFEhAe4jaPl0w9Ty" at bounding box center [916, 185] width 187 height 14
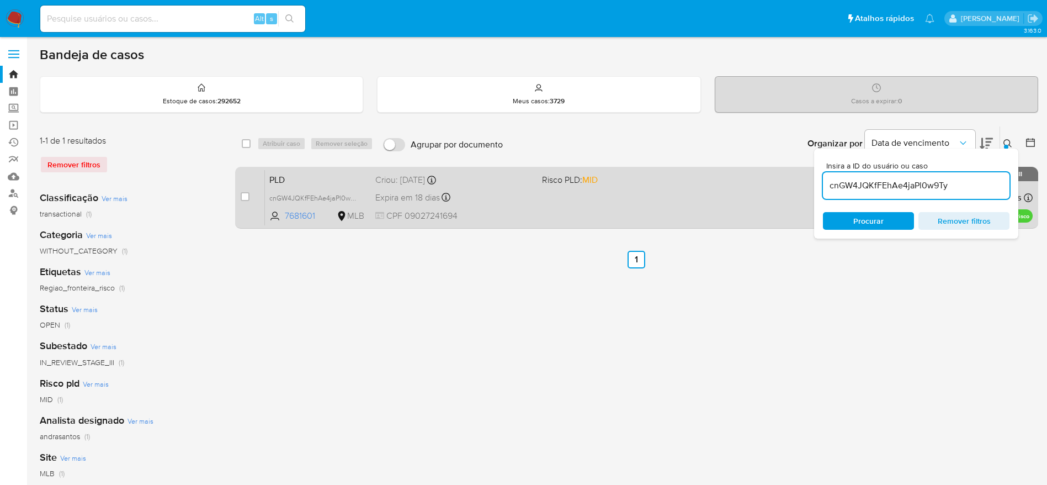
paste input "nCLM5EYY58Z6uASnR17bhAo7"
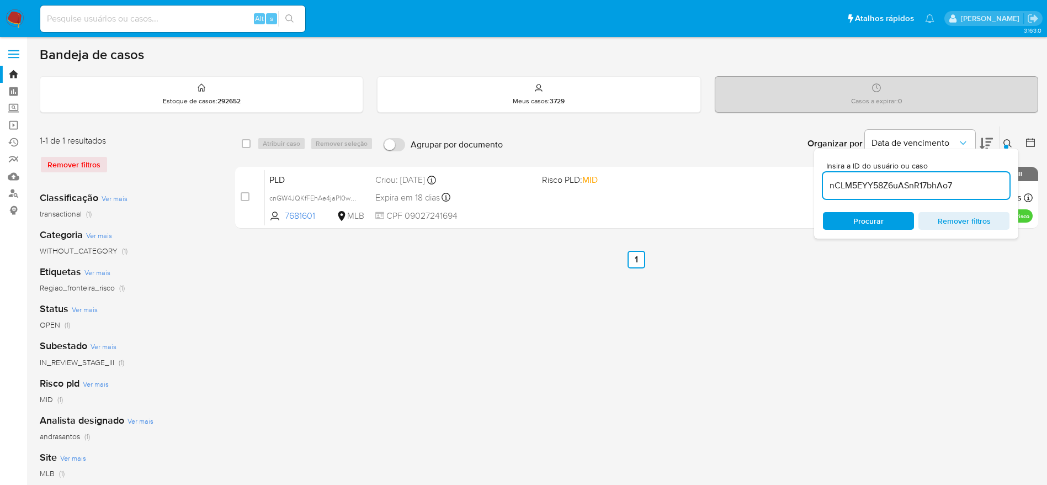
type input "nCLM5EYY58Z6uASnR17bhAo7"
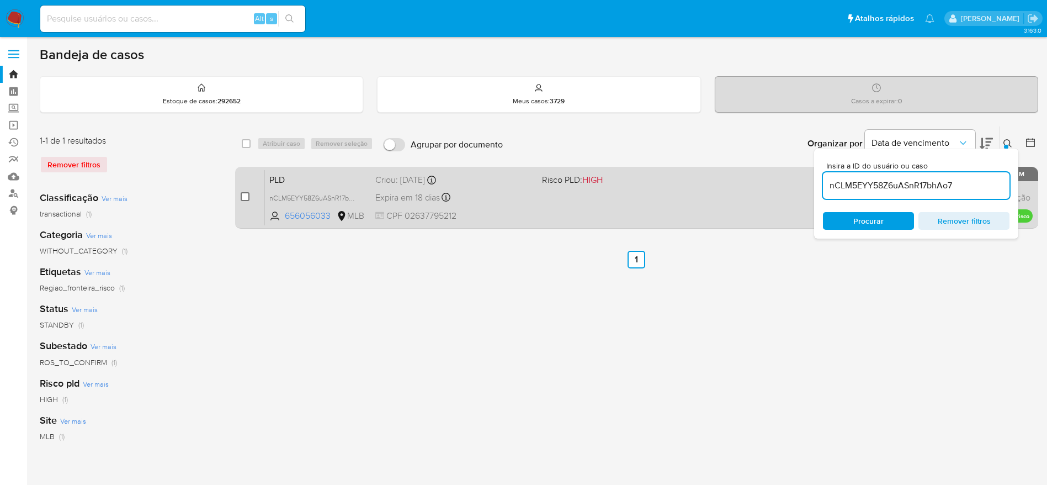
click at [247, 194] on input "checkbox" at bounding box center [245, 196] width 9 height 9
checkbox input "true"
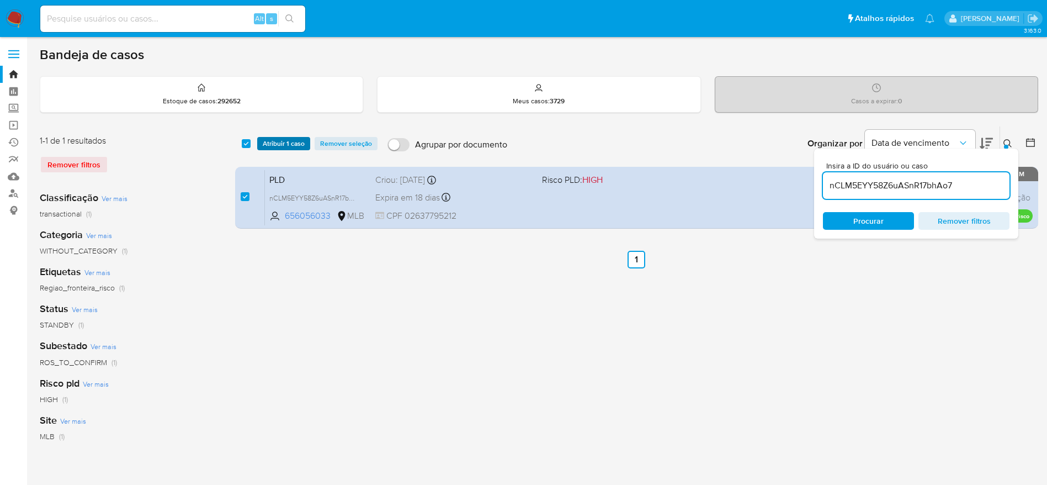
click at [279, 140] on span "Atribuir 1 caso" at bounding box center [284, 143] width 42 height 11
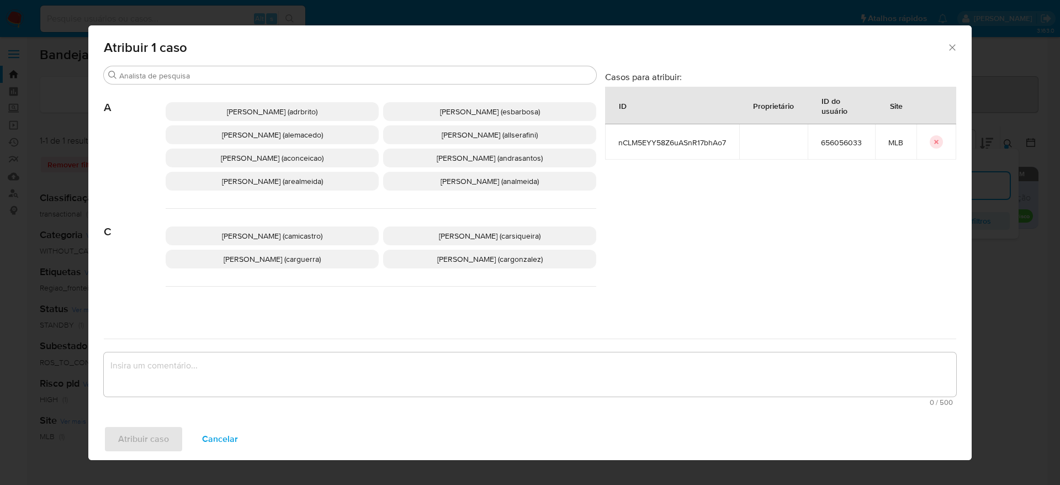
click at [449, 166] on p "Andrea Aparecida Dos Santos Trinanes Barbosa (andrasantos)" at bounding box center [489, 157] width 213 height 19
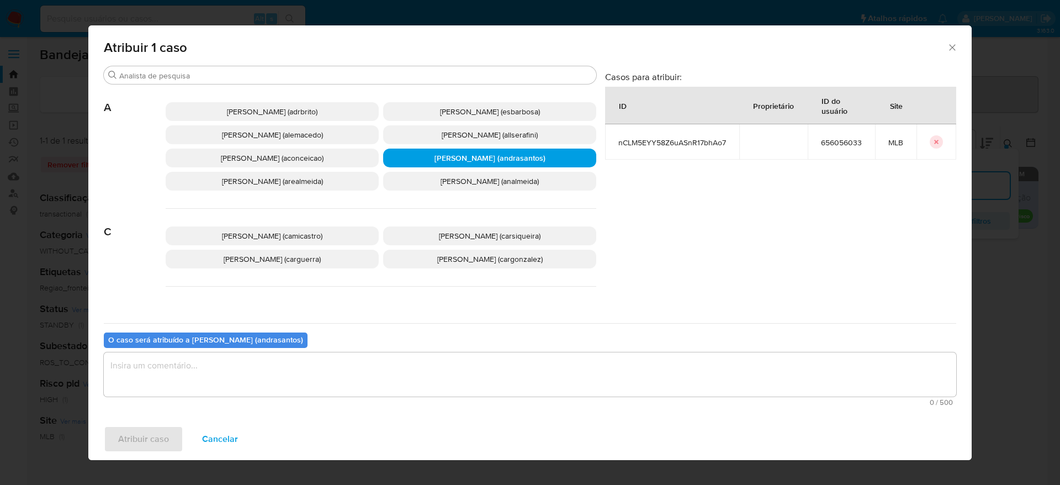
click at [407, 357] on textarea "assign-modal" at bounding box center [530, 374] width 852 height 44
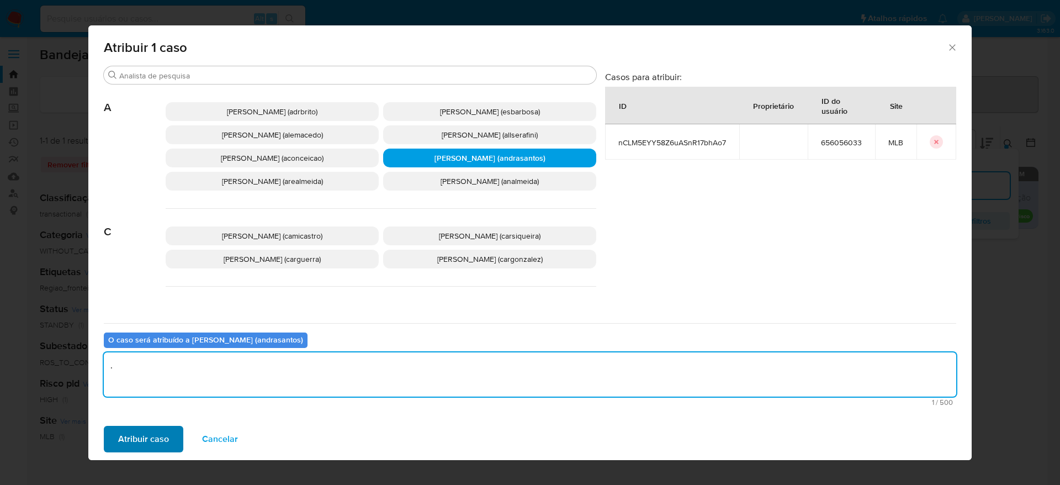
type textarea "."
click at [166, 433] on span "Atribuir caso" at bounding box center [143, 439] width 51 height 24
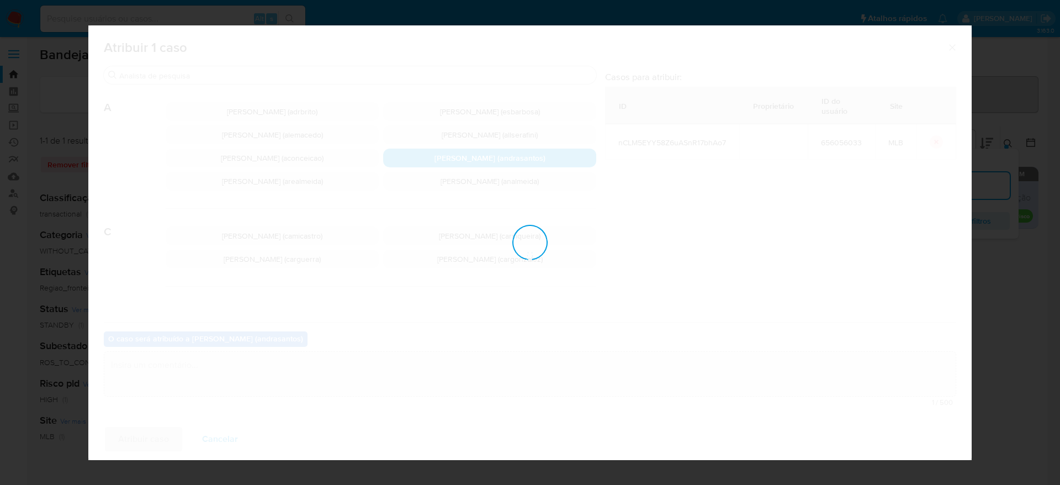
checkbox input "false"
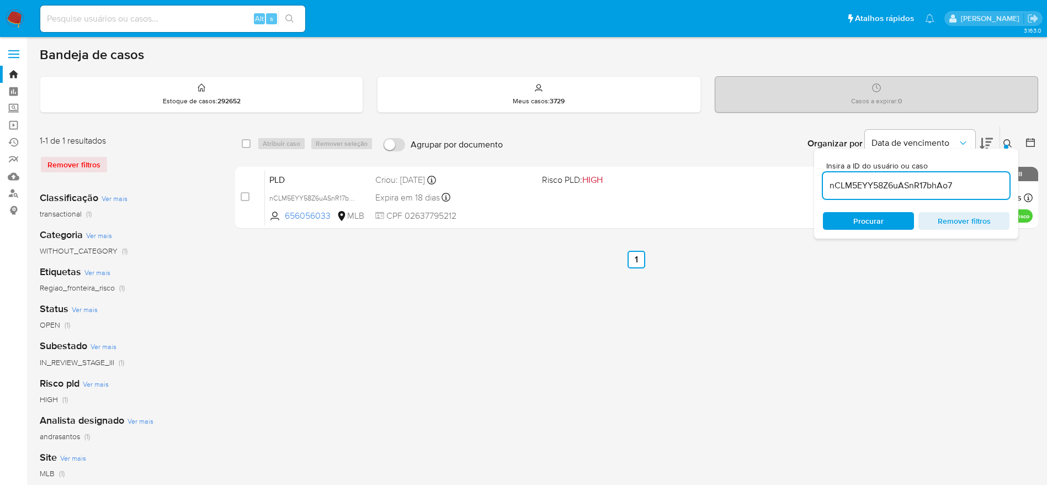
click at [897, 177] on div "nCLM5EYY58Z6uASnR17bhAo7" at bounding box center [916, 185] width 187 height 26
click at [906, 188] on input "nCLM5EYY58Z6uASnR17bhAo7" at bounding box center [916, 185] width 187 height 14
paste input "avYr4cdejAIcAikcMBCu4SV1"
type input "avYr4cdejAIcAikcMBCu4SV1"
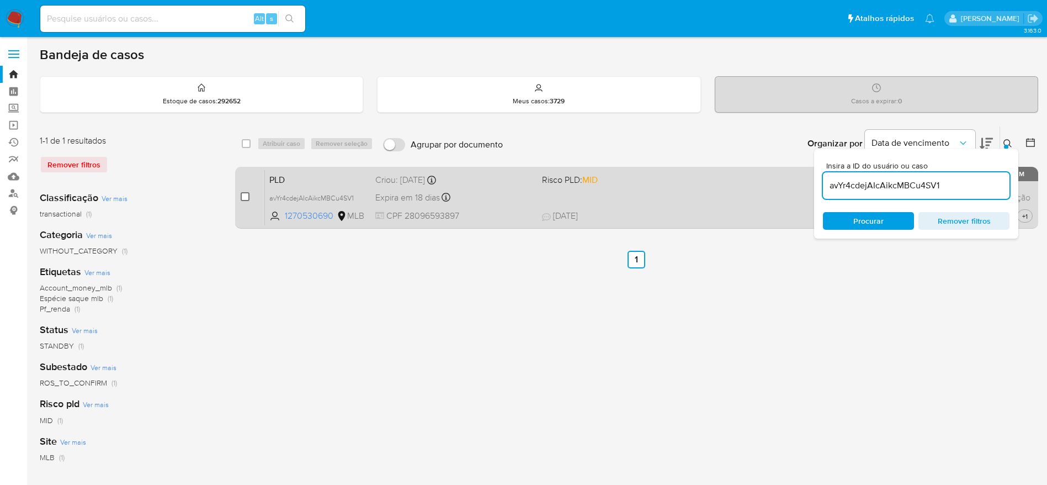
click at [243, 199] on input "checkbox" at bounding box center [245, 196] width 9 height 9
checkbox input "true"
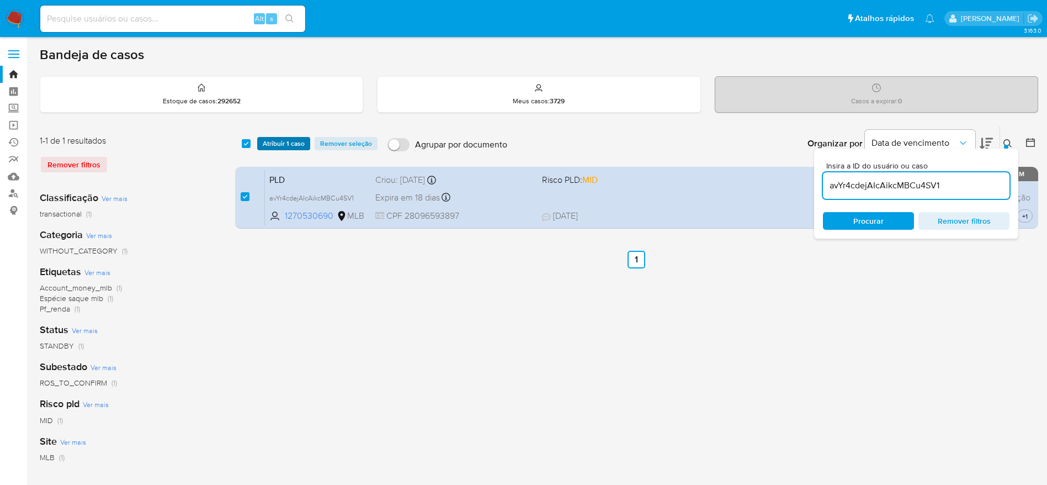
click at [274, 146] on span "Atribuir 1 caso" at bounding box center [284, 143] width 42 height 11
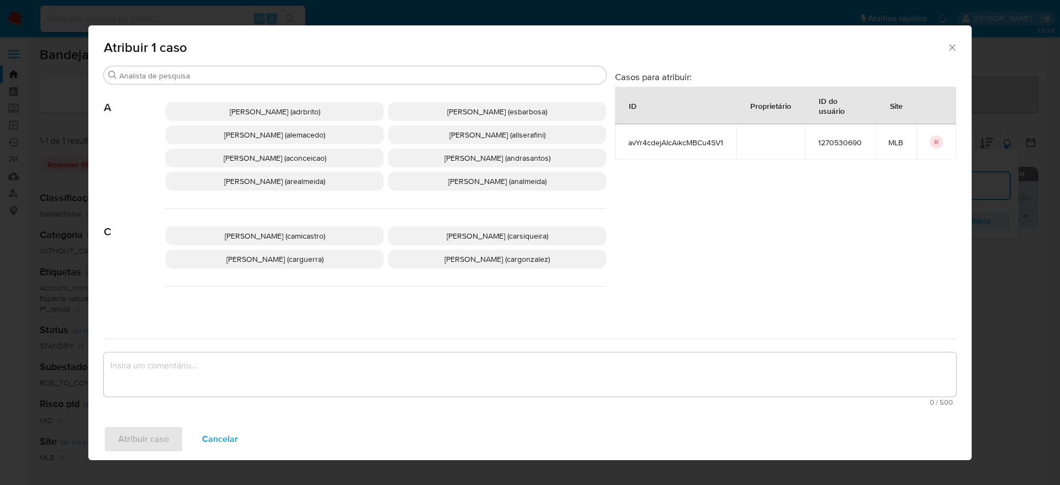
click at [484, 162] on span "Andrea Aparecida Dos Santos Trinanes Barbosa (andrasantos)" at bounding box center [497, 157] width 106 height 11
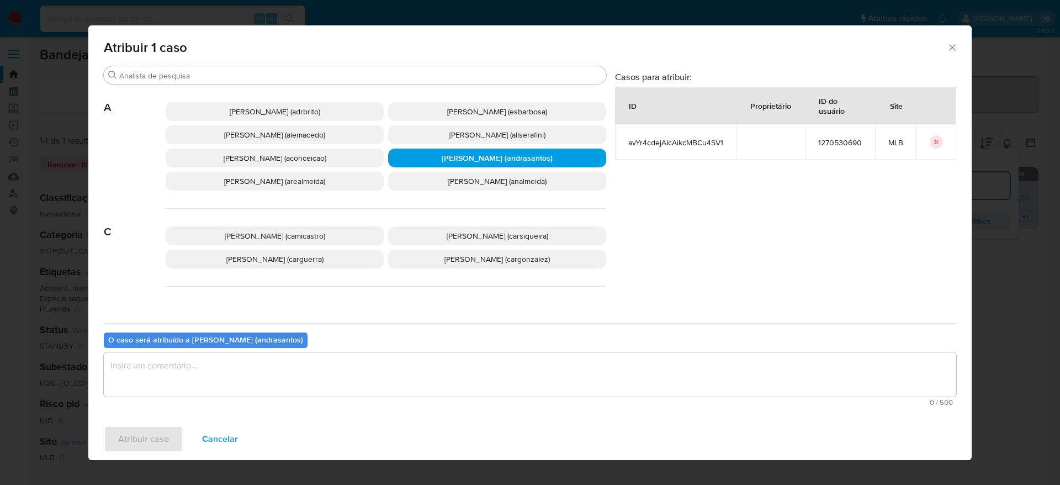
click at [395, 401] on span "0 / 500" at bounding box center [529, 401] width 845 height 7
click at [392, 379] on textarea "assign-modal" at bounding box center [530, 374] width 852 height 44
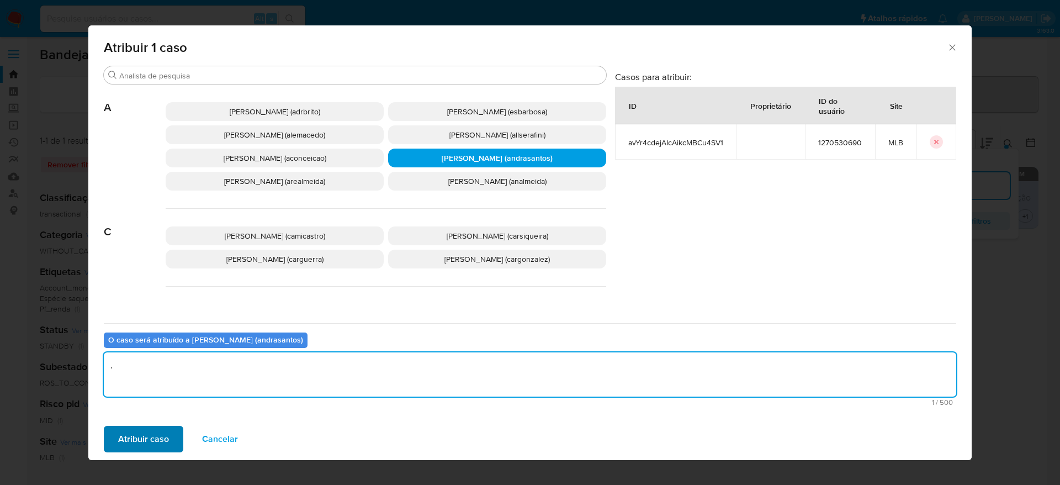
type textarea "."
click at [132, 433] on span "Atribuir caso" at bounding box center [143, 439] width 51 height 24
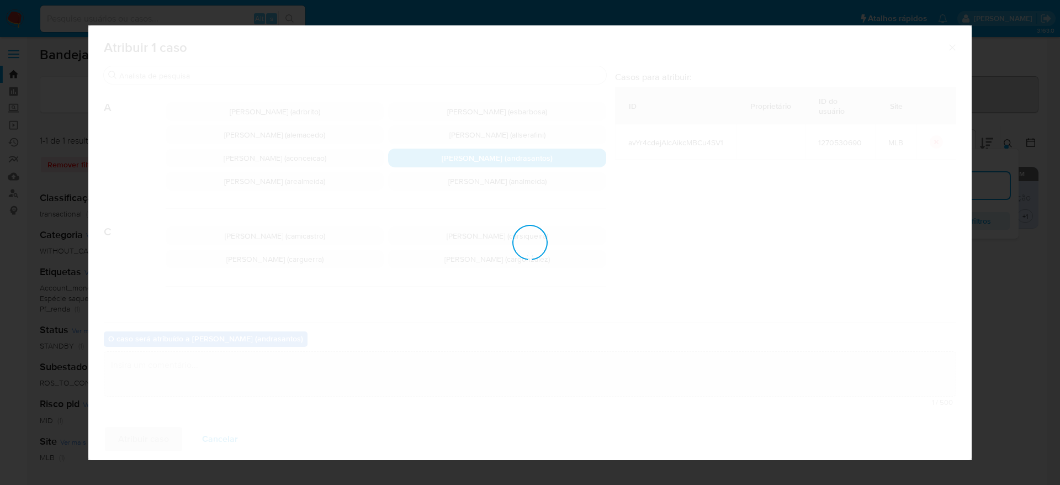
checkbox input "false"
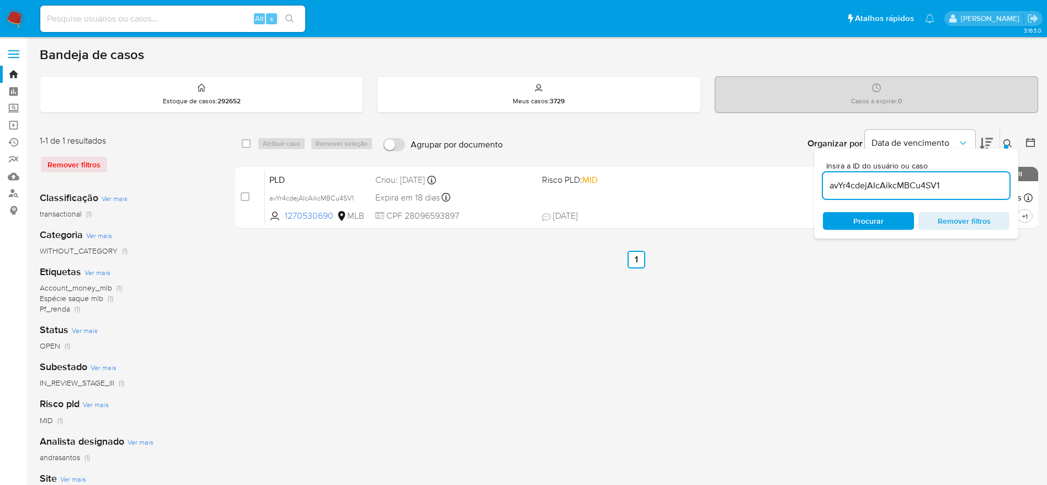
click at [15, 20] on img at bounding box center [15, 18] width 19 height 19
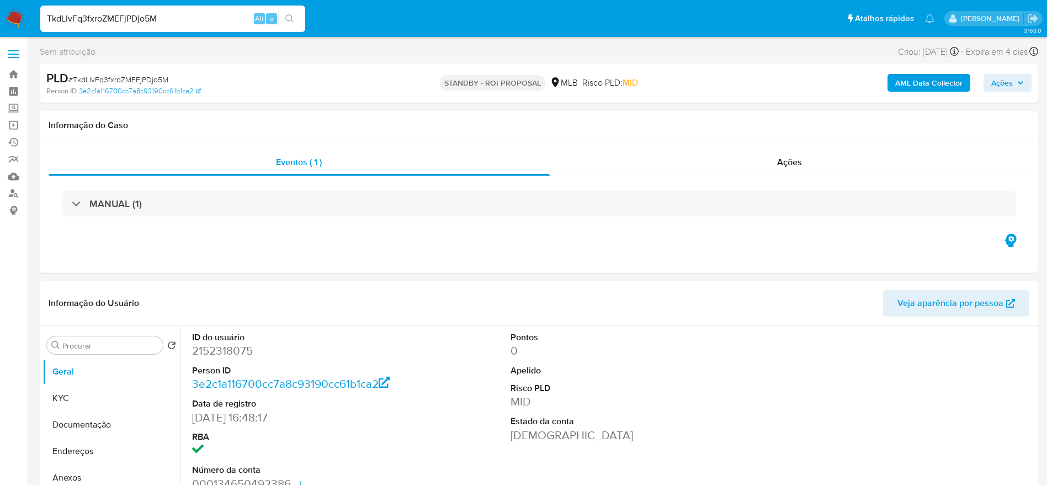
select select "10"
click at [217, 12] on input "TkdLIvFq3fxroZMEFjPDjo5M" at bounding box center [172, 19] width 265 height 14
paste input "LHZhQVEK5yACB3jTkLG0B5N"
type input "LHZhQVEK5yACB3jTkLG0B5NM"
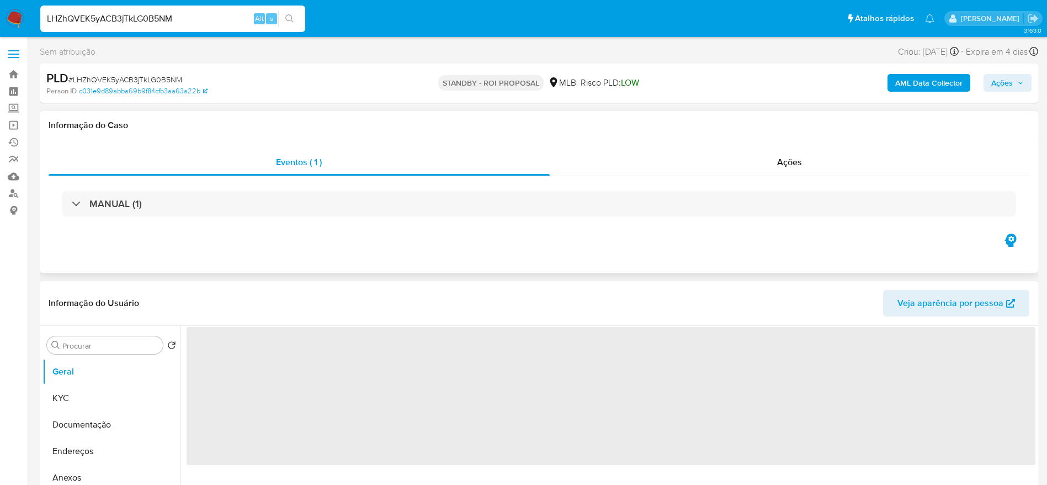
select select "10"
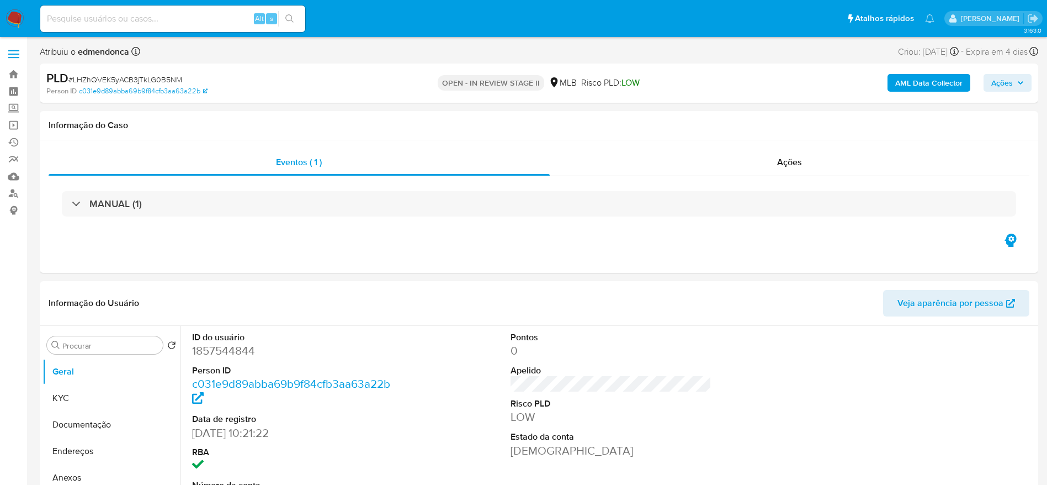
click at [232, 18] on input at bounding box center [172, 19] width 265 height 14
paste input "6KrWB7dciM5G9EretRyhlmOU"
type input "6KrWB7dciM5G9EretRyhlmOU"
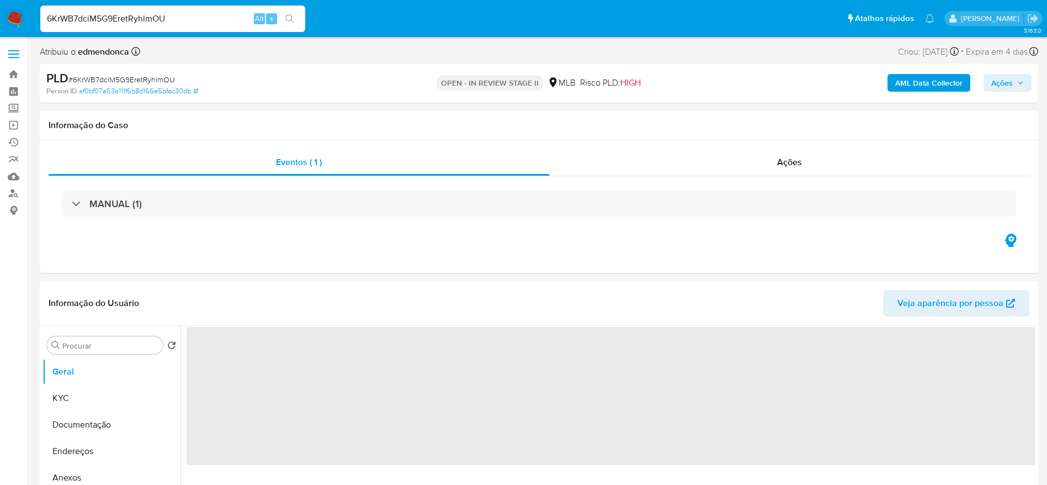
select select "10"
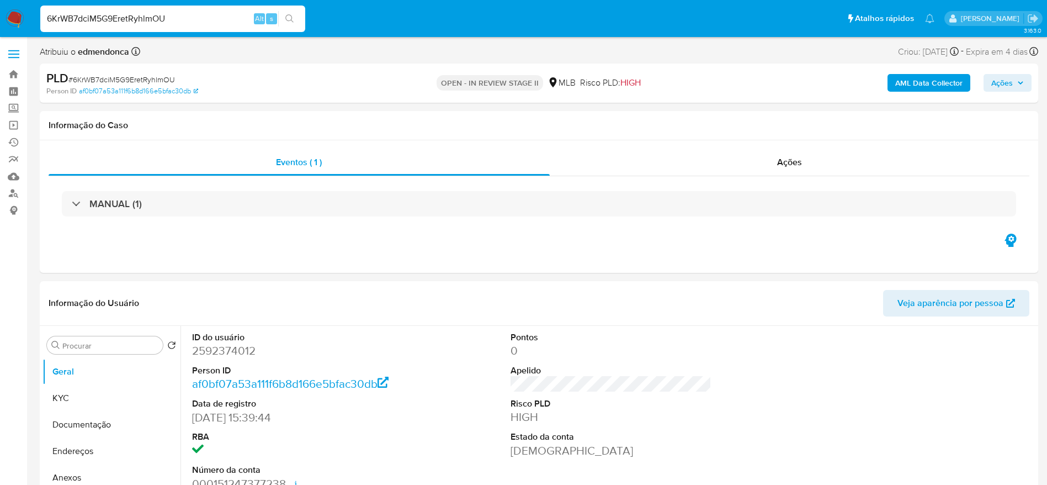
click at [1006, 82] on span "Ações" at bounding box center [1002, 83] width 22 height 18
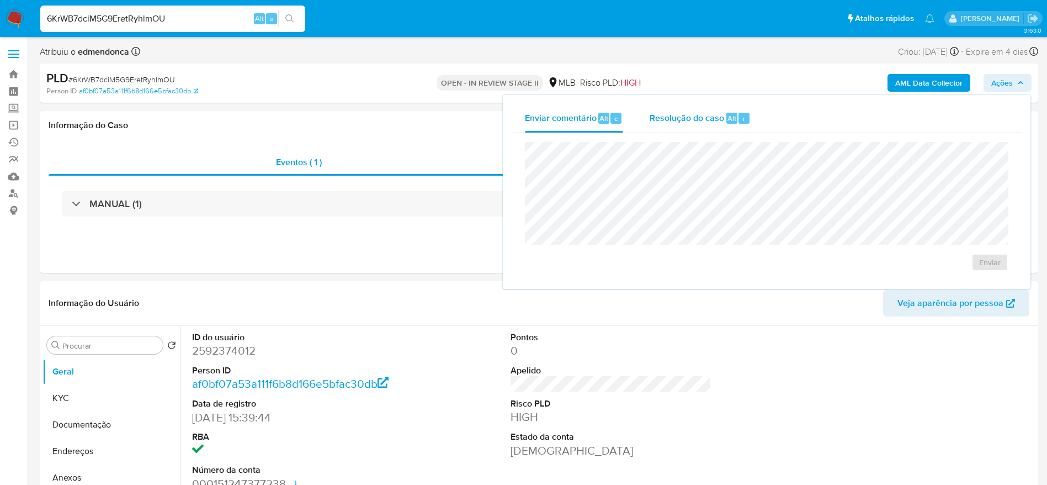
click at [723, 123] on span "Resolução do caso" at bounding box center [687, 117] width 75 height 13
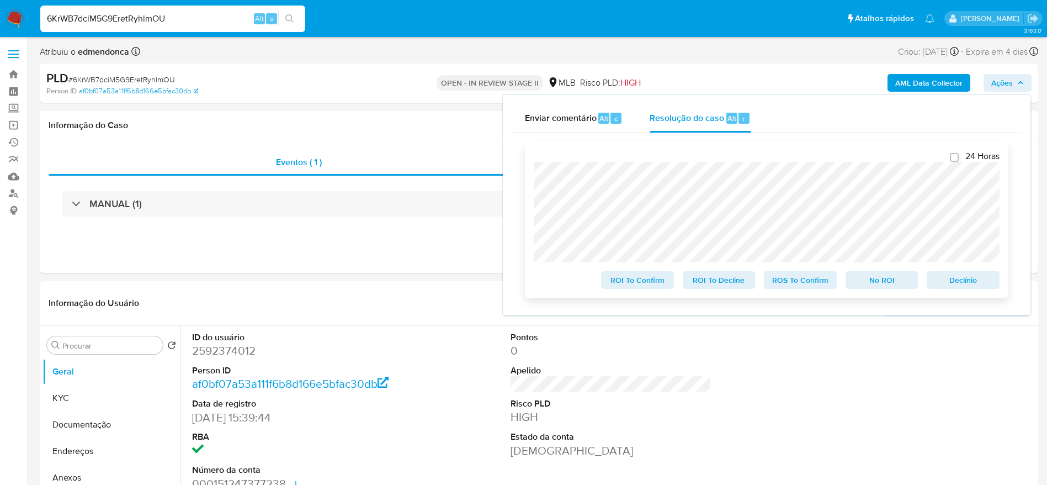
click at [816, 283] on span "ROS To Confirm" at bounding box center [800, 279] width 57 height 15
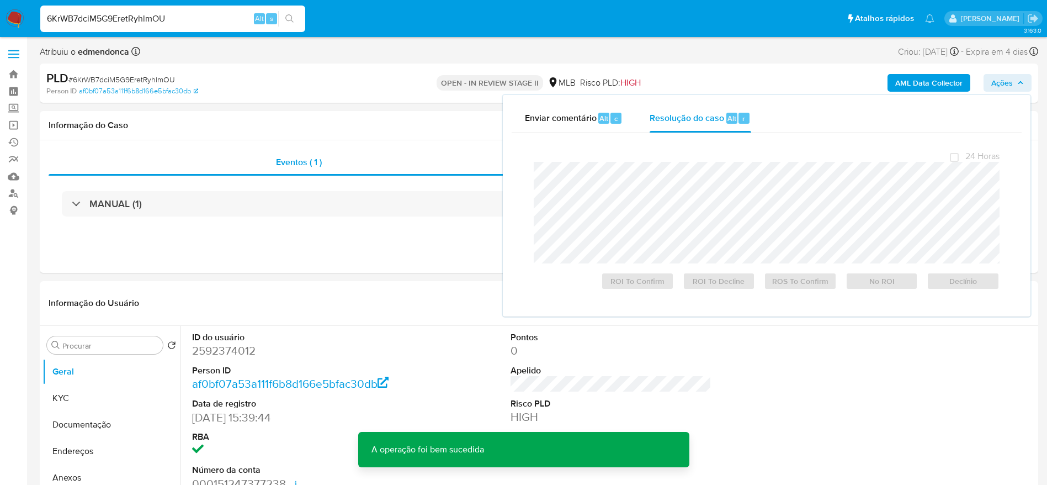
click at [129, 79] on span "# 6KrWB7dciM5G9EretRyhlmOU" at bounding box center [121, 79] width 107 height 11
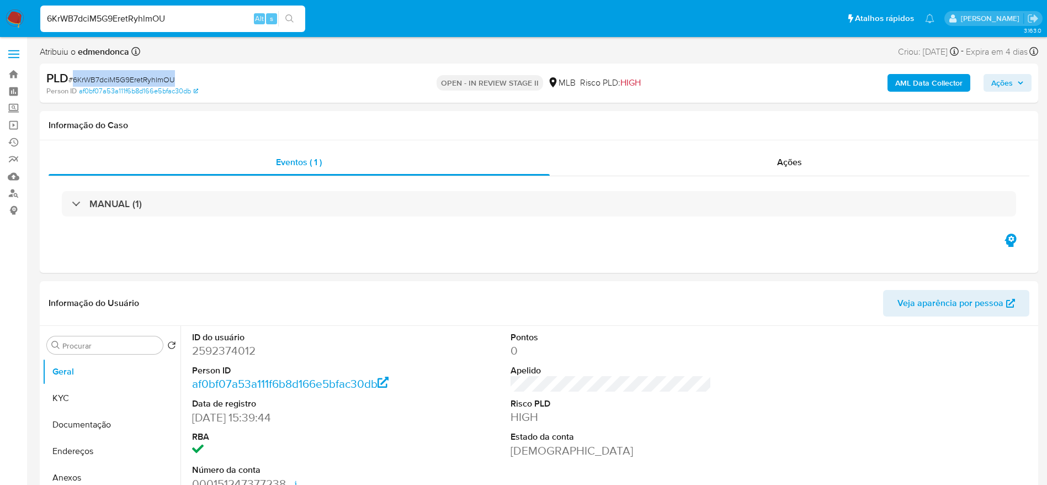
click at [129, 79] on span "# 6KrWB7dciM5G9EretRyhlmOU" at bounding box center [121, 79] width 107 height 11
copy span "6KrWB7dciM5G9EretRyhlmOU"
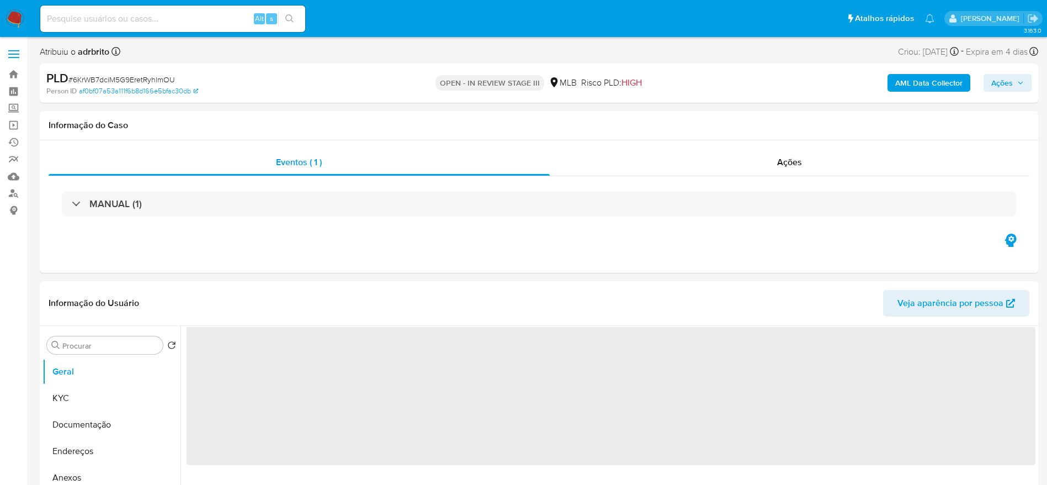
select select "10"
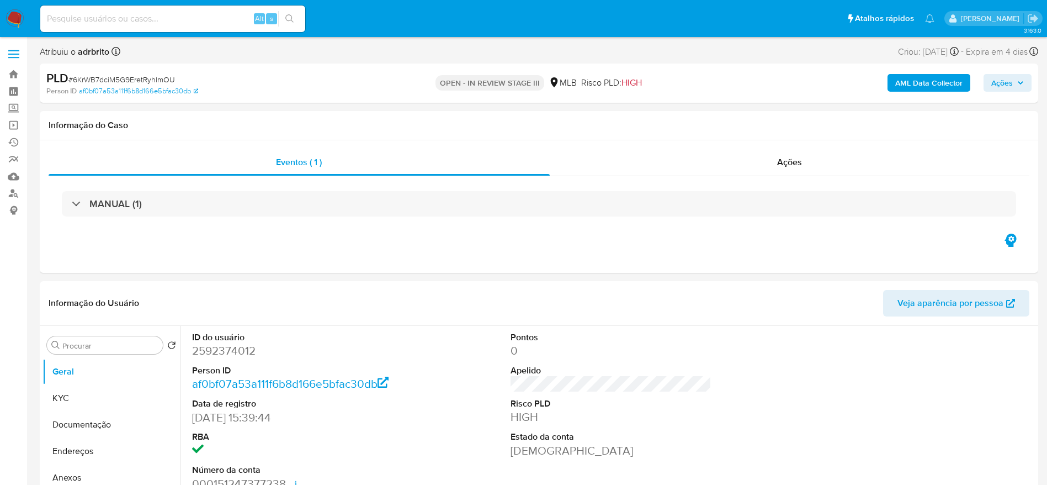
click at [163, 17] on input at bounding box center [172, 19] width 265 height 14
paste input "fKdsv0KtQ8zQOckyoz95lQM2"
type input "fKdsv0KtQ8zQOckyoz95lQM2"
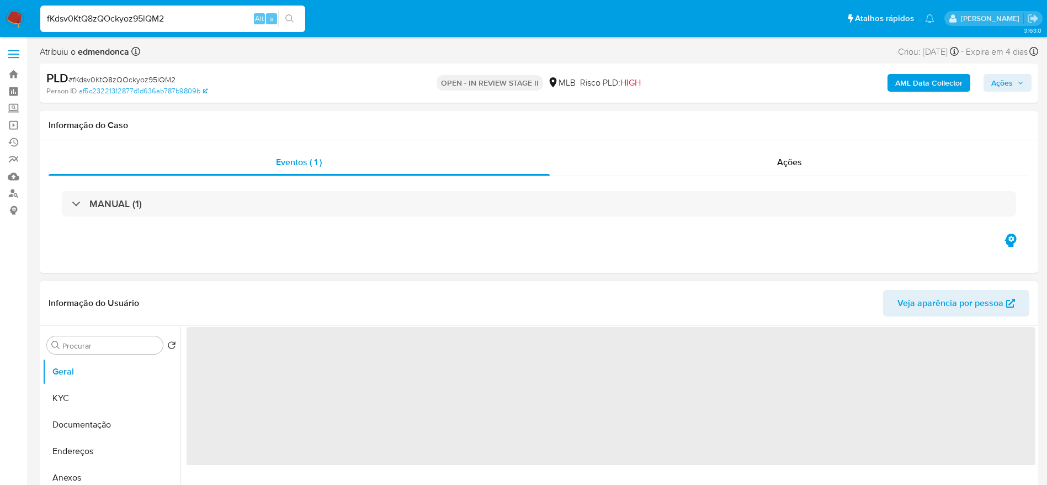
select select "10"
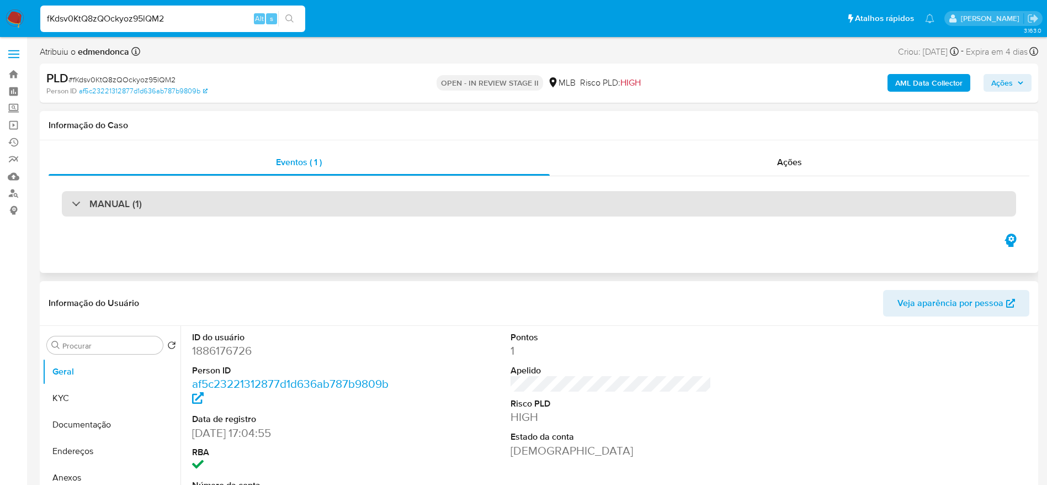
click at [147, 208] on div "MANUAL (1)" at bounding box center [539, 203] width 954 height 25
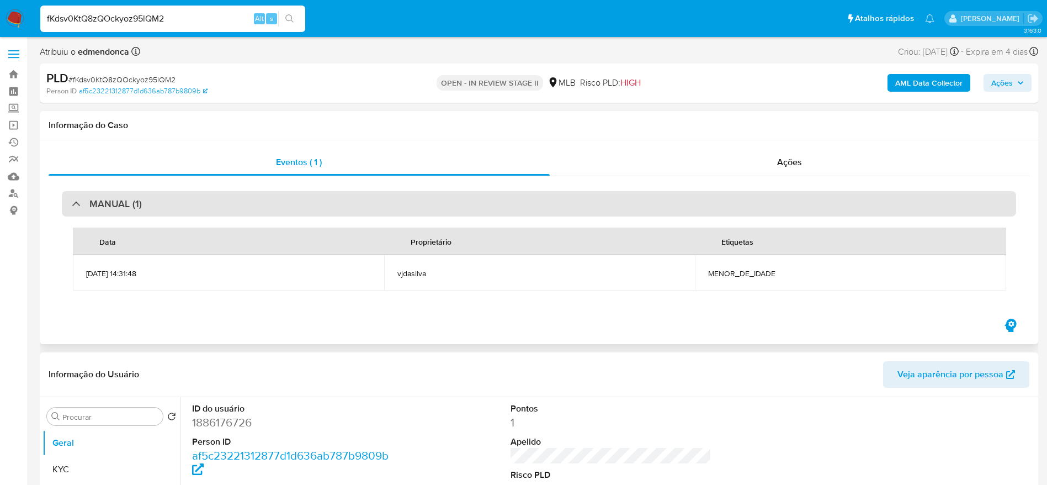
click at [105, 212] on div "MANUAL (1)" at bounding box center [539, 203] width 954 height 25
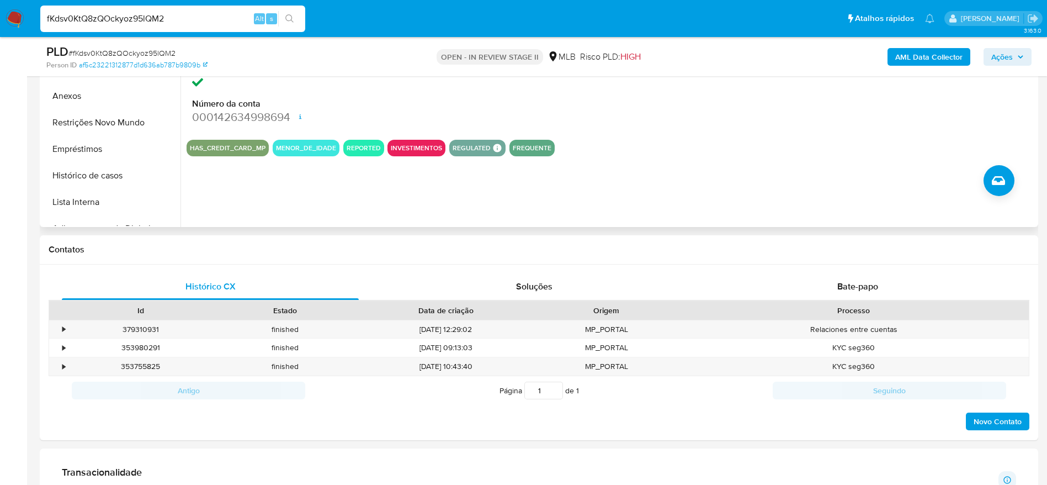
scroll to position [95, 0]
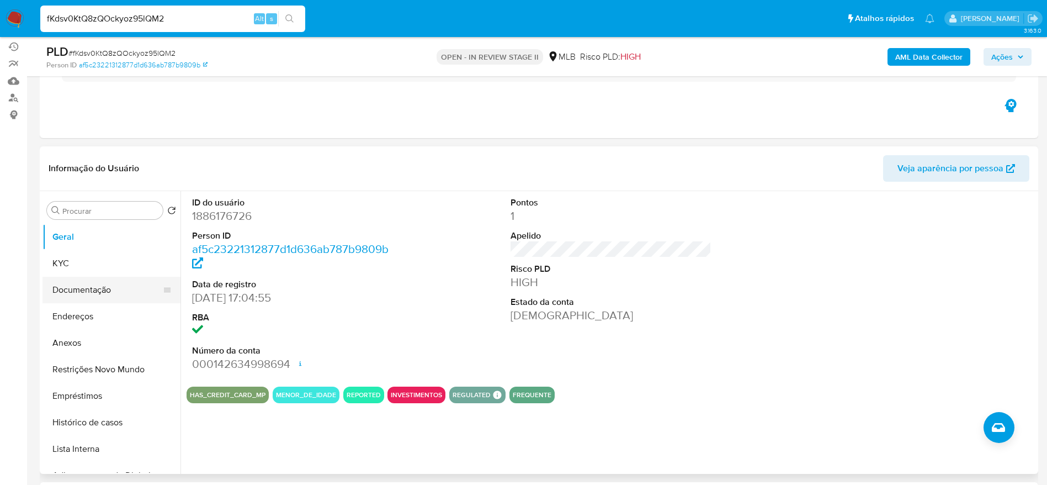
click at [83, 288] on button "Documentação" at bounding box center [106, 289] width 129 height 26
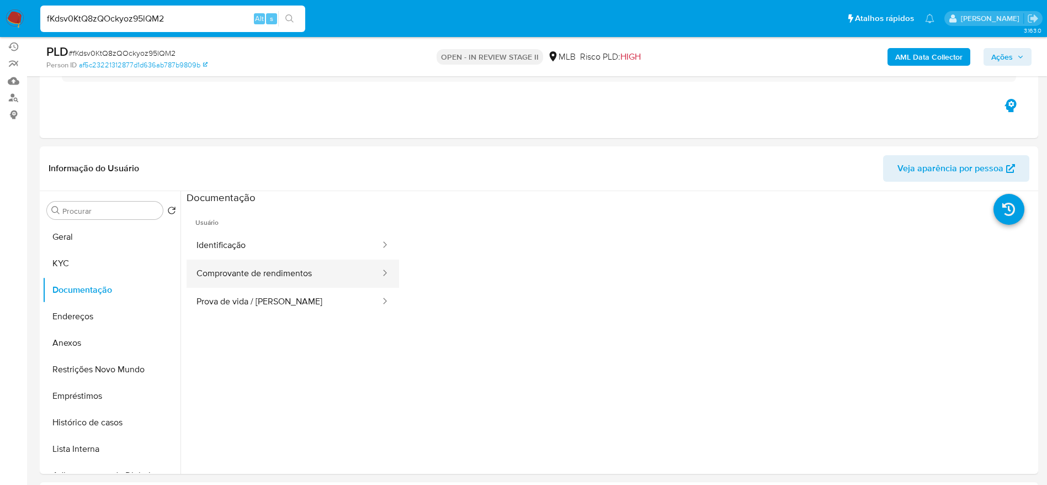
click at [310, 279] on button "Comprovante de rendimentos" at bounding box center [284, 273] width 195 height 28
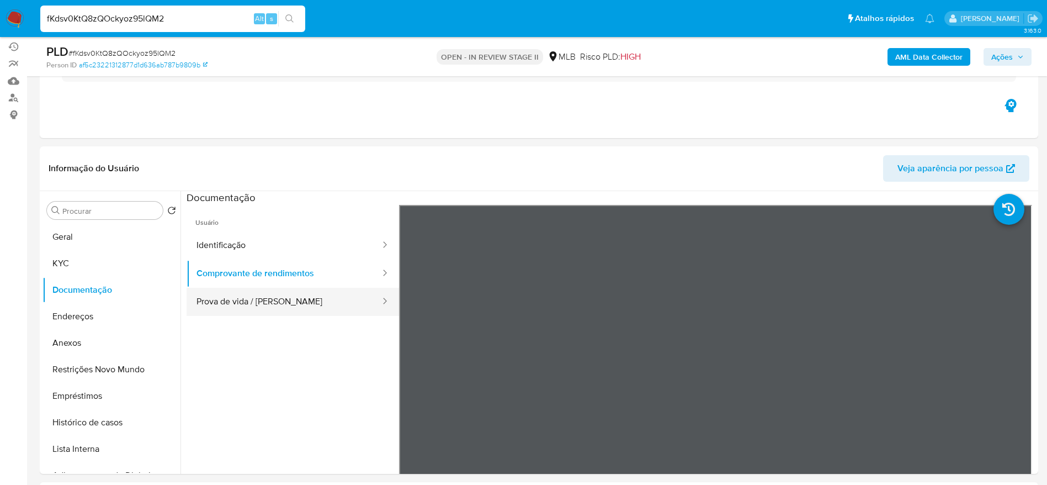
click at [307, 306] on button "Prova de vida / [PERSON_NAME]" at bounding box center [284, 302] width 195 height 28
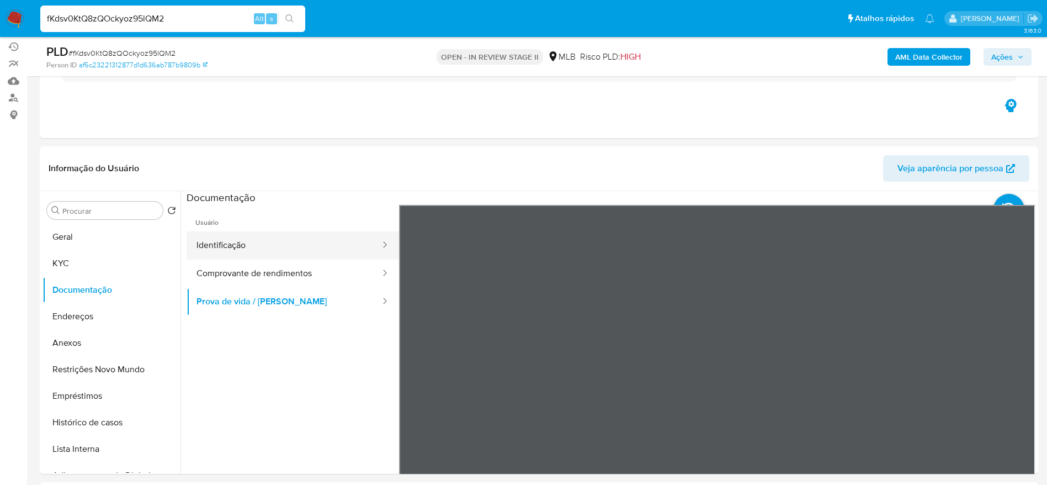
click at [278, 242] on button "Identificação" at bounding box center [284, 245] width 195 height 28
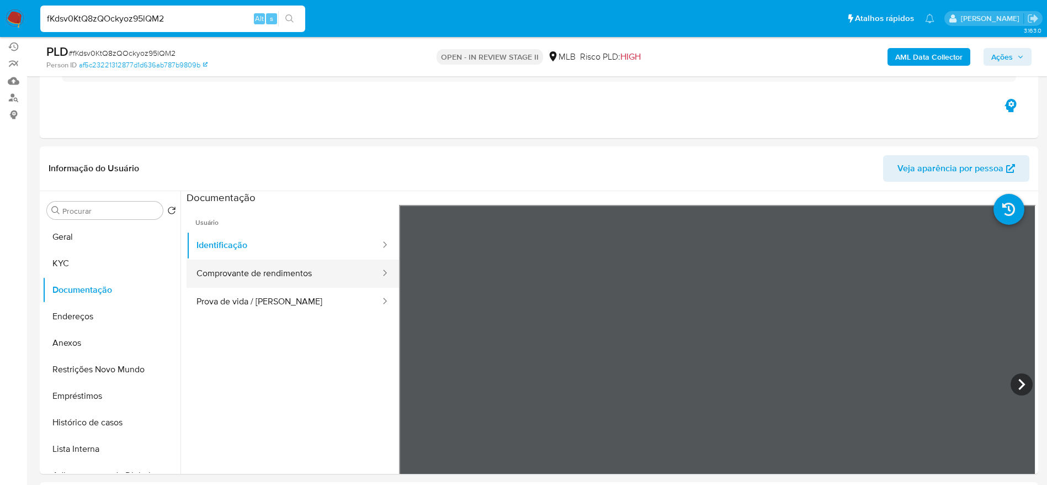
click at [304, 269] on button "Comprovante de rendimentos" at bounding box center [284, 273] width 195 height 28
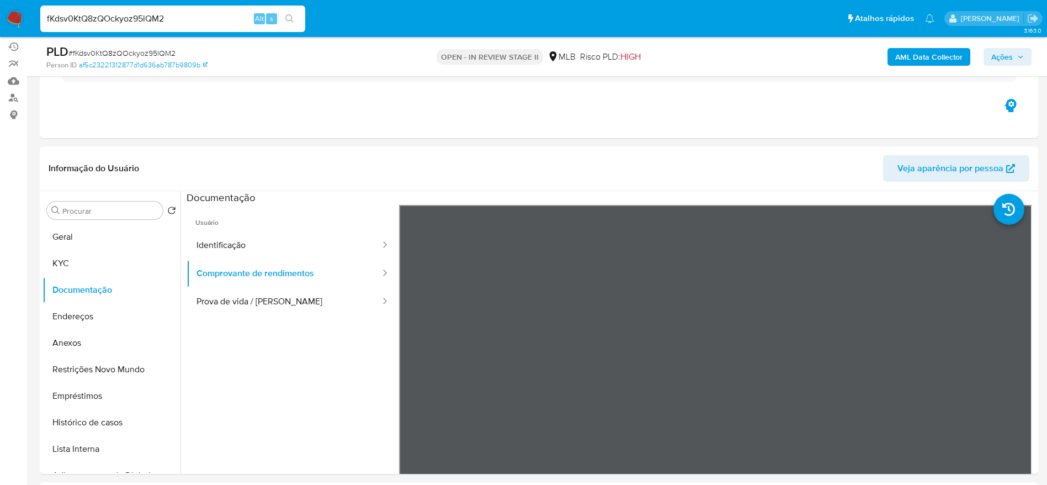
click at [201, 20] on input "fKdsv0KtQ8zQOckyoz95lQM2" at bounding box center [172, 19] width 265 height 14
click at [993, 57] on span "Ações" at bounding box center [1002, 57] width 22 height 18
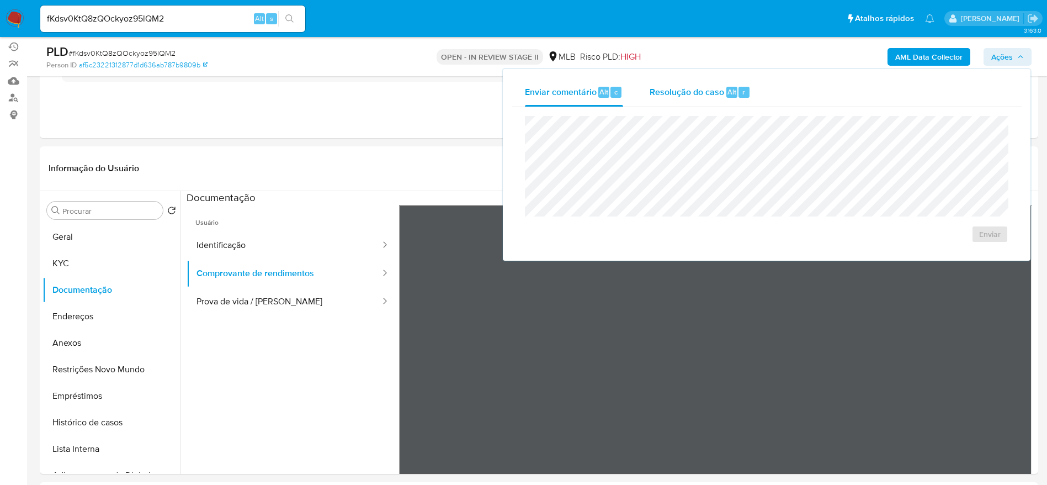
click at [705, 89] on span "Resolução do caso" at bounding box center [687, 91] width 75 height 13
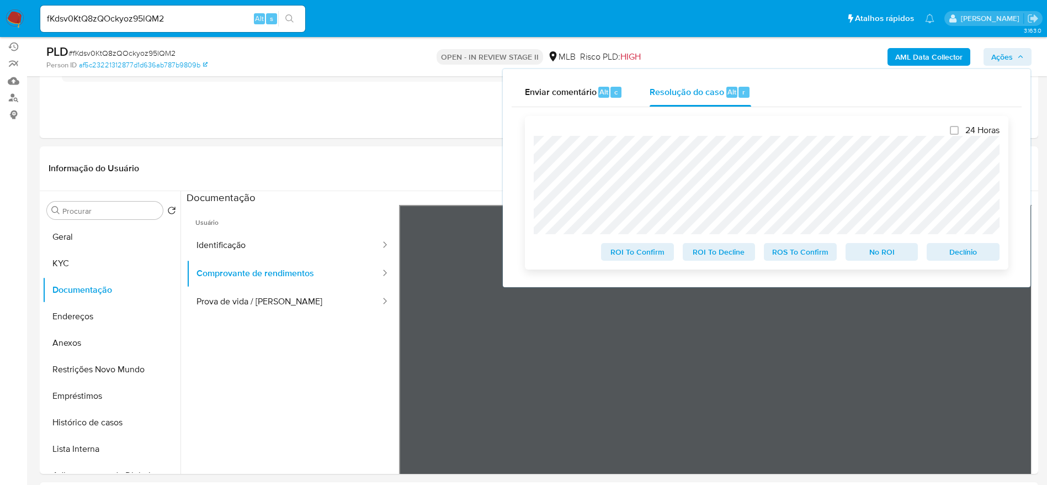
click at [975, 252] on span "Declínio" at bounding box center [962, 251] width 57 height 15
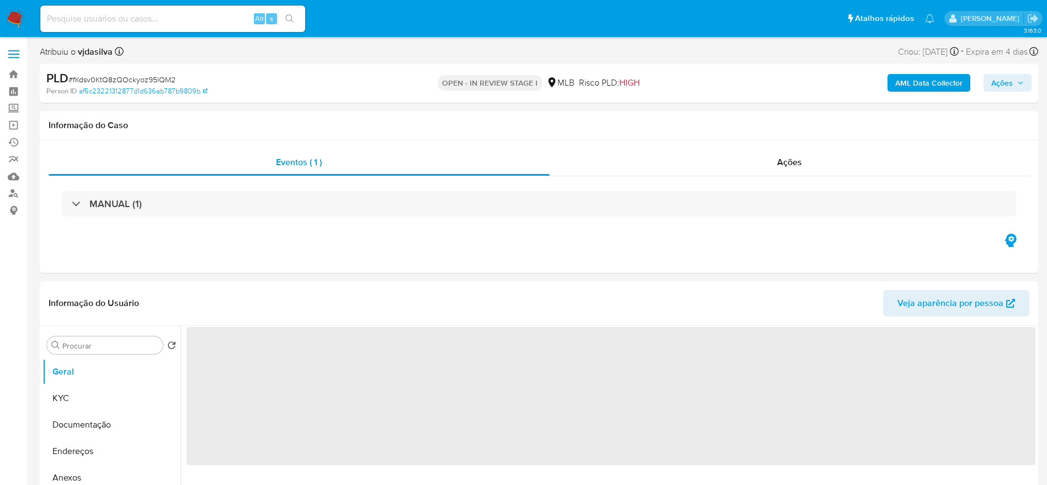
select select "10"
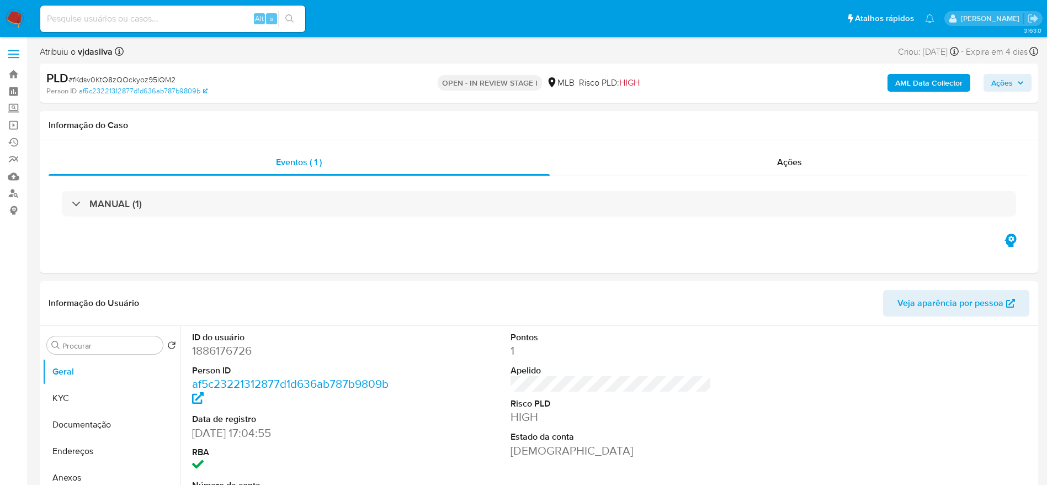
click at [195, 20] on input at bounding box center [172, 19] width 265 height 14
paste input "xMEeLhApOh0ANwBAuWEgBGja"
type input "xMEeLhApOh0ANwBAuWEgBGja"
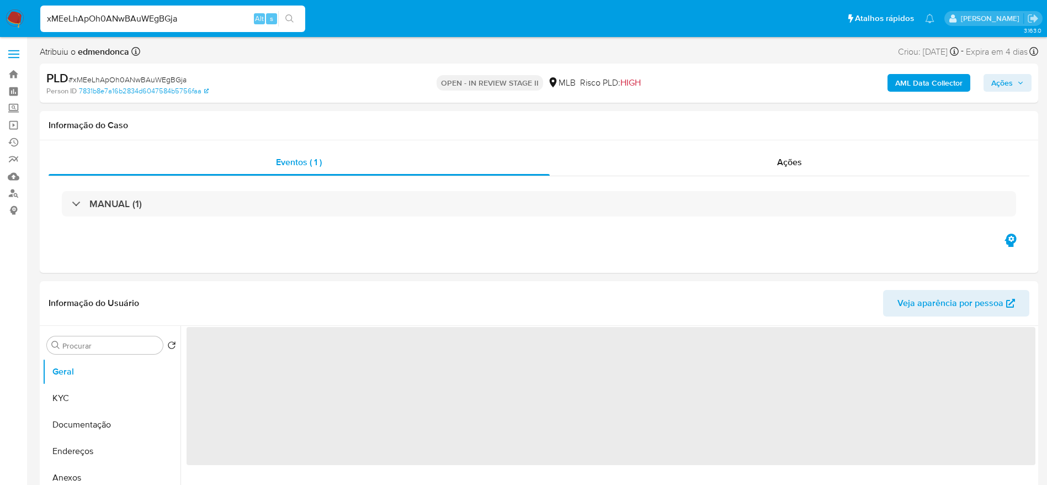
select select "10"
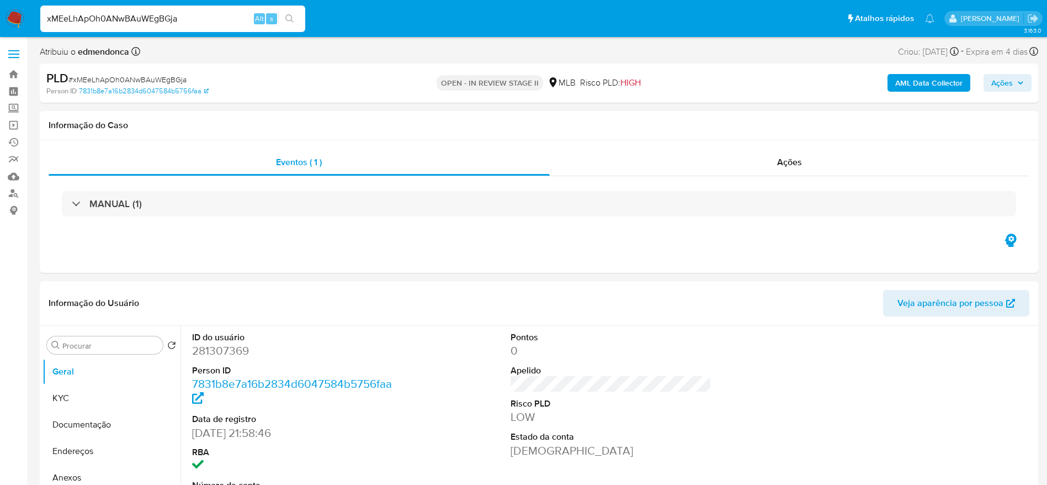
click at [161, 16] on input "xMEeLhApOh0ANwBAuWEgBGja" at bounding box center [172, 19] width 265 height 14
click at [1013, 86] on span "Ações" at bounding box center [1007, 82] width 33 height 15
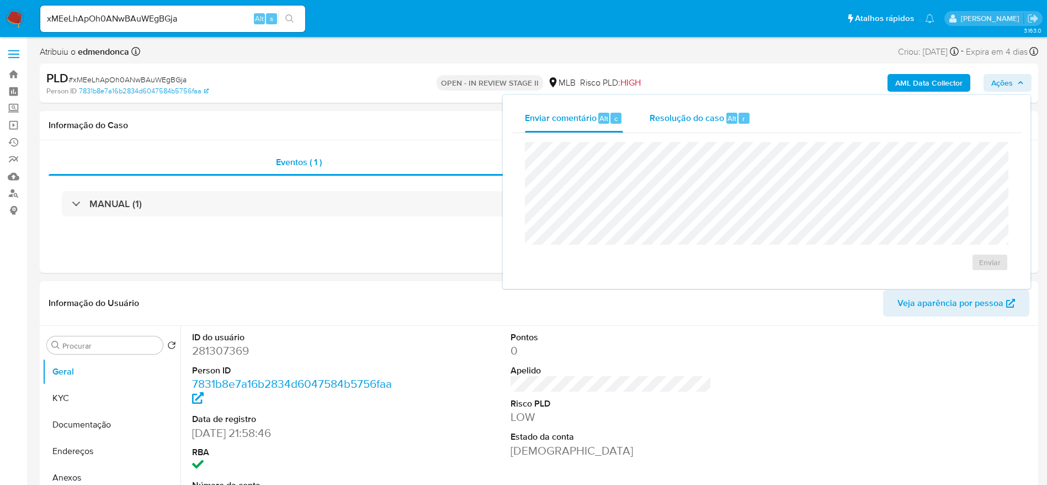
click at [727, 116] on span "Alt" at bounding box center [731, 118] width 9 height 10
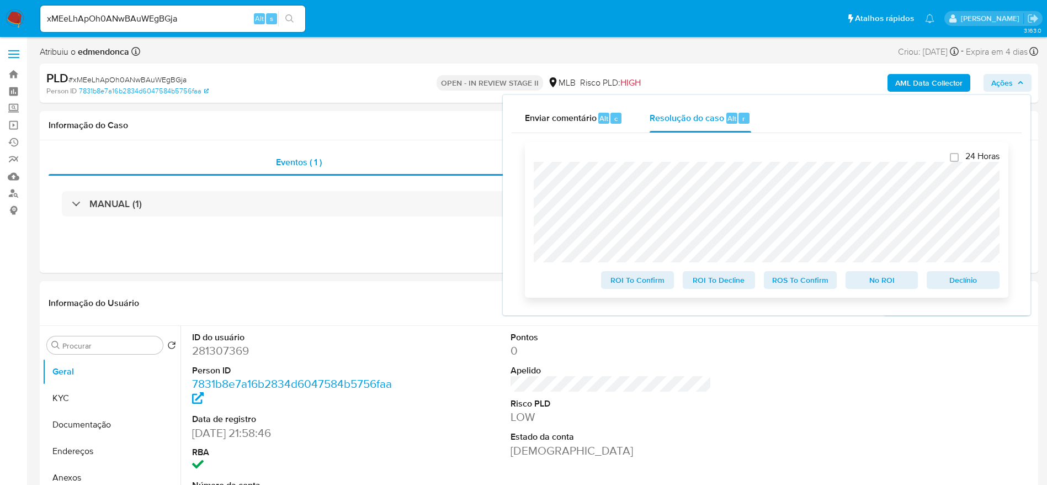
click at [789, 284] on span "ROS To Confirm" at bounding box center [800, 279] width 57 height 15
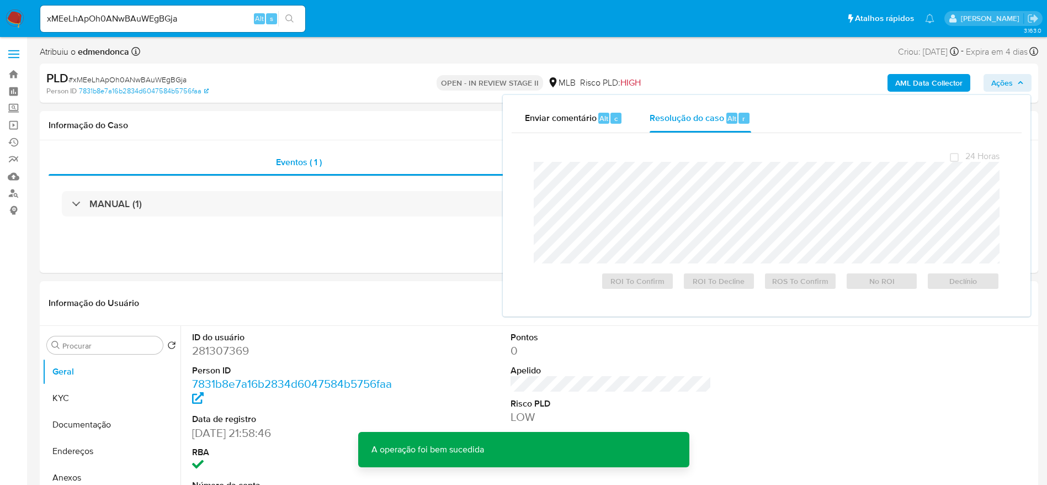
click at [111, 77] on span "# xMEeLhApOh0ANwBAuWEgBGja" at bounding box center [127, 79] width 118 height 11
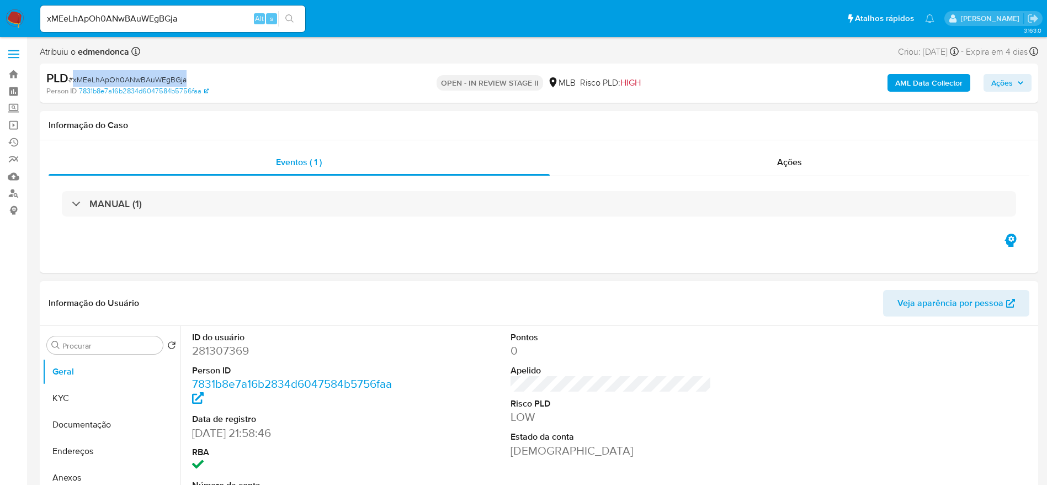
copy span "xMEeLhApOh0ANwBAuWEgBGja"
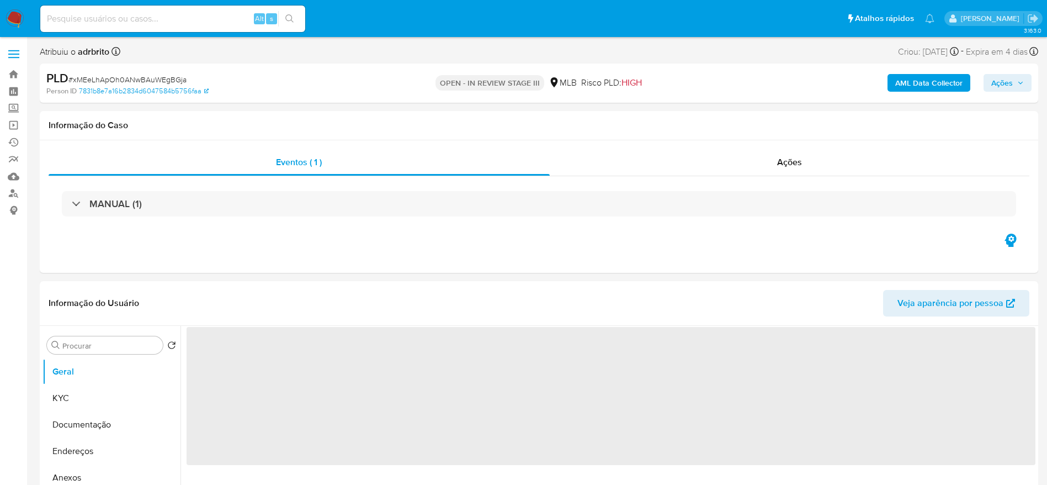
select select "10"
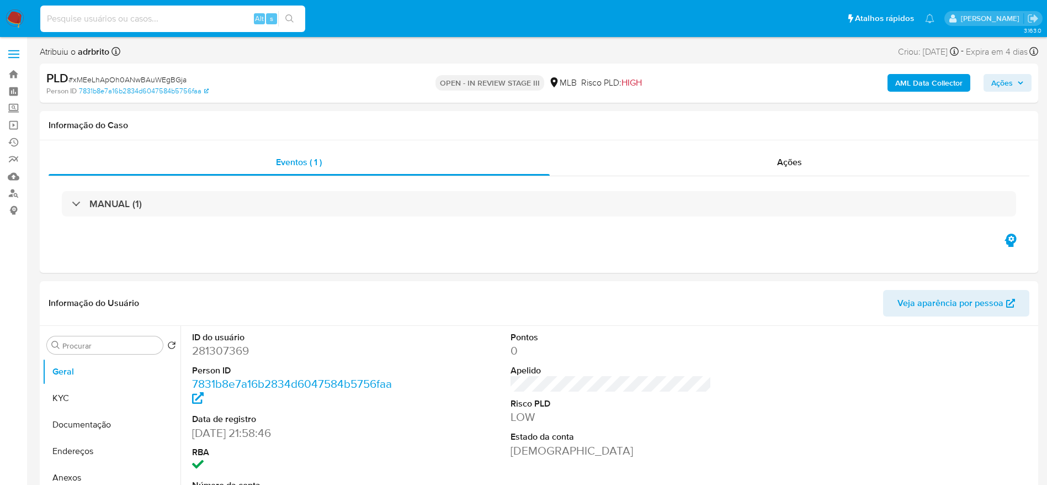
click at [164, 18] on input at bounding box center [172, 19] width 265 height 14
paste input "QK58jcNqn1HdFyZQhaTdZSzX"
type input "QK58jcNqn1HdFyZQhaTdZSzX"
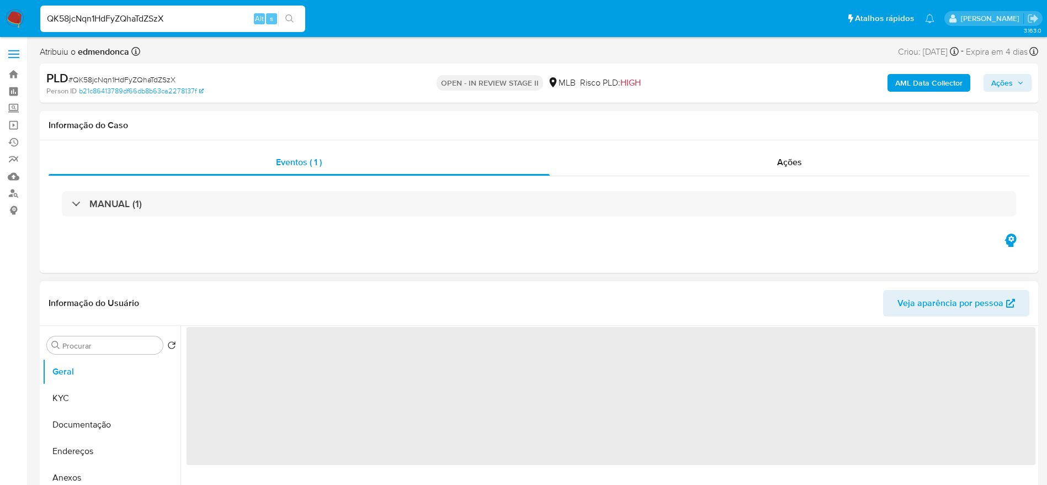
select select "10"
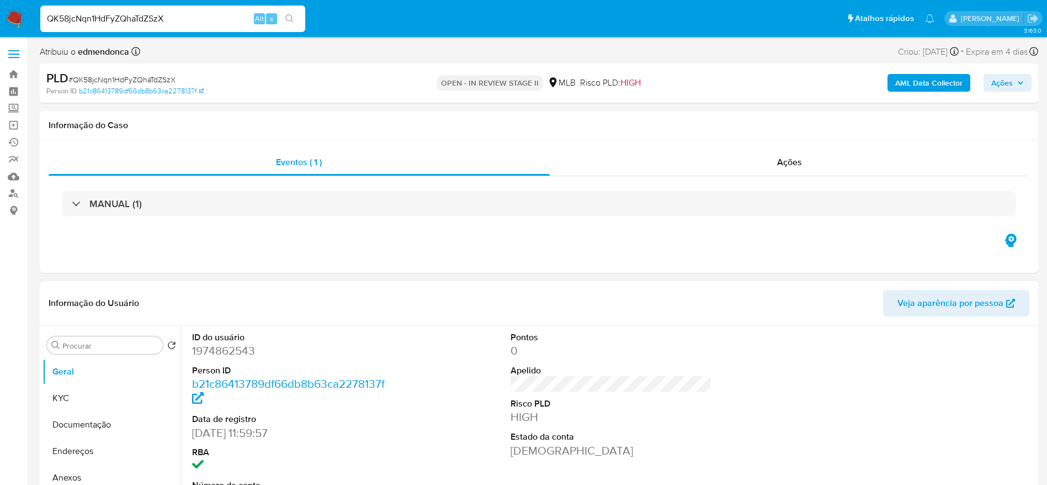
click at [168, 16] on input "QK58jcNqn1HdFyZQhaTdZSzX" at bounding box center [172, 19] width 265 height 14
click at [1013, 88] on span "Ações" at bounding box center [1007, 82] width 33 height 15
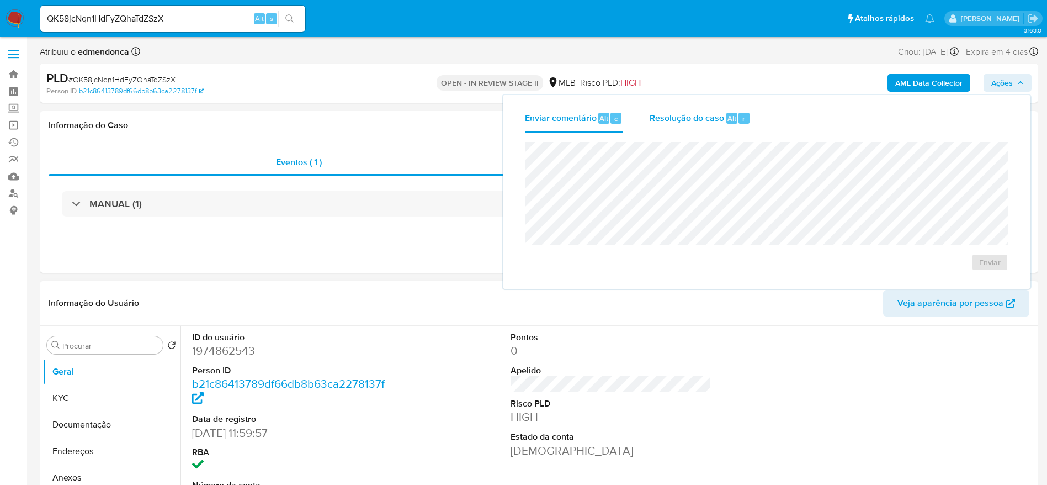
click at [694, 113] on span "Resolução do caso" at bounding box center [687, 117] width 75 height 13
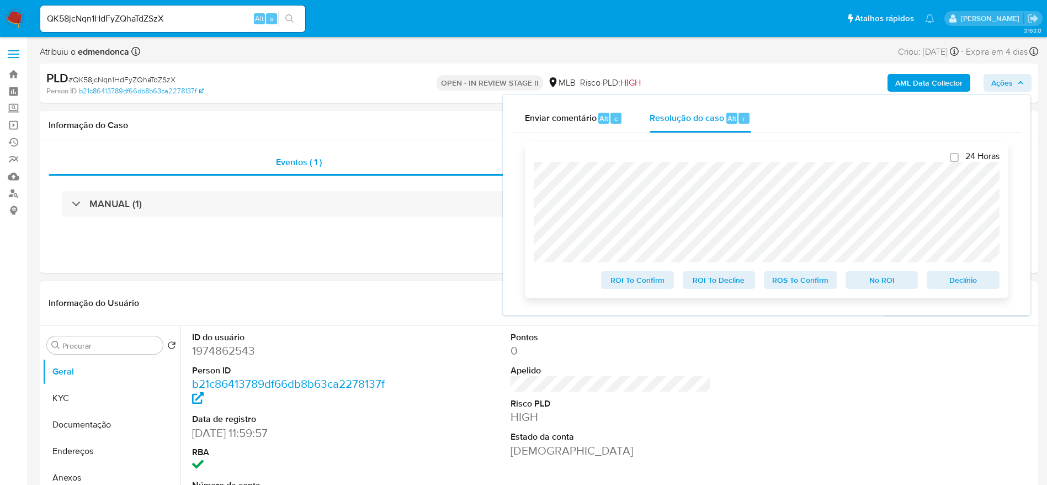
click at [810, 281] on span "ROS To Confirm" at bounding box center [800, 279] width 57 height 15
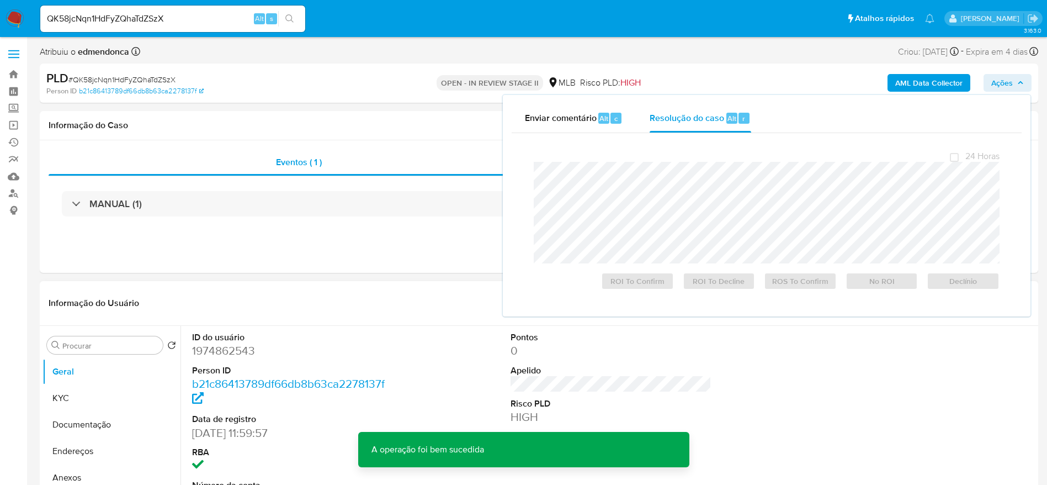
click at [140, 76] on span "# QK58jcNqn1HdFyZQhaTdZSzX" at bounding box center [121, 79] width 107 height 11
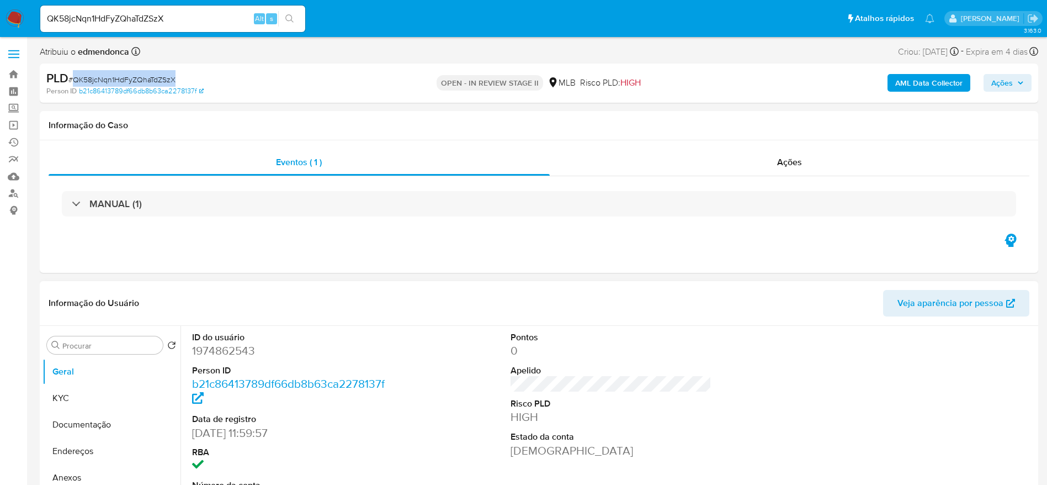
copy span "QK58jcNqn1HdFyZQhaTdZSzX"
select select "10"
click at [146, 4] on div "Alt s" at bounding box center [172, 18] width 265 height 31
click at [155, 15] on input at bounding box center [172, 19] width 265 height 14
paste input "FTwdVmZSstnPb89egzlJqw1U"
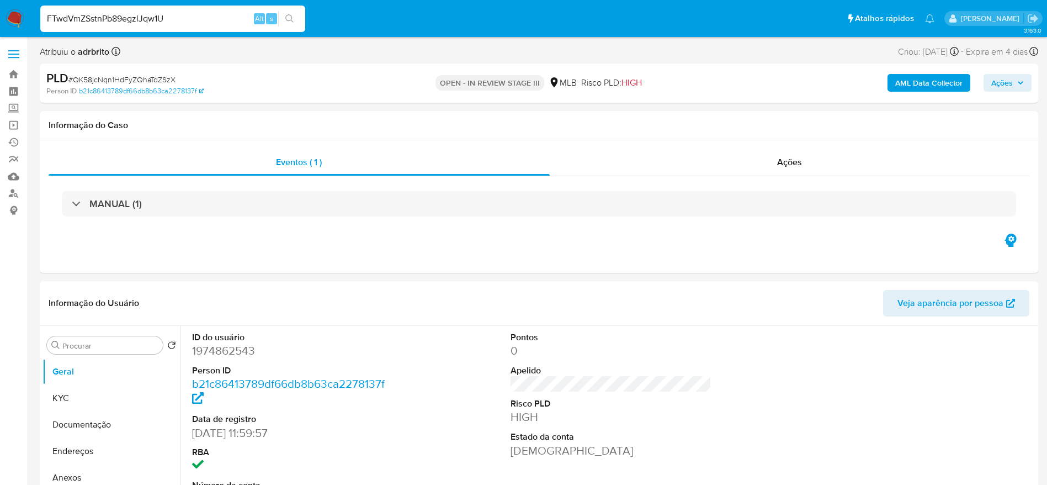
type input "FTwdVmZSstnPb89egzlJqw1U"
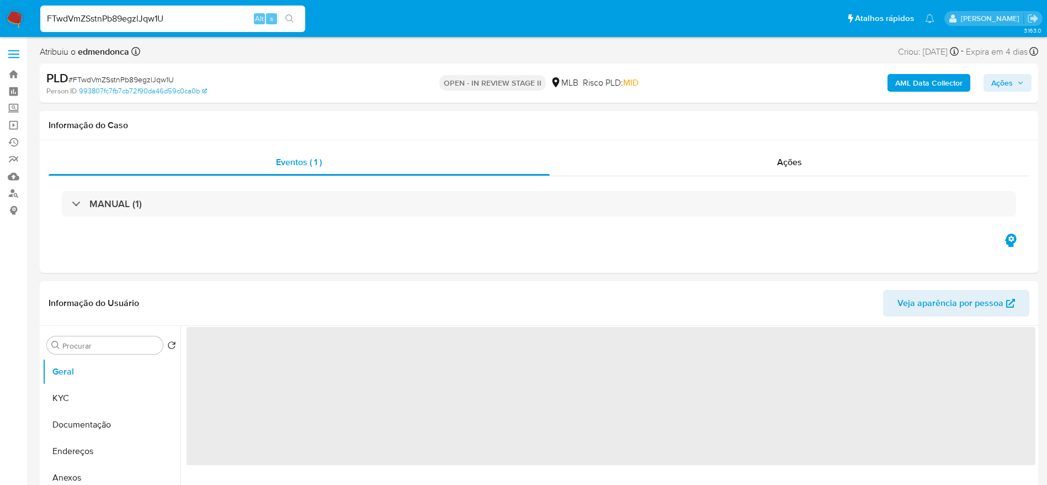
select select "10"
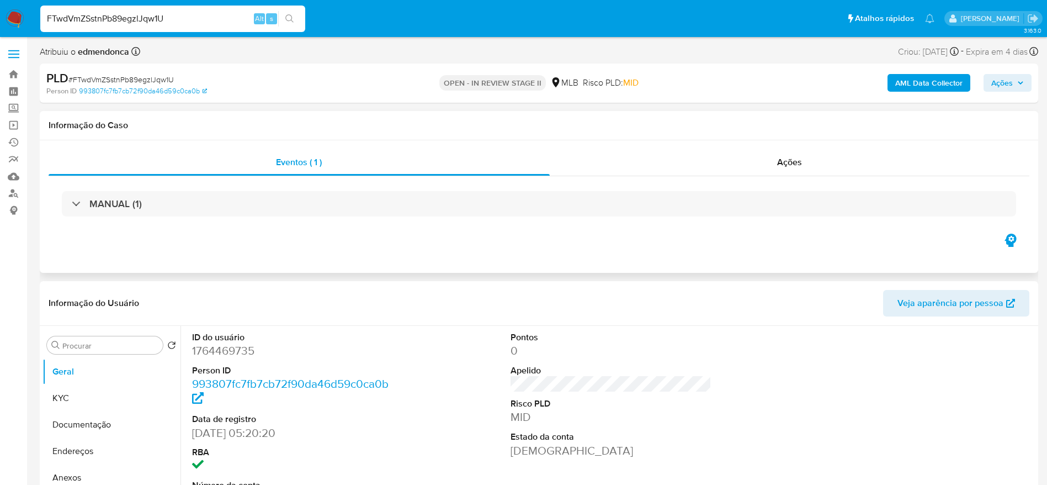
drag, startPoint x: 1018, startPoint y: 84, endPoint x: 842, endPoint y: 128, distance: 181.5
click at [1017, 84] on icon "button" at bounding box center [1020, 82] width 7 height 7
click at [1007, 76] on span "Ações" at bounding box center [1002, 83] width 22 height 18
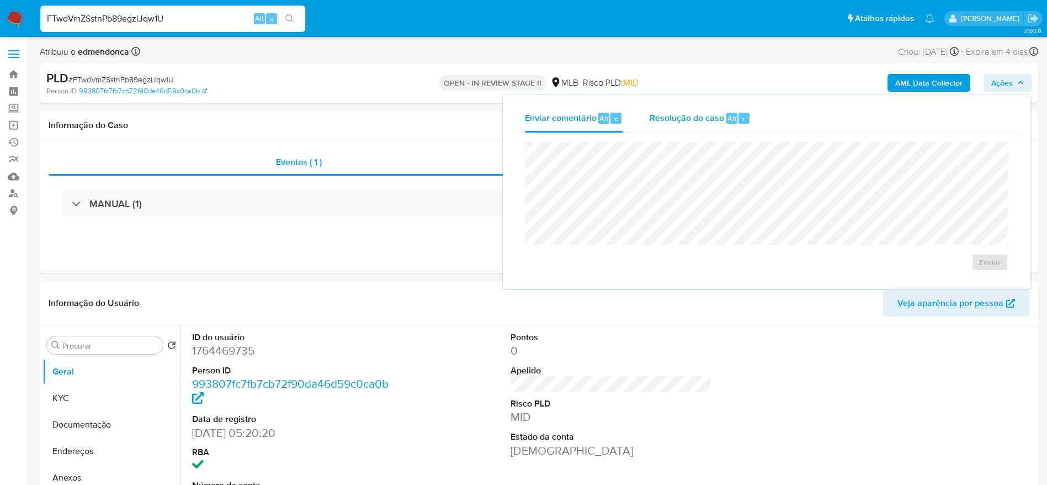
click at [714, 125] on div "Resolução do caso Alt r" at bounding box center [700, 118] width 101 height 29
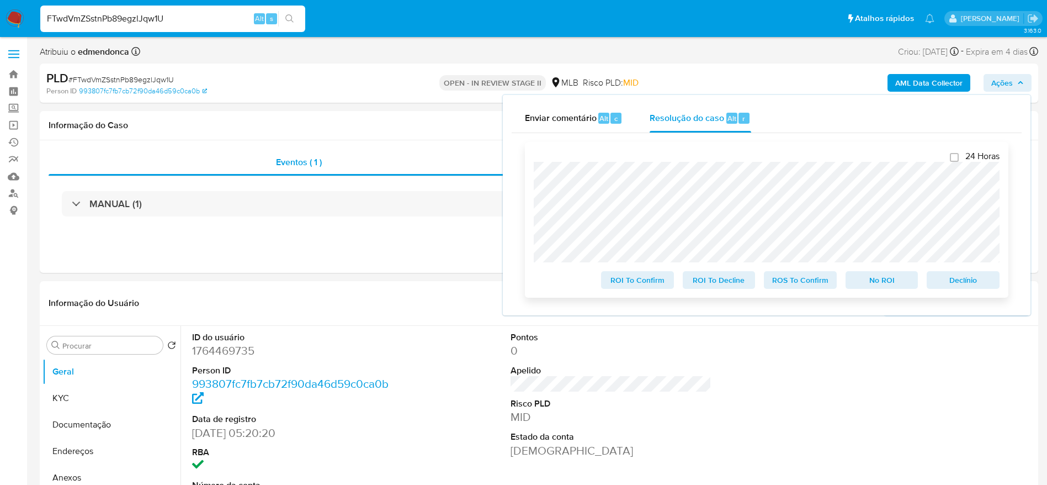
click at [789, 281] on span "ROS To Confirm" at bounding box center [800, 279] width 57 height 15
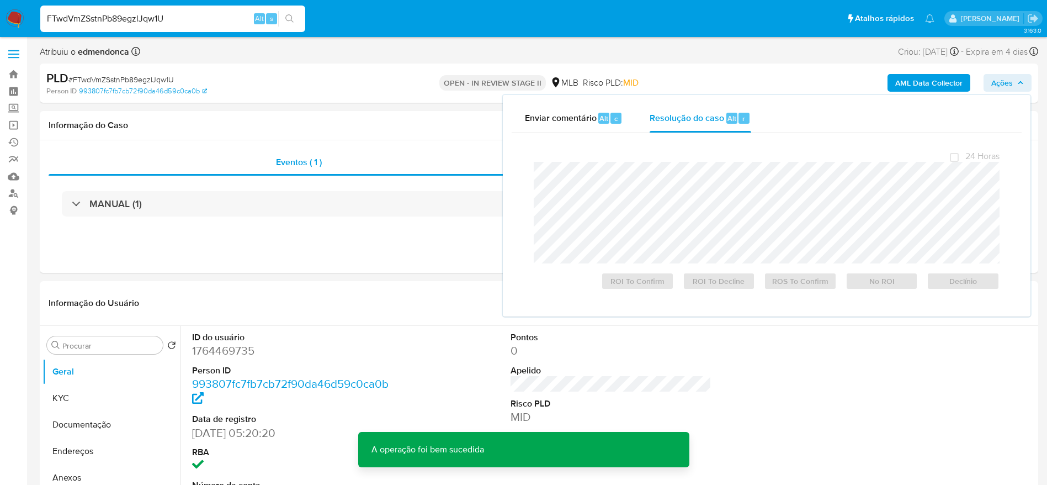
click at [171, 76] on span "# FTwdVmZSstnPb89egzlJqw1U" at bounding box center [120, 79] width 105 height 11
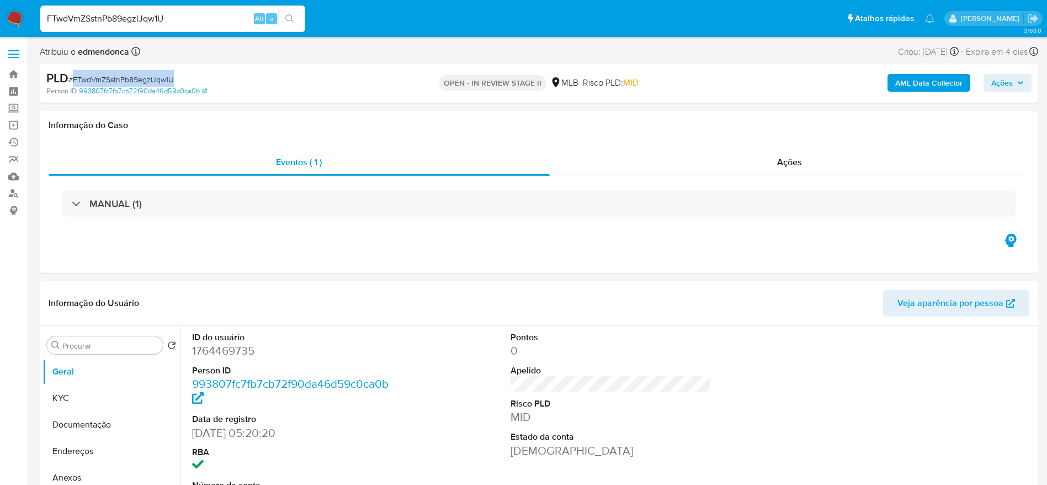
copy span "FTwdVmZSstnPb89egzlJqw1U"
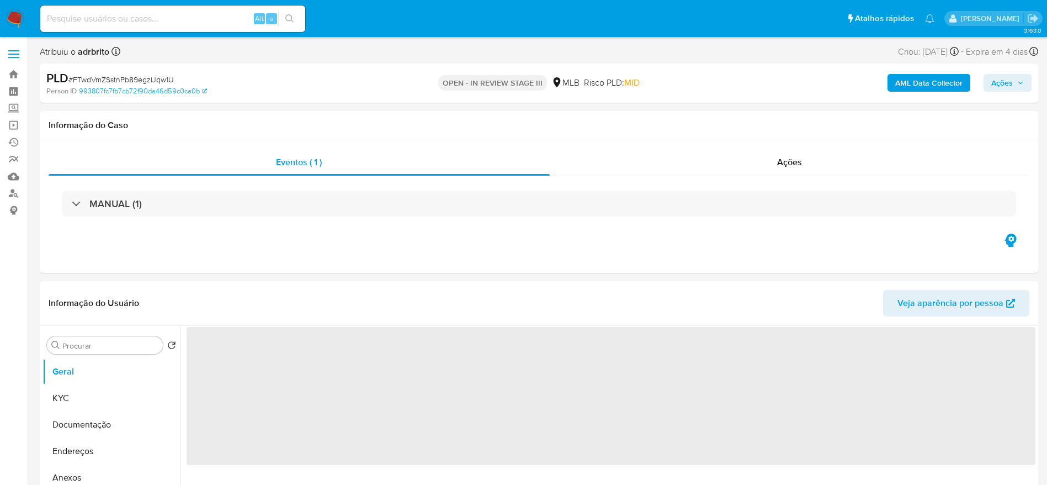
click at [168, 17] on input at bounding box center [172, 19] width 265 height 14
paste input "nhxWOQYxXV0cc4MxqfUHEA7x"
type input "nhxWOQYxXV0cc4MxqfUHEA7x"
select select "10"
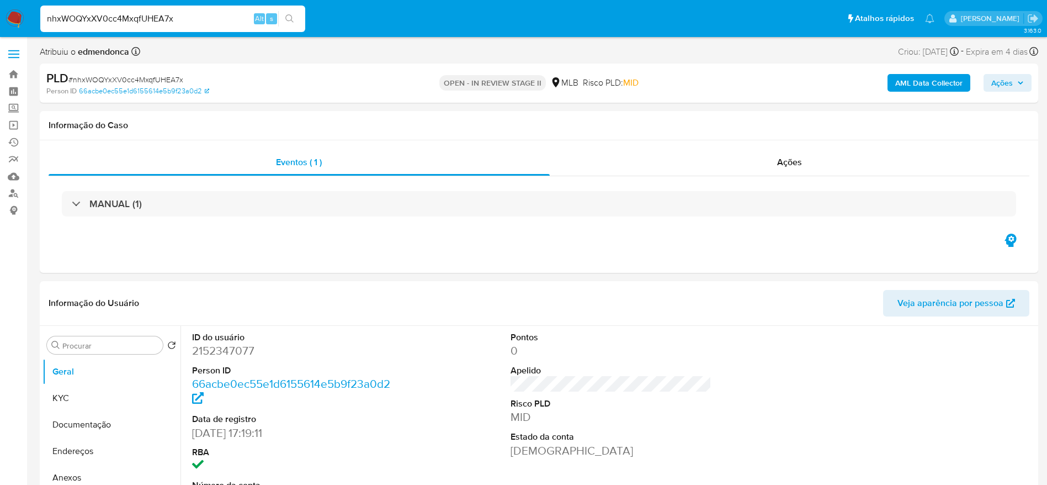
click at [172, 19] on input "nhxWOQYxXV0cc4MxqfUHEA7x" at bounding box center [172, 19] width 265 height 14
click at [183, 19] on input "nhxWOQYxXV0cc4MxqfUHEA7x" at bounding box center [172, 19] width 265 height 14
click at [1019, 79] on icon "button" at bounding box center [1020, 82] width 7 height 7
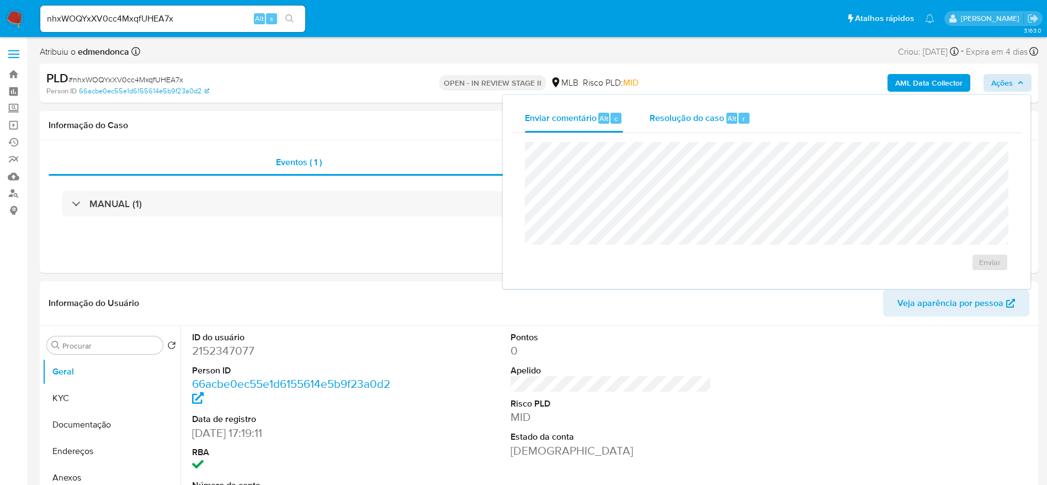
click at [687, 120] on span "Resolução do caso" at bounding box center [687, 117] width 75 height 13
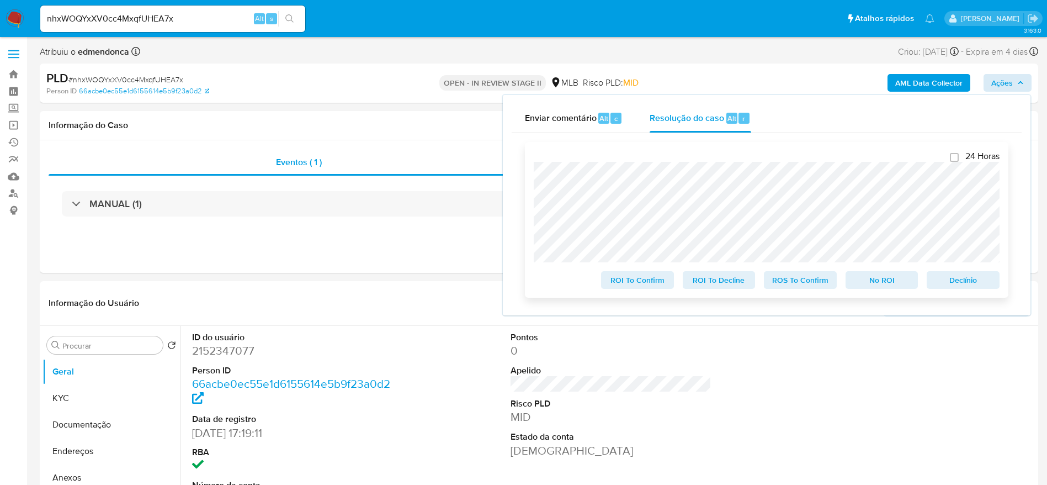
click at [781, 280] on span "ROS To Confirm" at bounding box center [800, 279] width 57 height 15
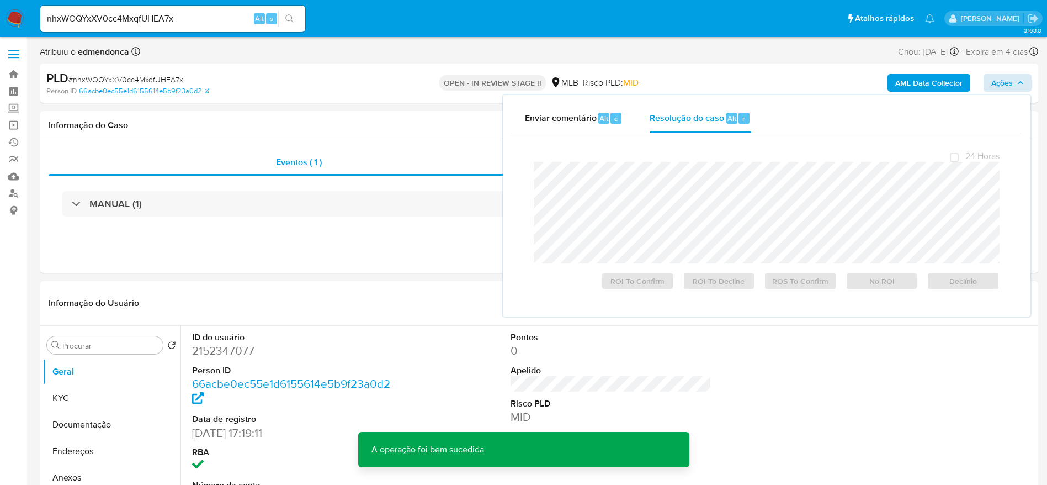
click at [152, 79] on span "# nhxWOQYxXV0cc4MxqfUHEA7x" at bounding box center [125, 79] width 115 height 11
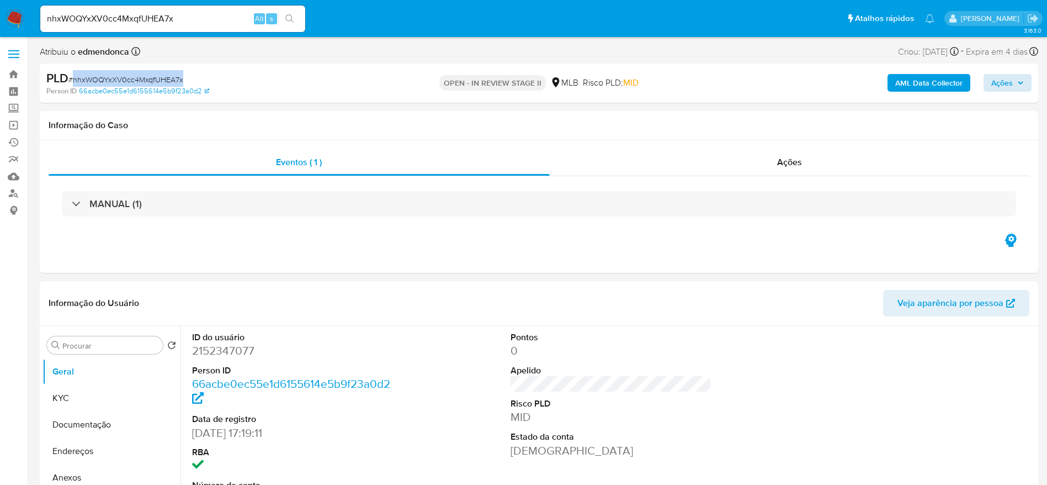
click at [152, 79] on span "# nhxWOQYxXV0cc4MxqfUHEA7x" at bounding box center [125, 79] width 115 height 11
copy span "nhxWOQYxXV0cc4MxqfUHEA7x"
select select "10"
click at [828, 167] on div "Ações" at bounding box center [790, 162] width 480 height 26
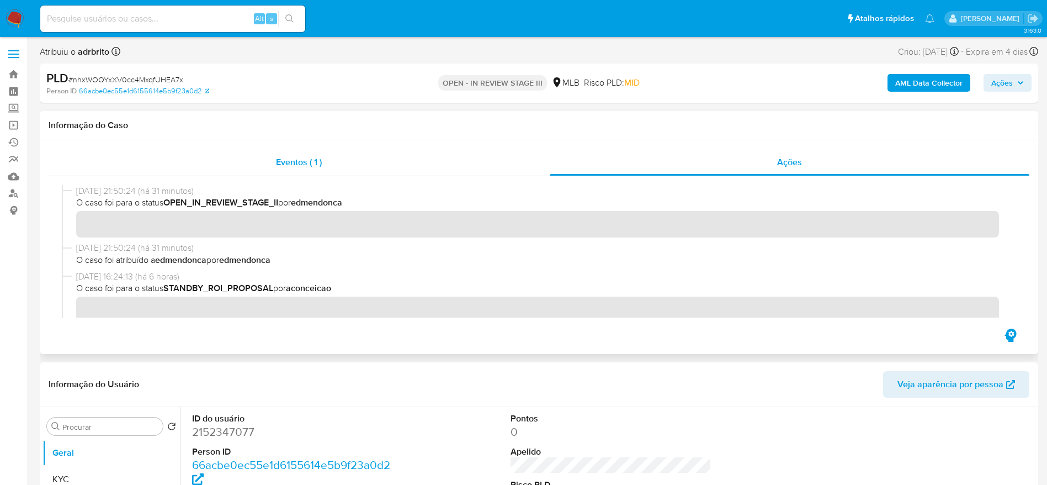
click at [259, 153] on div "Eventos ( 1 )" at bounding box center [299, 162] width 501 height 26
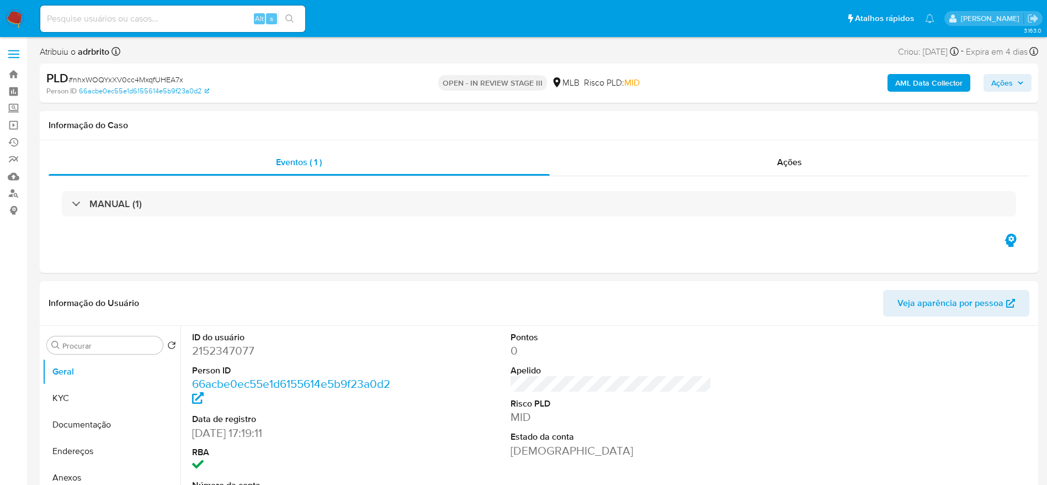
click at [167, 75] on span "# nhxWOQYxXV0cc4MxqfUHEA7x" at bounding box center [125, 79] width 115 height 11
copy span "nhxWOQYxXV0cc4MxqfUHEA7x"
click at [217, 20] on input at bounding box center [172, 19] width 265 height 14
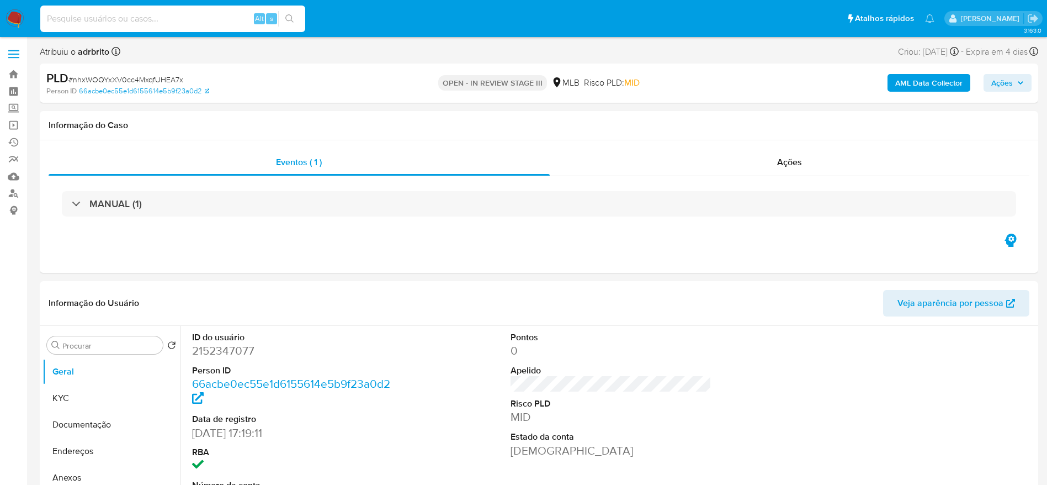
paste input "TkdLIvFq3fxroZMEFjPDjo5M"
type input "TkdLIvFq3fxroZMEFjPDjo5M"
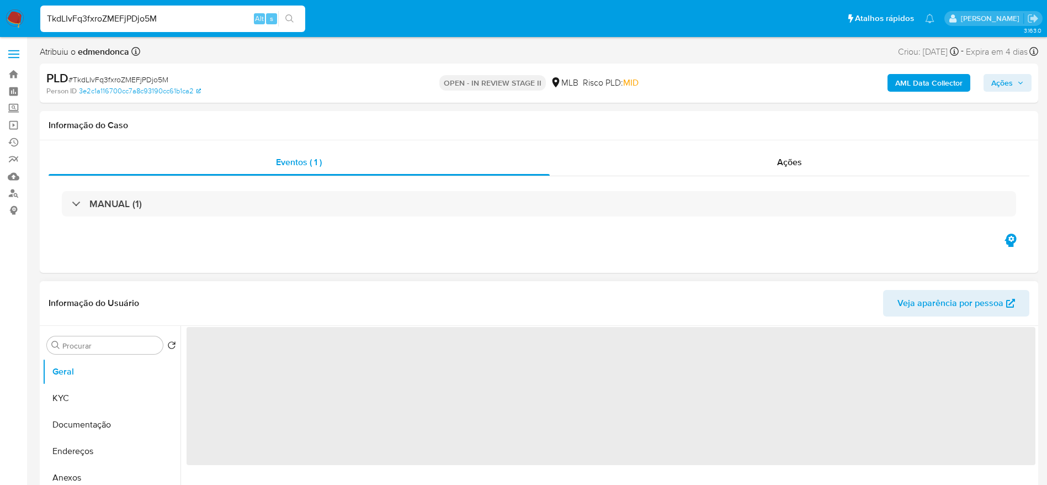
select select "10"
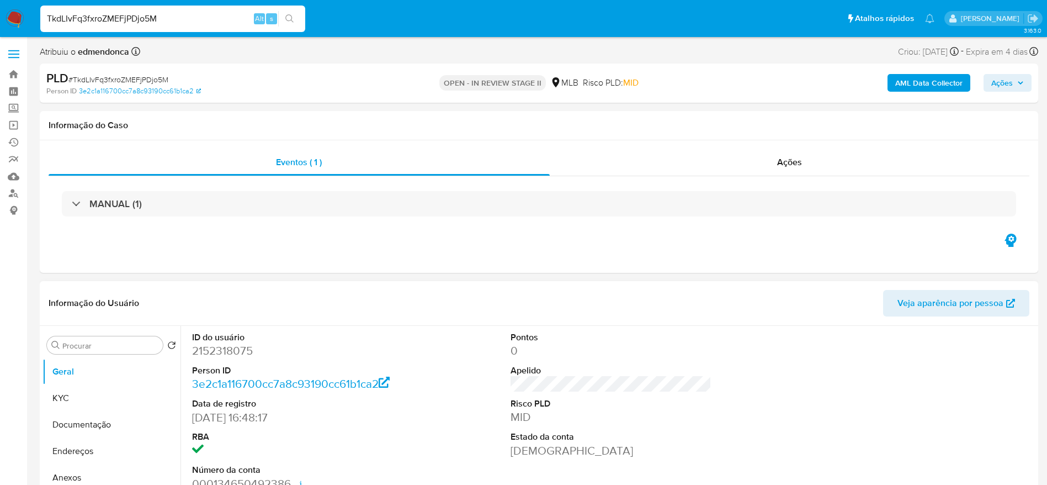
click at [113, 18] on input "TkdLIvFq3fxroZMEFjPDjo5M" at bounding box center [172, 19] width 265 height 14
click at [994, 90] on span "Ações" at bounding box center [1002, 83] width 22 height 18
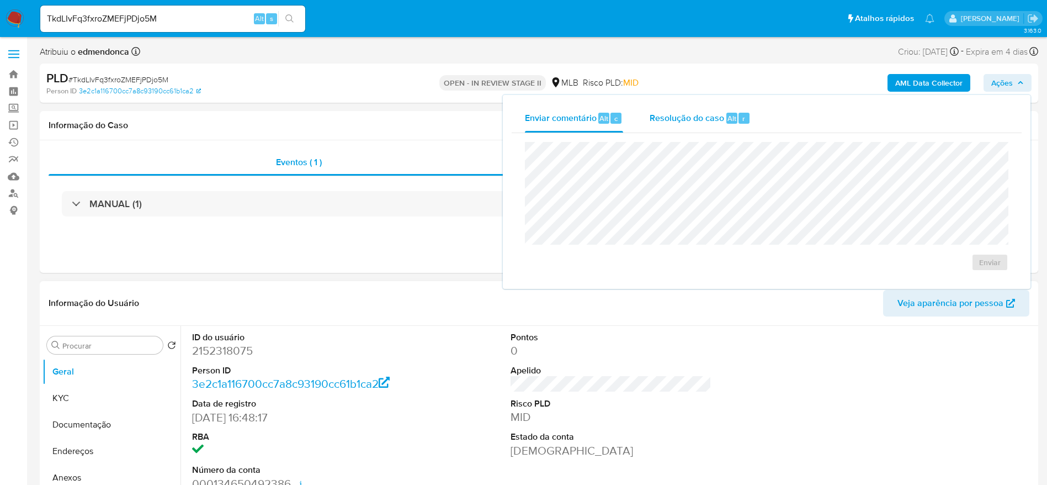
click at [742, 115] on span "r" at bounding box center [743, 118] width 3 height 10
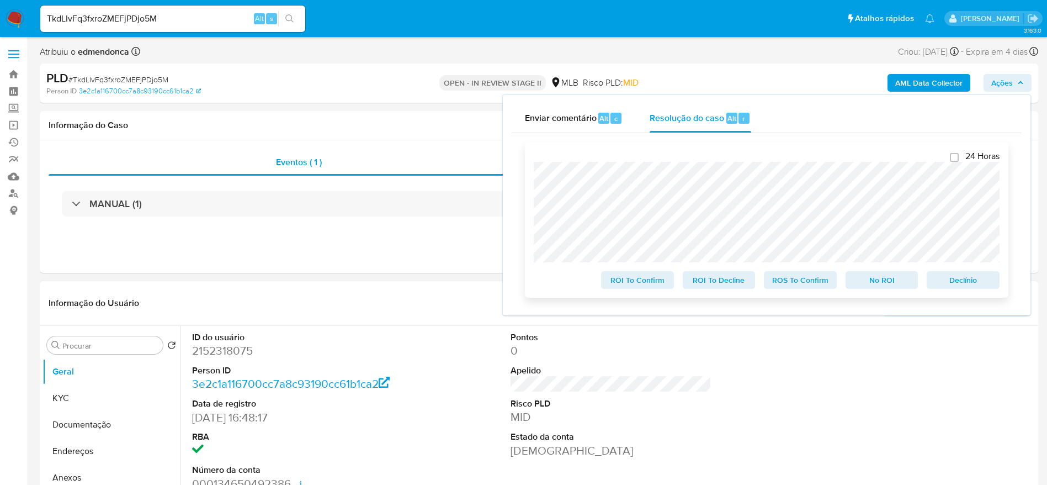
click at [785, 280] on span "ROS To Confirm" at bounding box center [800, 279] width 57 height 15
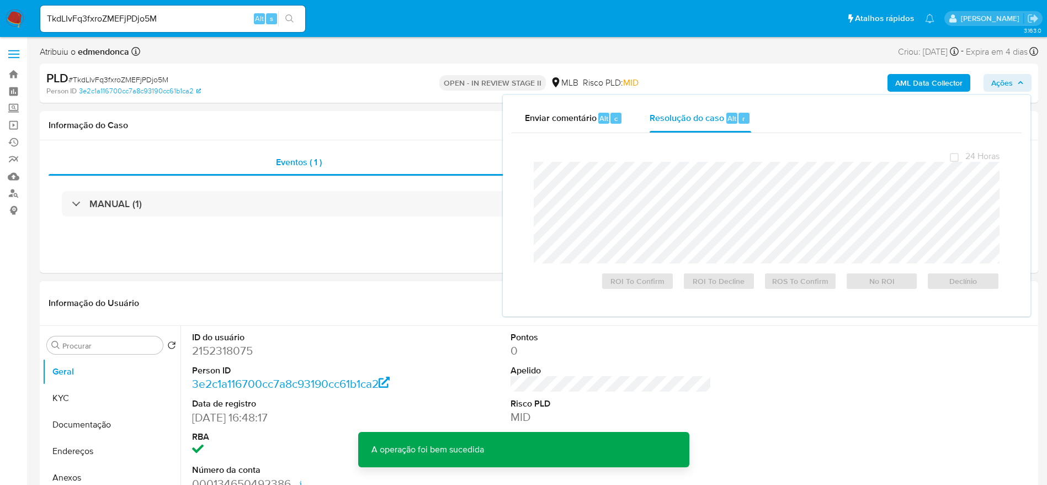
click at [149, 75] on span "# TkdLIvFq3fxroZMEFjPDjo5M" at bounding box center [118, 79] width 100 height 11
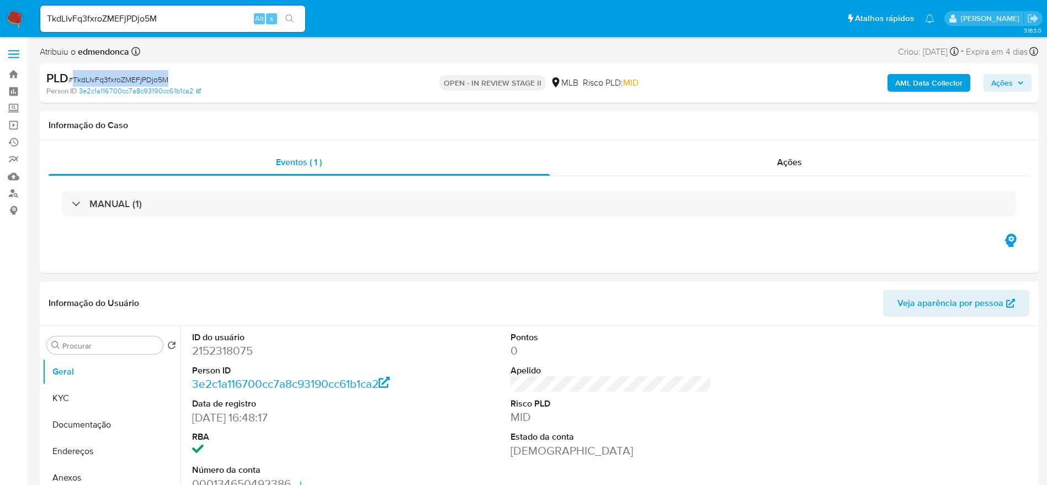
copy span "TkdLIvFq3fxroZMEFjPDjo5M"
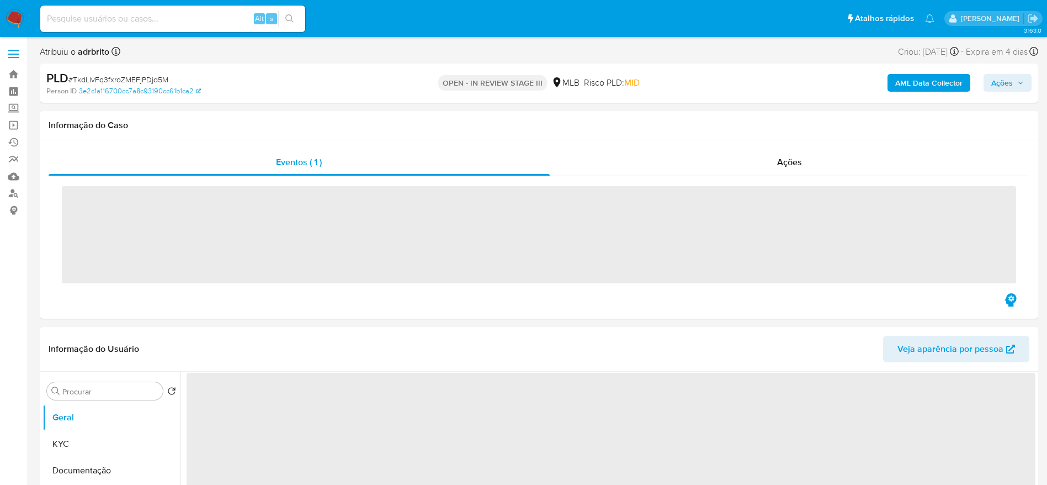
click at [143, 83] on span "# TkdLIvFq3fxroZMEFjPDjo5M" at bounding box center [118, 79] width 100 height 11
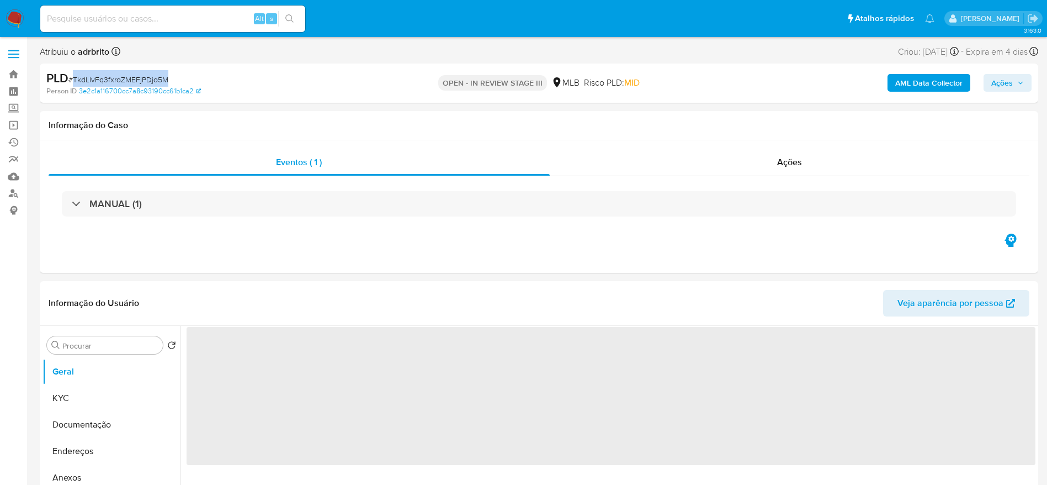
copy span "TkdLIvFq3fxroZMEFjPDjo5M"
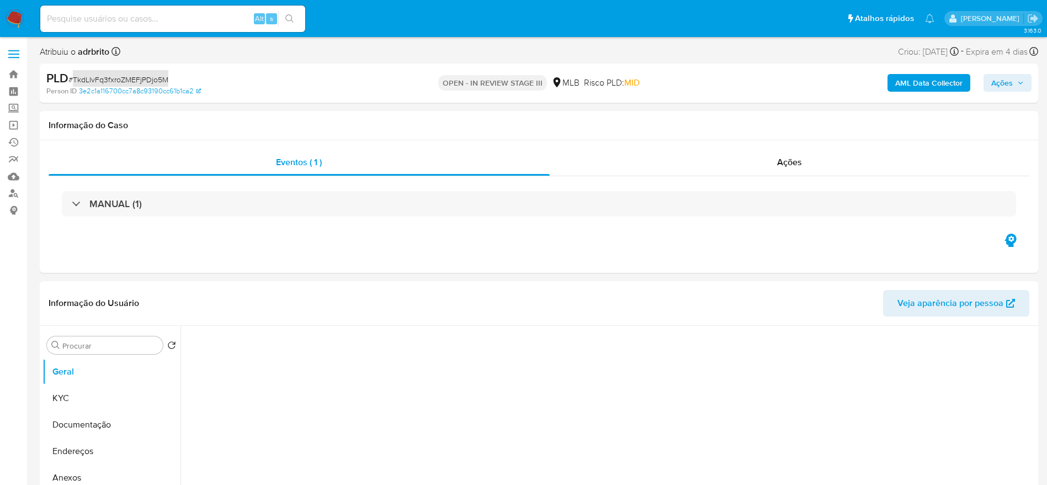
select select "10"
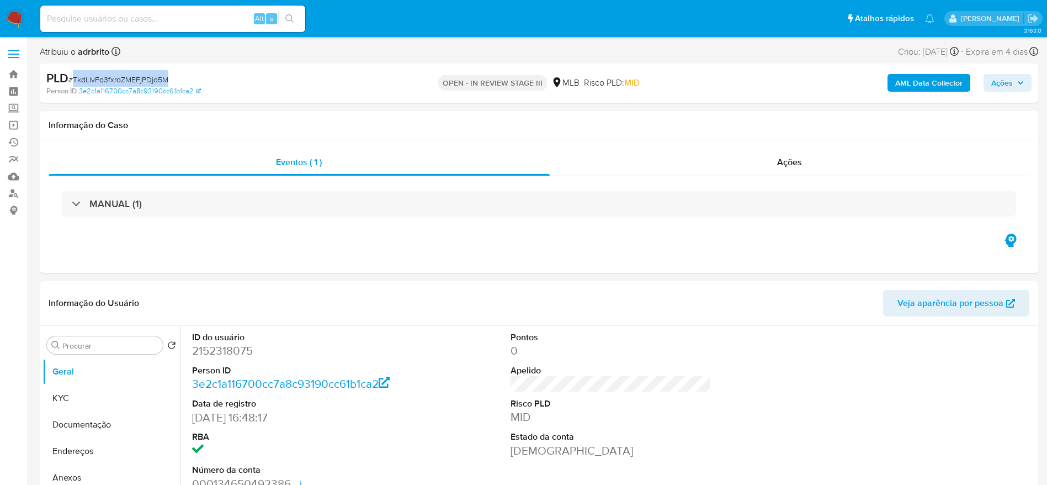
click at [134, 24] on input at bounding box center [172, 19] width 265 height 14
paste input "LHZhQVEK5yACB3jTkLG0B5NM"
type input "LHZhQVEK5yACB3jTkLG0B5NM"
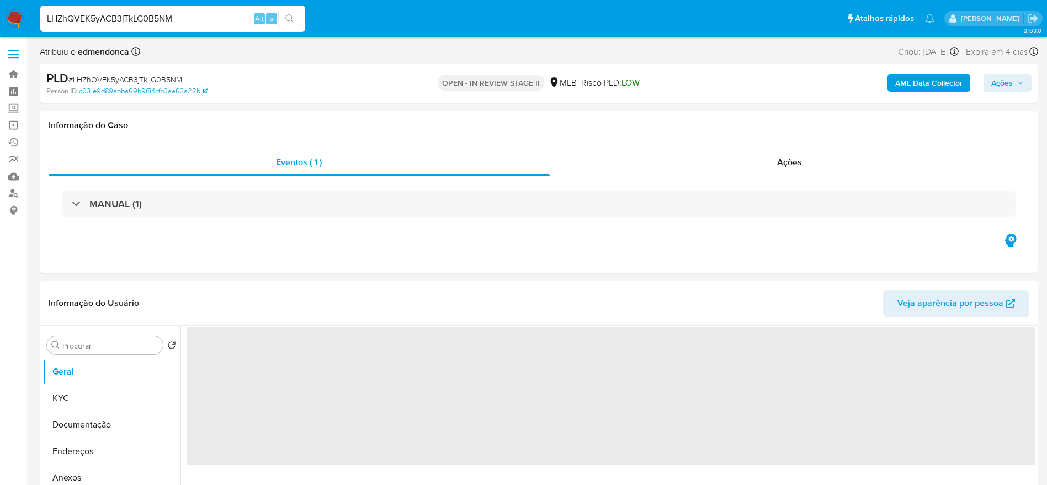
select select "10"
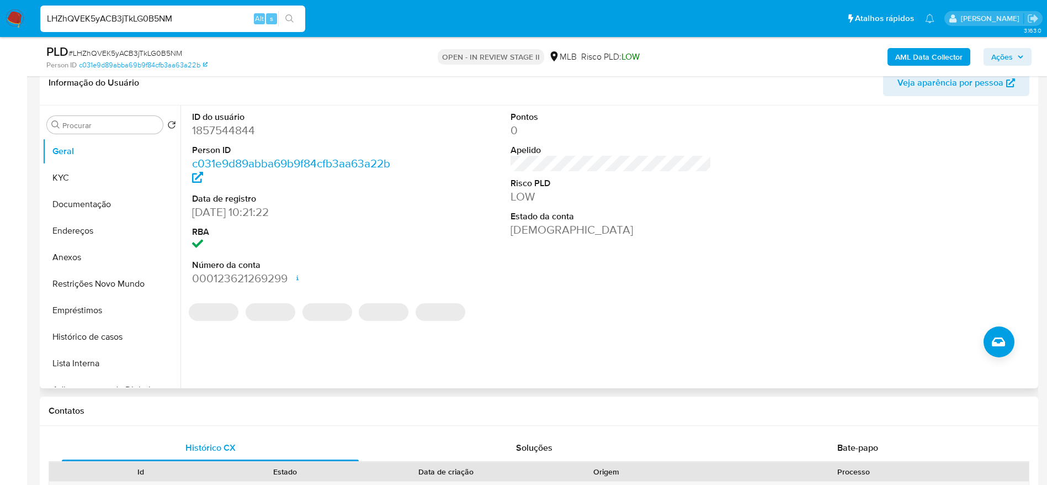
scroll to position [166, 0]
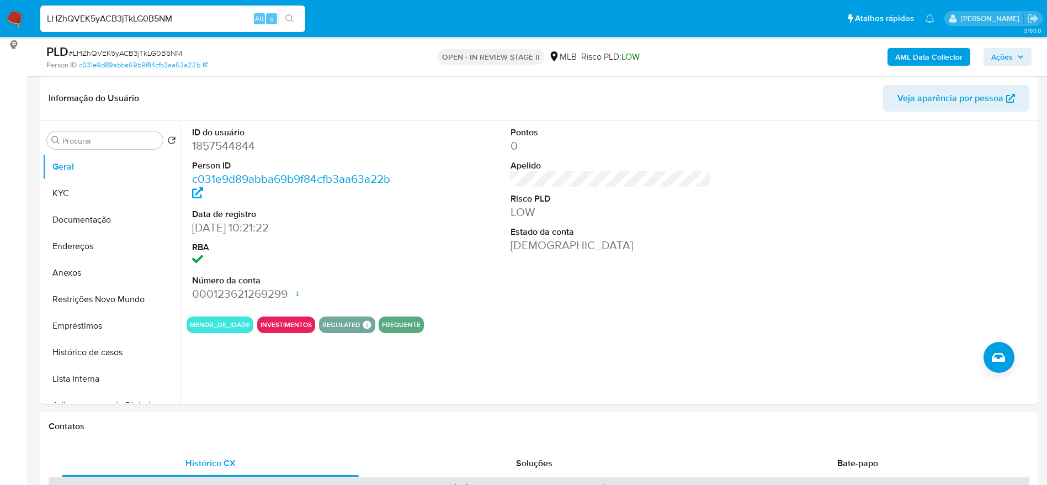
click at [1025, 60] on button "Ações" at bounding box center [1007, 57] width 48 height 18
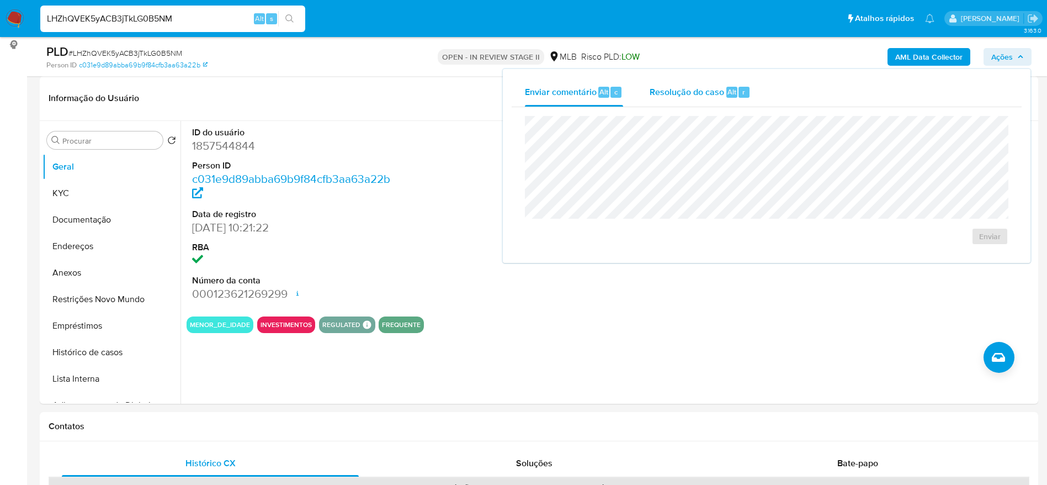
click at [724, 86] on div "Resolução do caso Alt r" at bounding box center [700, 92] width 101 height 29
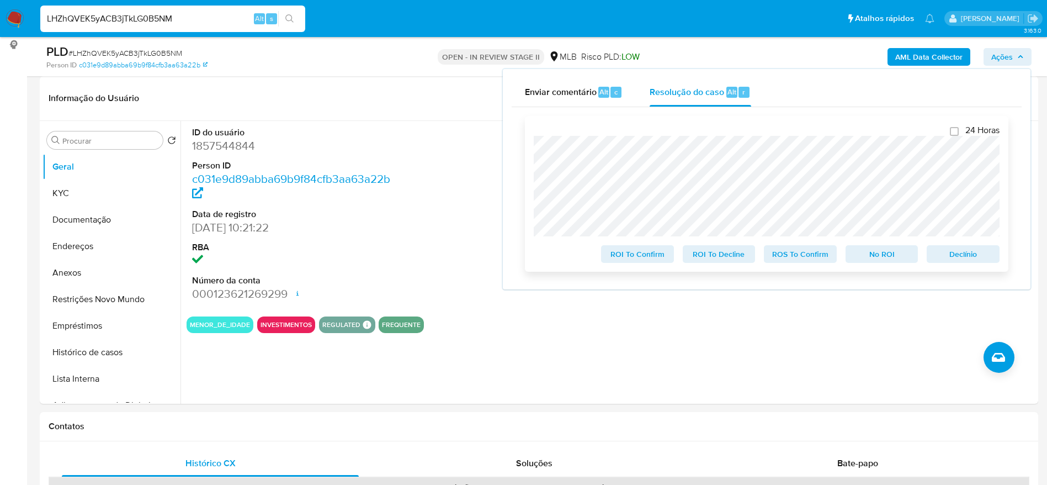
click at [794, 262] on span "ROS To Confirm" at bounding box center [800, 253] width 57 height 15
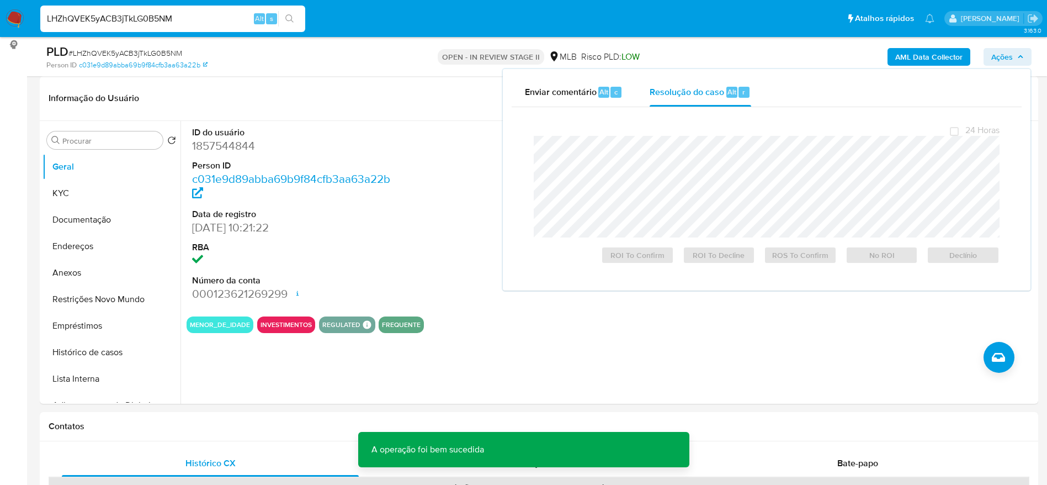
click at [129, 55] on span "# LHZhQVEK5yACB3jTkLG0B5NM" at bounding box center [125, 52] width 114 height 11
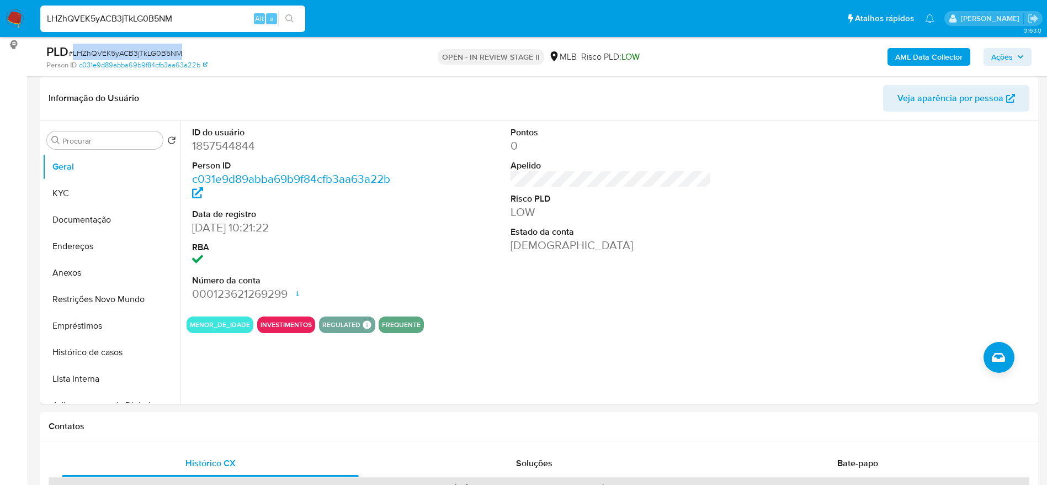
copy span "LHZhQVEK5yACB3jTkLG0B5NM"
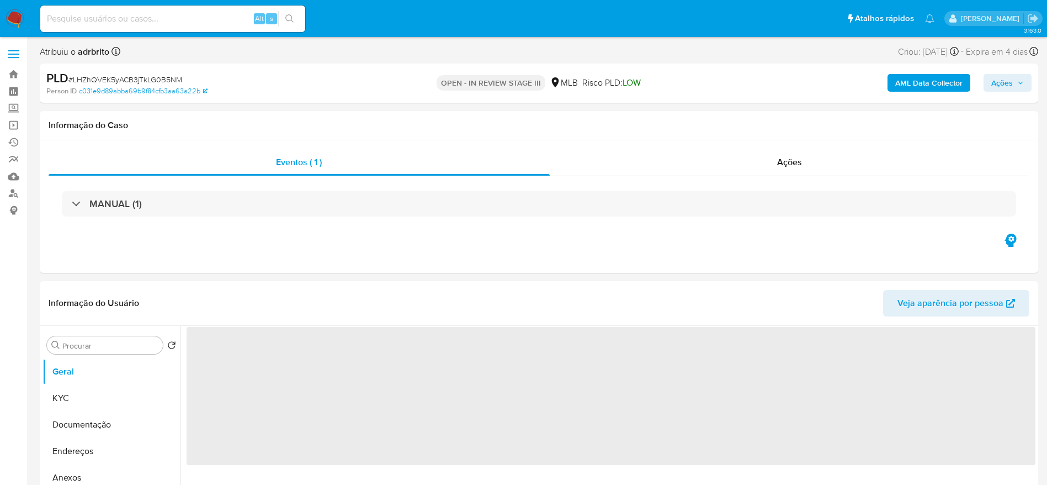
select select "10"
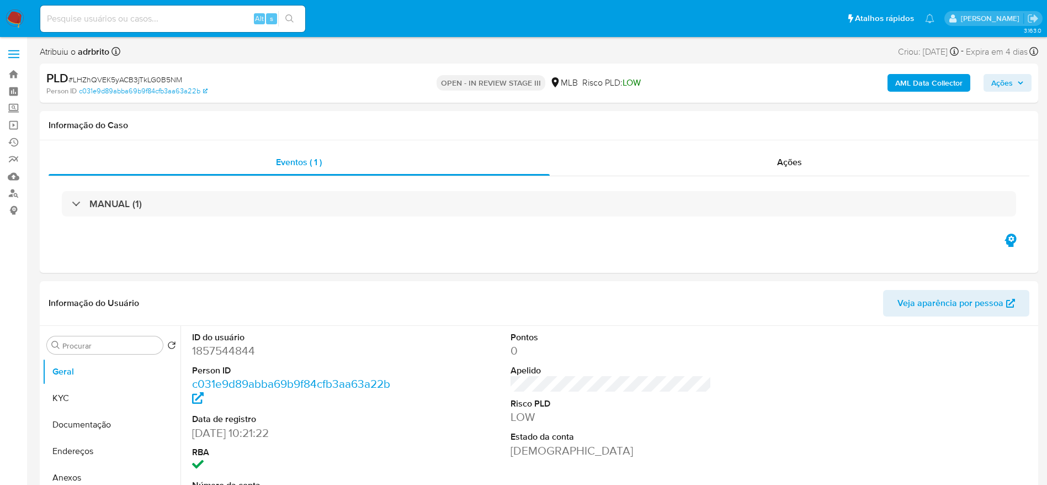
click at [132, 20] on input at bounding box center [172, 19] width 265 height 14
paste input "yBtmDoSL4TpQDLzZFuVWS7lZ"
type input "yBtmDoSL4TpQDLzZFuVWS7lZ"
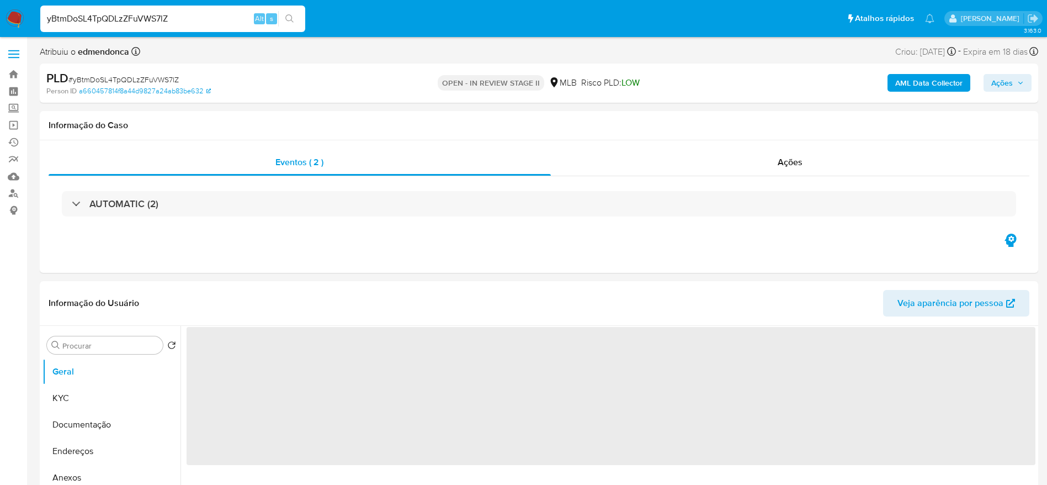
select select "10"
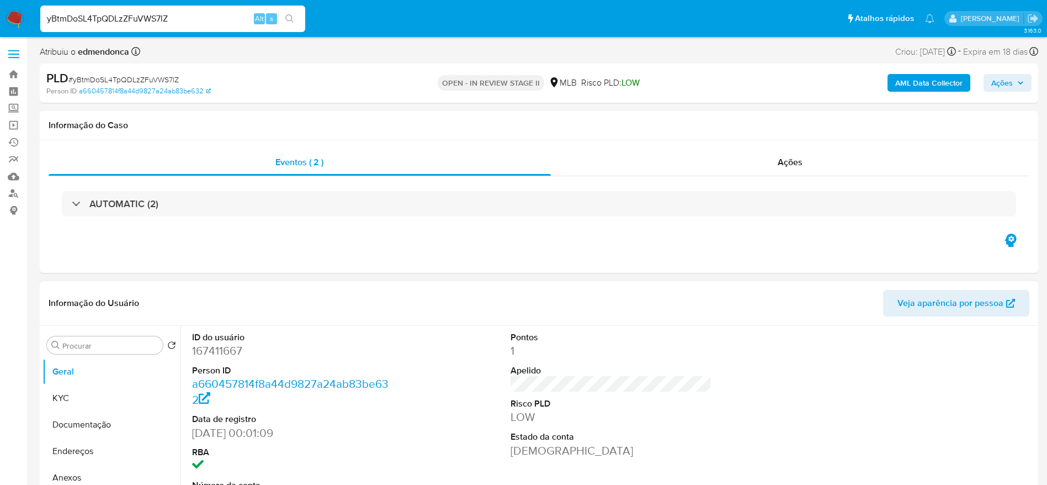
click at [686, 368] on dt "Apelido" at bounding box center [610, 370] width 201 height 12
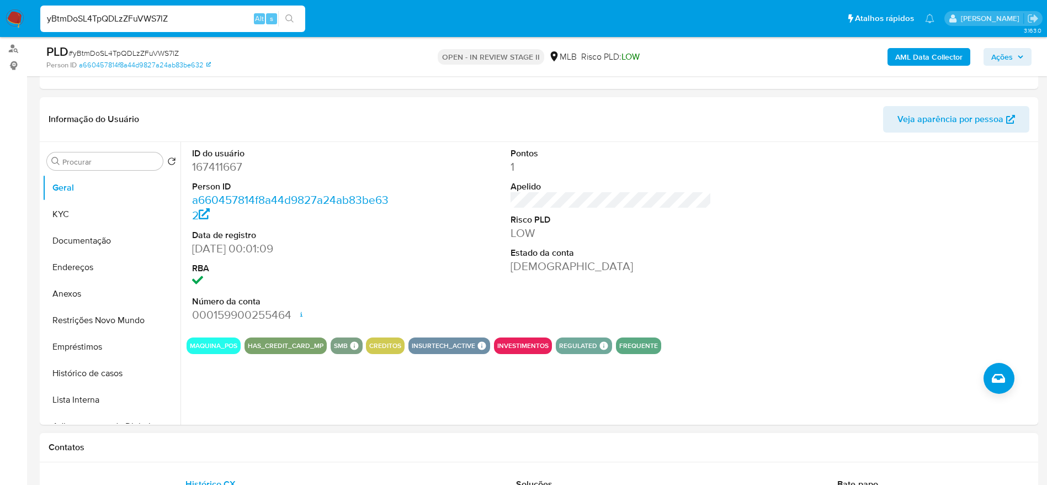
scroll to position [248, 0]
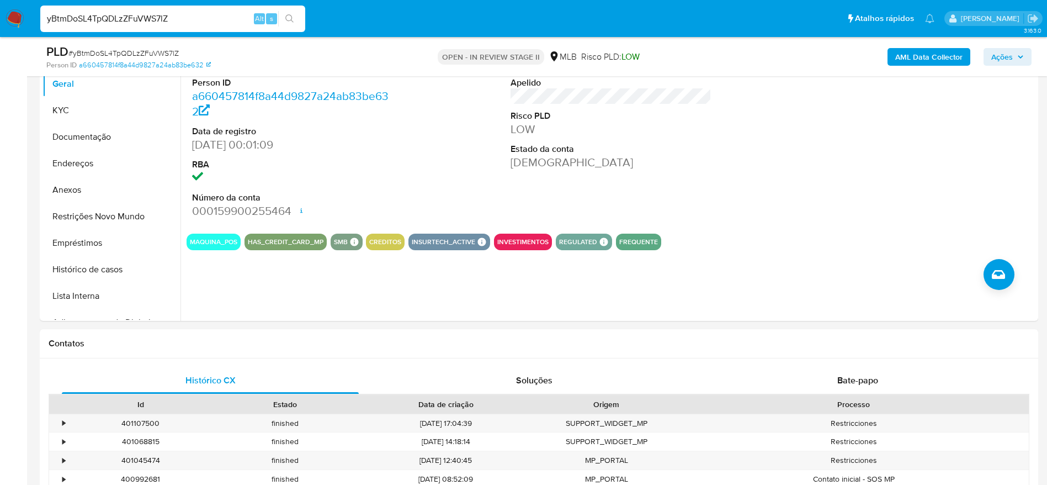
click at [131, 14] on input "yBtmDoSL4TpQDLzZFuVWS7lZ" at bounding box center [172, 19] width 265 height 14
click at [1012, 60] on span "Ações" at bounding box center [1002, 57] width 22 height 18
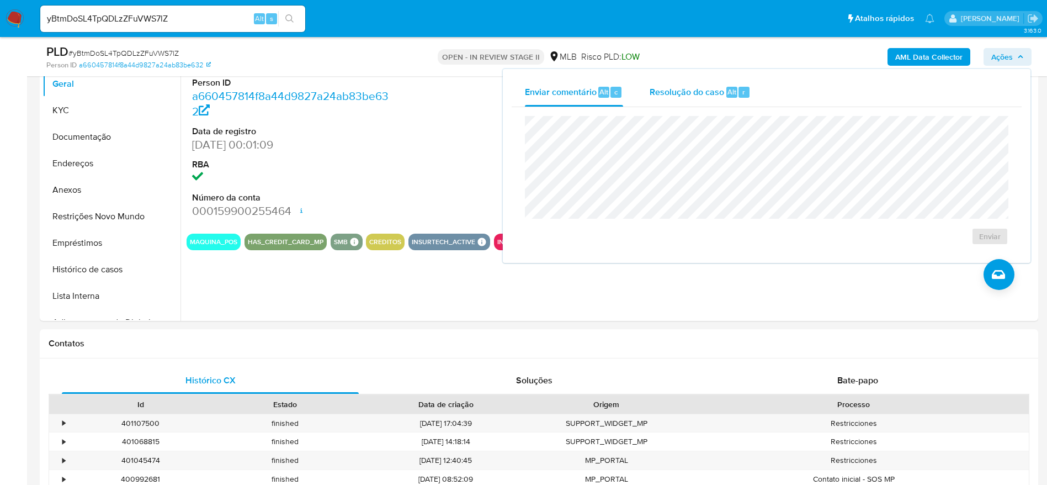
click at [684, 86] on span "Resolução do caso" at bounding box center [687, 91] width 75 height 13
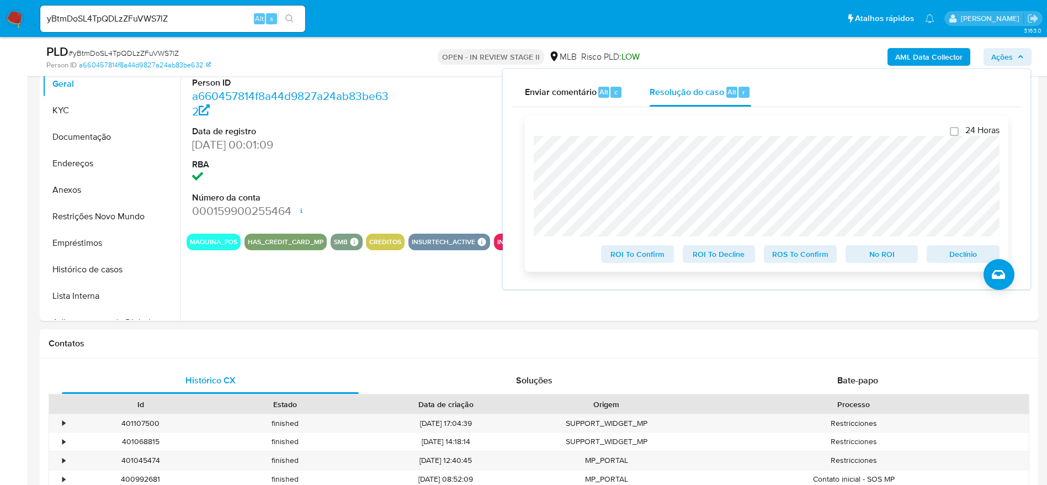
click at [804, 262] on span "ROS To Confirm" at bounding box center [800, 253] width 57 height 15
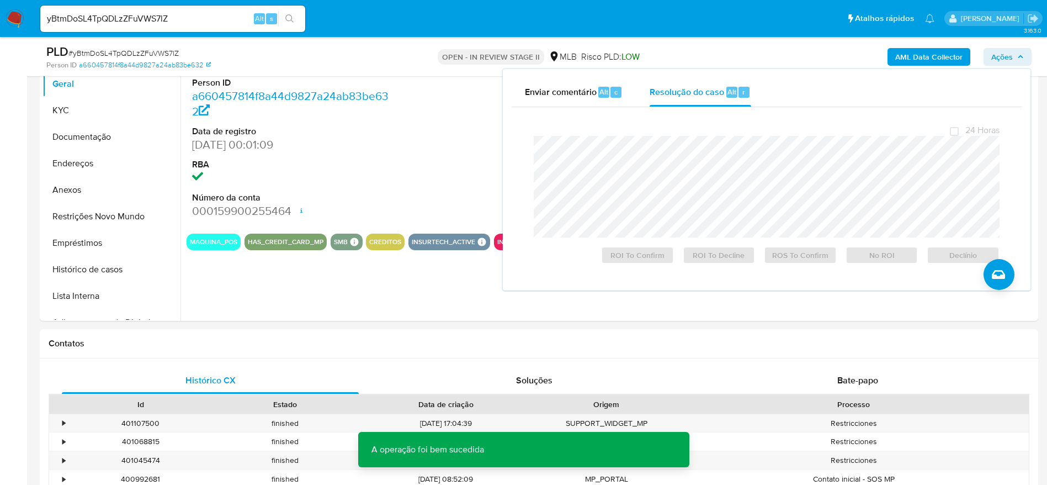
click at [150, 53] on span "# yBtmDoSL4TpQDLzZFuVWS7lZ" at bounding box center [123, 52] width 110 height 11
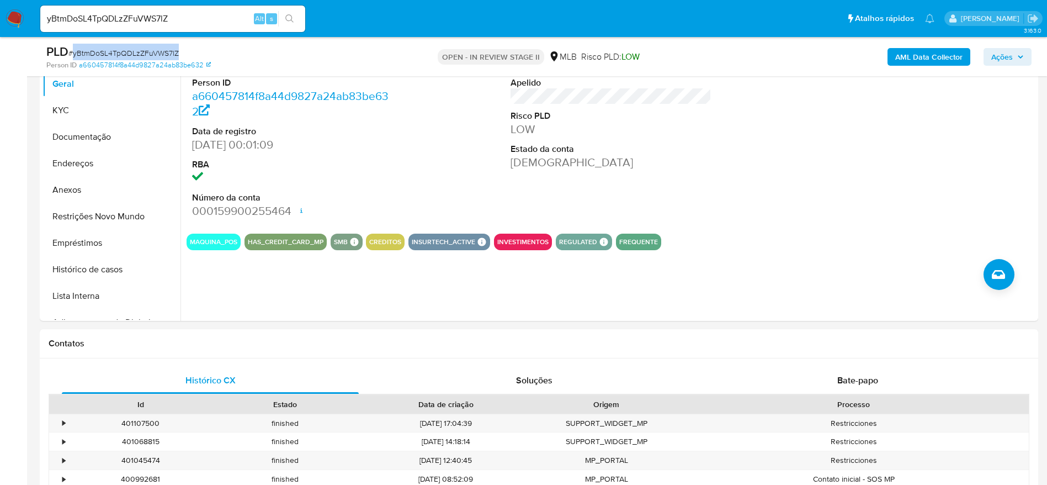
click at [150, 53] on span "# yBtmDoSL4TpQDLzZFuVWS7lZ" at bounding box center [123, 52] width 110 height 11
copy span "yBtmDoSL4TpQDLzZFuVWS7lZ"
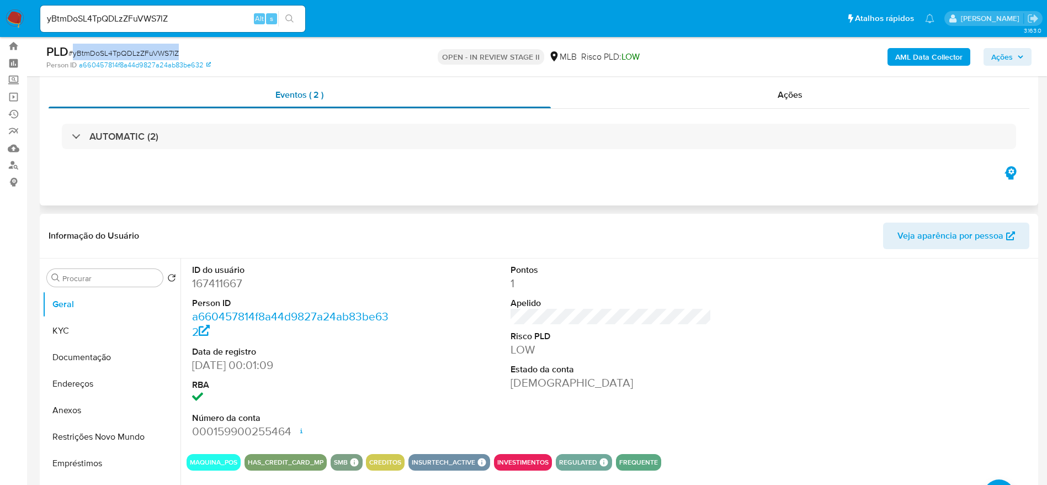
scroll to position [0, 0]
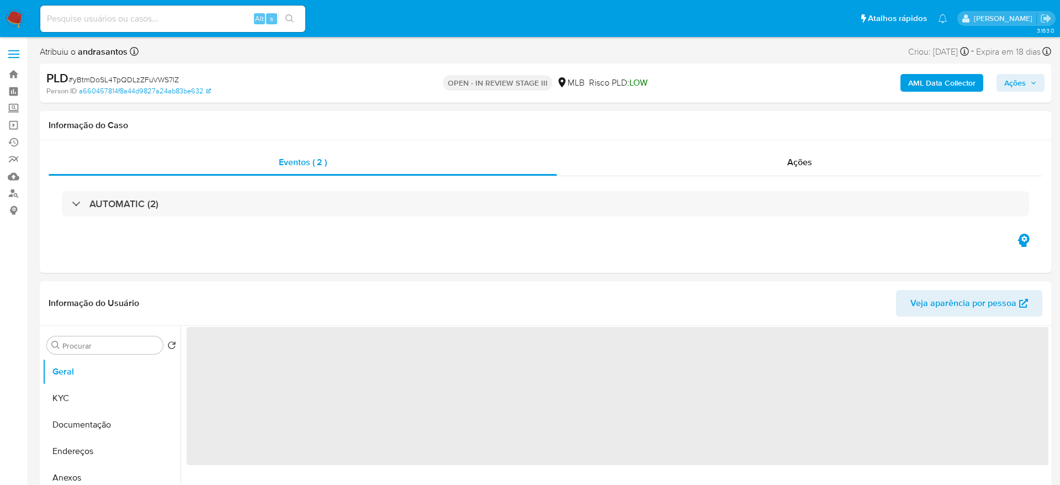
select select "10"
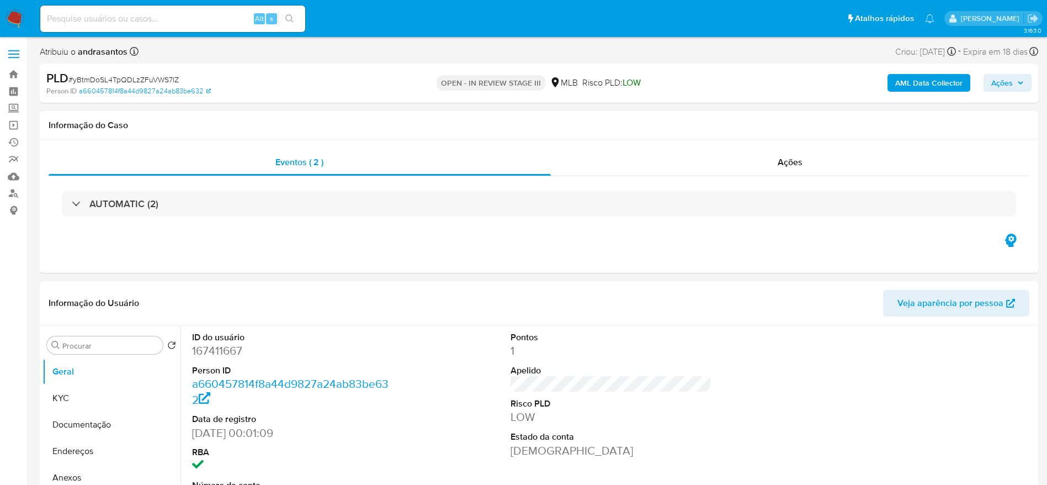
click at [135, 23] on input at bounding box center [172, 19] width 265 height 14
paste input "jCU8KQeVMPykz6rlq6FSCQd0"
type input "jCU8KQeVMPykz6rlq6FSCQd0"
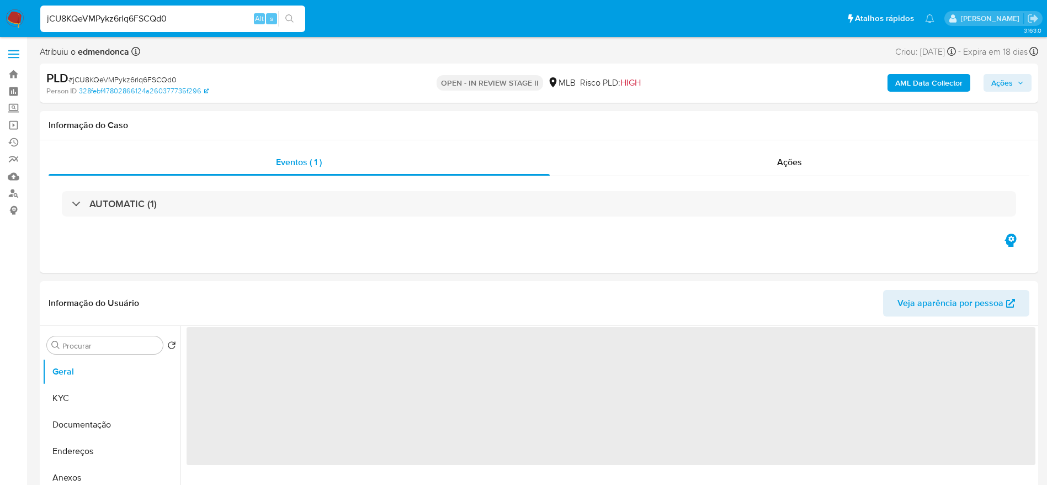
select select "10"
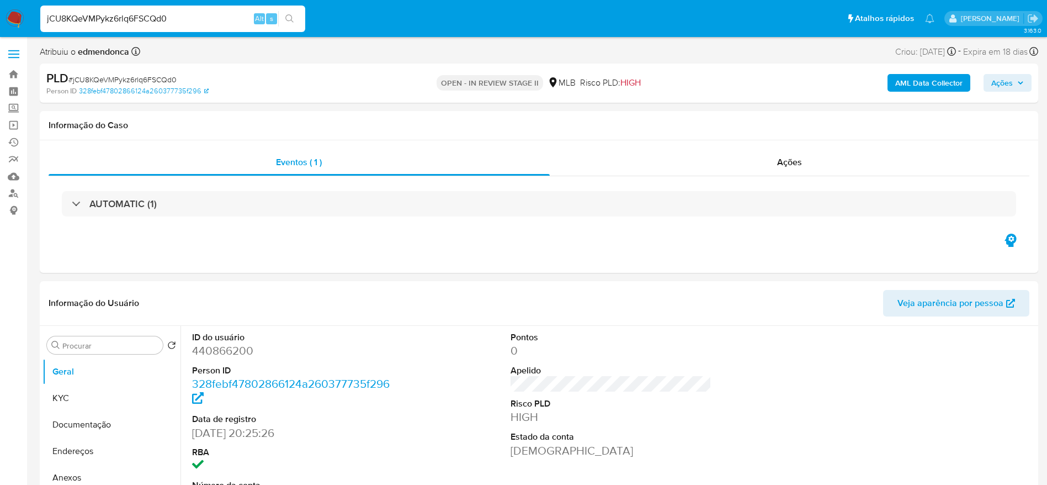
click at [1006, 76] on span "Ações" at bounding box center [1002, 83] width 22 height 18
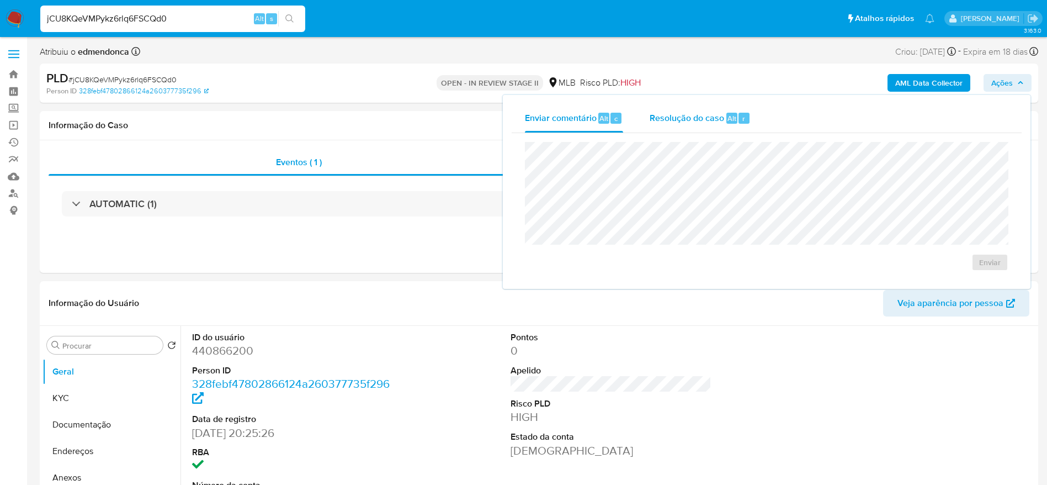
click at [680, 120] on span "Resolução do caso" at bounding box center [687, 117] width 75 height 13
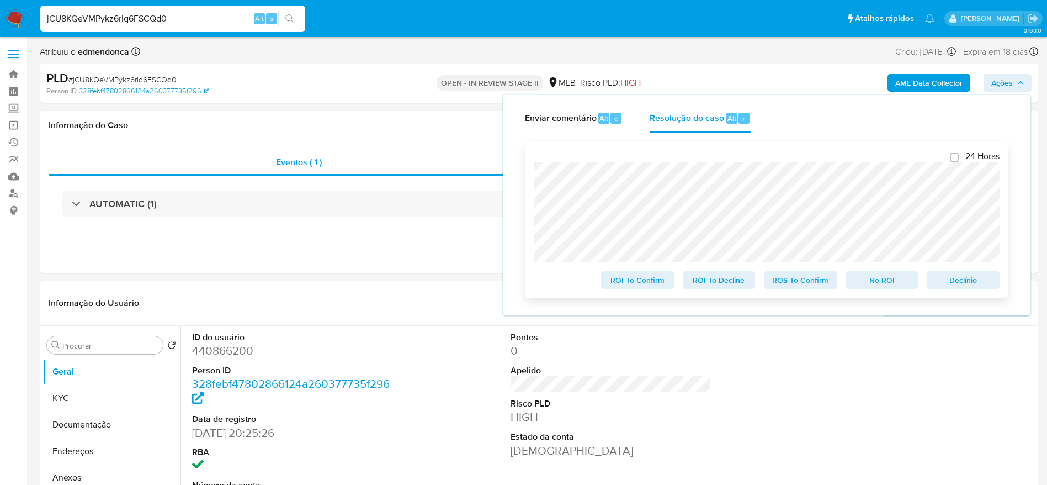
click at [832, 289] on button "ROS To Confirm" at bounding box center [800, 280] width 73 height 18
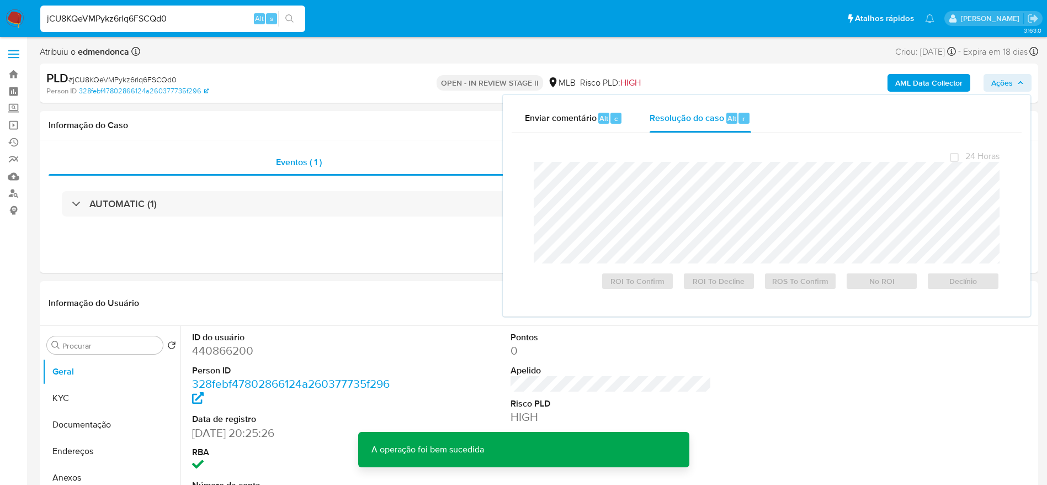
click at [105, 79] on span "# jCU8KQeVMPykz6rlq6FSCQd0" at bounding box center [122, 79] width 108 height 11
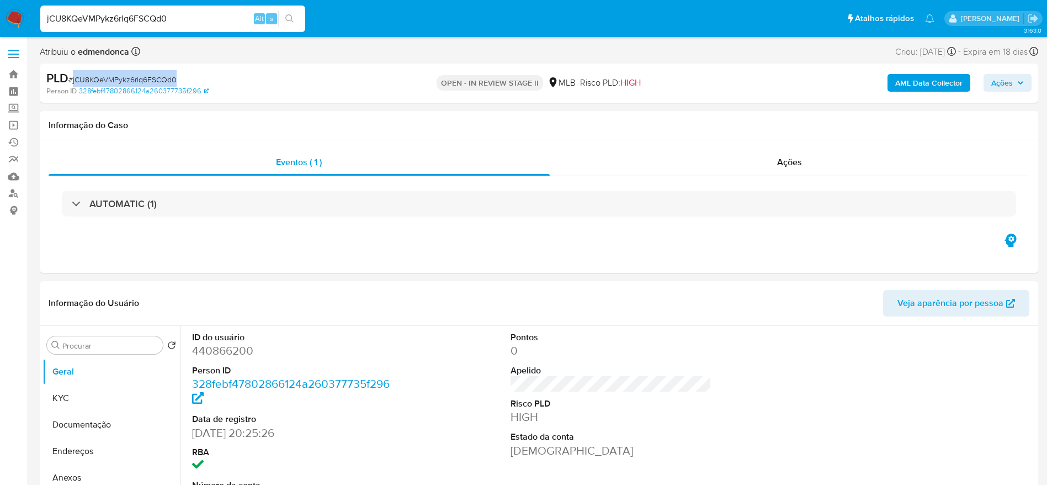
click at [105, 79] on span "# jCU8KQeVMPykz6rlq6FSCQd0" at bounding box center [122, 79] width 108 height 11
copy span "jCU8KQeVMPykz6rlq6FSCQd0"
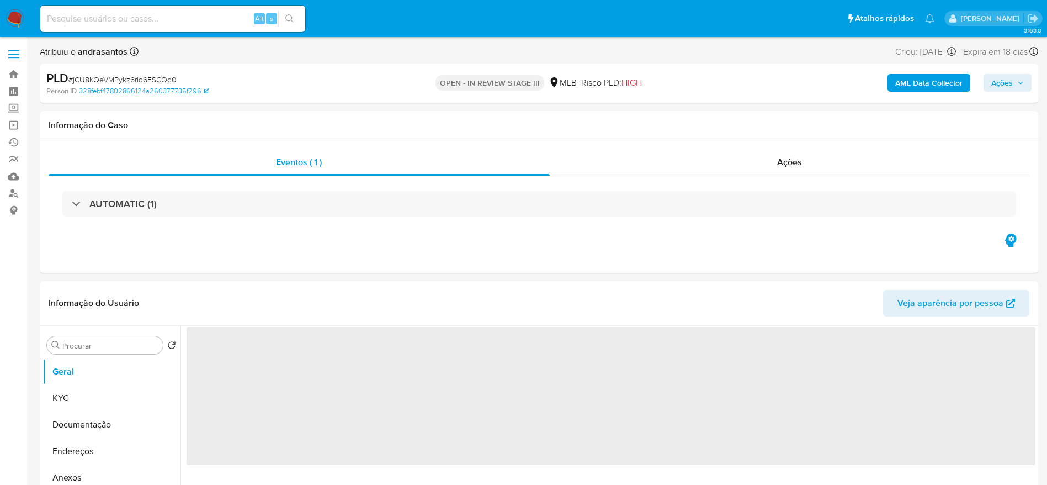
select select "10"
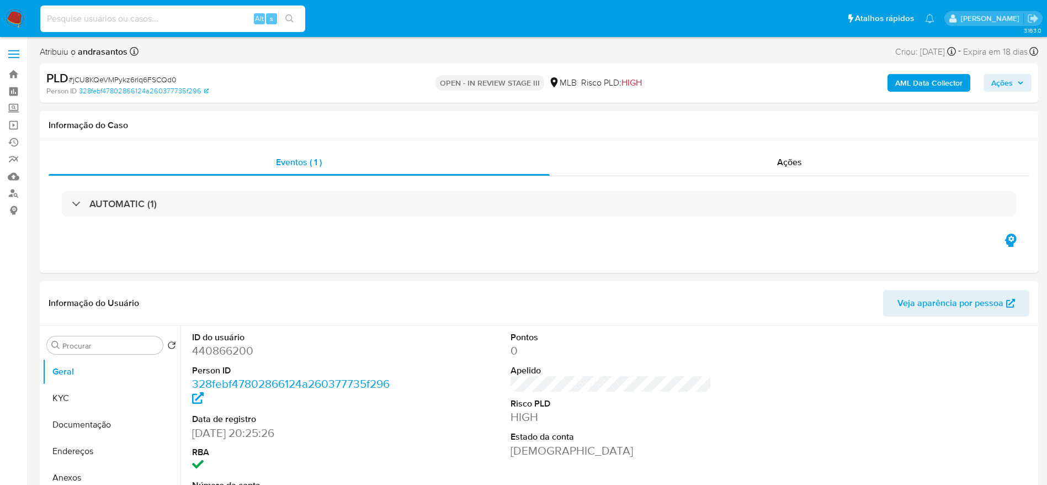
click at [131, 14] on input at bounding box center [172, 19] width 265 height 14
click at [131, 15] on input at bounding box center [172, 19] width 265 height 14
paste input "cnGW4JQKfFEhAe4jaPl0w9Ty"
type input "cnGW4JQKfFEhAe4jaPl0w9Ty"
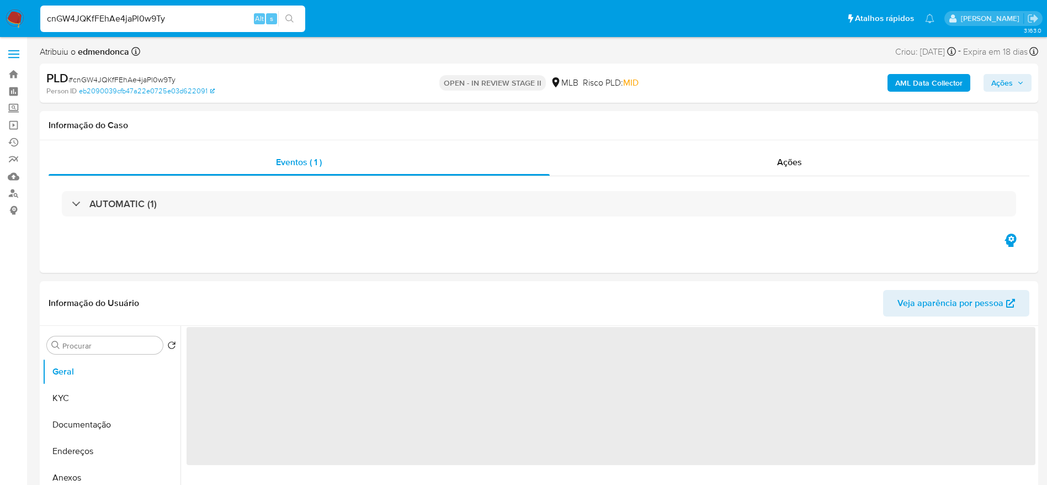
select select "10"
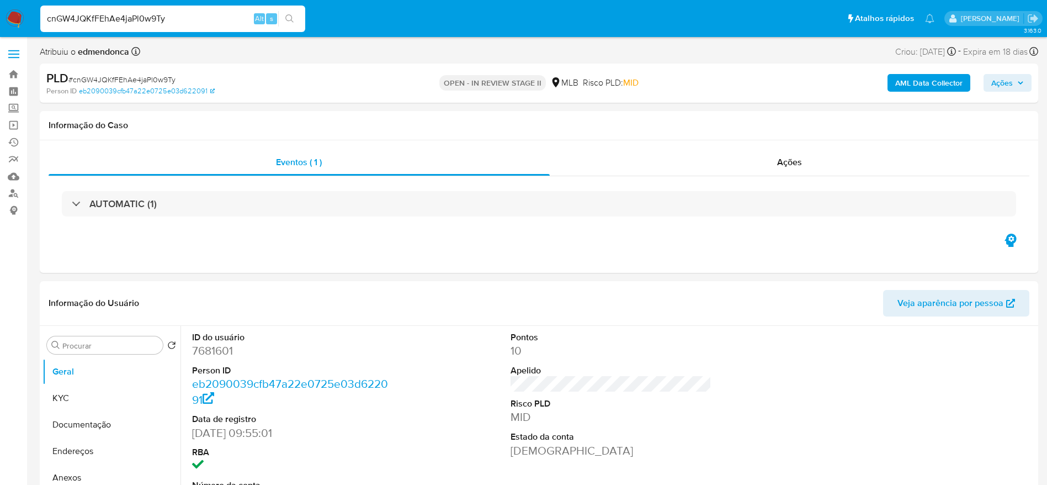
click at [180, 26] on div "cnGW4JQKfFEhAe4jaPl0w9Ty Alt s" at bounding box center [172, 19] width 265 height 26
click at [186, 18] on input "cnGW4JQKfFEhAe4jaPl0w9Ty" at bounding box center [172, 19] width 265 height 14
click at [1005, 98] on div "PLD # cnGW4JQKfFEhAe4jaPl0w9Ty Person ID eb2090039cfb47a22e0725e03d622091 OPEN …" at bounding box center [539, 82] width 998 height 39
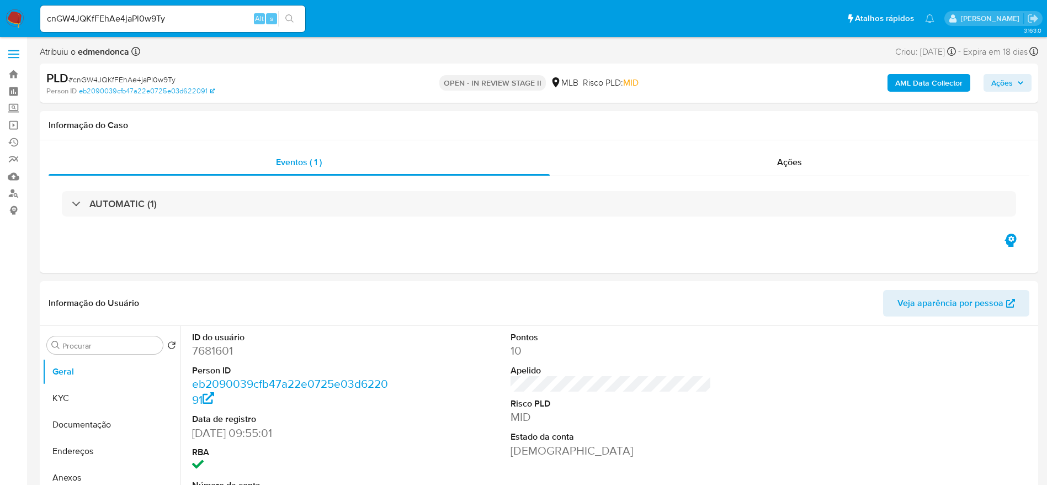
click at [1008, 88] on span "Ações" at bounding box center [1002, 83] width 22 height 18
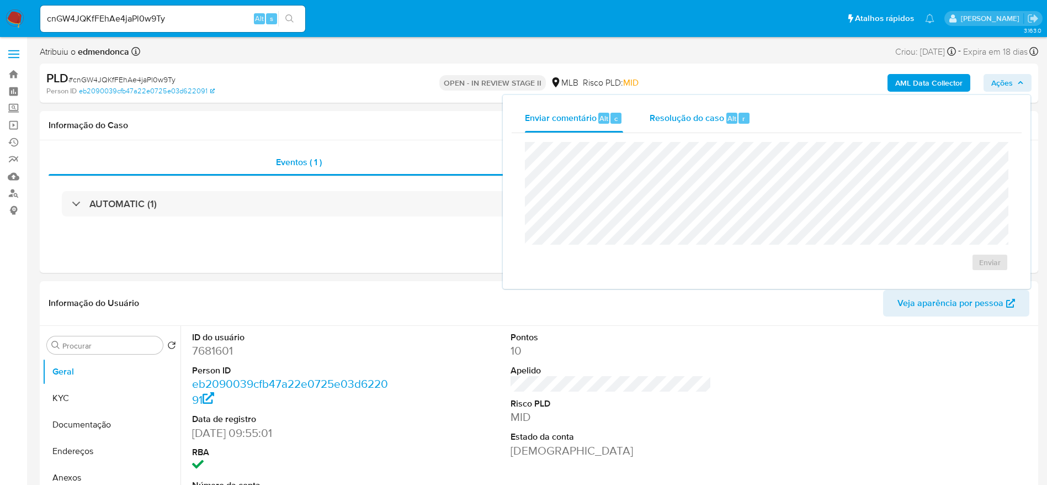
click at [698, 108] on div "Resolução do caso Alt r" at bounding box center [700, 118] width 101 height 29
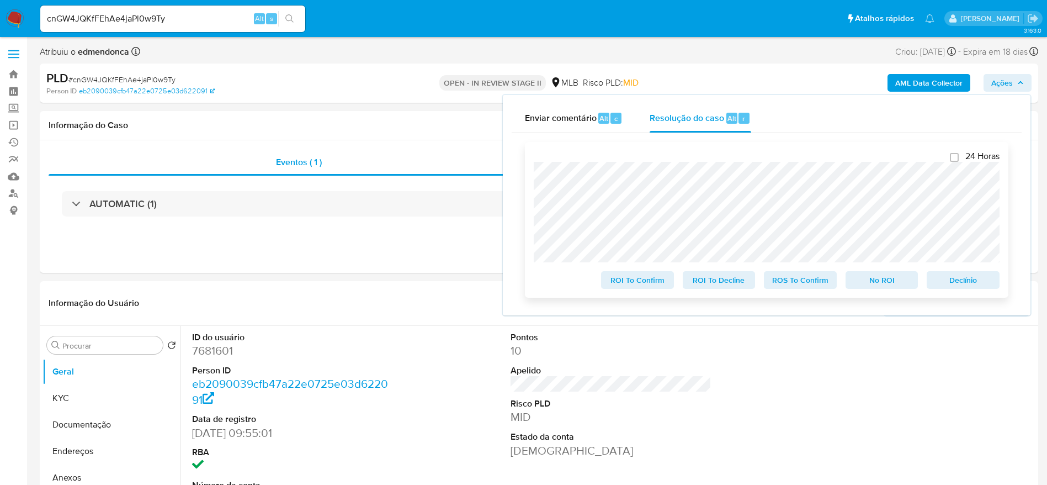
click at [785, 284] on span "ROS To Confirm" at bounding box center [800, 279] width 57 height 15
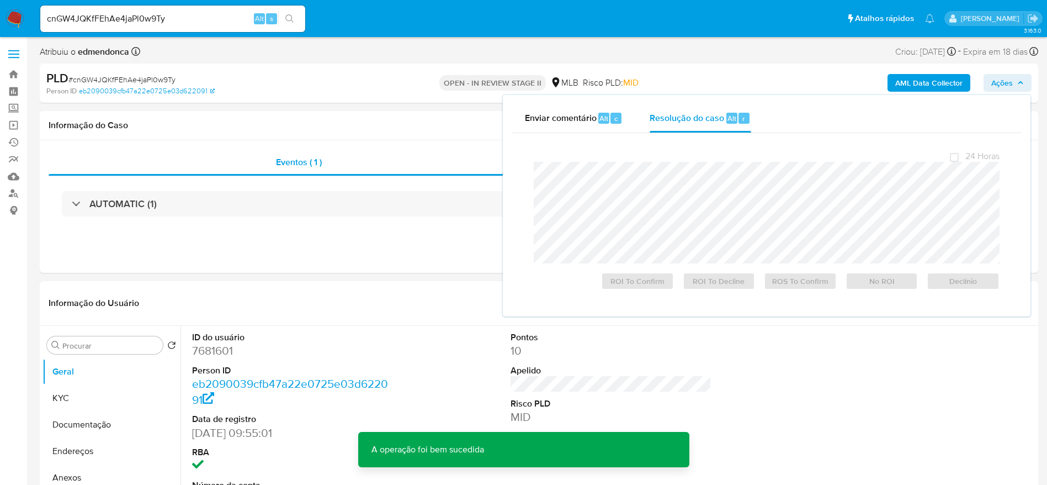
click at [126, 76] on span "# cnGW4JQKfFEhAe4jaPl0w9Ty" at bounding box center [121, 79] width 107 height 11
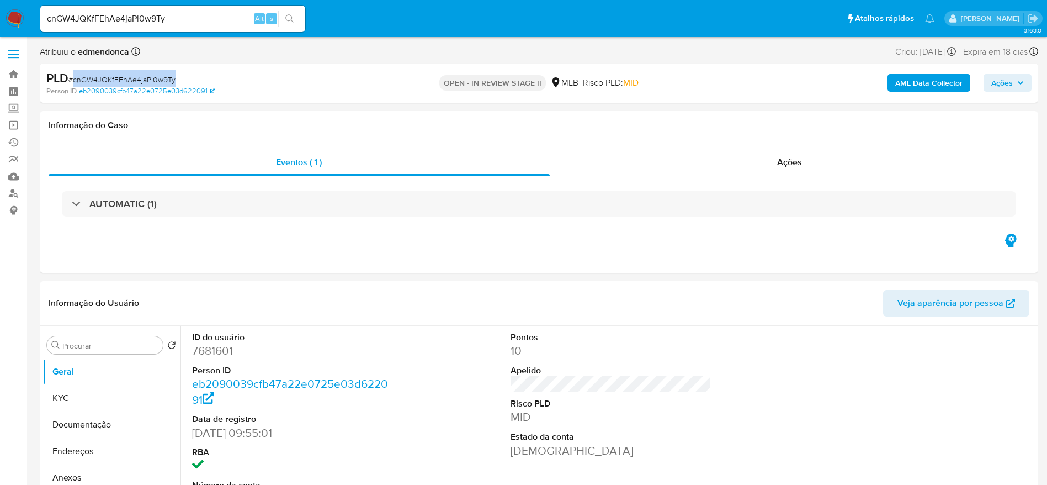
click at [126, 76] on span "# cnGW4JQKfFEhAe4jaPl0w9Ty" at bounding box center [121, 79] width 107 height 11
copy span "cnGW4JQKfFEhAe4jaPl0w9Ty"
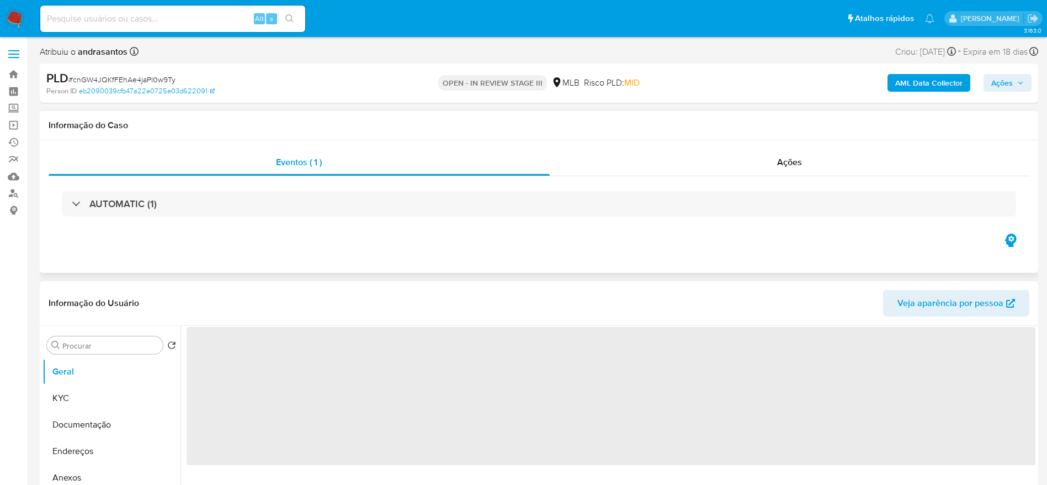
select select "10"
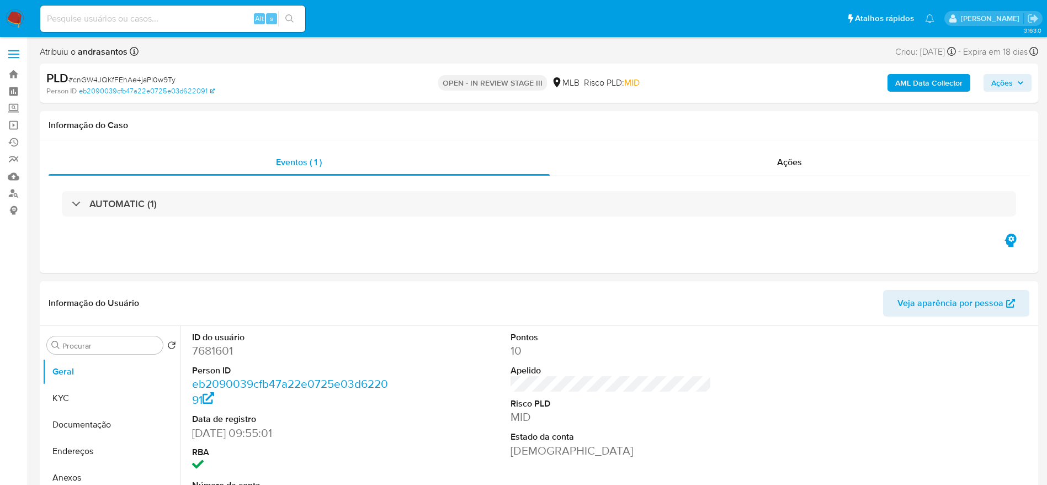
click at [121, 76] on span "# cnGW4JQKfFEhAe4jaPl0w9Ty" at bounding box center [121, 79] width 107 height 11
copy span "cnGW4JQKfFEhAe4jaPl0w9Ty"
click at [108, 20] on input at bounding box center [172, 19] width 265 height 14
paste input "nCLM5EYY58Z6uASnR17bhAo7"
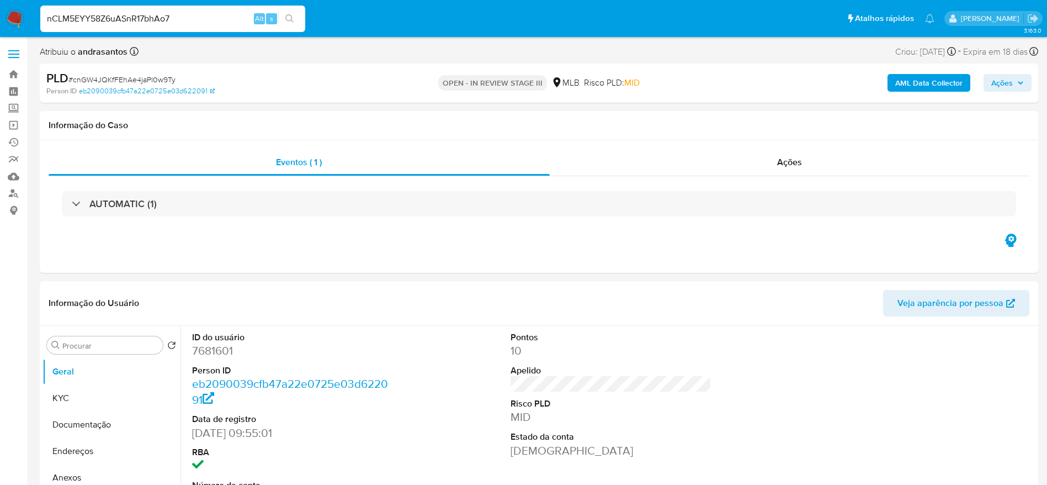
type input "nCLM5EYY58Z6uASnR17bhAo7"
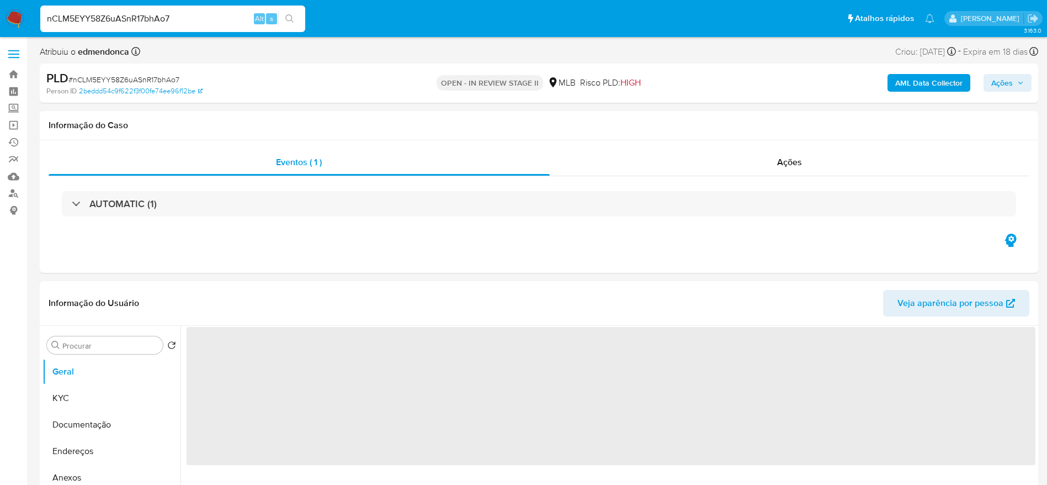
select select "10"
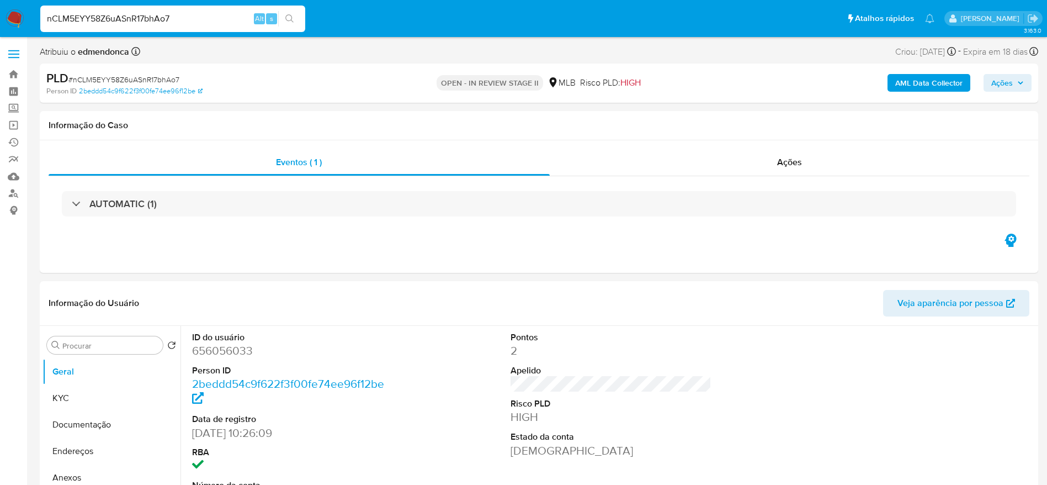
click at [1019, 86] on icon "button" at bounding box center [1020, 82] width 7 height 7
click at [1024, 83] on button "Ações" at bounding box center [1007, 83] width 48 height 18
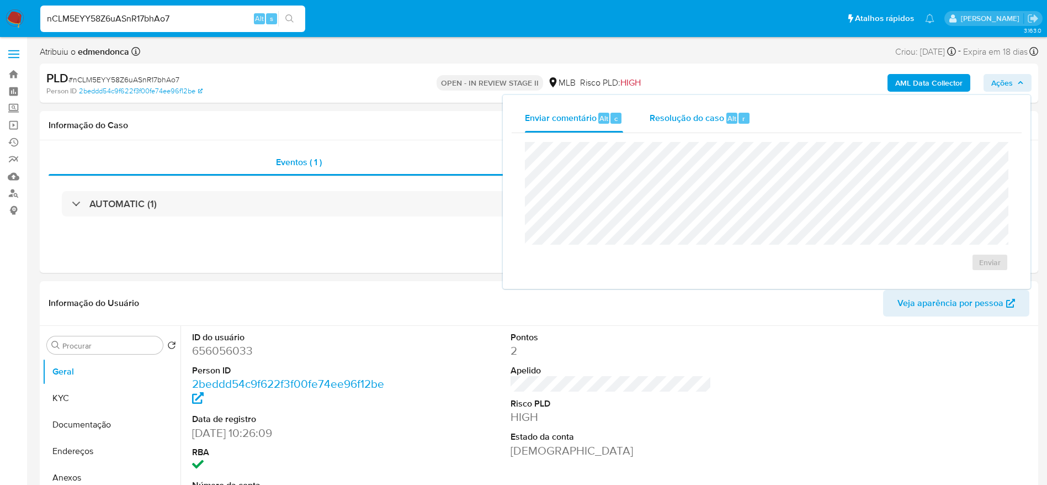
click at [663, 119] on span "Resolução do caso" at bounding box center [687, 117] width 75 height 13
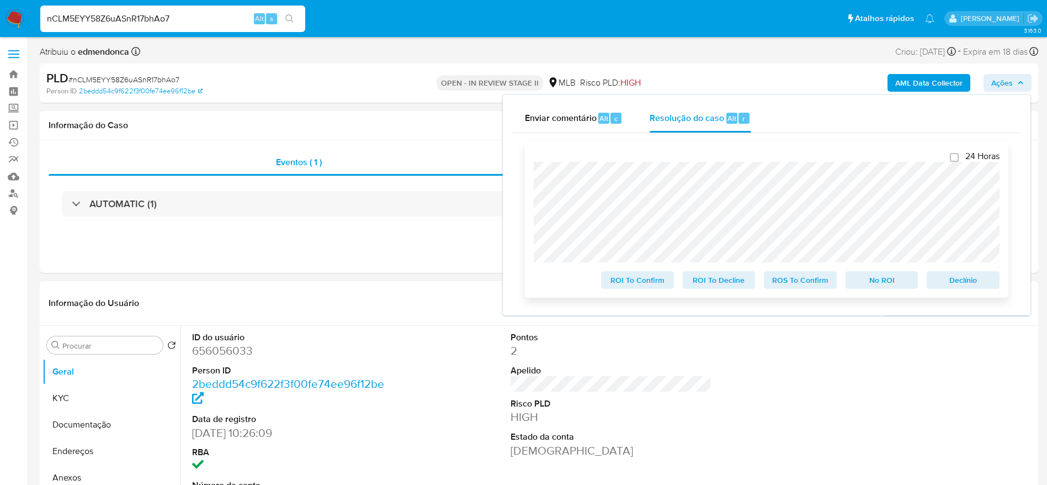
click at [795, 285] on span "ROS To Confirm" at bounding box center [800, 279] width 57 height 15
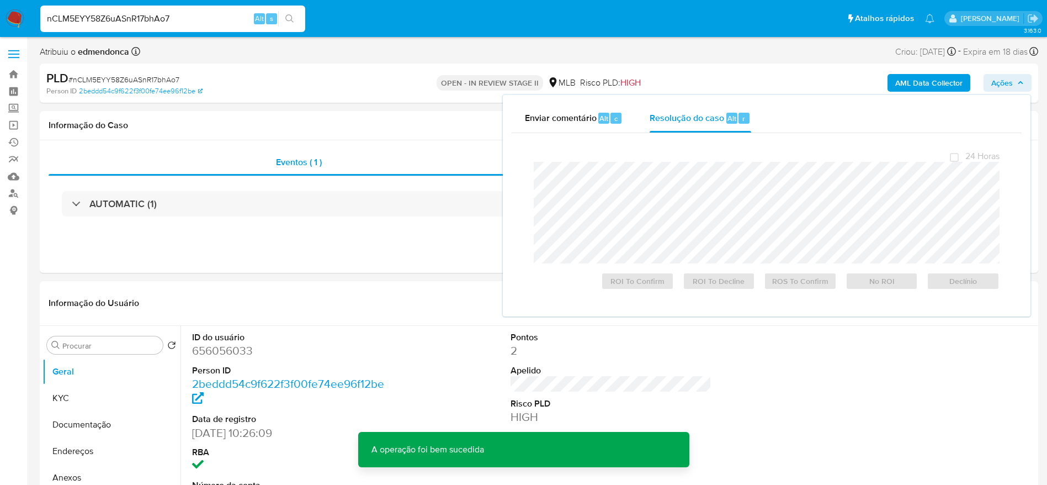
click at [113, 76] on span "# nCLM5EYY58Z6uASnR17bhAo7" at bounding box center [123, 79] width 111 height 11
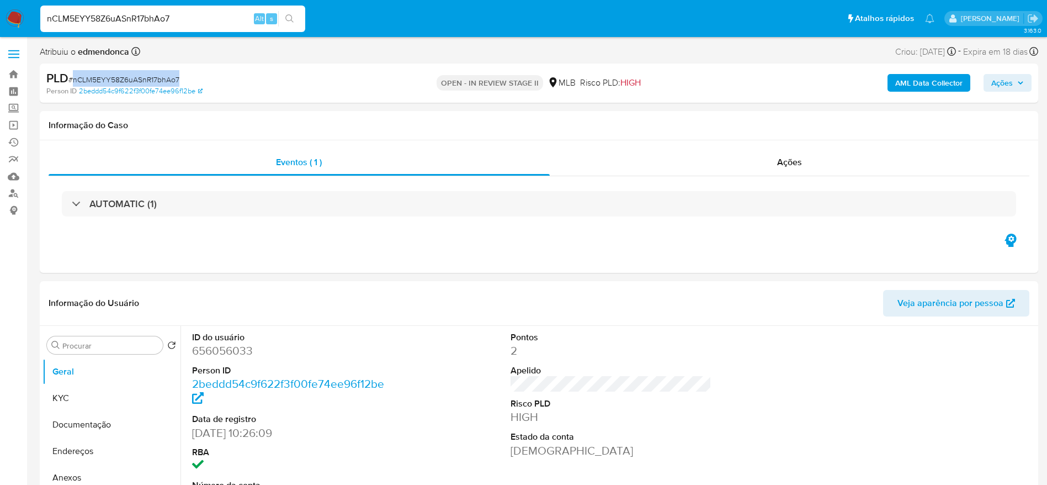
copy span "nCLM5EYY58Z6uASnR17bhAo7"
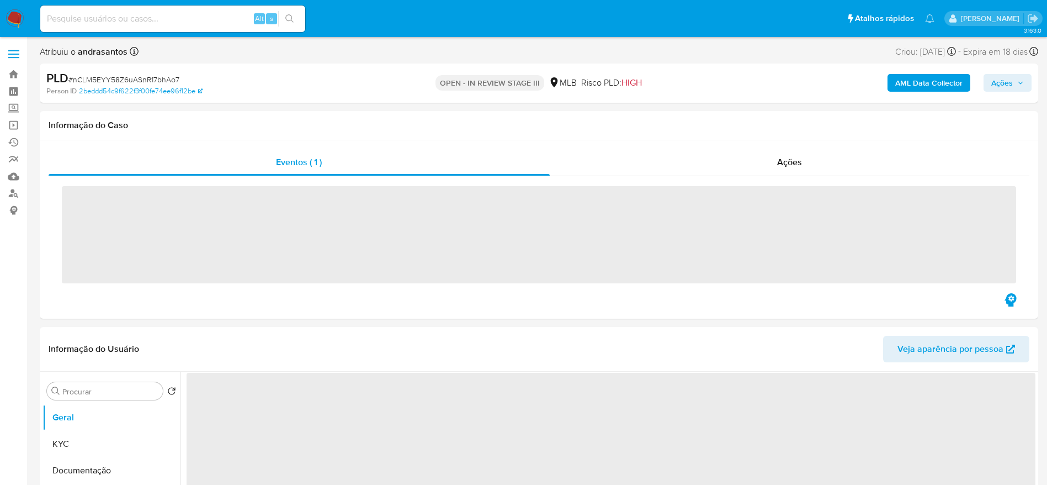
click at [140, 79] on span "# nCLM5EYY58Z6uASnR17bhAo7" at bounding box center [123, 79] width 111 height 11
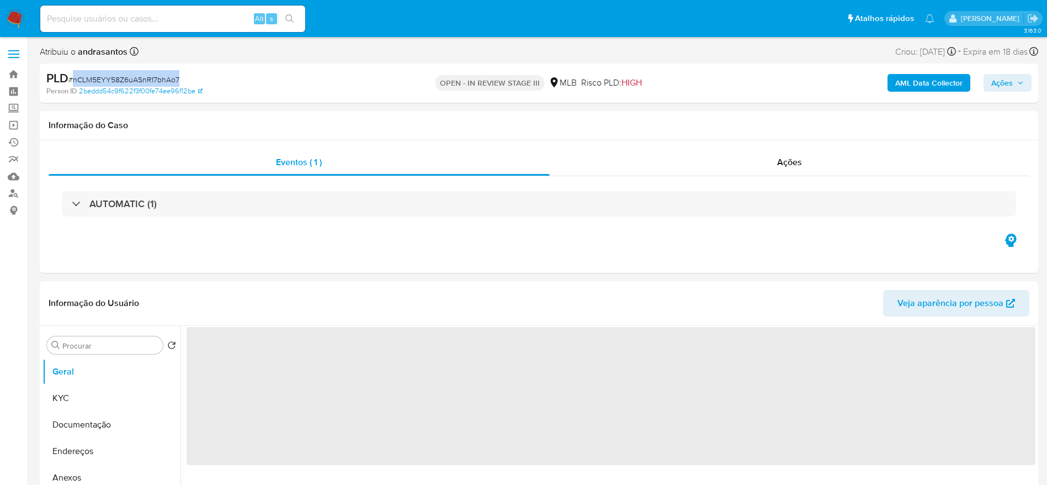
copy span "nCLM5EYY58Z6uASnR17bhAo7"
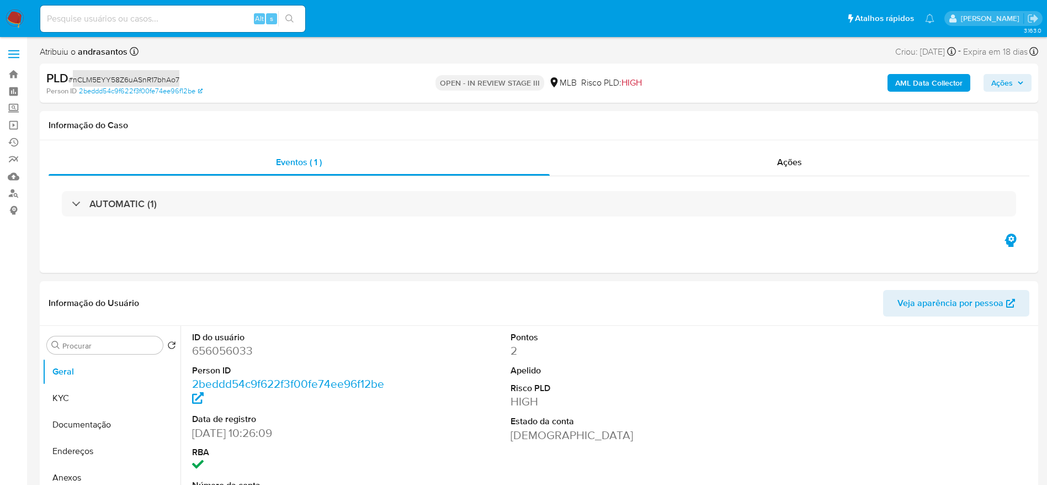
select select "10"
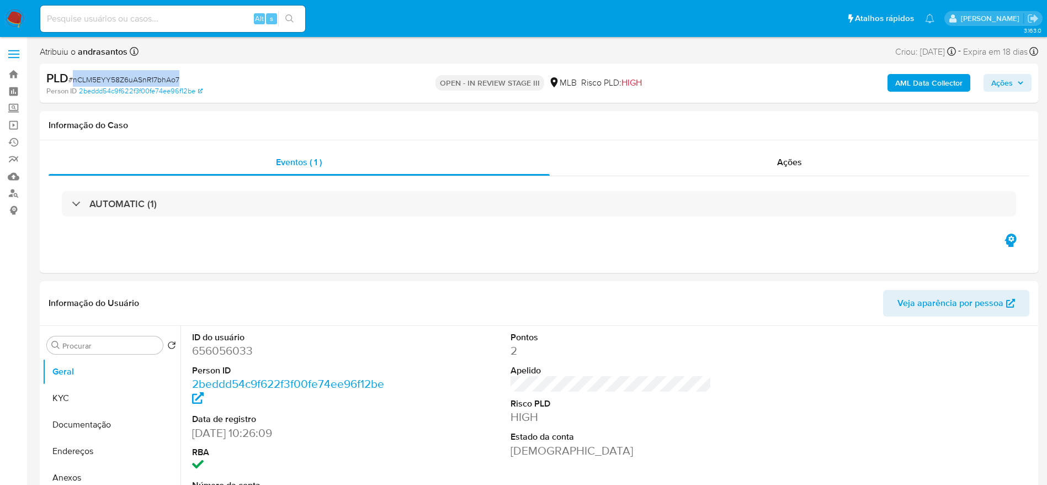
drag, startPoint x: 96, startPoint y: 10, endPoint x: 97, endPoint y: 17, distance: 6.2
click at [97, 12] on input at bounding box center [172, 19] width 265 height 14
click at [97, 20] on input at bounding box center [172, 19] width 265 height 14
paste input "avYr4cdejAIcAikcMBCu4SV1"
type input "avYr4cdejAIcAikcMBCu4SV1"
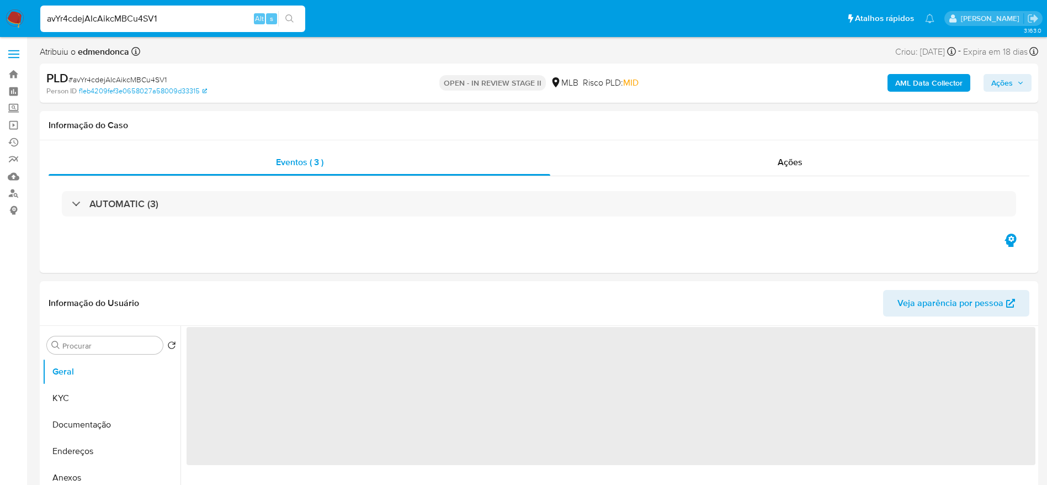
select select "10"
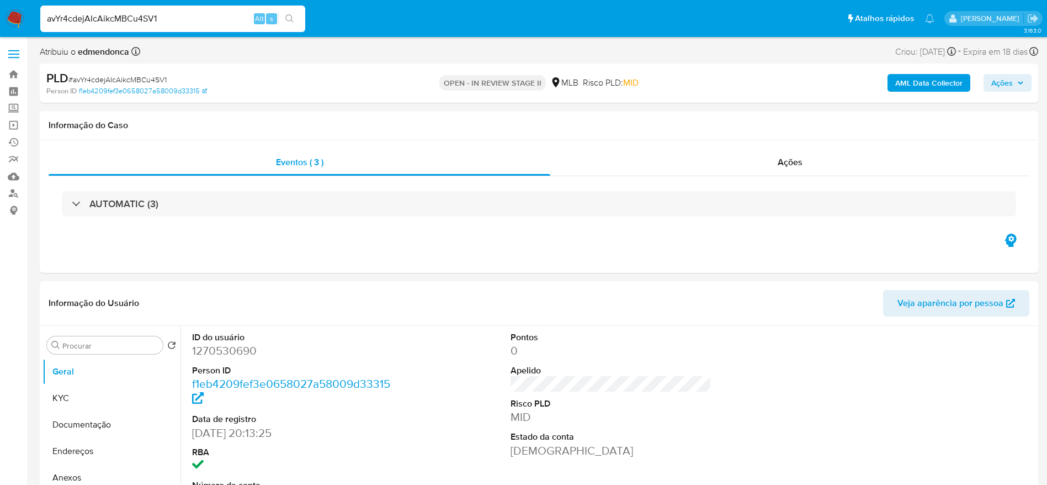
click at [1018, 82] on icon "button" at bounding box center [1020, 82] width 7 height 7
click at [997, 88] on span "Ações" at bounding box center [1002, 83] width 22 height 18
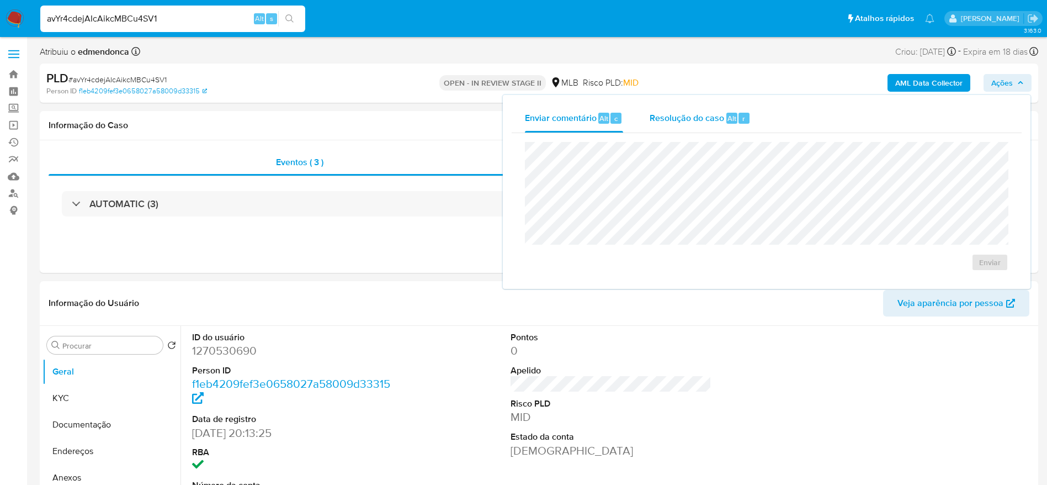
click at [728, 108] on div "Resolução do caso Alt r" at bounding box center [700, 118] width 101 height 29
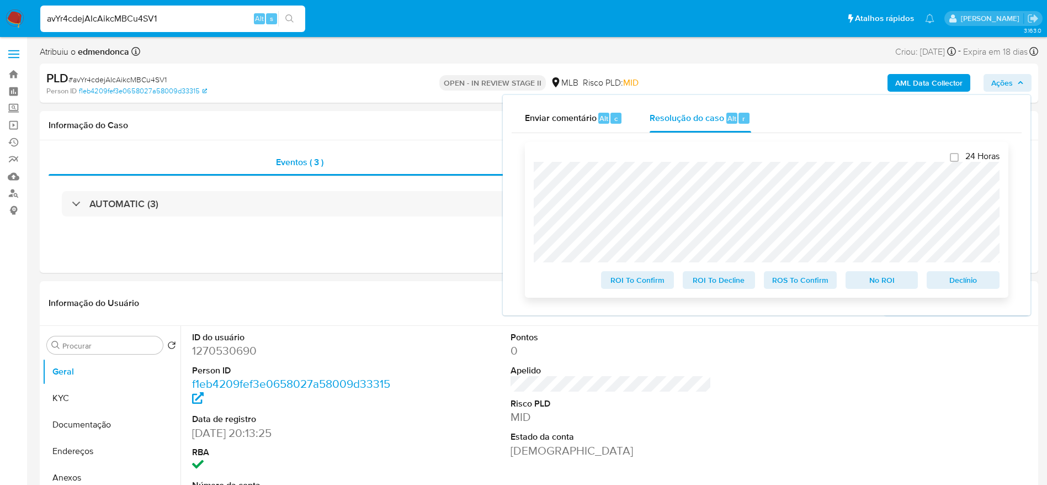
click at [808, 279] on span "ROS To Confirm" at bounding box center [800, 279] width 57 height 15
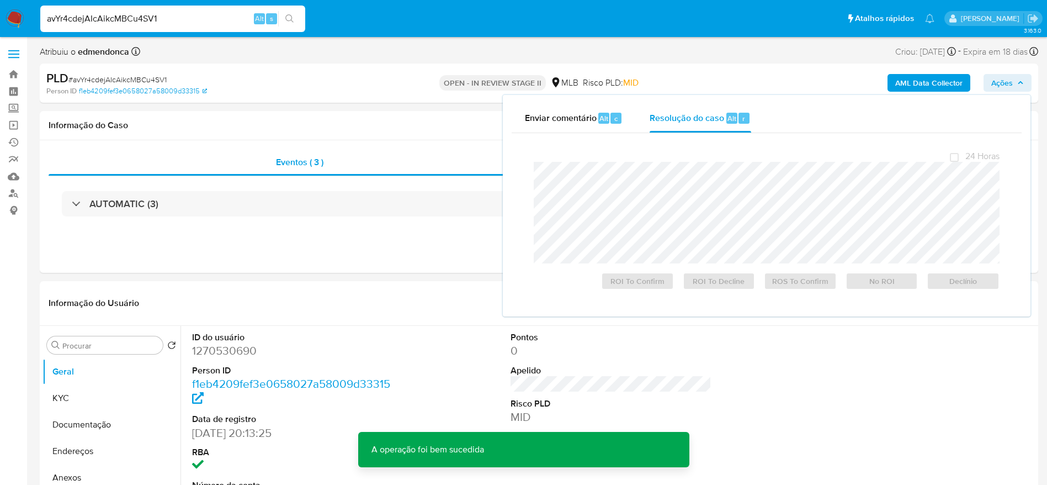
click at [141, 82] on span "# avYr4cdejAIcAikcMBCu4SV1" at bounding box center [117, 79] width 98 height 11
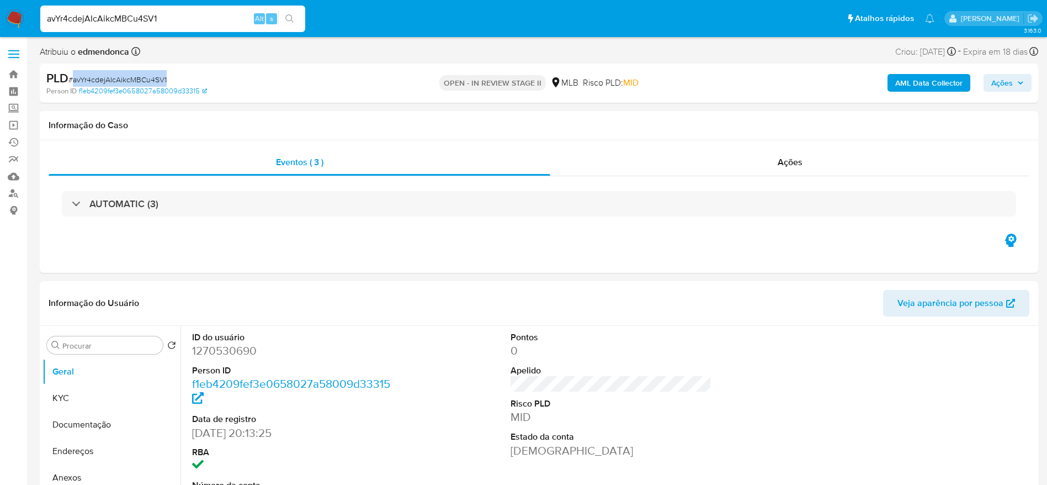
click at [141, 82] on span "# avYr4cdejAIcAikcMBCu4SV1" at bounding box center [117, 79] width 98 height 11
copy span "avYr4cdejAIcAikcMBCu4SV1"
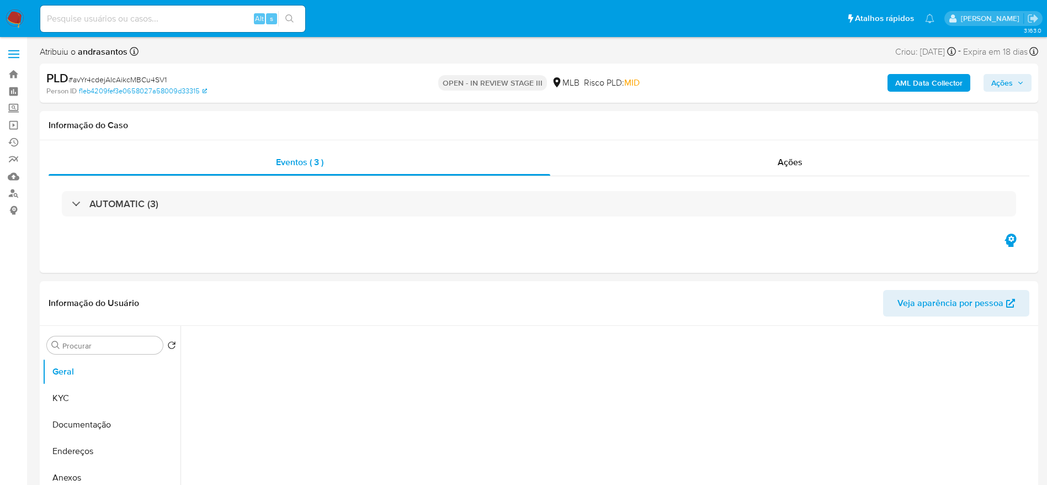
select select "10"
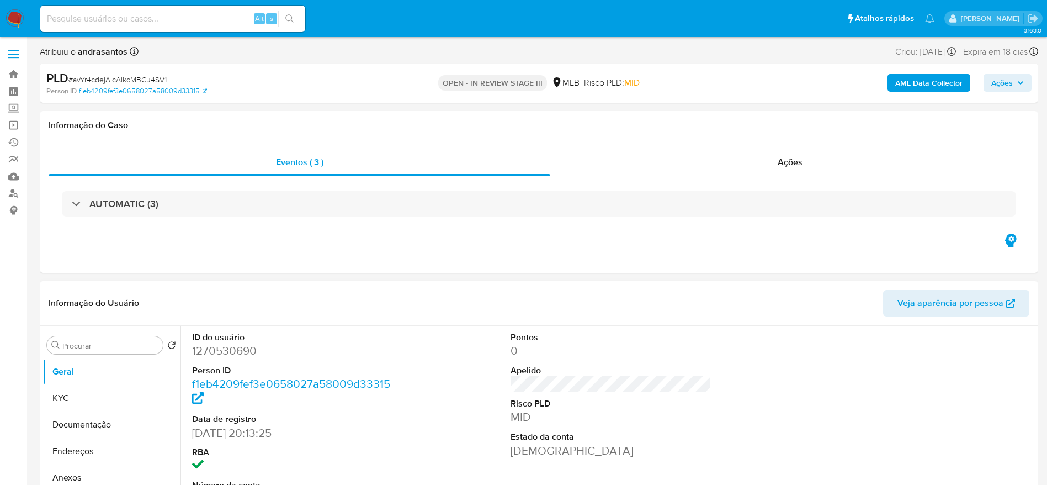
click at [372, 329] on div "ID do usuário 1270530690 Person ID f1eb4209fef3e0658027a58009d33315 Data de reg…" at bounding box center [293, 419] width 212 height 187
